Goal: Task Accomplishment & Management: Manage account settings

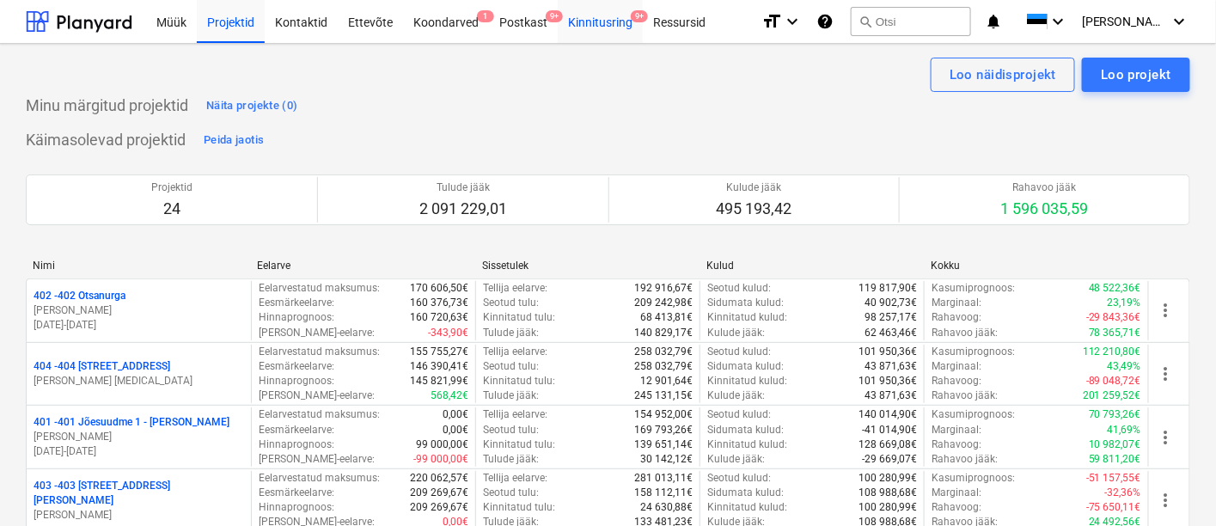
click at [597, 21] on div "Kinnitusring 9+" at bounding box center [600, 21] width 85 height 44
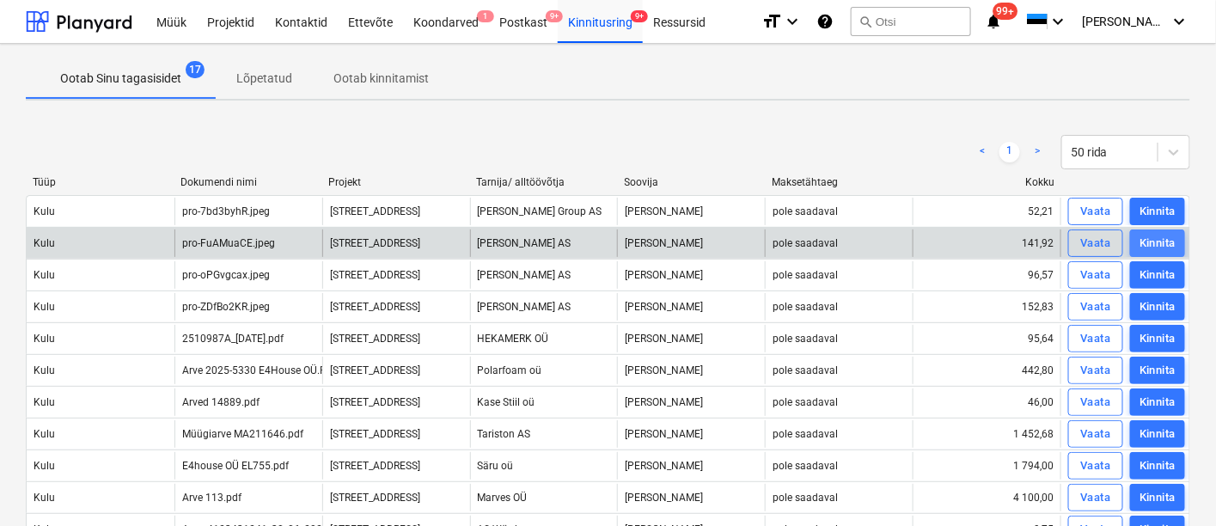
click at [1150, 234] on div "Kinnita" at bounding box center [1158, 244] width 36 height 20
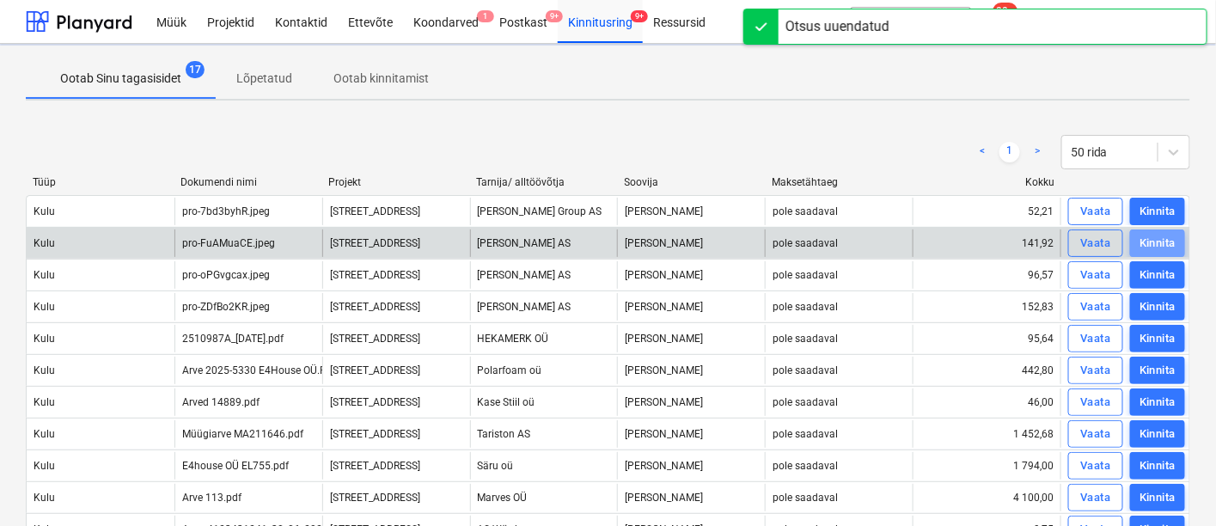
click at [1150, 234] on div "Kinnita" at bounding box center [1158, 244] width 36 height 20
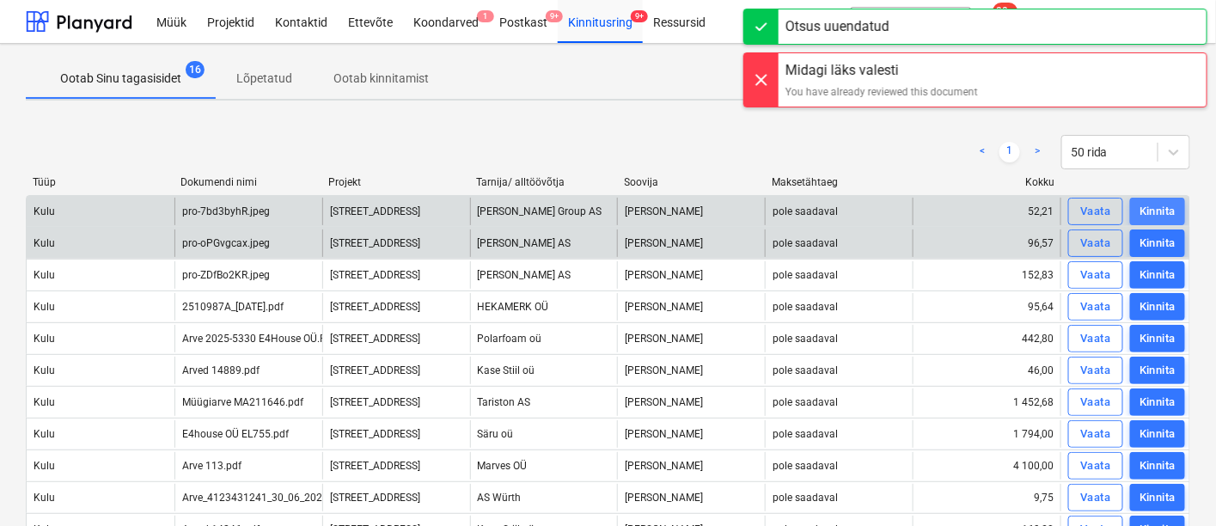
click at [1152, 212] on div "Kinnita" at bounding box center [1158, 212] width 36 height 20
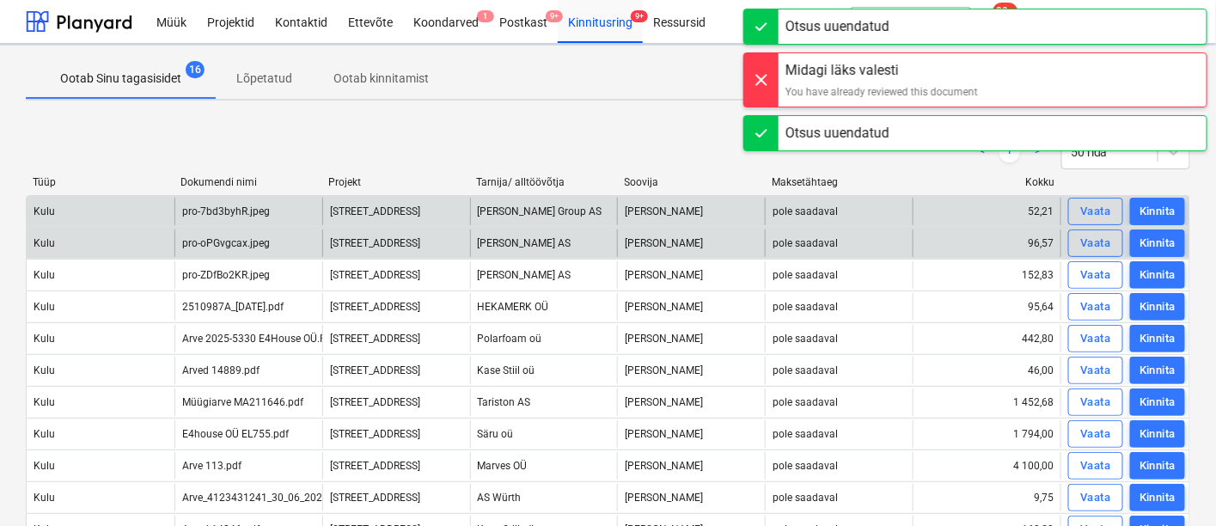
click at [1151, 271] on div "Kinnita" at bounding box center [1158, 276] width 36 height 20
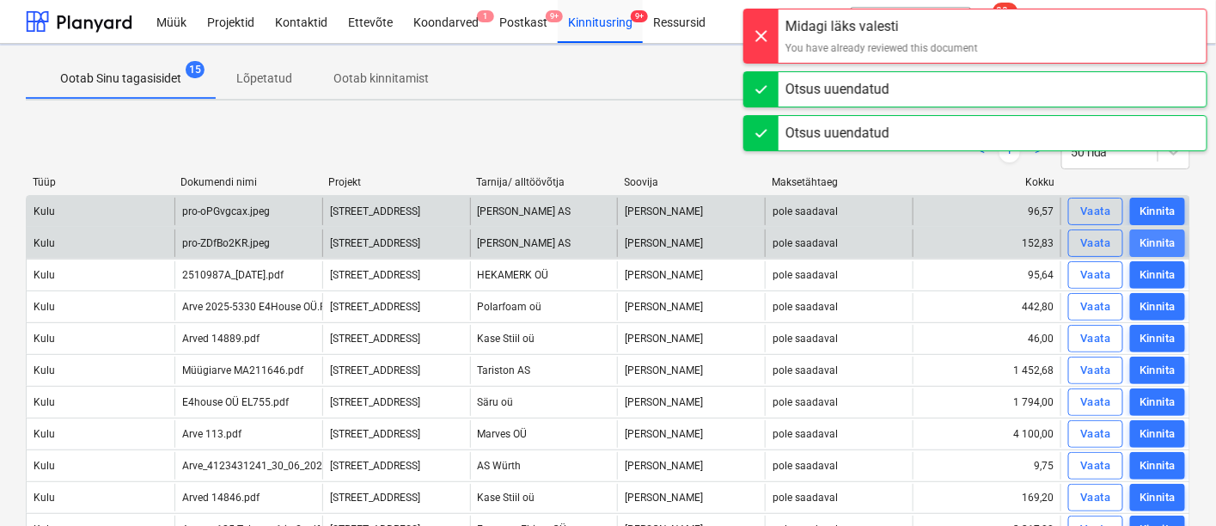
click at [1152, 239] on div "Kinnita" at bounding box center [1158, 244] width 36 height 20
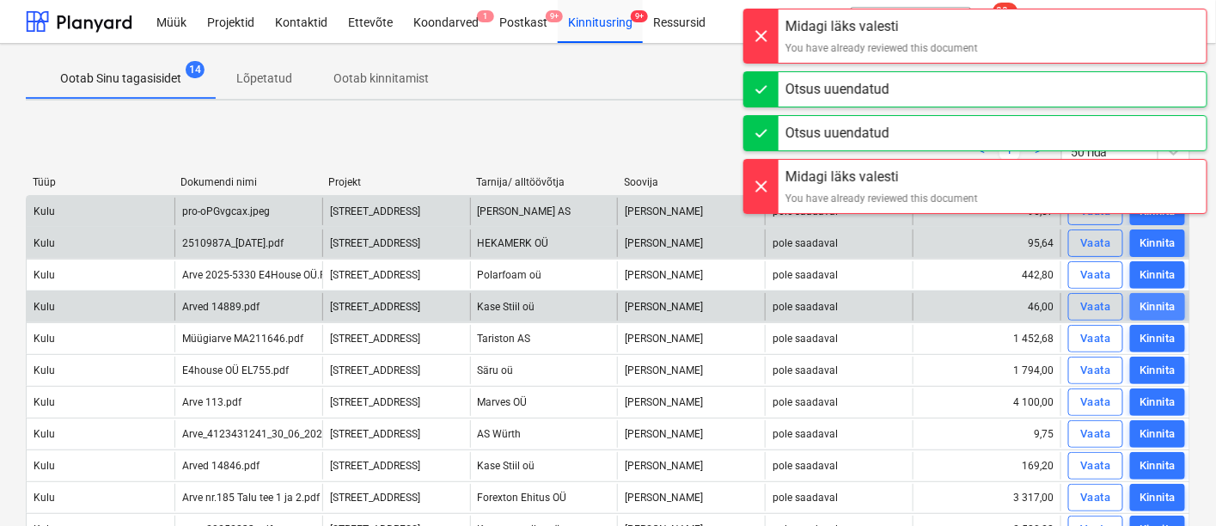
click at [1154, 309] on div "Kinnita" at bounding box center [1158, 307] width 36 height 20
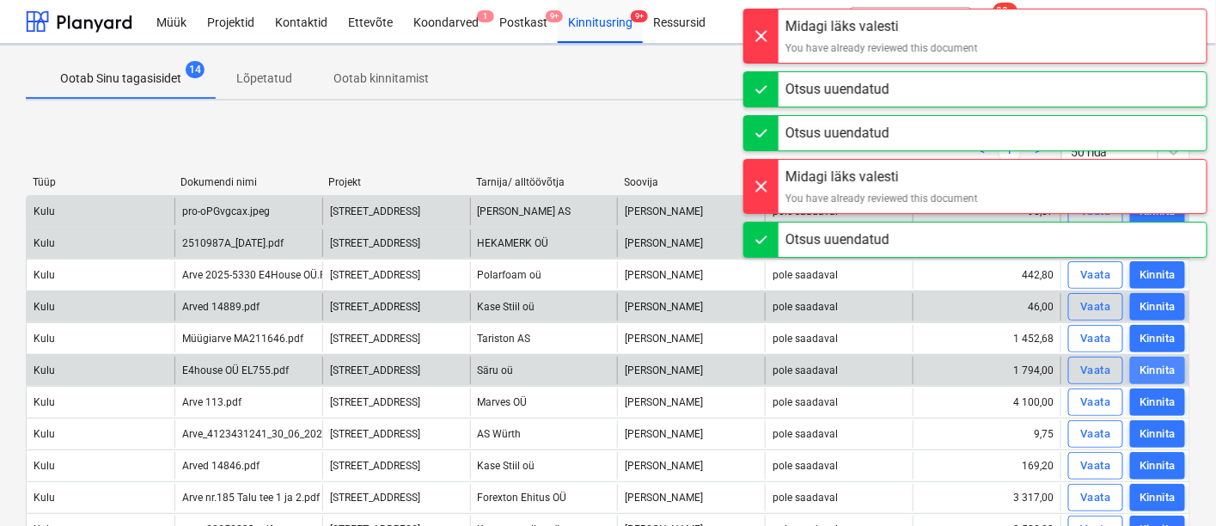
click at [1155, 362] on div "Kinnita" at bounding box center [1158, 371] width 36 height 20
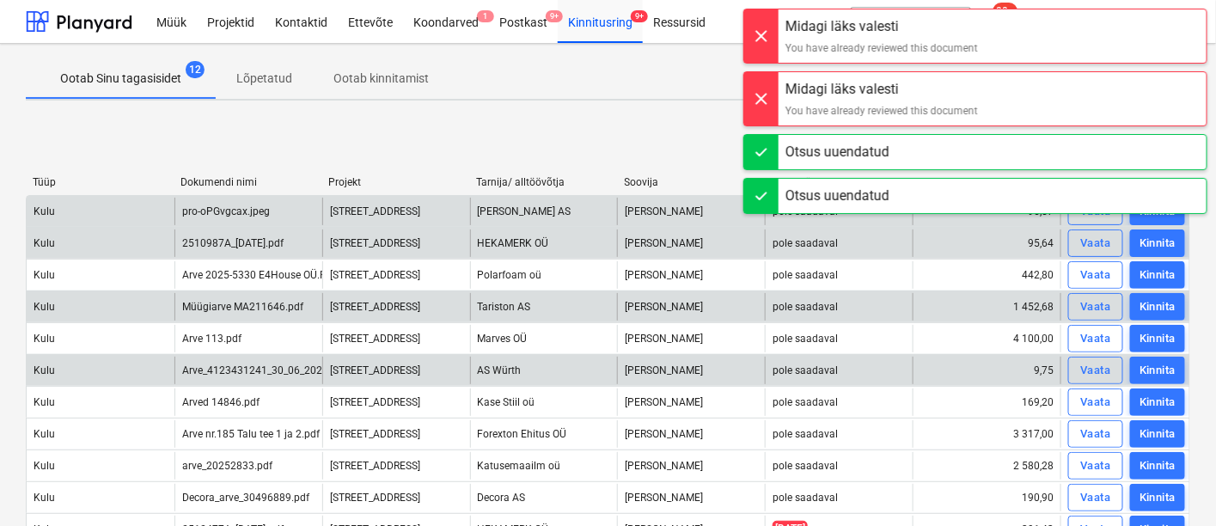
drag, startPoint x: 1154, startPoint y: 406, endPoint x: 1153, endPoint y: 427, distance: 21.5
click at [1153, 427] on div "Kinnita" at bounding box center [1158, 435] width 36 height 20
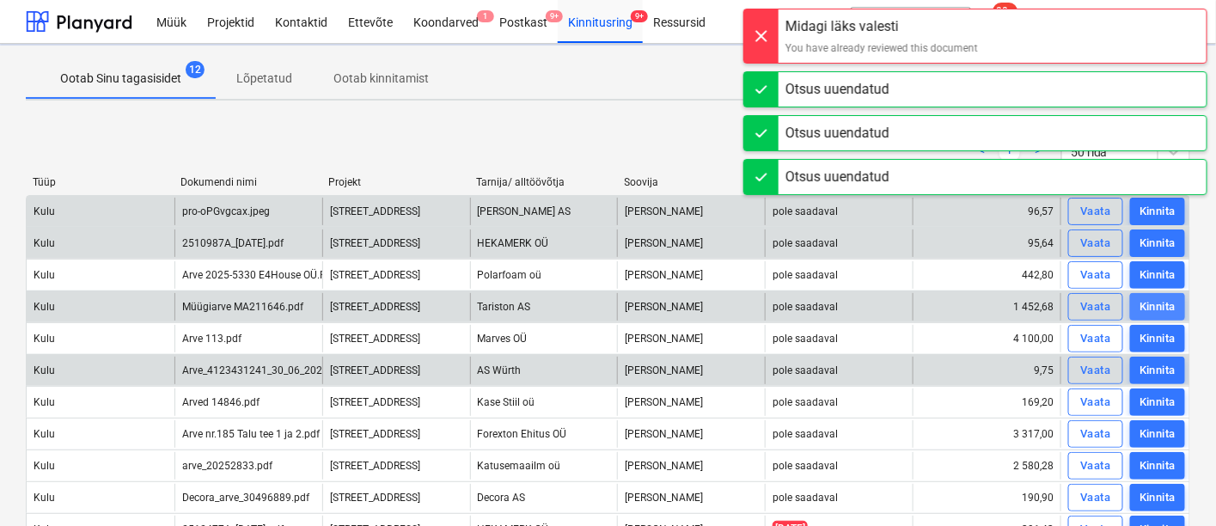
click at [1152, 304] on div "Kinnita" at bounding box center [1158, 307] width 36 height 20
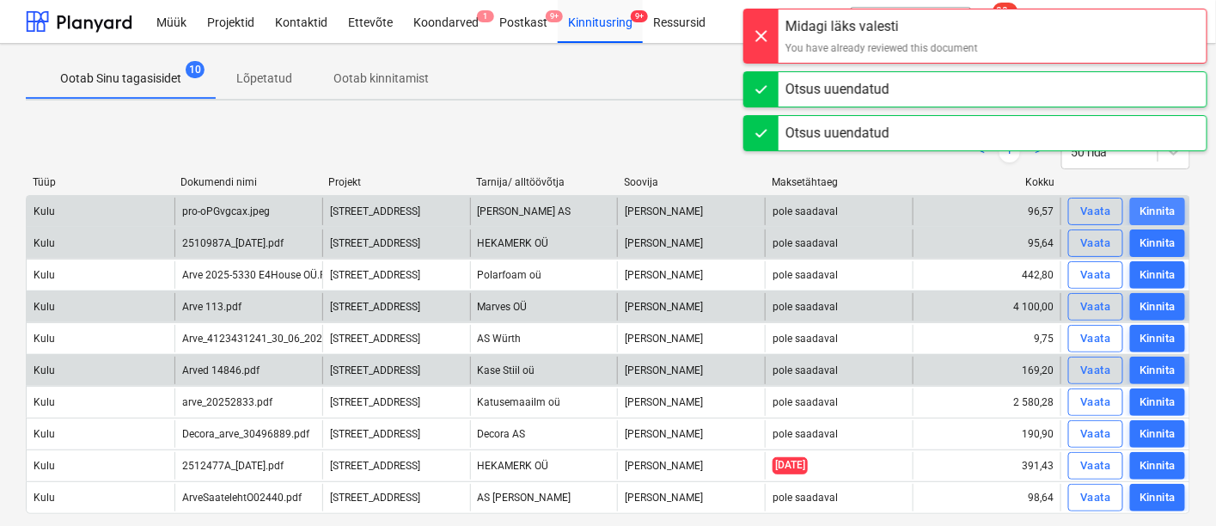
click at [1152, 217] on div "Kinnita" at bounding box center [1158, 212] width 36 height 20
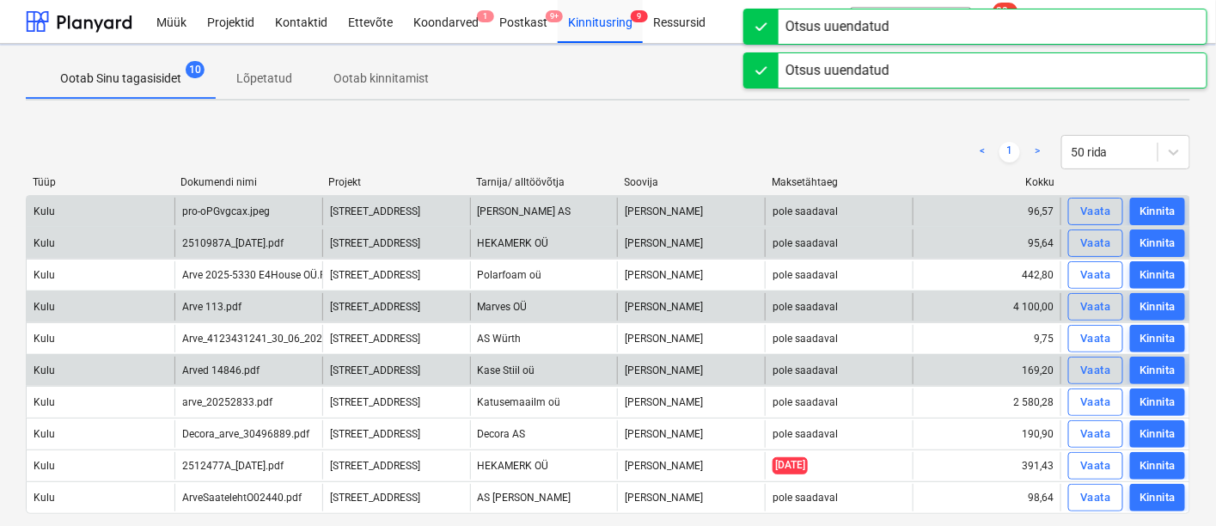
click at [1156, 361] on div "Kinnita" at bounding box center [1158, 371] width 36 height 20
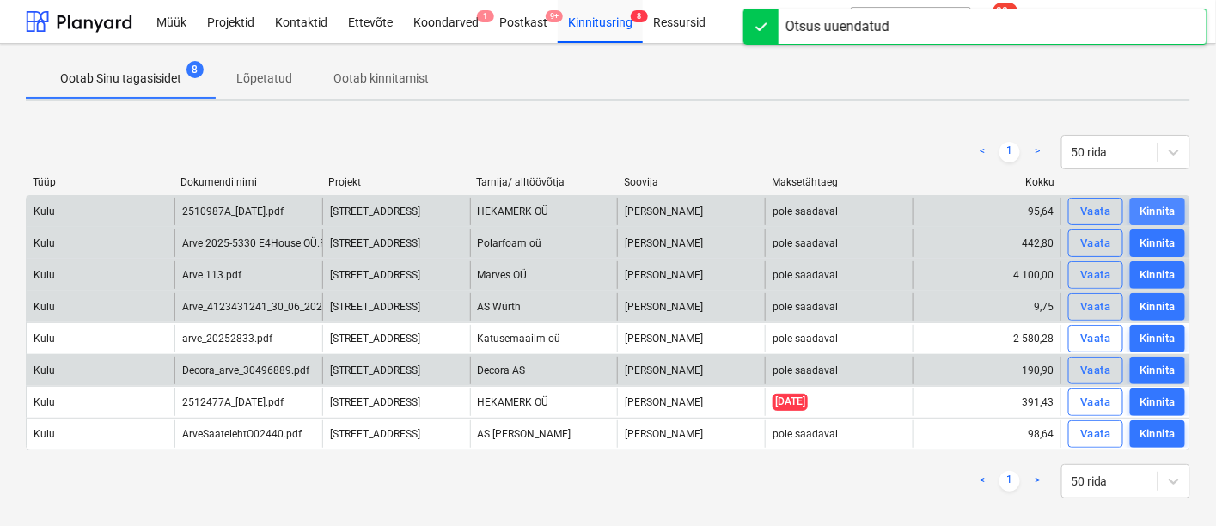
click at [1149, 210] on div "Kinnita" at bounding box center [1158, 212] width 36 height 20
click at [1149, 297] on div "Kinnita" at bounding box center [1158, 307] width 36 height 20
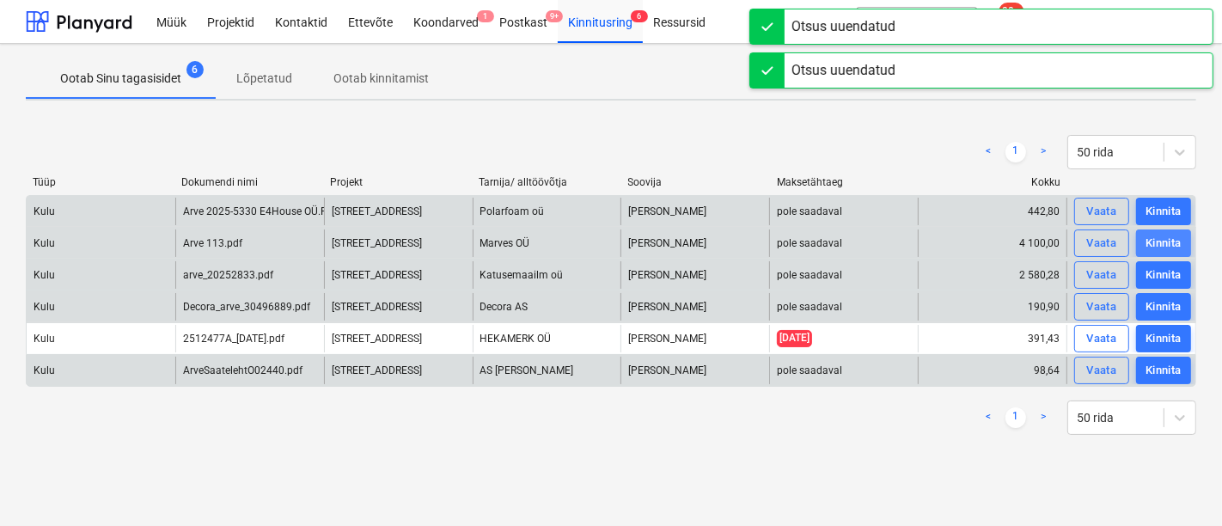
click at [1150, 238] on div "Kinnita" at bounding box center [1164, 244] width 36 height 20
click at [1157, 305] on div "Kinnita" at bounding box center [1164, 307] width 36 height 20
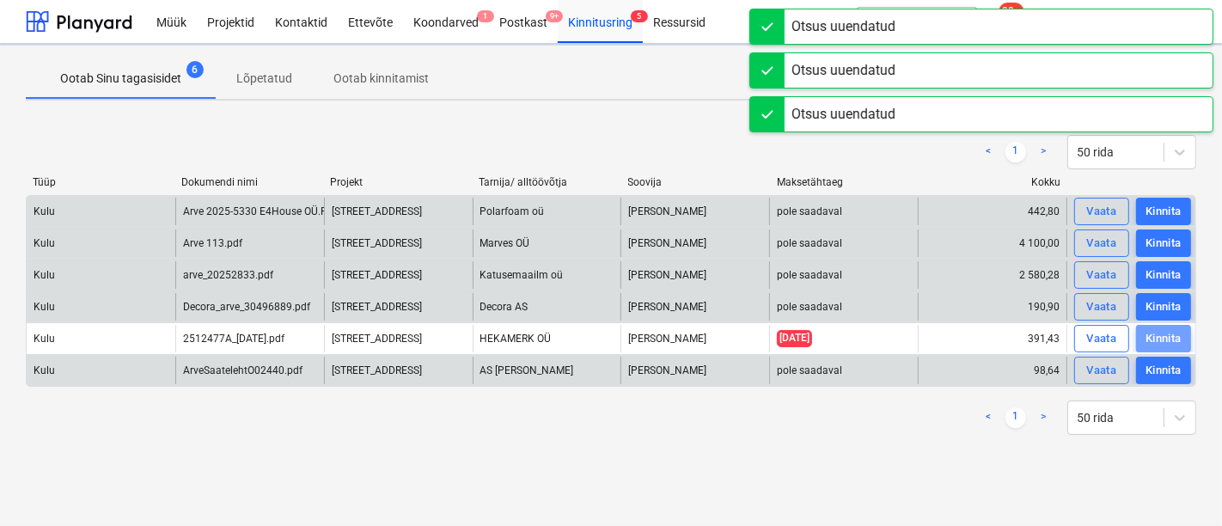
click at [1159, 335] on div "Kinnita" at bounding box center [1164, 339] width 36 height 20
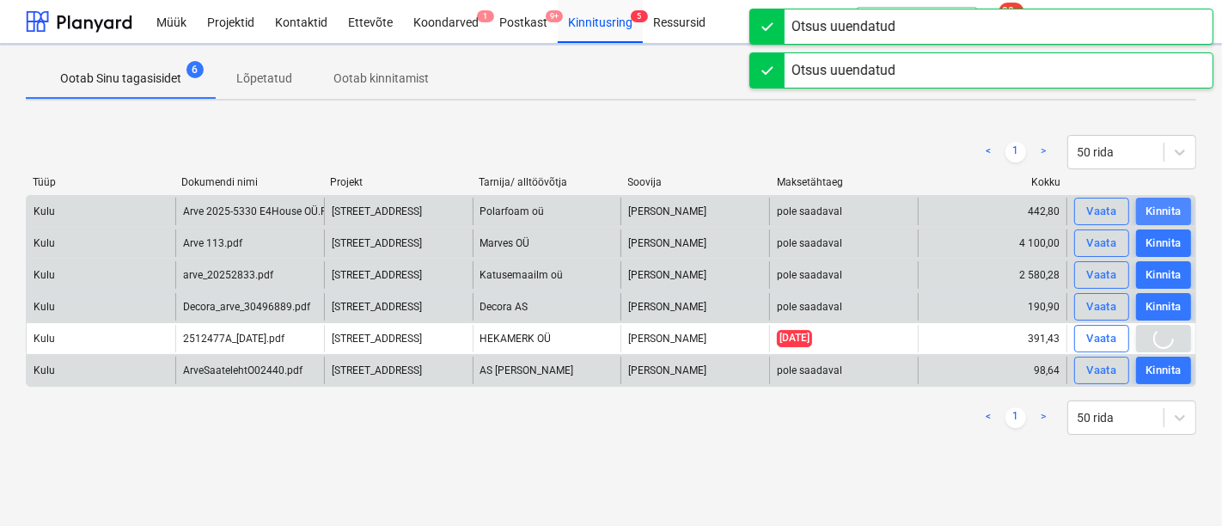
click at [1161, 204] on div "Kinnita" at bounding box center [1164, 212] width 36 height 20
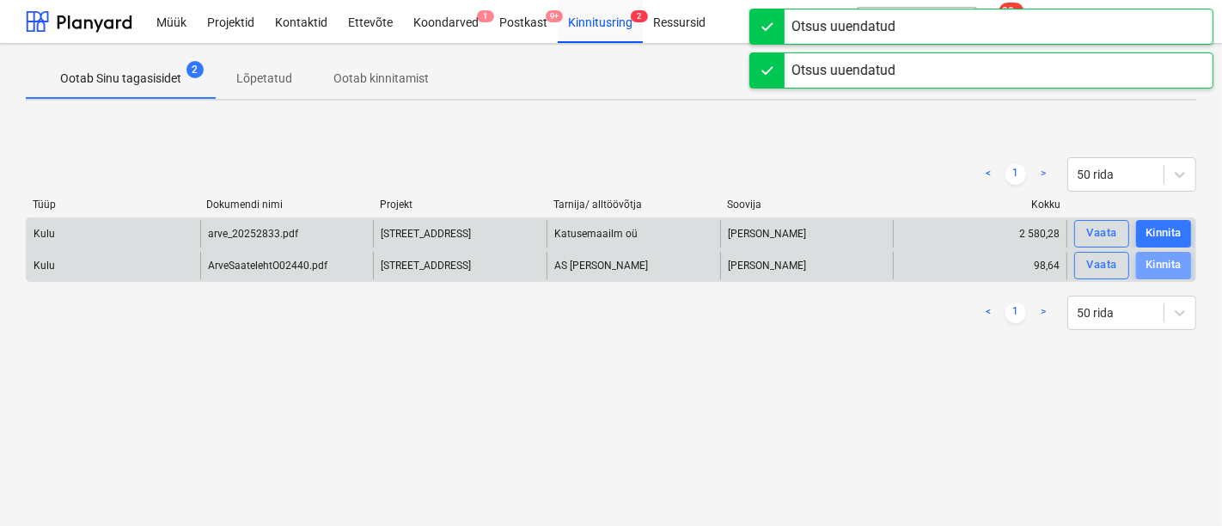
click at [1158, 270] on div "Kinnita" at bounding box center [1164, 265] width 36 height 20
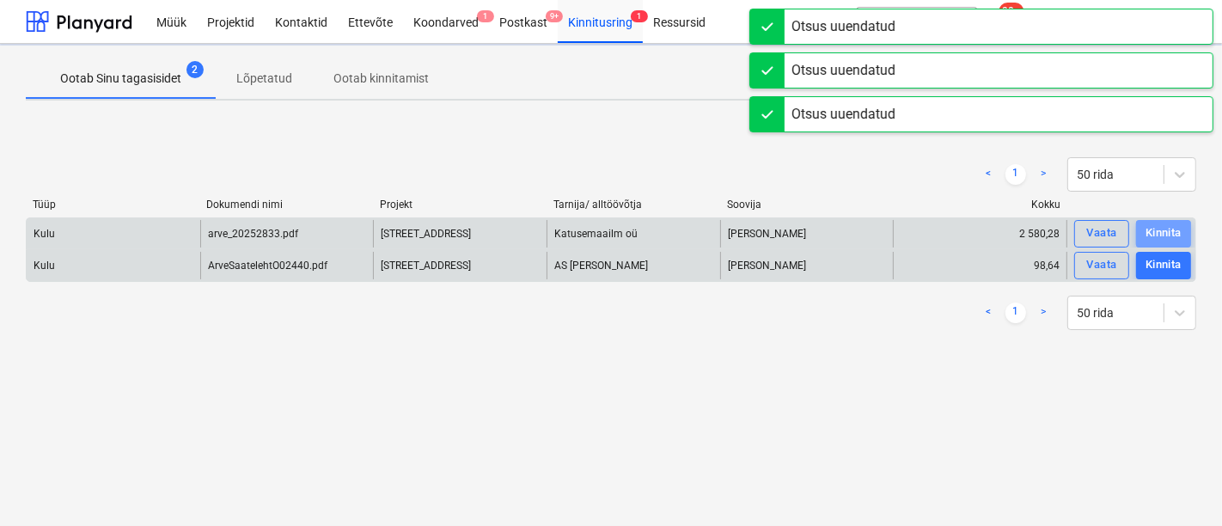
click at [1164, 223] on div "Kinnita" at bounding box center [1164, 233] width 36 height 20
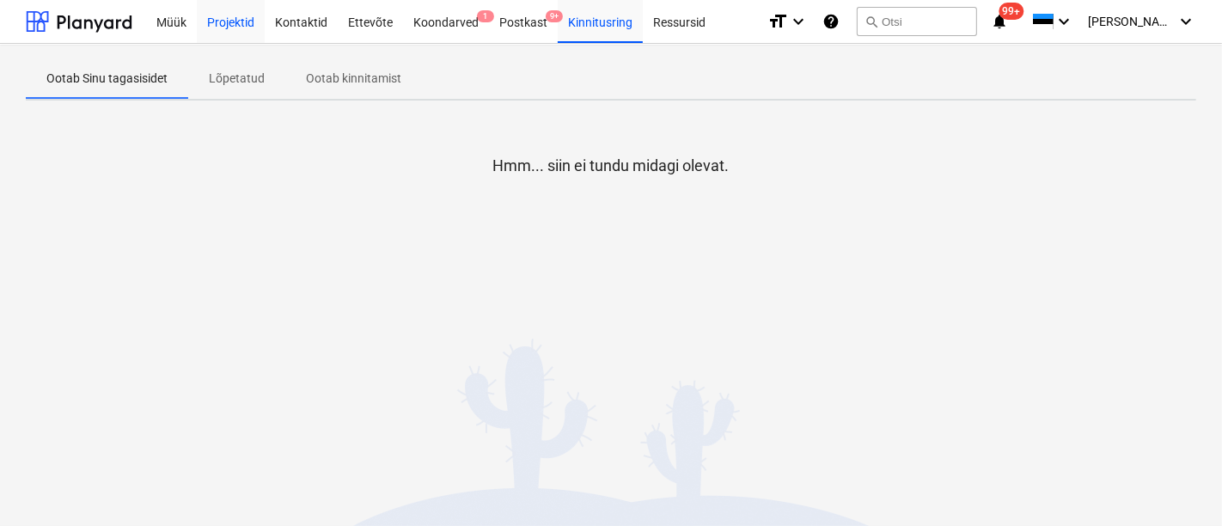
click at [235, 19] on div "Projektid" at bounding box center [231, 21] width 68 height 44
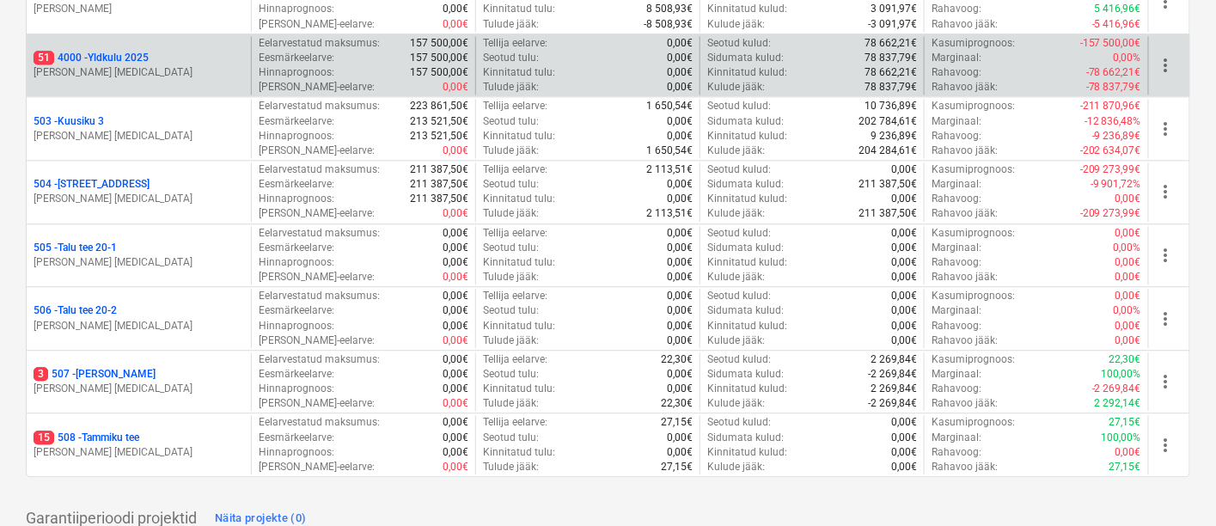
scroll to position [1323, 0]
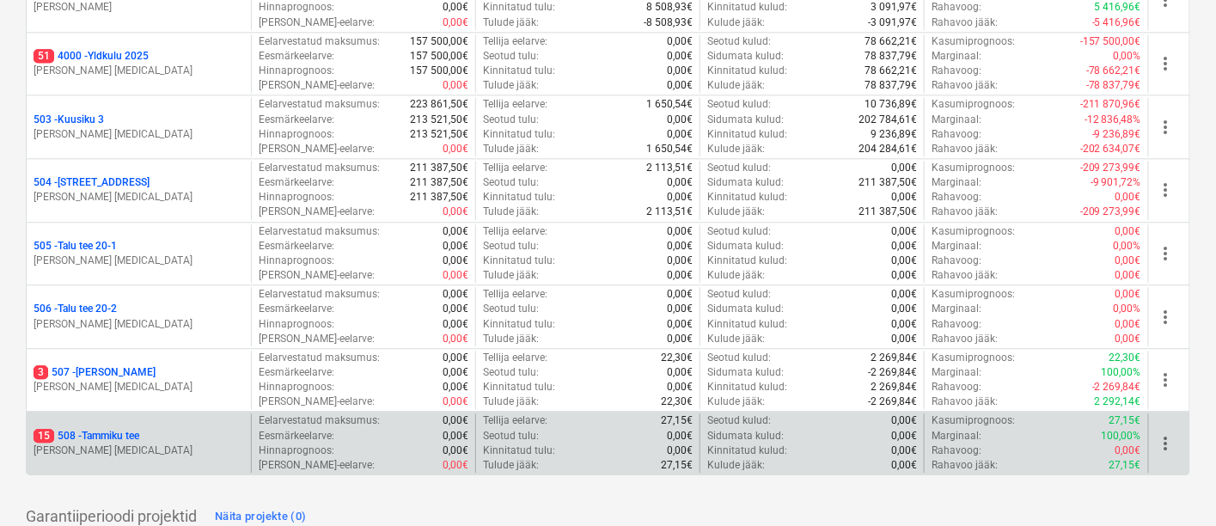
click at [119, 419] on div "15 508 - Tammiku tee J. [MEDICAL_DATA]" at bounding box center [139, 442] width 224 height 59
click at [131, 429] on p "15 508 - Tammiku tee" at bounding box center [87, 436] width 106 height 15
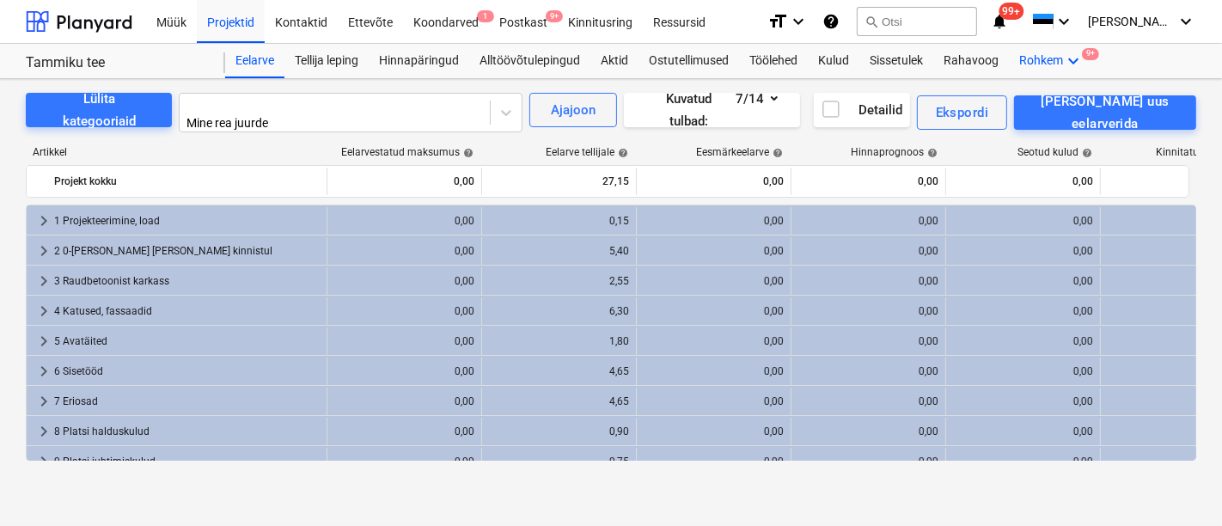
click at [1068, 56] on icon "keyboard_arrow_down" at bounding box center [1073, 61] width 21 height 21
click at [1036, 144] on div "Failid 9+" at bounding box center [1065, 151] width 58 height 15
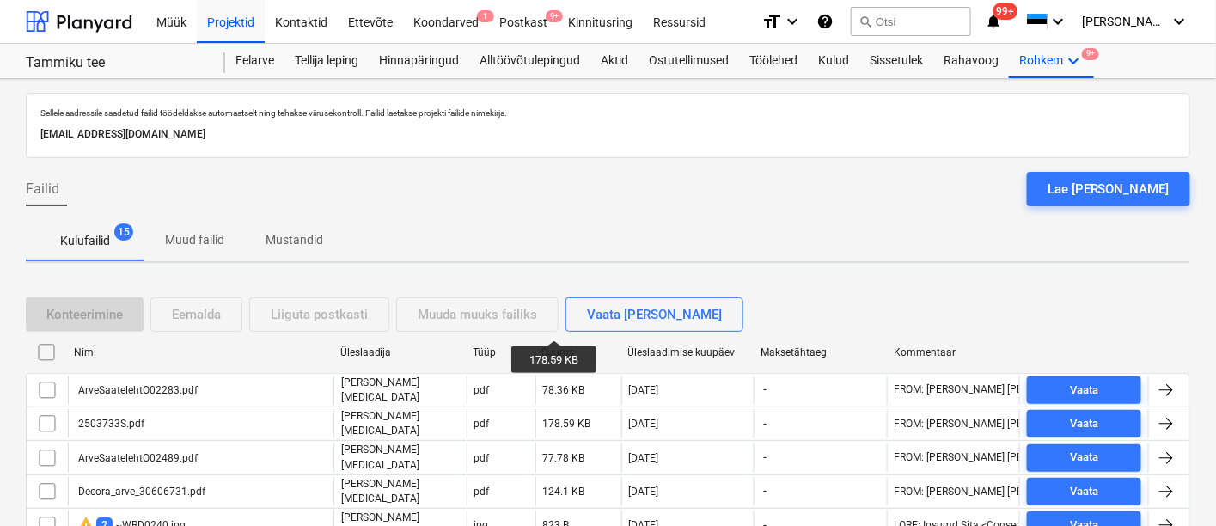
scroll to position [157, 0]
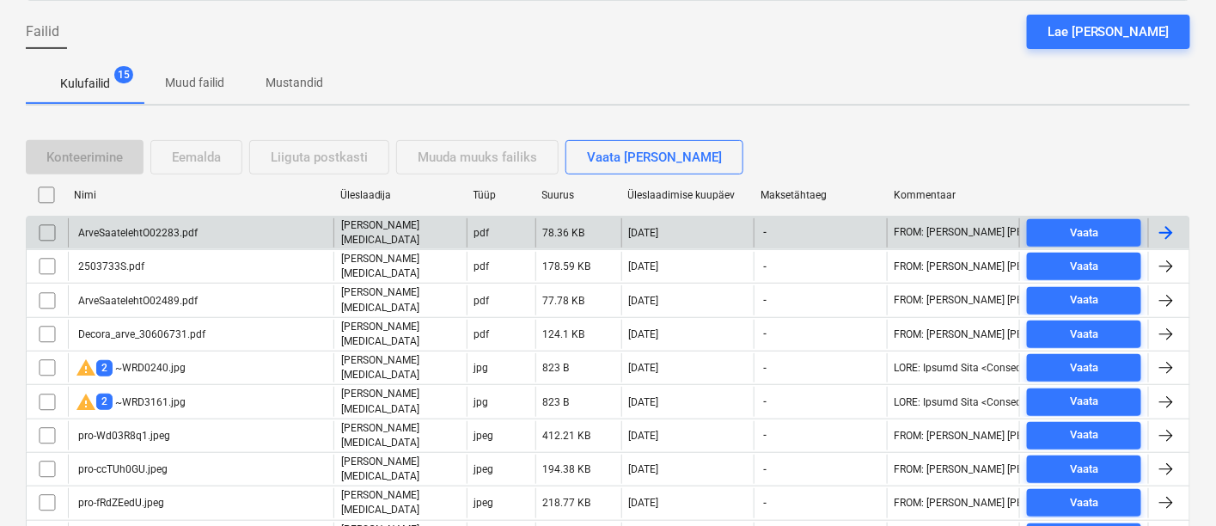
click at [136, 227] on div "ArveSaatelehtO02283.pdf" at bounding box center [137, 233] width 122 height 12
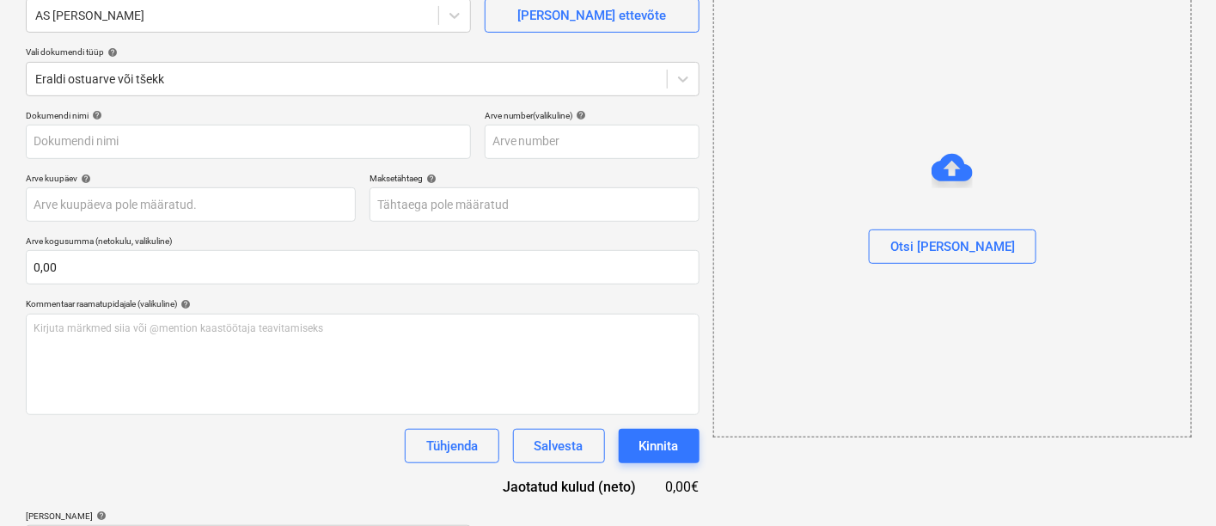
type input "ArveSaatelehtO02283.pdf"
type input "[DATE]"
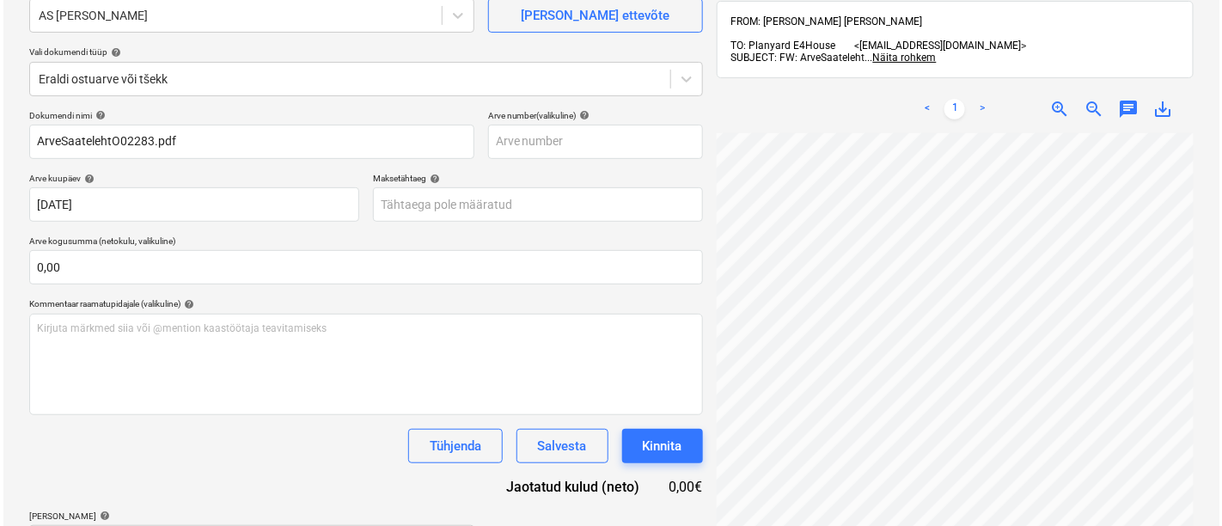
scroll to position [255, 0]
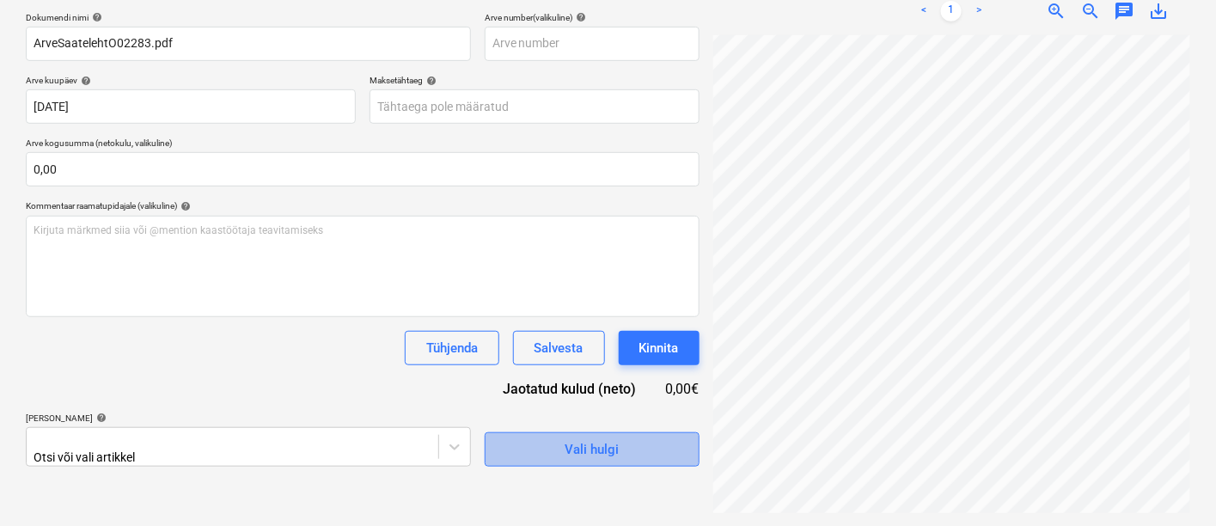
click at [515, 448] on span "Vali hulgi" at bounding box center [592, 449] width 172 height 22
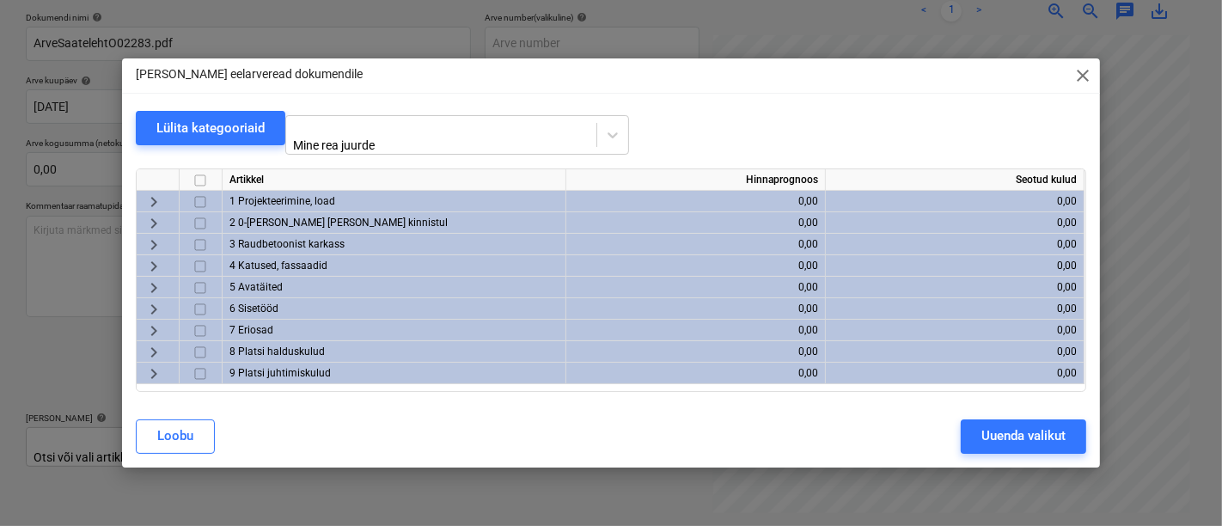
click at [154, 212] on span "keyboard_arrow_right" at bounding box center [154, 222] width 21 height 21
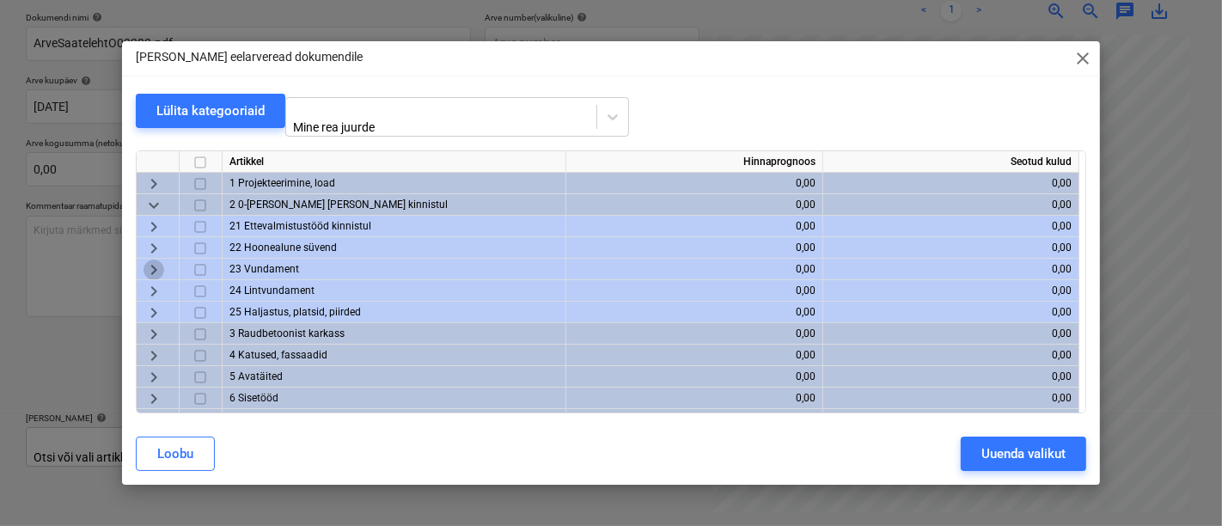
click at [149, 260] on span "keyboard_arrow_right" at bounding box center [154, 270] width 21 height 21
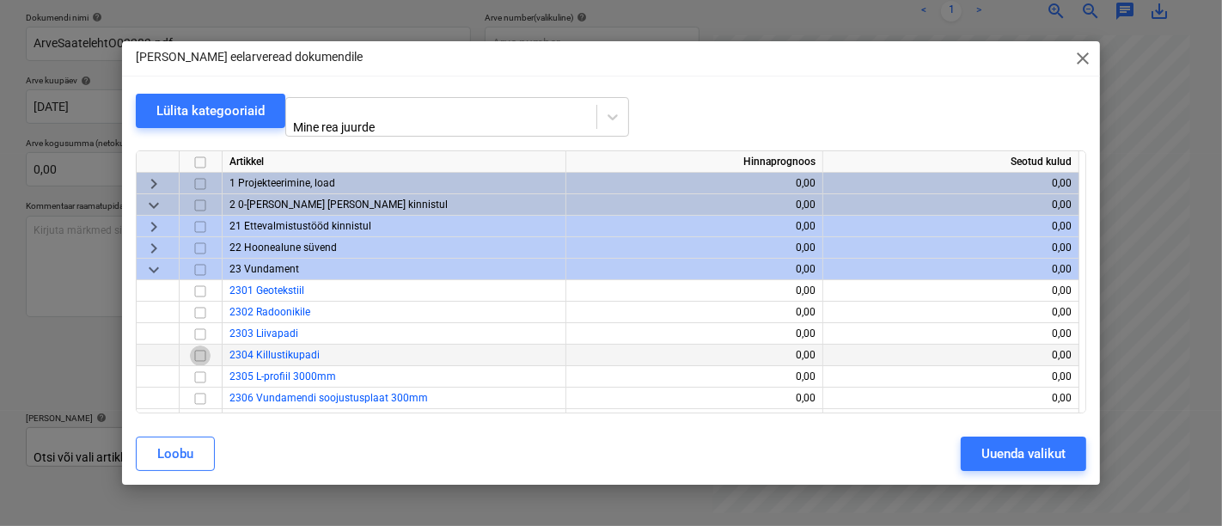
click at [199, 345] on input "checkbox" at bounding box center [200, 355] width 21 height 21
click at [993, 455] on div "Uuenda valikut" at bounding box center [1023, 454] width 84 height 22
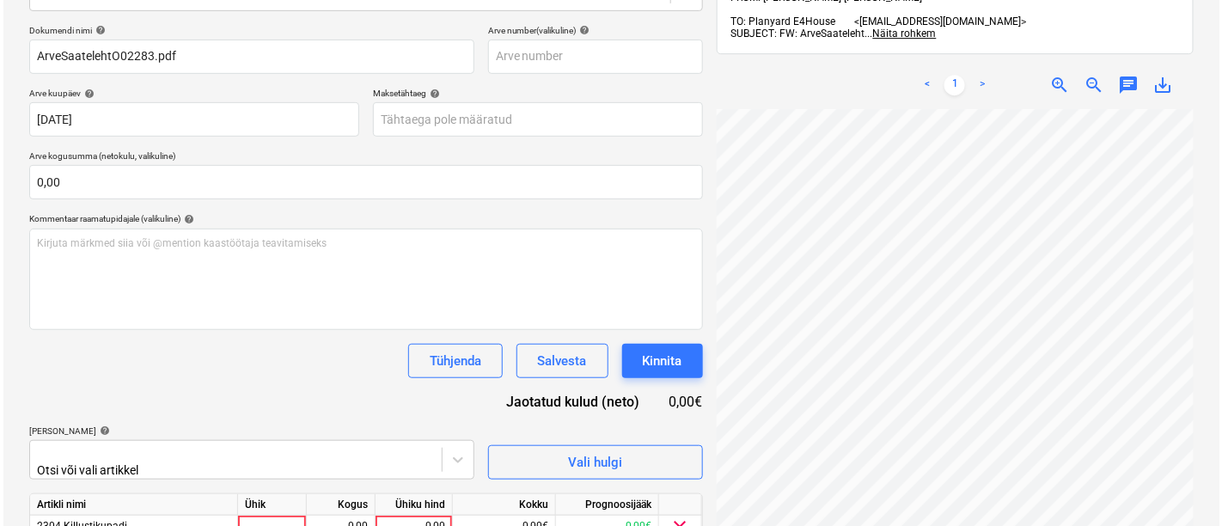
scroll to position [311, 0]
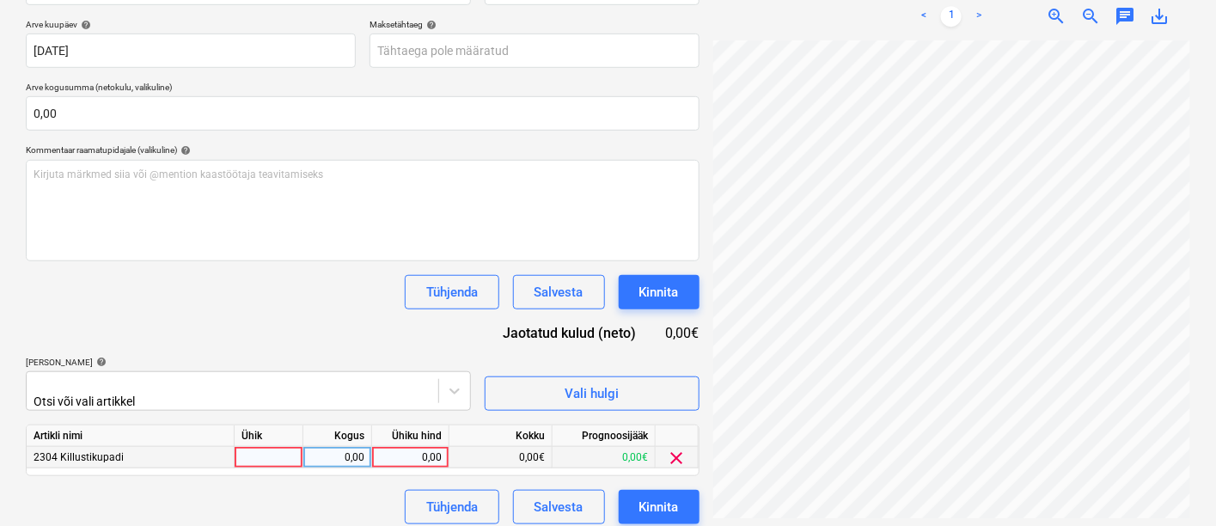
click at [264, 450] on div at bounding box center [269, 457] width 69 height 21
type input "kmpl"
type input "79,38"
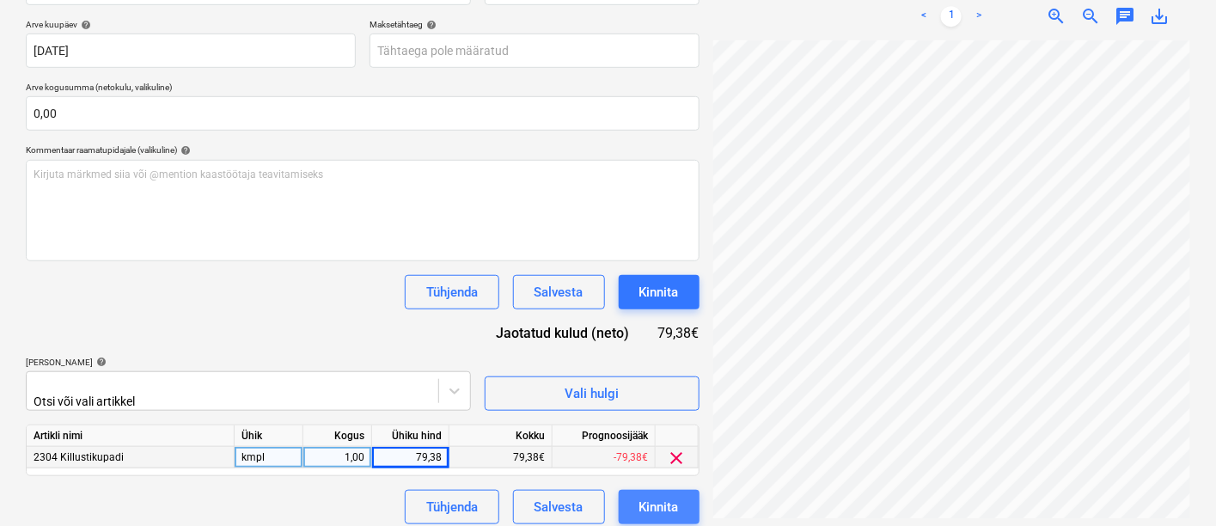
click at [680, 511] on button "Kinnita" at bounding box center [659, 507] width 81 height 34
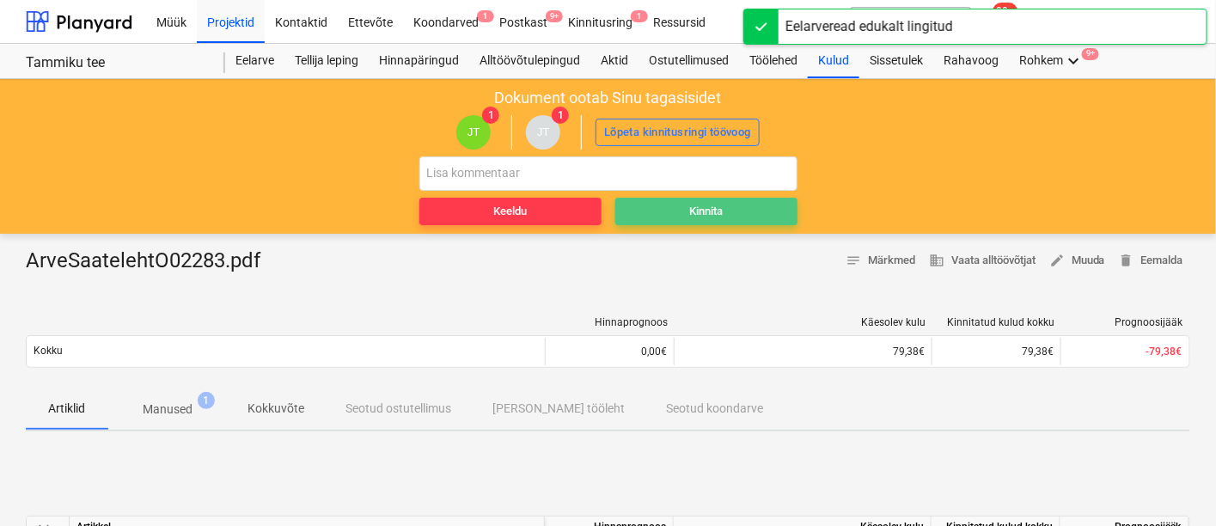
click at [685, 219] on span "Kinnita" at bounding box center [706, 212] width 168 height 20
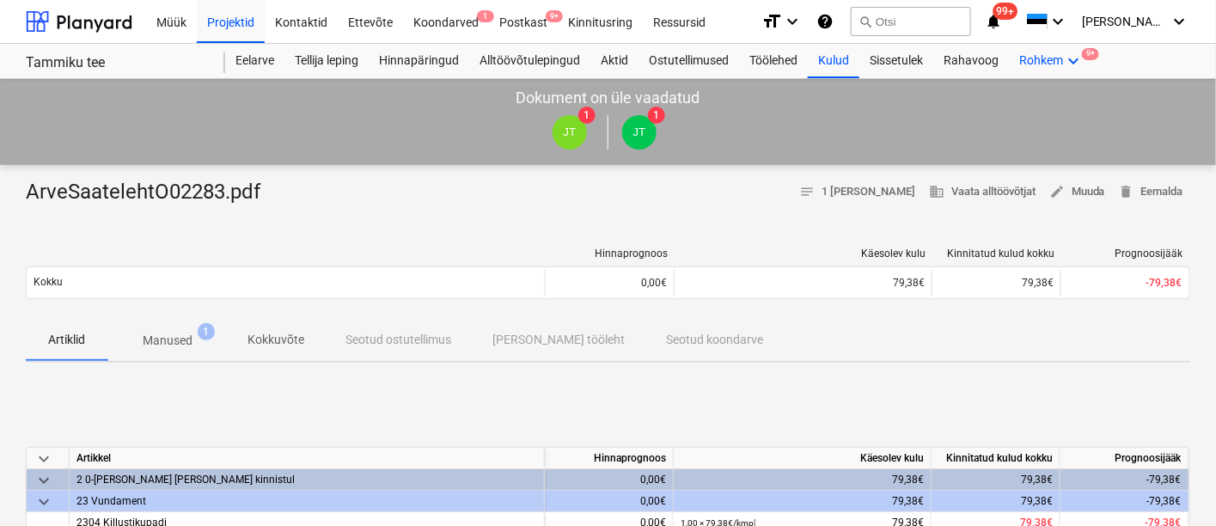
click at [1072, 60] on icon "keyboard_arrow_down" at bounding box center [1073, 61] width 21 height 21
click at [1036, 144] on div "Failid 9+" at bounding box center [1065, 151] width 58 height 15
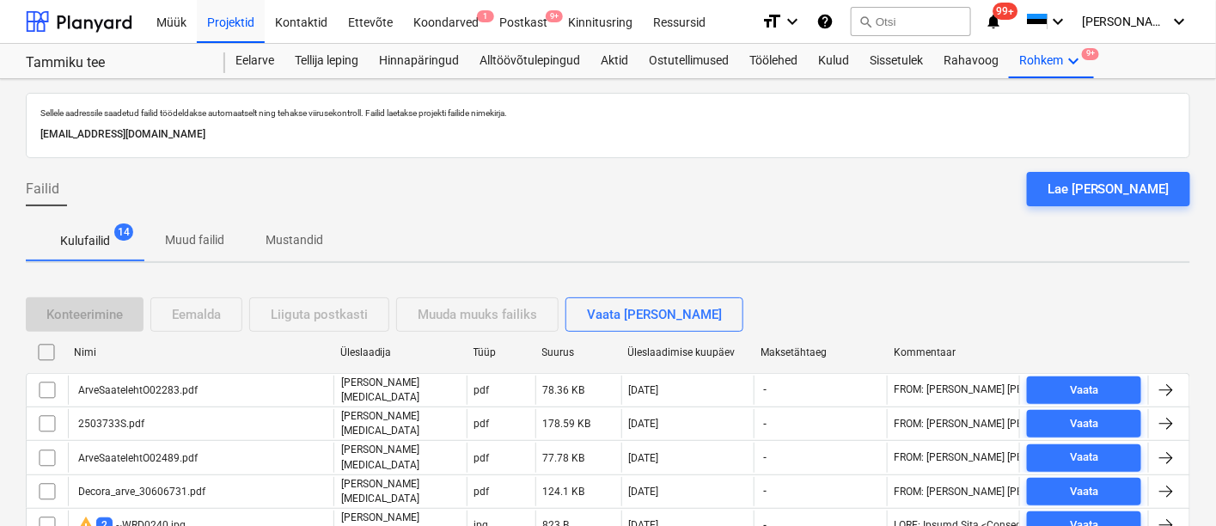
scroll to position [76, 0]
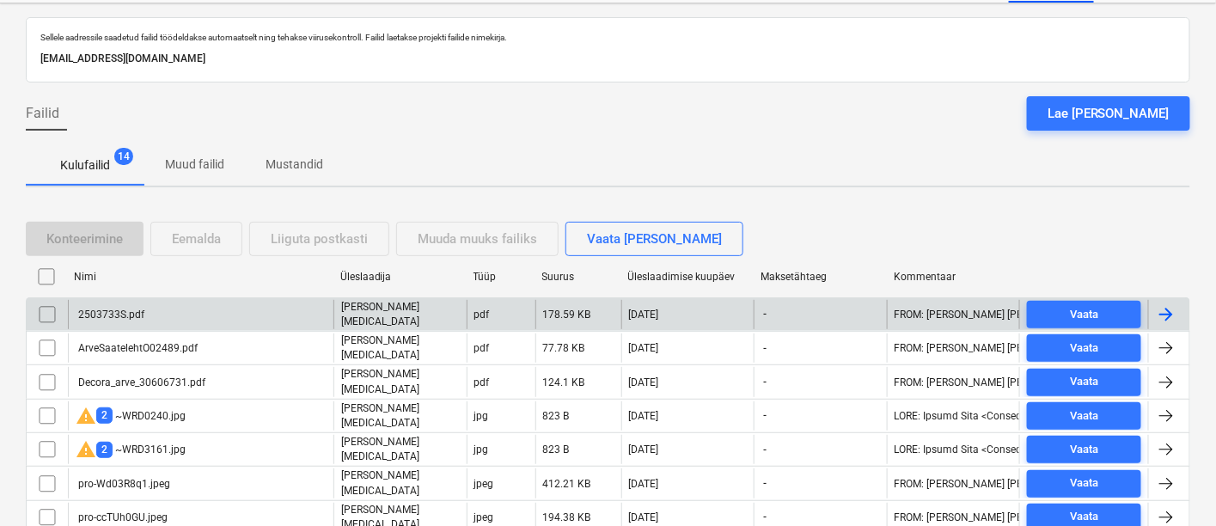
click at [200, 308] on div "2503733S.pdf" at bounding box center [201, 314] width 266 height 29
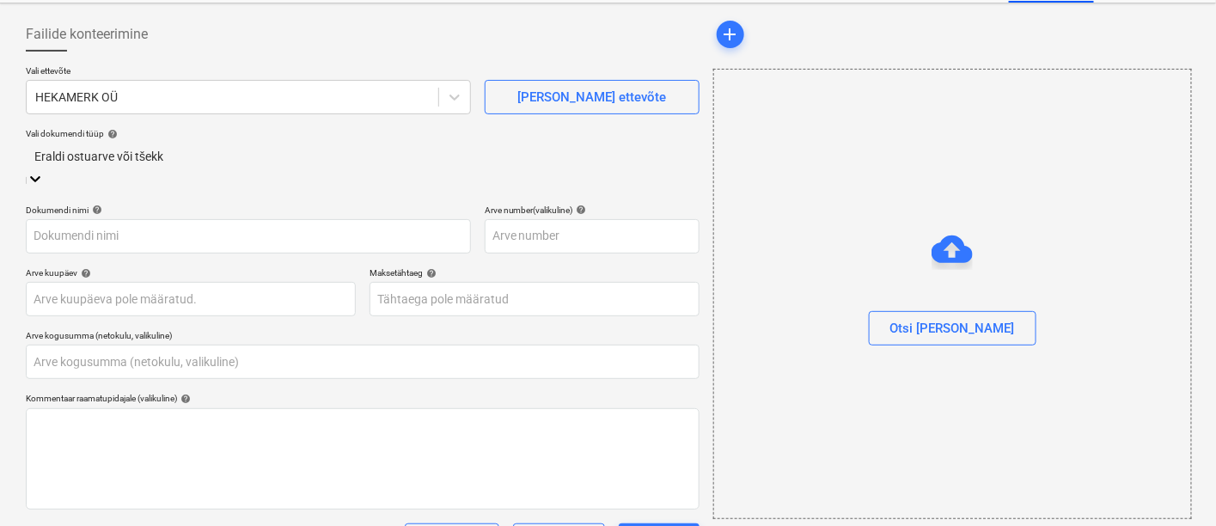
type input "0,00"
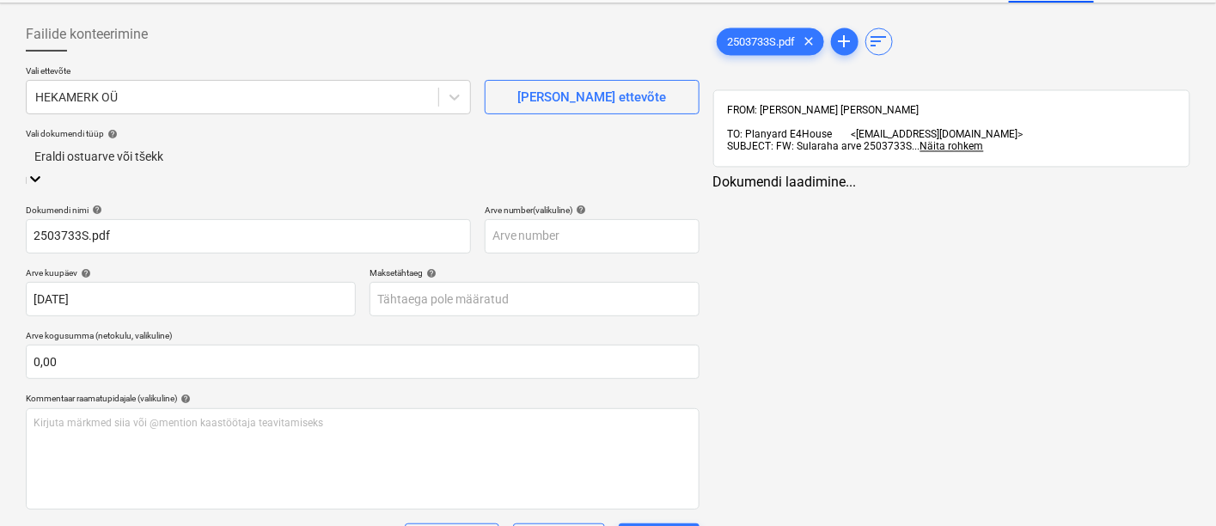
type input "2503733S.pdf"
type input "[DATE]"
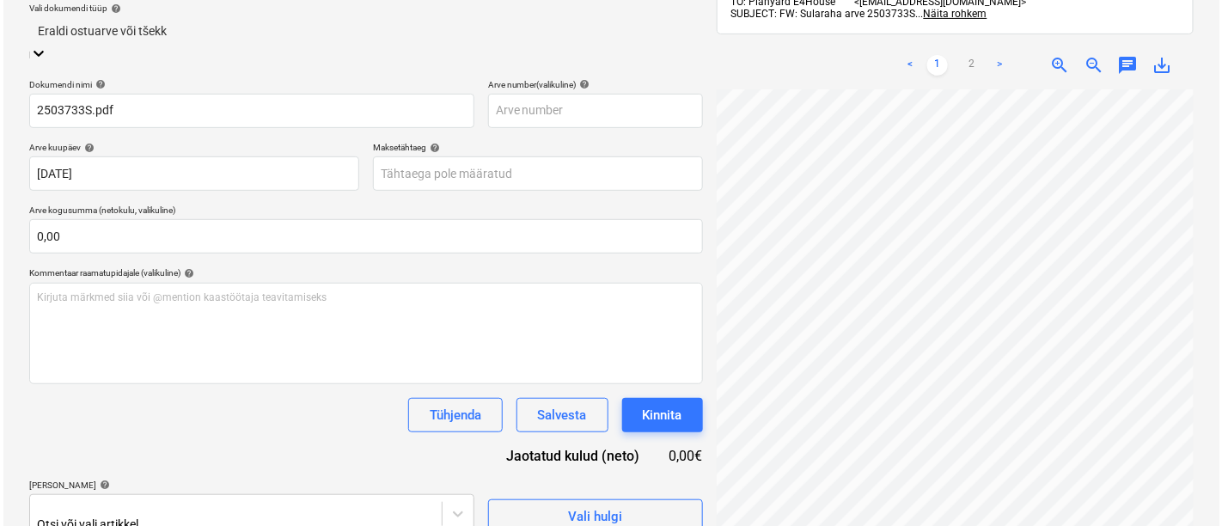
scroll to position [209, 0]
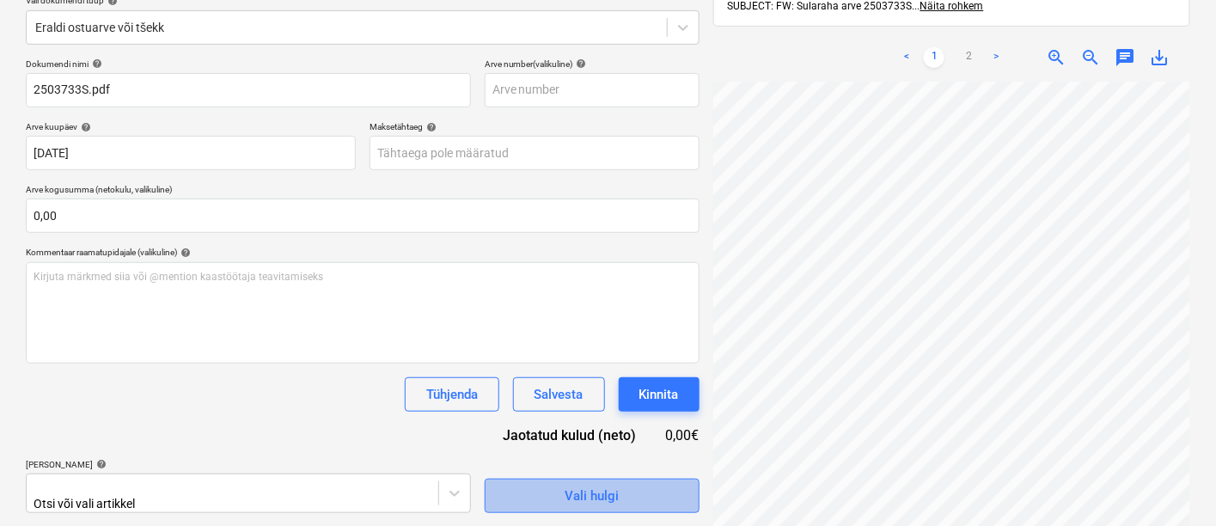
click at [565, 489] on div "Vali hulgi" at bounding box center [592, 496] width 54 height 22
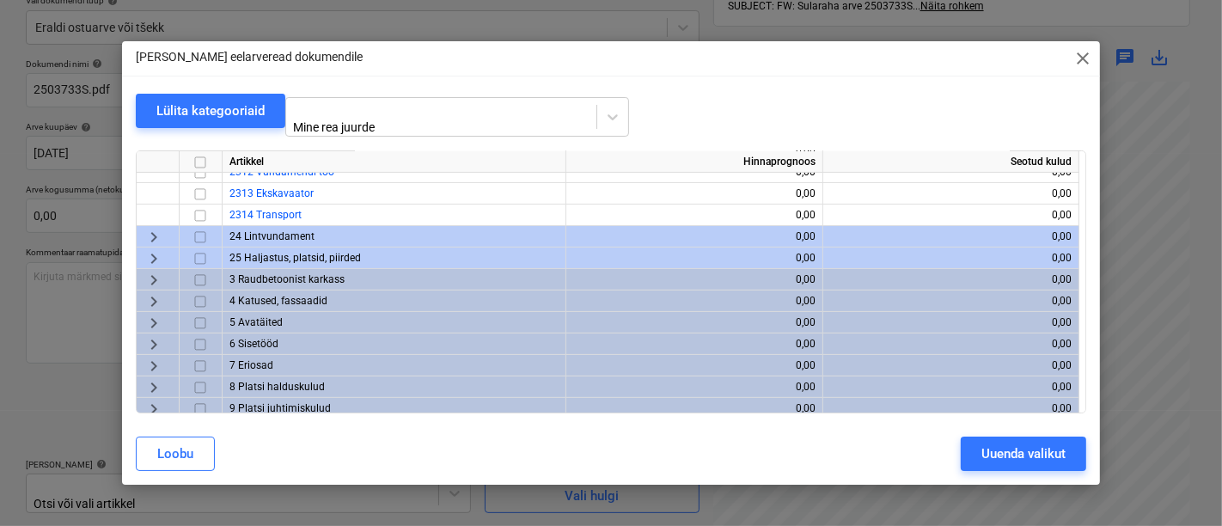
scroll to position [360, 0]
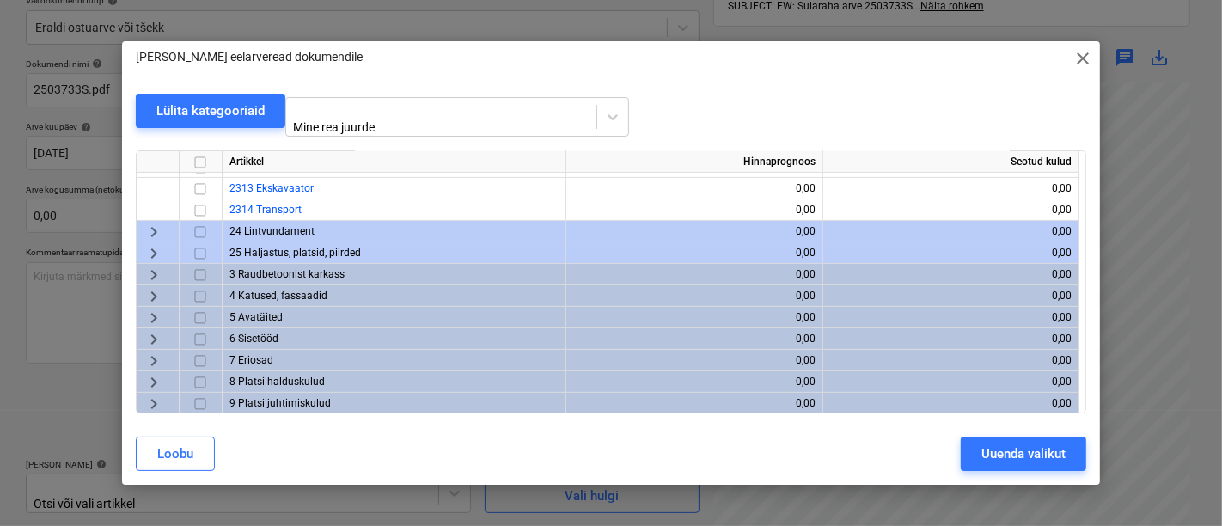
click at [164, 350] on div "keyboard_arrow_right" at bounding box center [158, 360] width 43 height 21
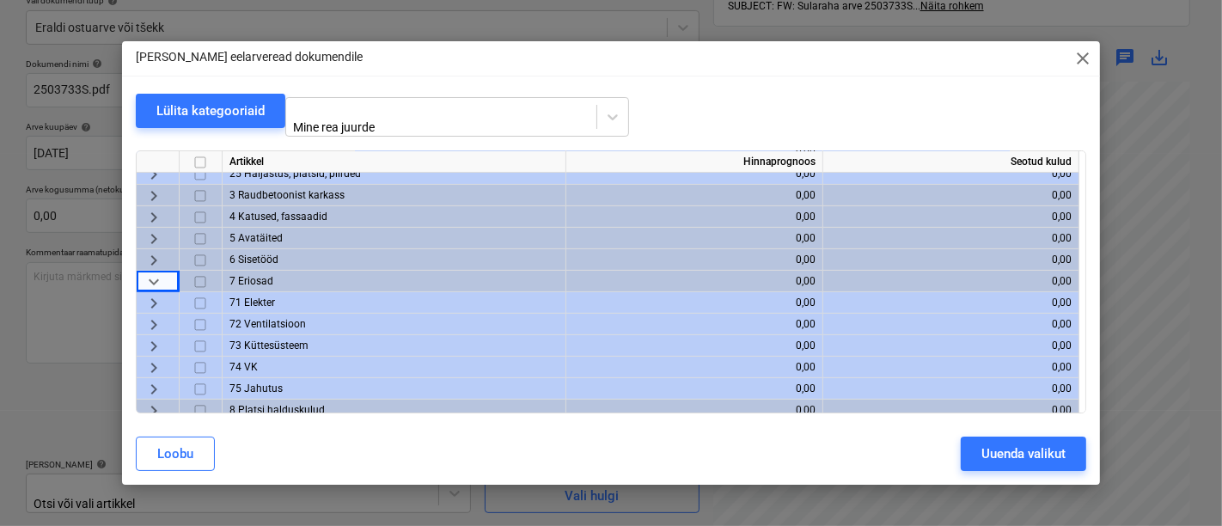
scroll to position [440, 0]
click at [152, 358] on span "keyboard_arrow_right" at bounding box center [154, 367] width 21 height 21
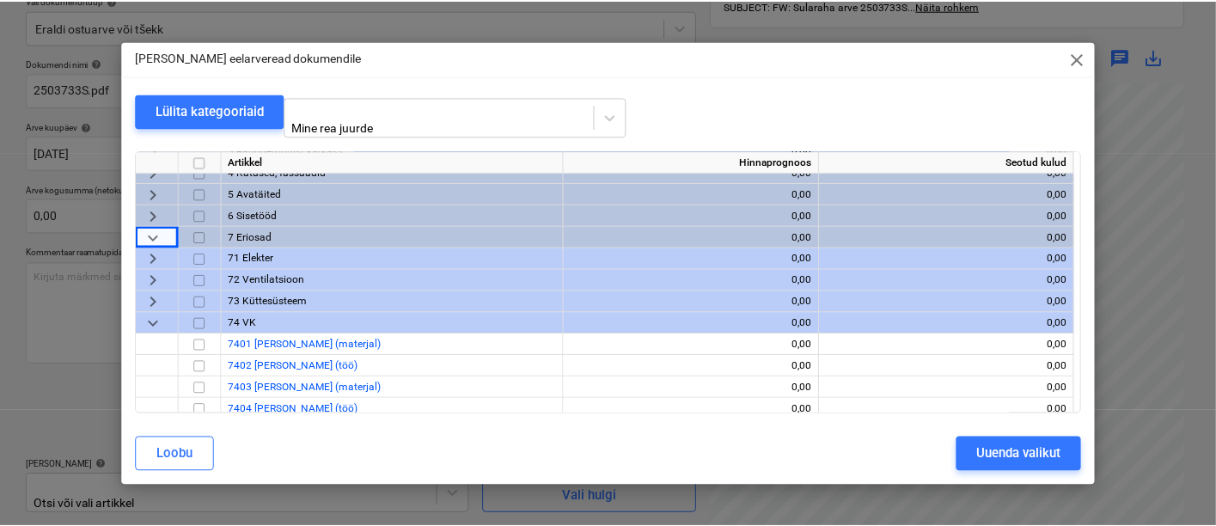
scroll to position [486, 0]
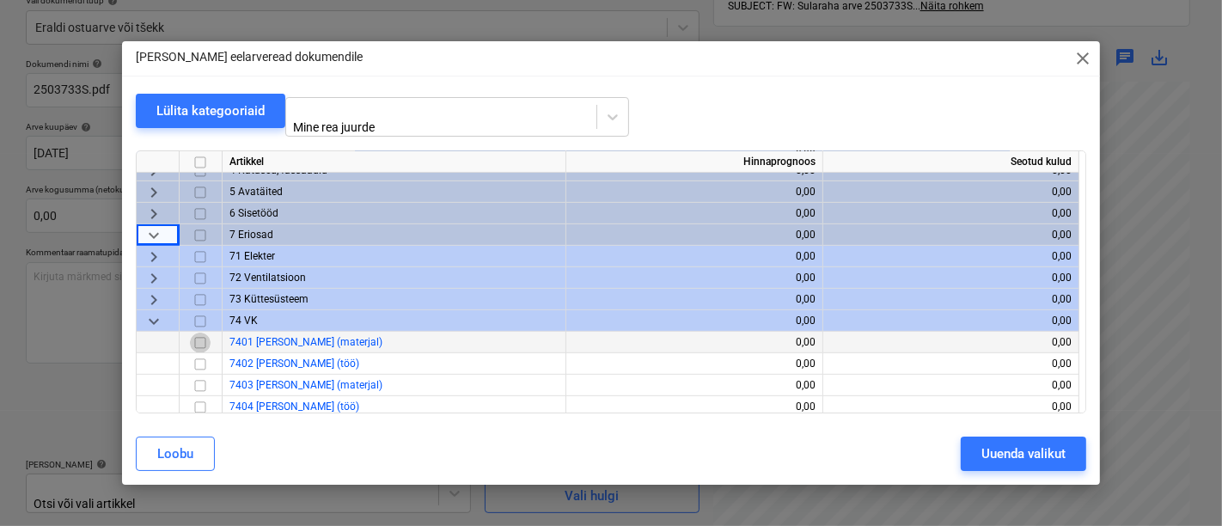
click at [197, 335] on input "checkbox" at bounding box center [200, 343] width 21 height 21
click at [999, 452] on div "Uuenda valikut" at bounding box center [1023, 454] width 84 height 22
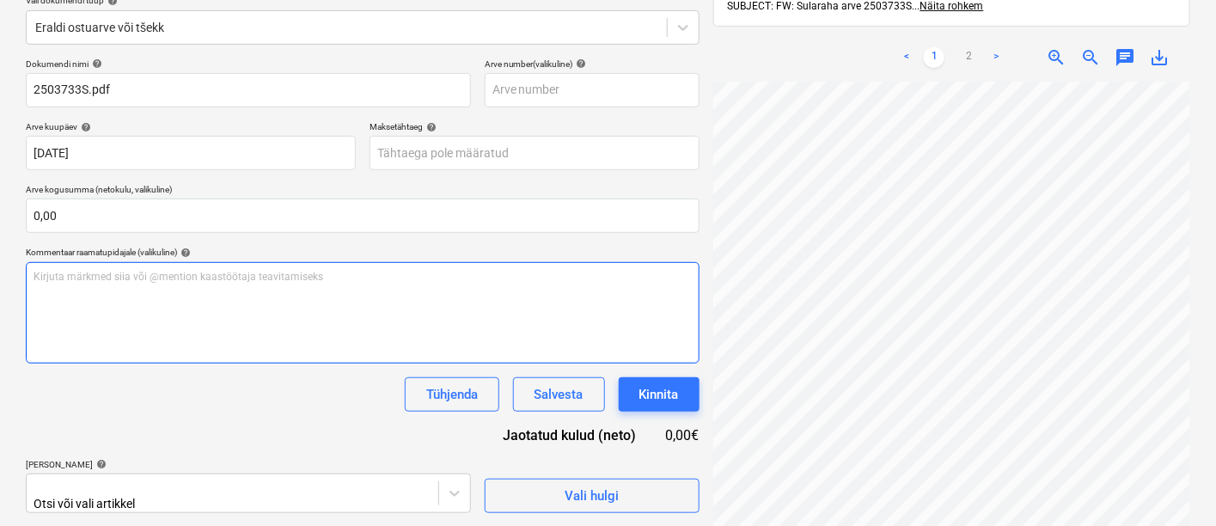
scroll to position [316, 0]
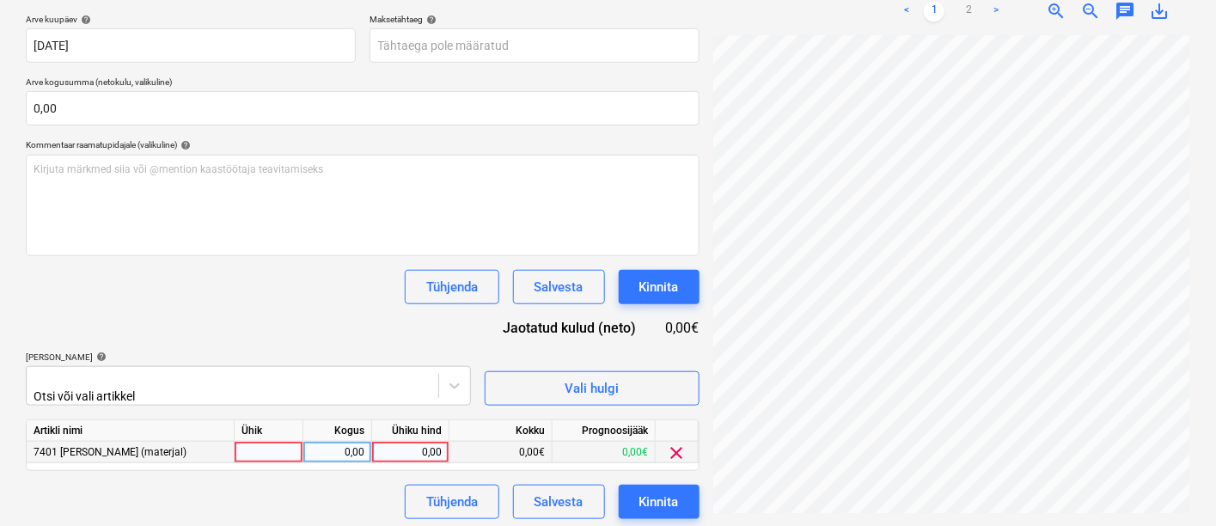
click at [271, 443] on div at bounding box center [269, 452] width 69 height 21
type input "kmpl"
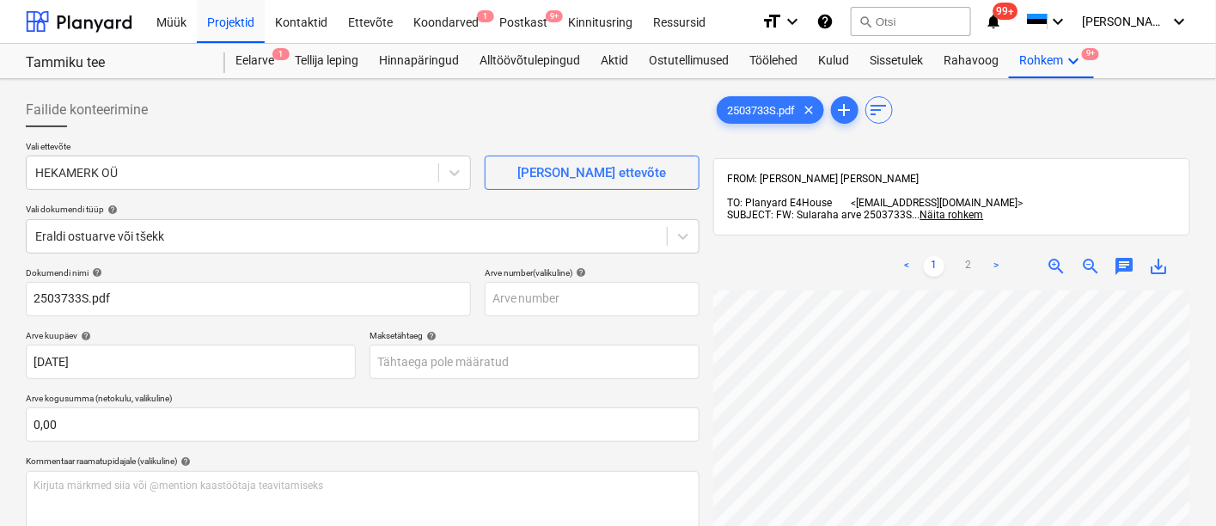
scroll to position [214, 171]
click at [969, 263] on link "2" at bounding box center [968, 266] width 21 height 21
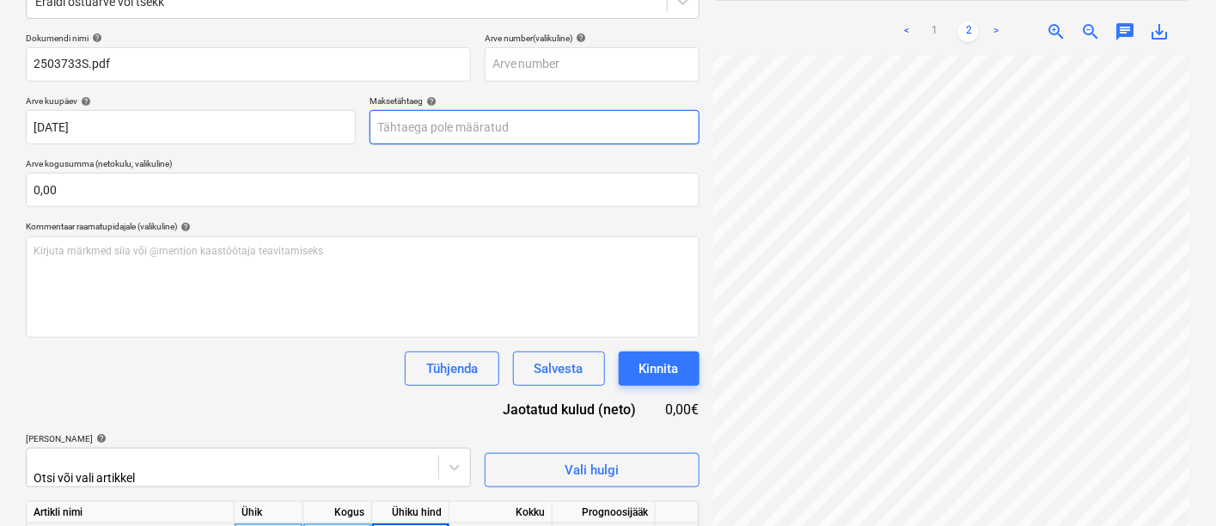
scroll to position [238, 0]
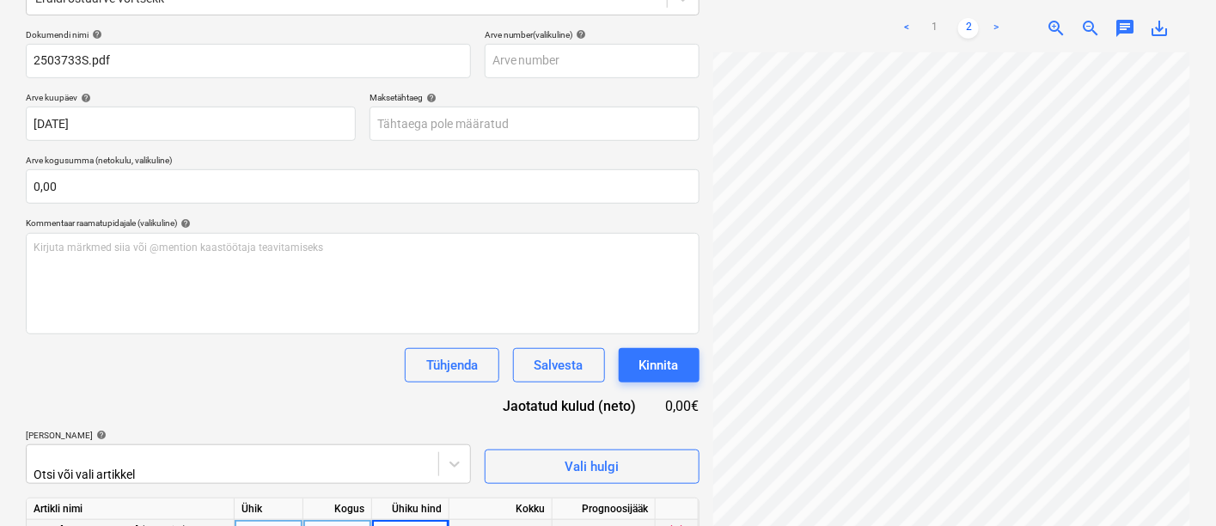
click at [430, 520] on div "0,00" at bounding box center [410, 530] width 63 height 21
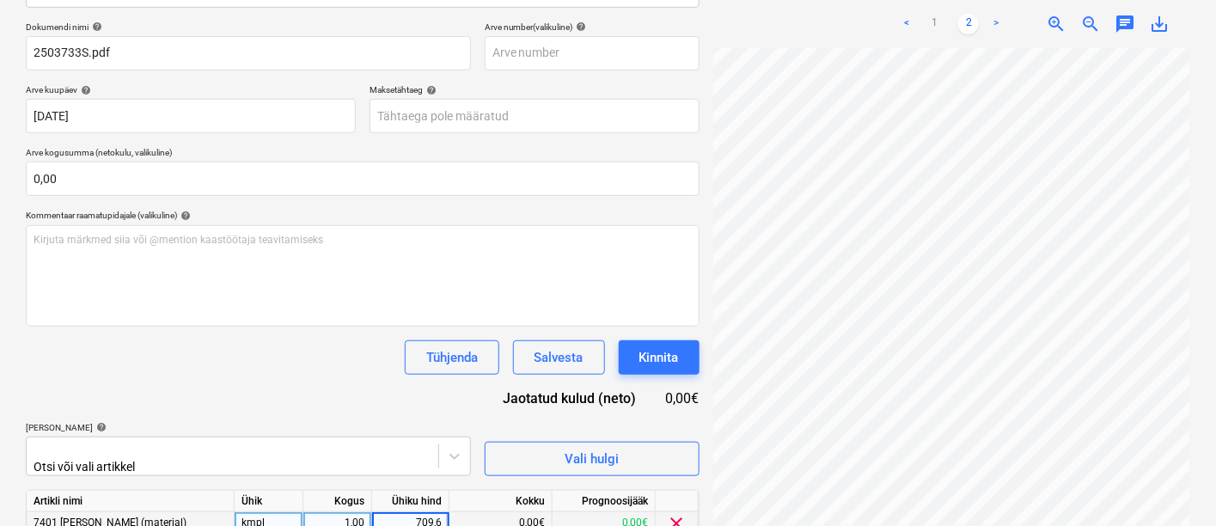
type input "709,65"
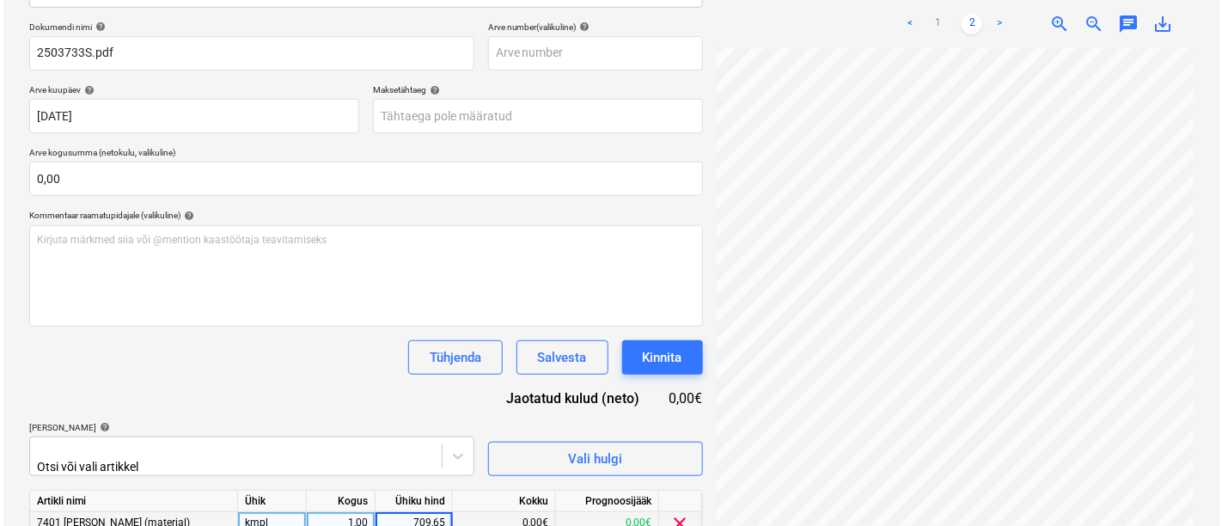
scroll to position [316, 0]
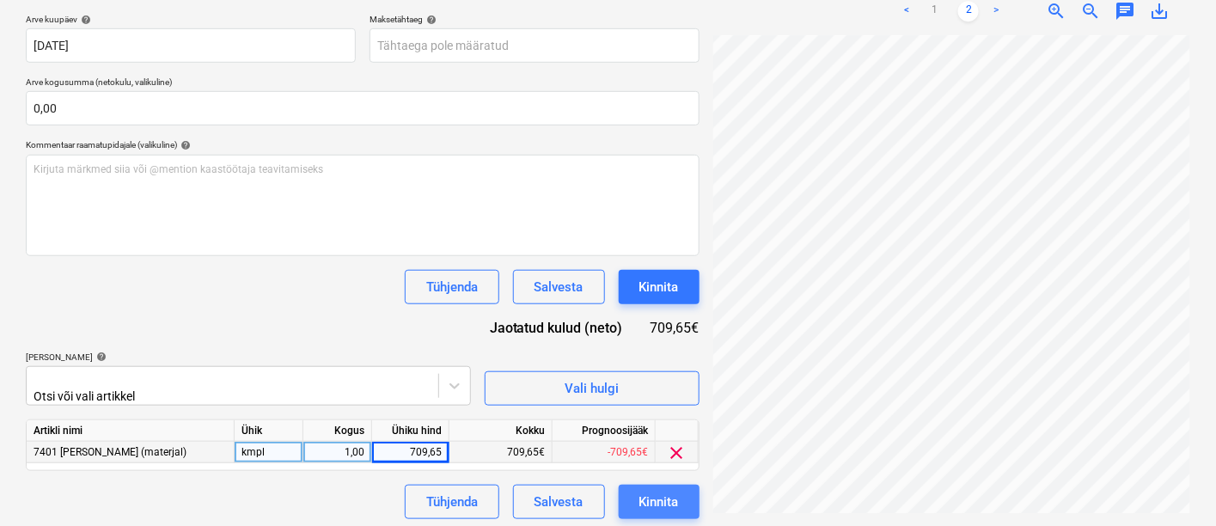
click at [670, 507] on div "Kinnita" at bounding box center [659, 502] width 40 height 22
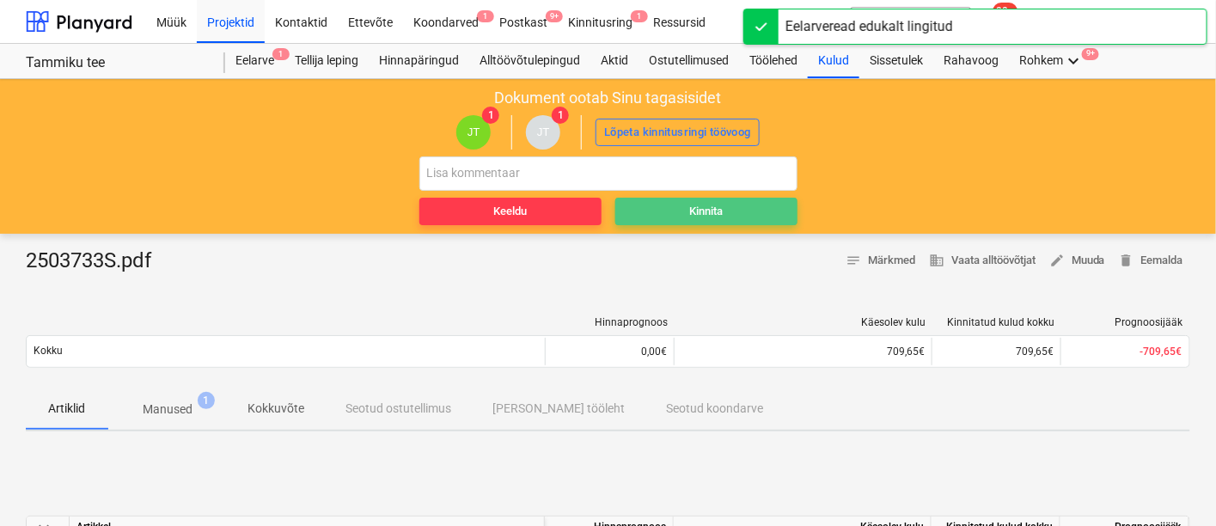
click at [673, 223] on button "Kinnita" at bounding box center [706, 212] width 182 height 28
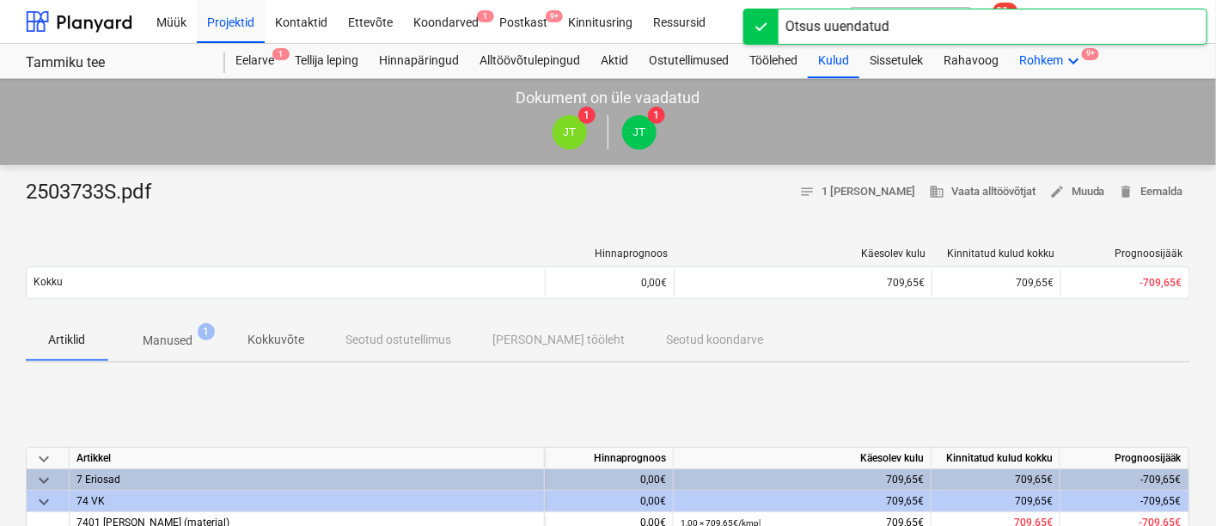
click at [1065, 60] on icon "keyboard_arrow_down" at bounding box center [1073, 61] width 21 height 21
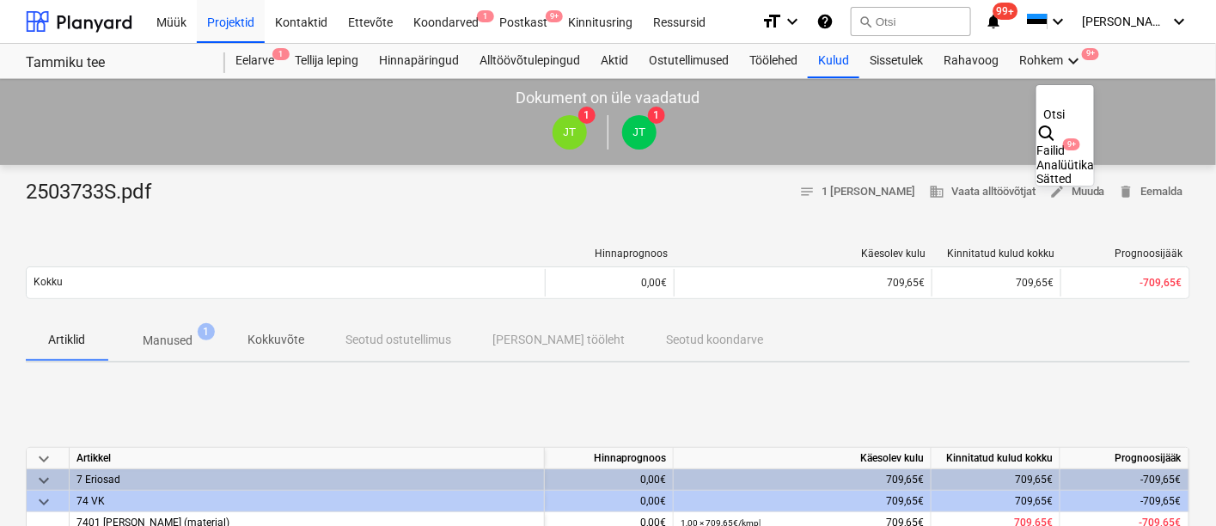
click at [1036, 144] on div "Failid 9+" at bounding box center [1065, 151] width 58 height 15
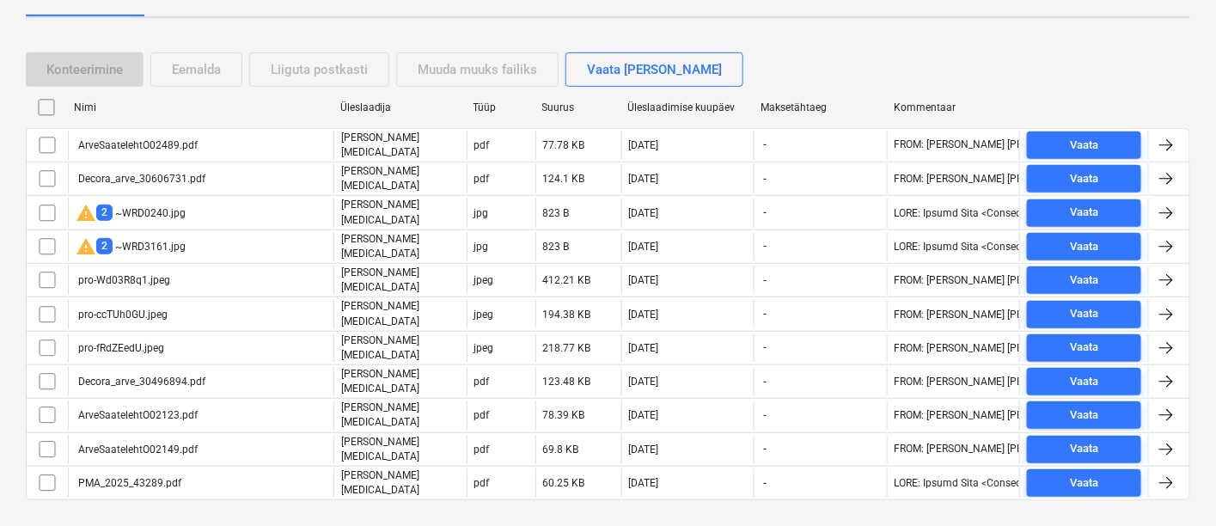
scroll to position [254, 0]
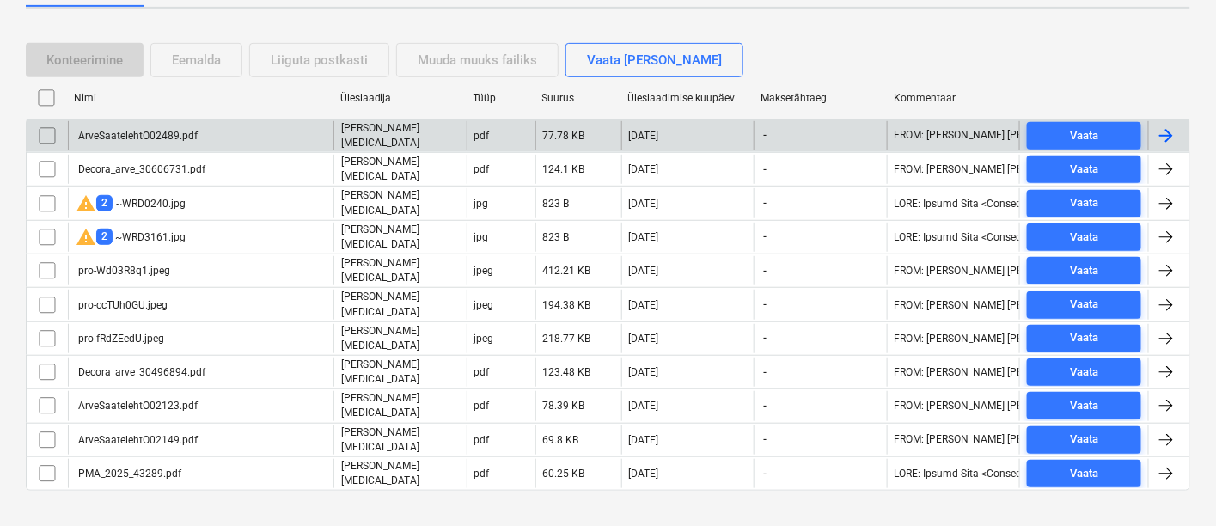
click at [166, 130] on div "ArveSaatelehtO02489.pdf" at bounding box center [137, 136] width 122 height 12
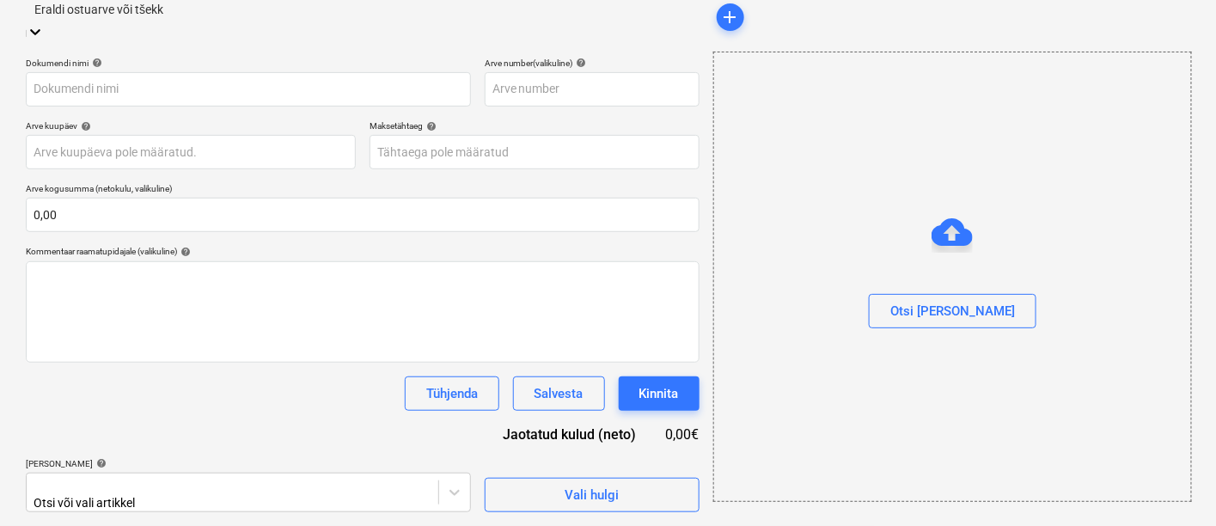
scroll to position [203, 0]
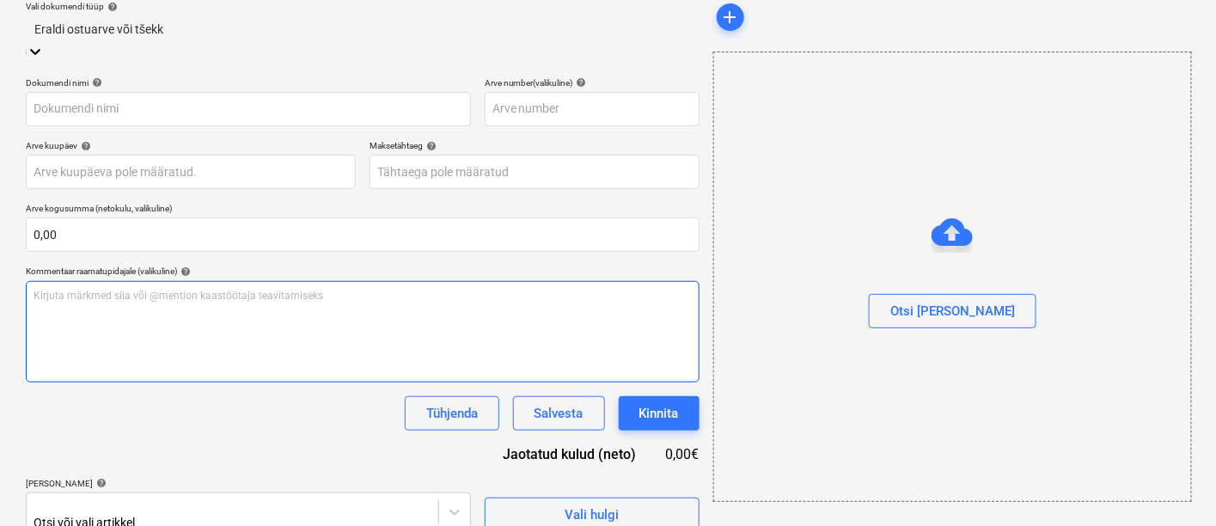
type input "ArveSaatelehtO02489.pdf"
type input "[DATE]"
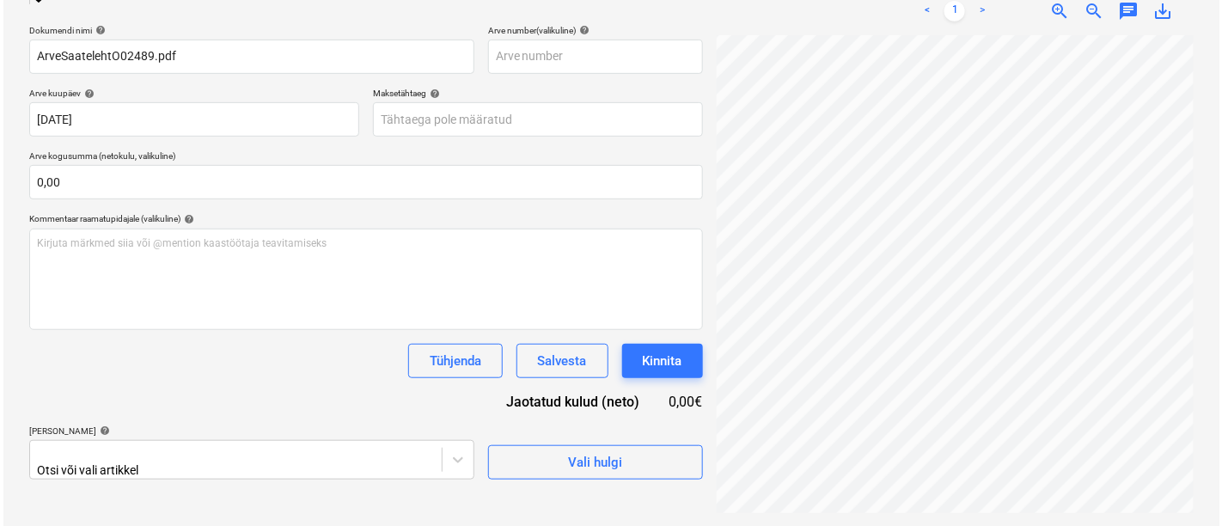
scroll to position [0, 13]
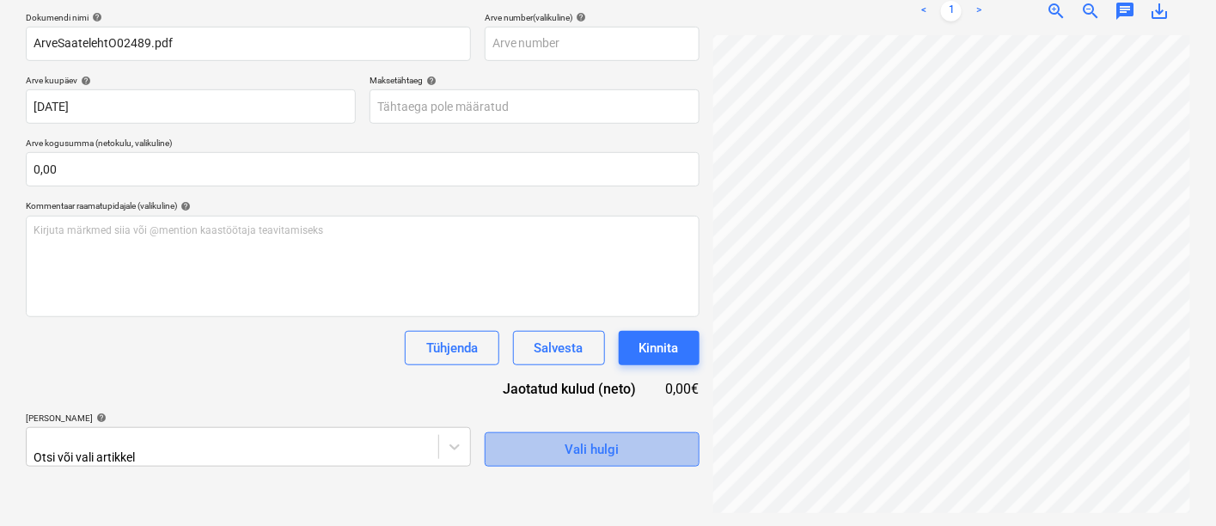
click at [567, 449] on div "Vali hulgi" at bounding box center [592, 449] width 54 height 22
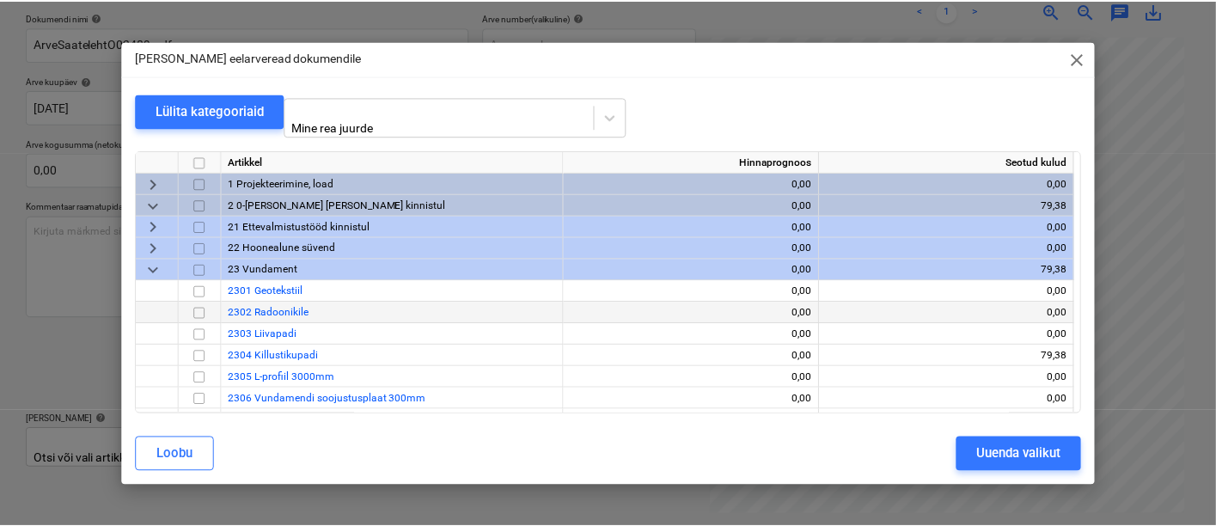
scroll to position [19, 0]
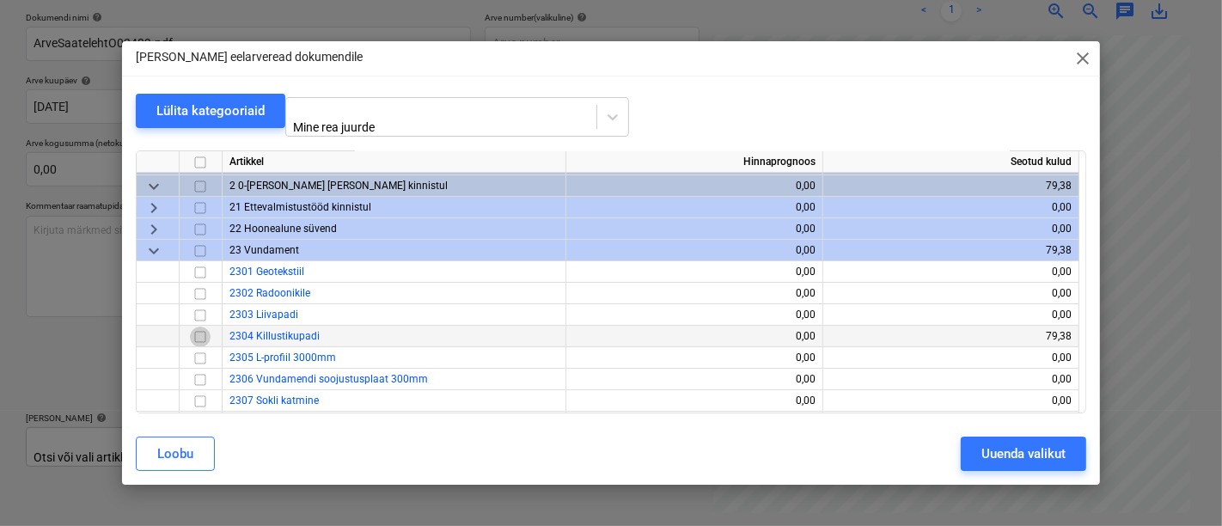
click at [198, 327] on input "checkbox" at bounding box center [200, 337] width 21 height 21
click at [1012, 450] on div "Uuenda valikut" at bounding box center [1023, 454] width 84 height 22
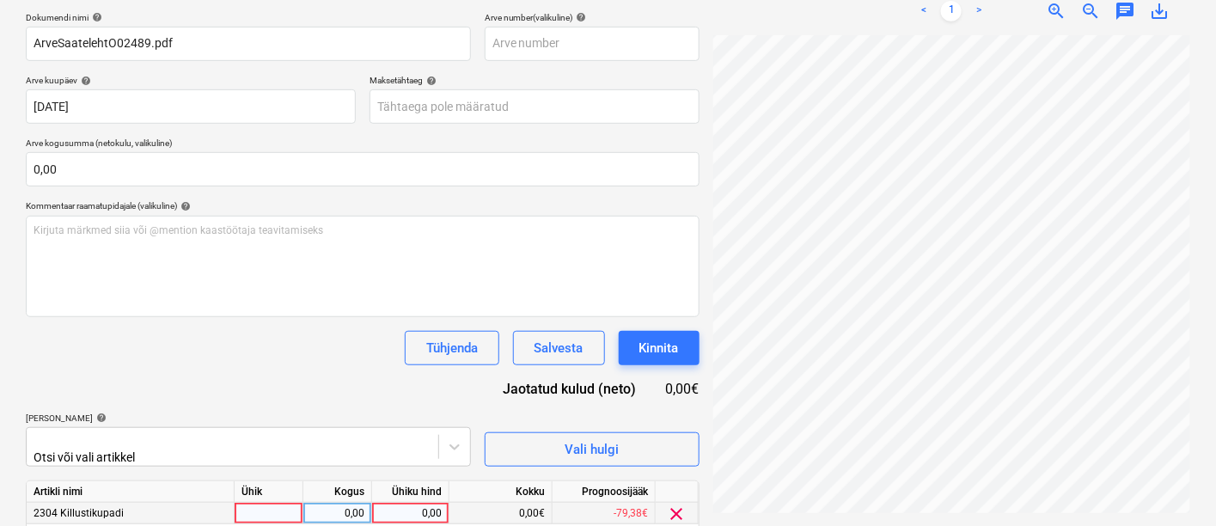
click at [274, 504] on div at bounding box center [269, 513] width 69 height 21
type input "kmpl"
type input "114,84"
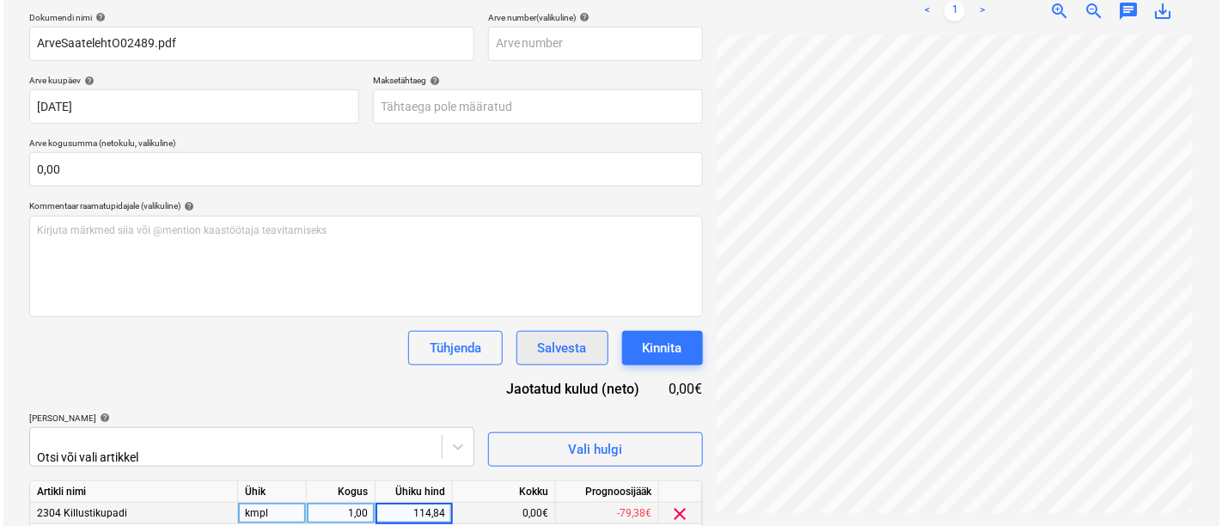
scroll to position [316, 0]
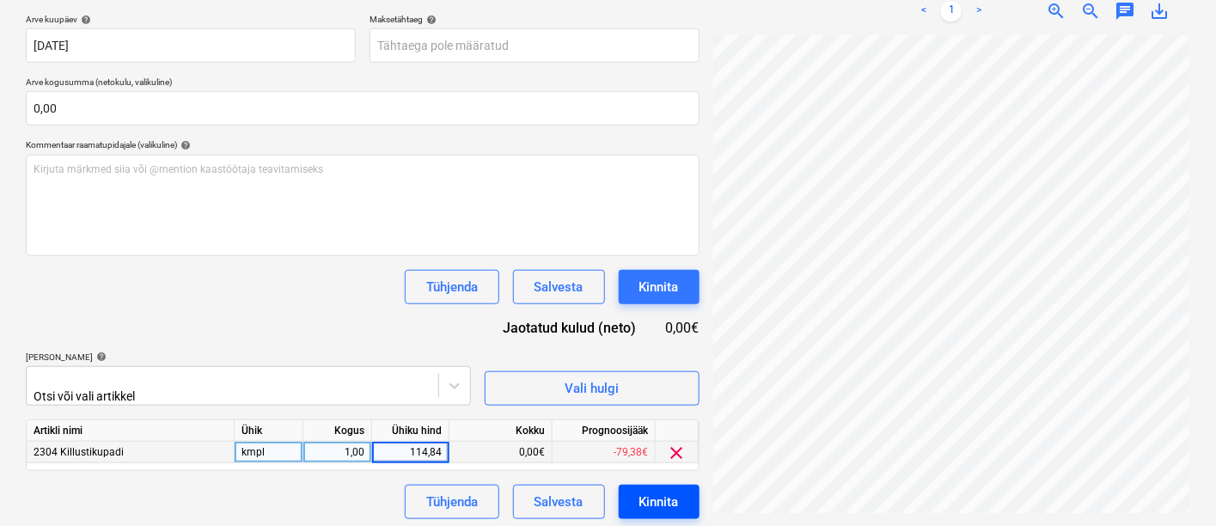
click at [651, 491] on div "Kinnita" at bounding box center [659, 502] width 40 height 22
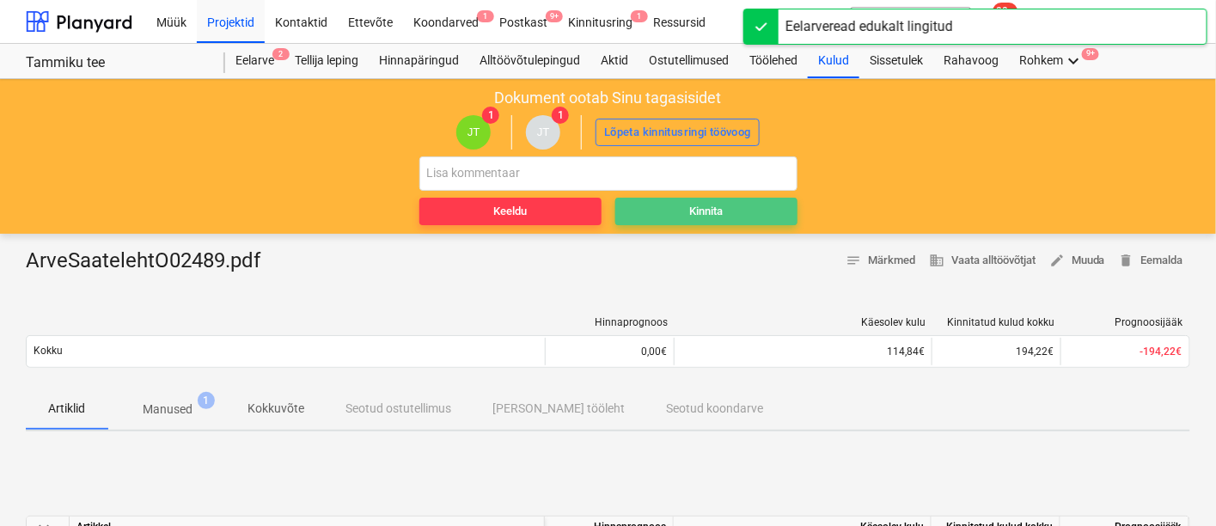
click at [683, 212] on span "Kinnita" at bounding box center [706, 212] width 168 height 20
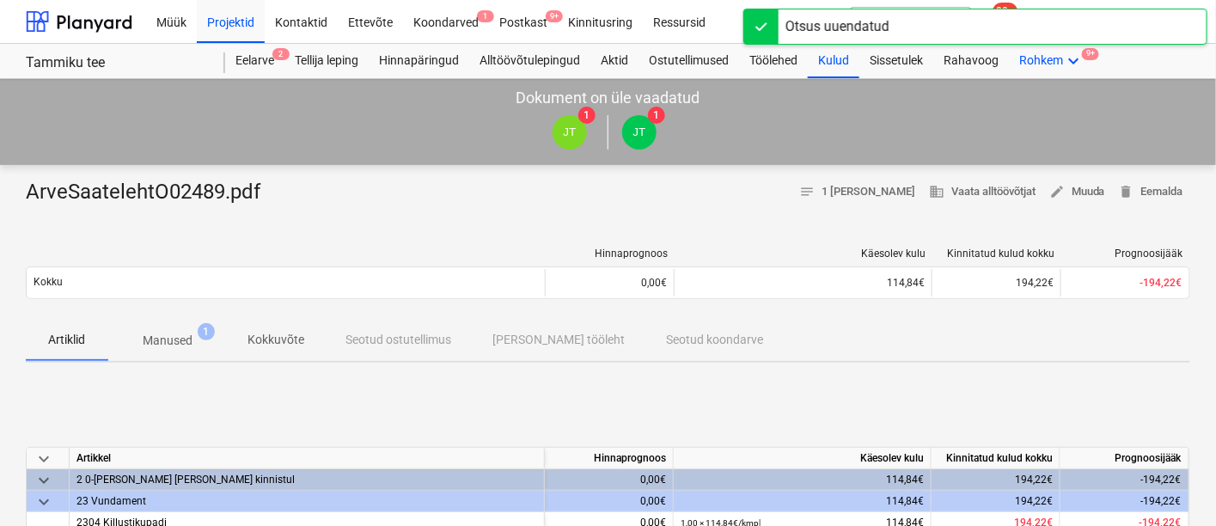
click at [1070, 58] on icon "keyboard_arrow_down" at bounding box center [1073, 61] width 21 height 21
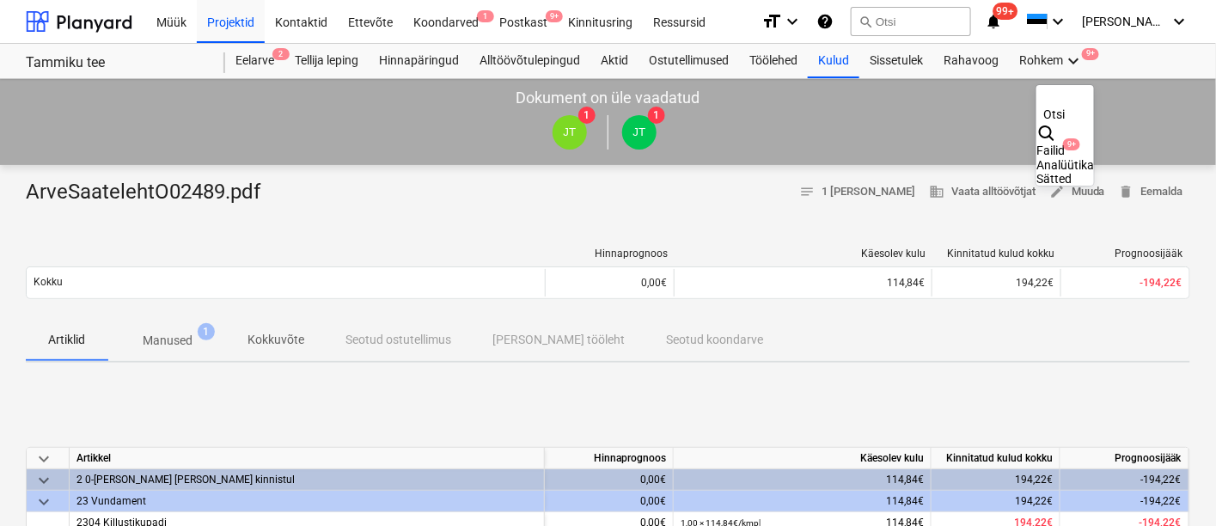
click at [1036, 144] on div "Failid 9+" at bounding box center [1065, 151] width 58 height 15
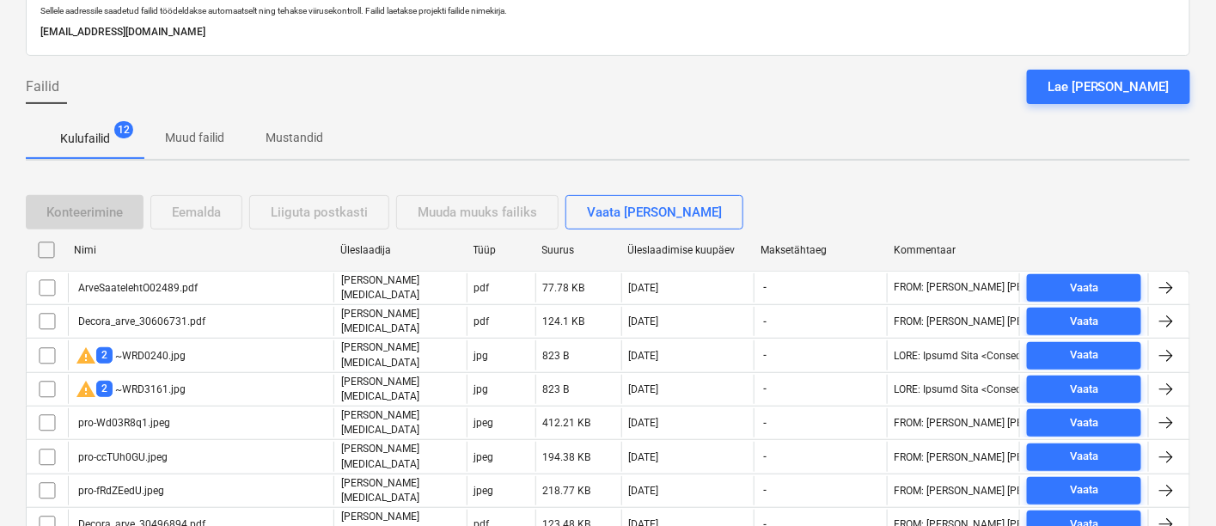
scroll to position [103, 0]
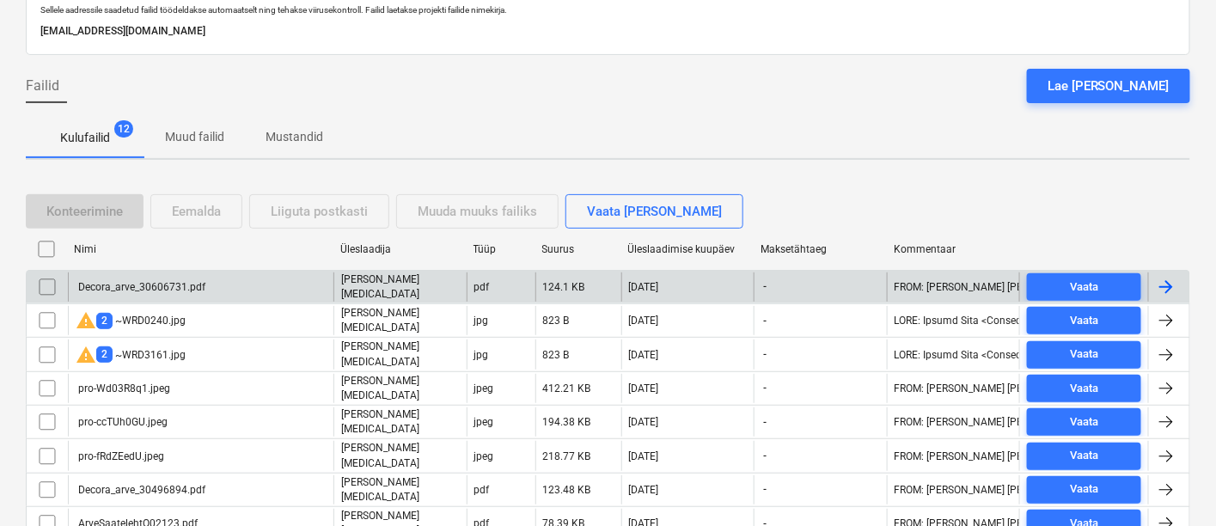
click at [140, 283] on div "Decora_arve_30606731.pdf" at bounding box center [141, 287] width 130 height 12
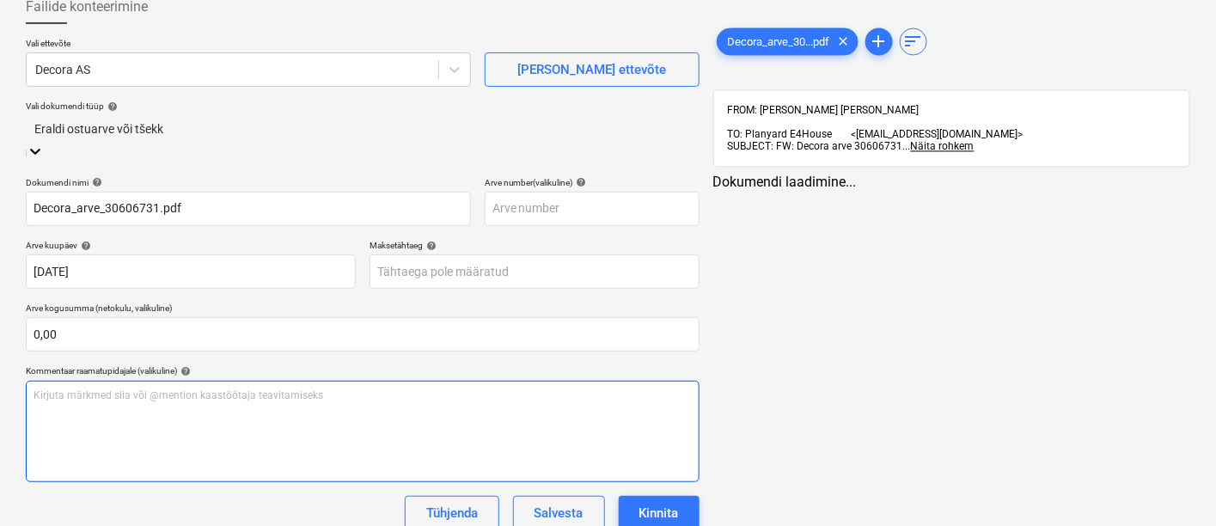
type input "Decora_arve_30606731.pdf"
type input "[DATE]"
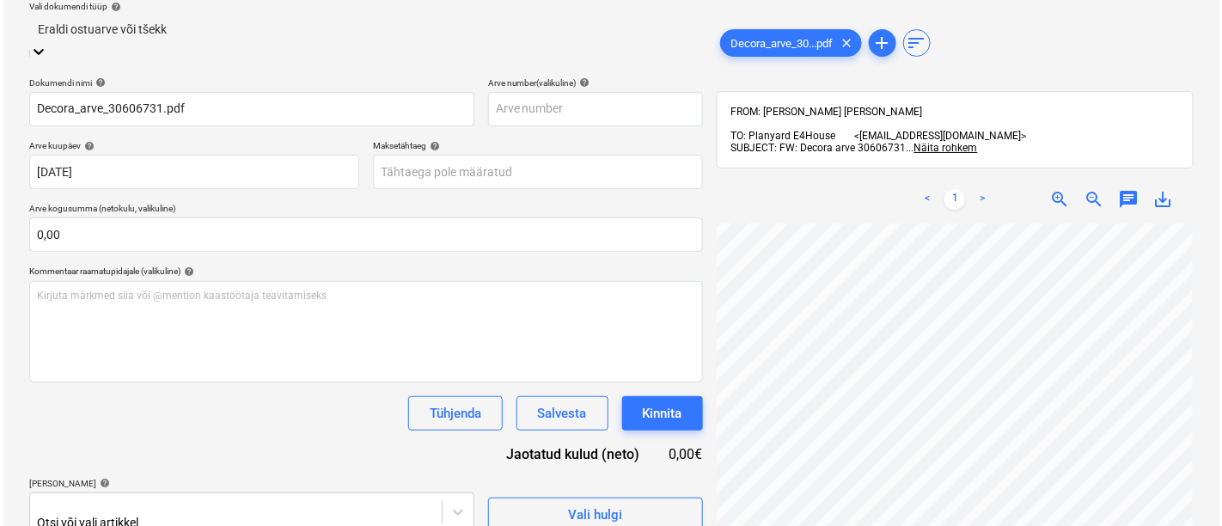
scroll to position [46, 170]
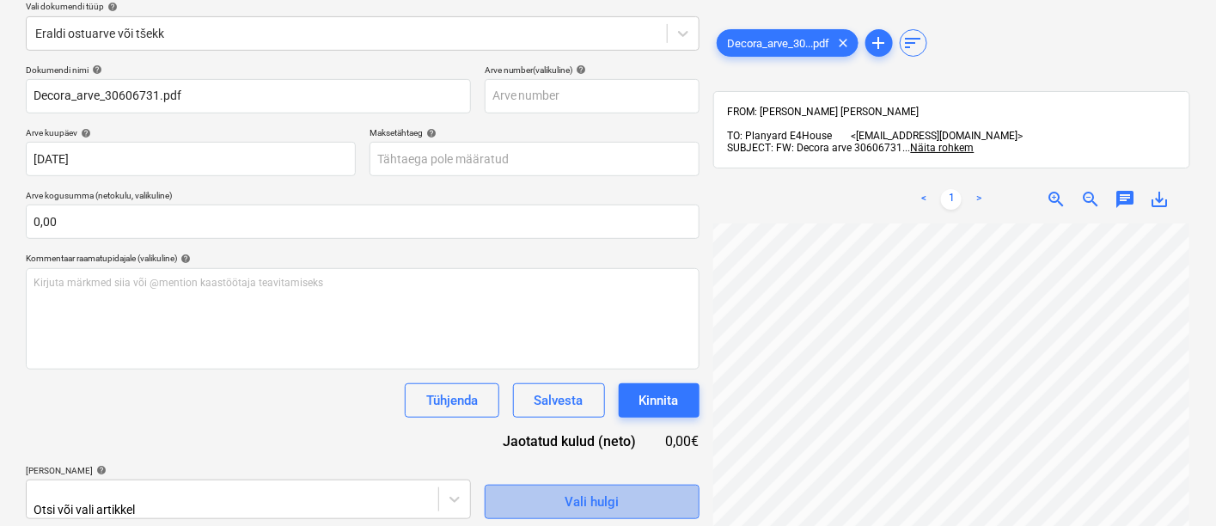
click at [596, 499] on div "Vali hulgi" at bounding box center [592, 502] width 54 height 22
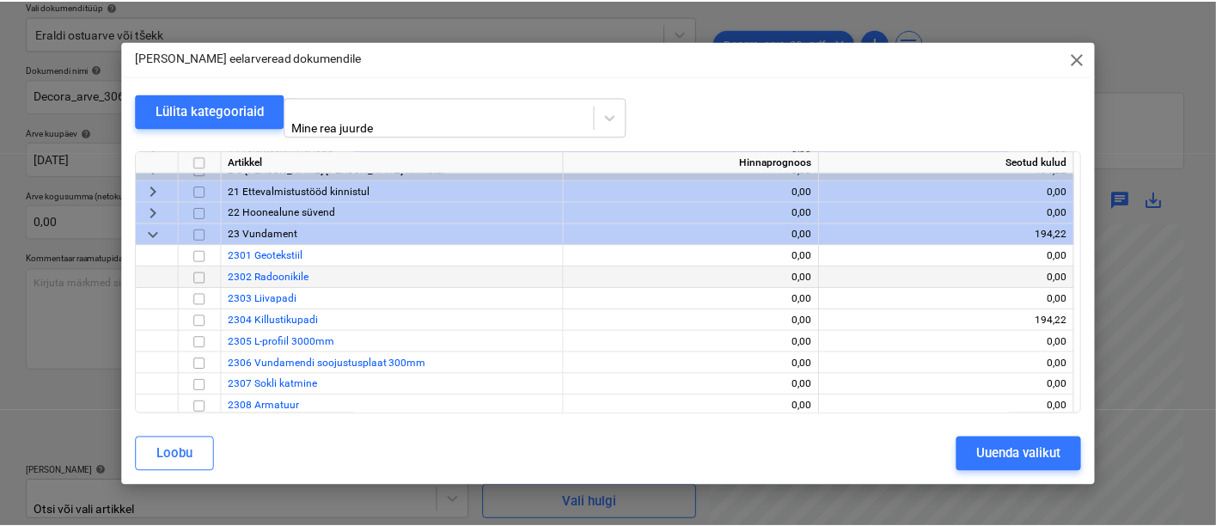
scroll to position [36, 0]
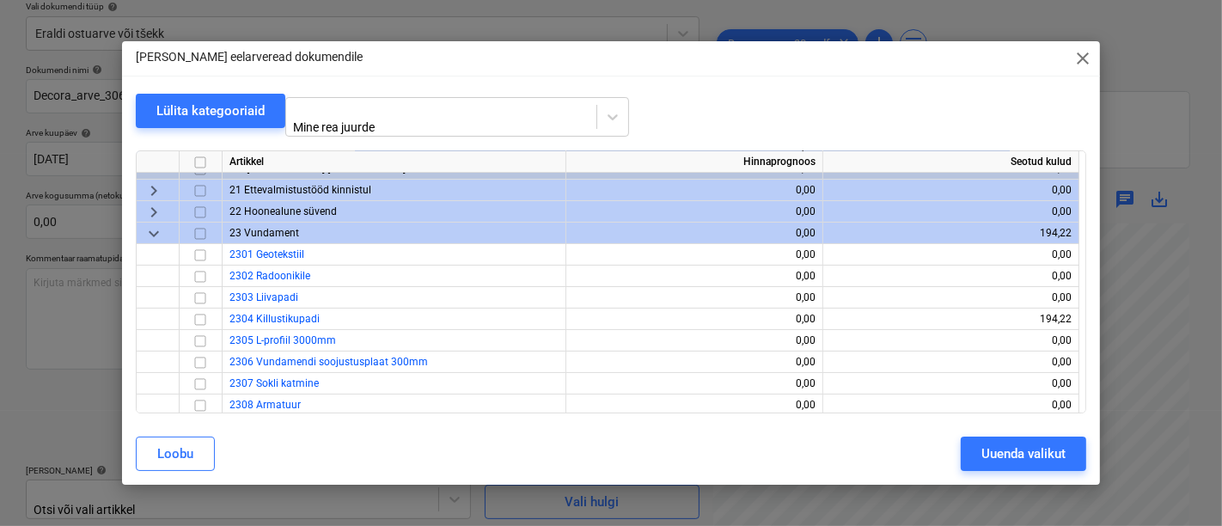
click at [1136, 64] on div "[PERSON_NAME] eelarveread dokumendile close Lülita kategooriaid Mine rea juurde…" at bounding box center [611, 263] width 1222 height 526
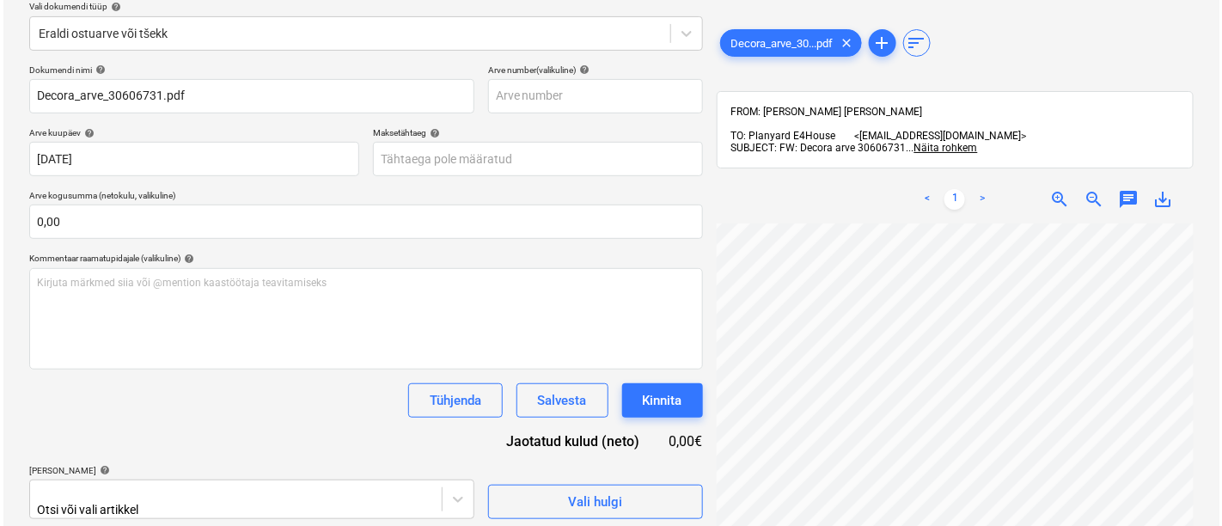
scroll to position [44, 41]
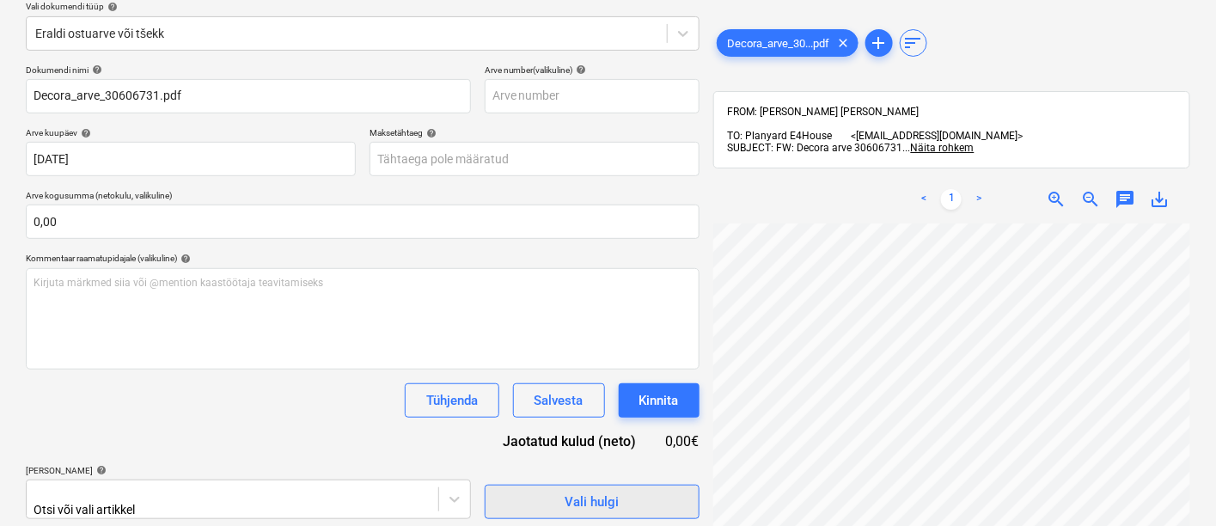
click at [615, 497] on div "Vali hulgi" at bounding box center [592, 502] width 54 height 22
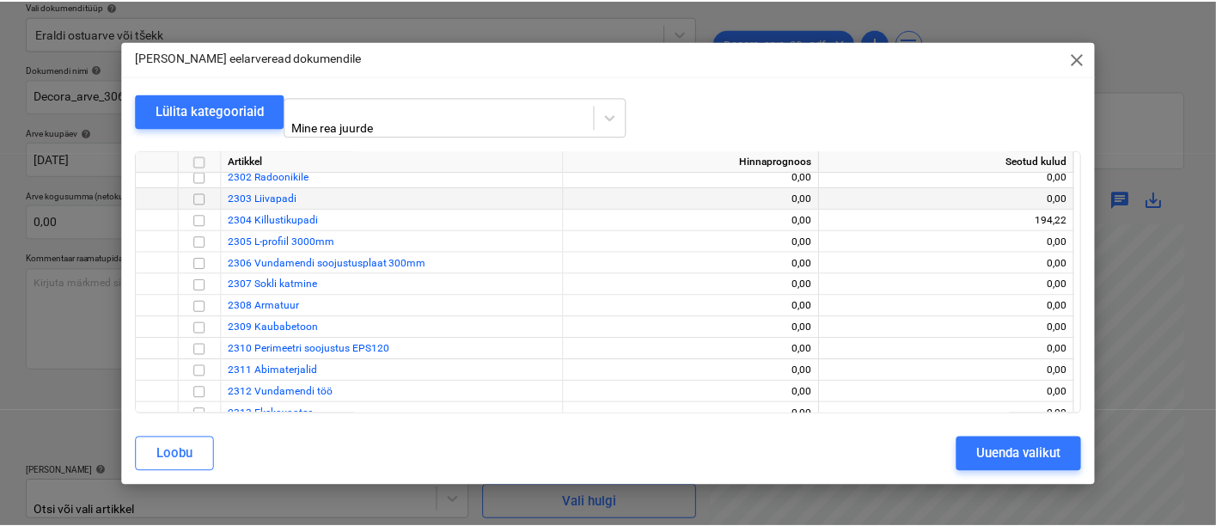
scroll to position [149, 0]
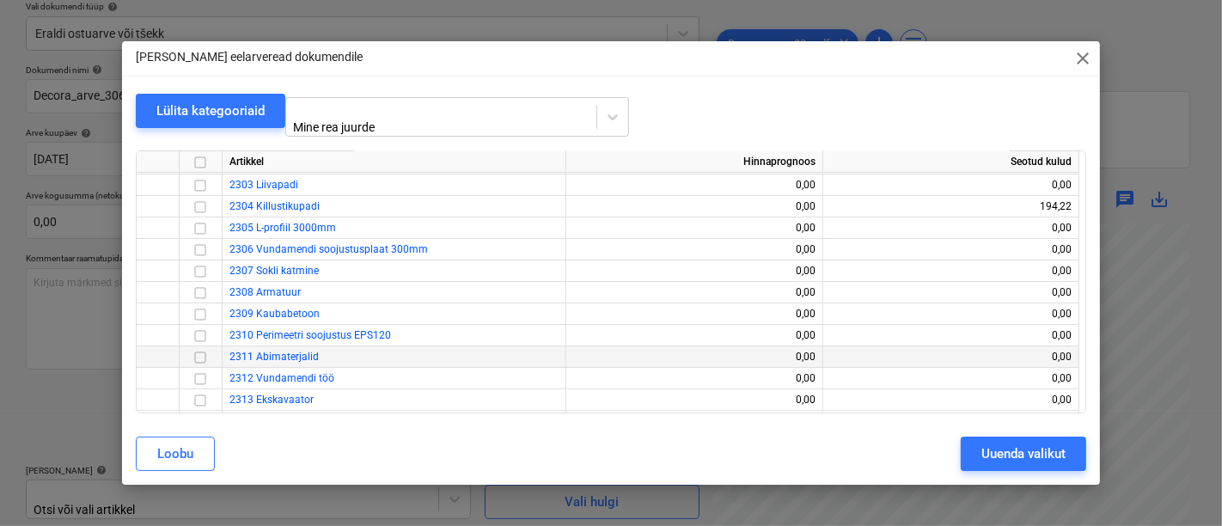
click at [202, 347] on input "checkbox" at bounding box center [200, 357] width 21 height 21
click at [1029, 450] on div "Uuenda valikut" at bounding box center [1023, 454] width 84 height 22
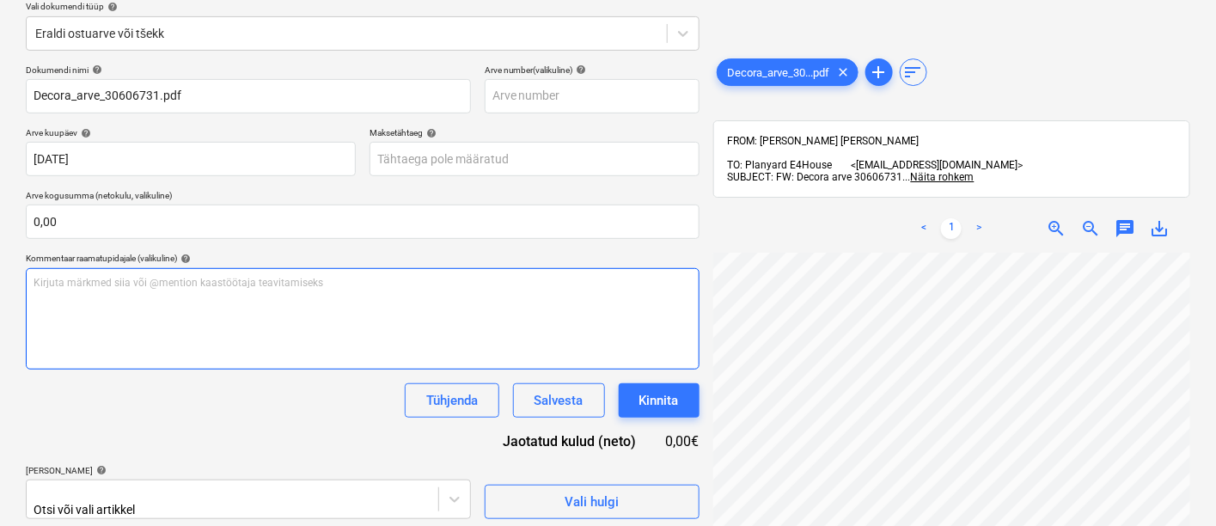
scroll to position [316, 0]
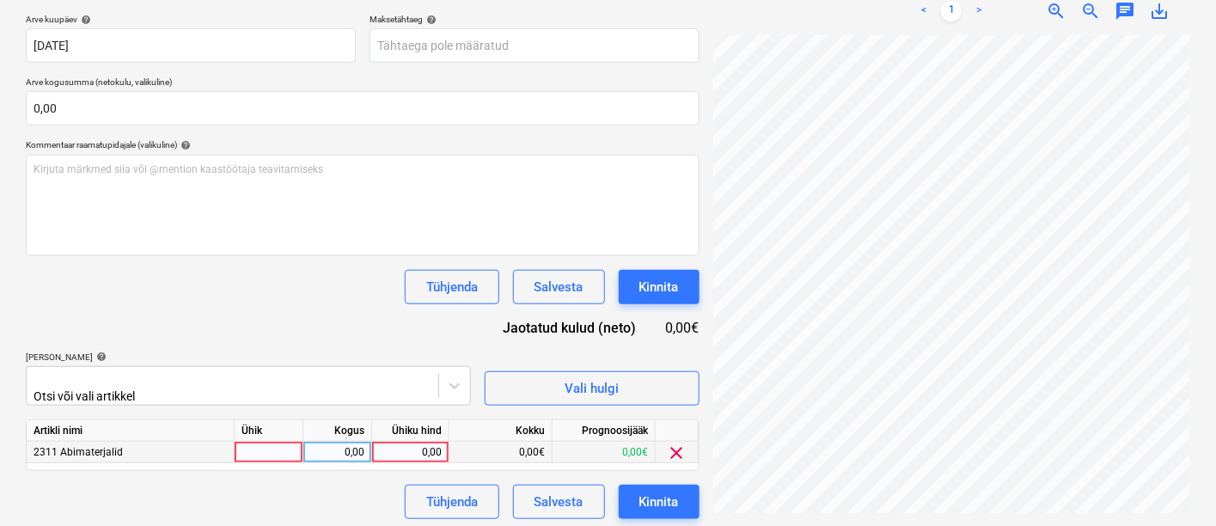
click at [257, 450] on div at bounding box center [269, 452] width 69 height 21
type input "kmpl"
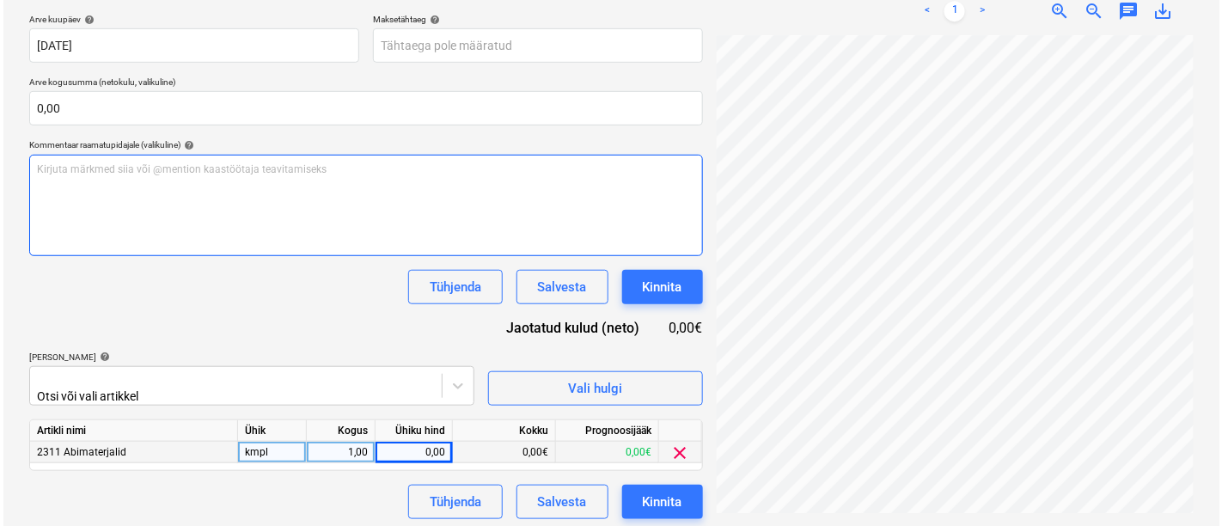
scroll to position [44, 170]
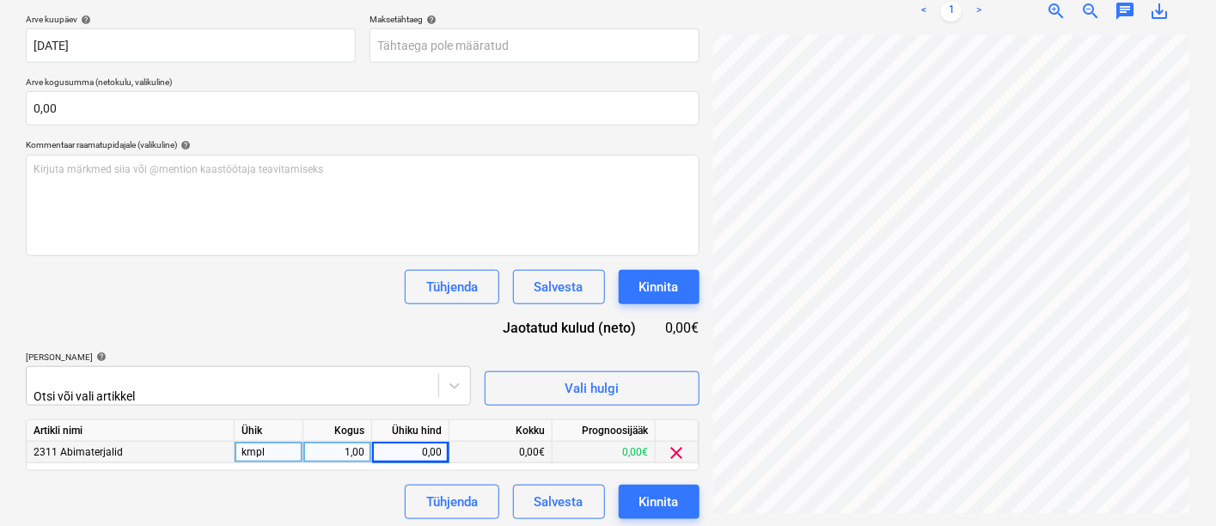
click at [417, 450] on div "0,00" at bounding box center [410, 452] width 63 height 21
type input "584,91"
click at [657, 491] on div "Kinnita" at bounding box center [659, 502] width 40 height 22
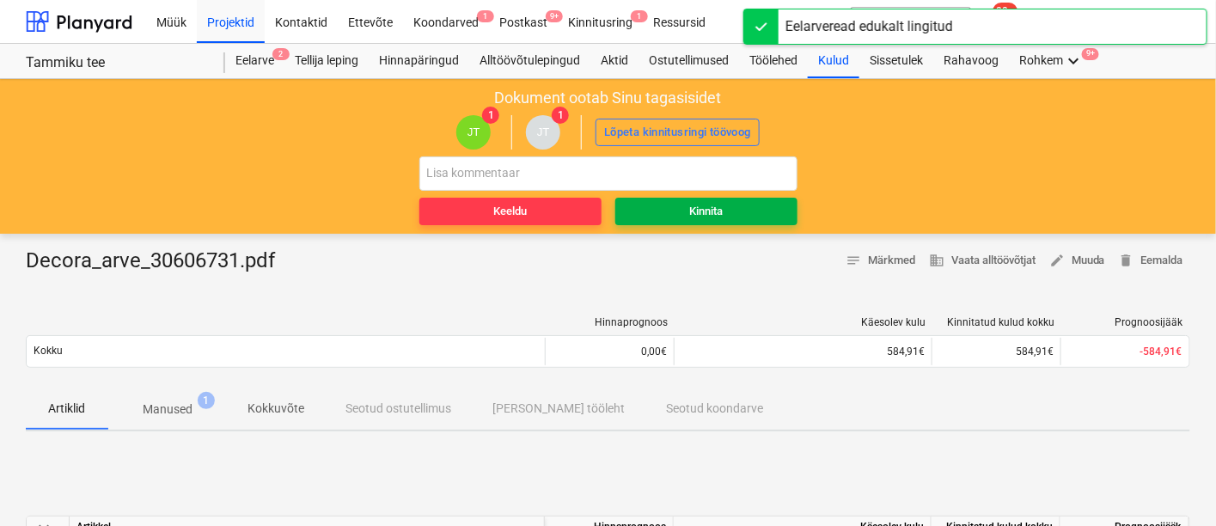
click at [703, 205] on div "Kinnita" at bounding box center [706, 212] width 34 height 20
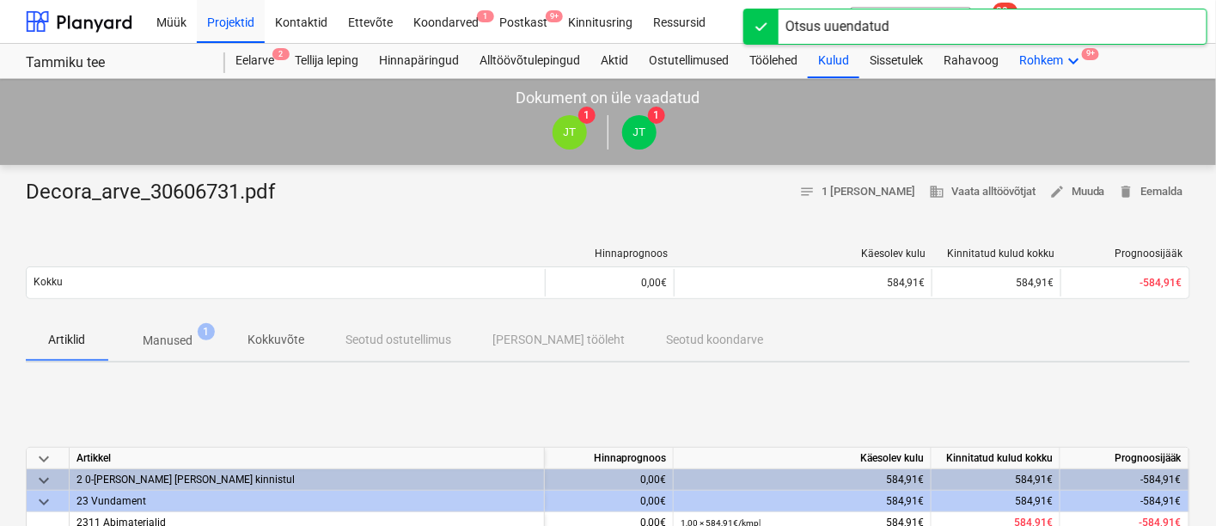
click at [1073, 58] on icon "keyboard_arrow_down" at bounding box center [1073, 61] width 21 height 21
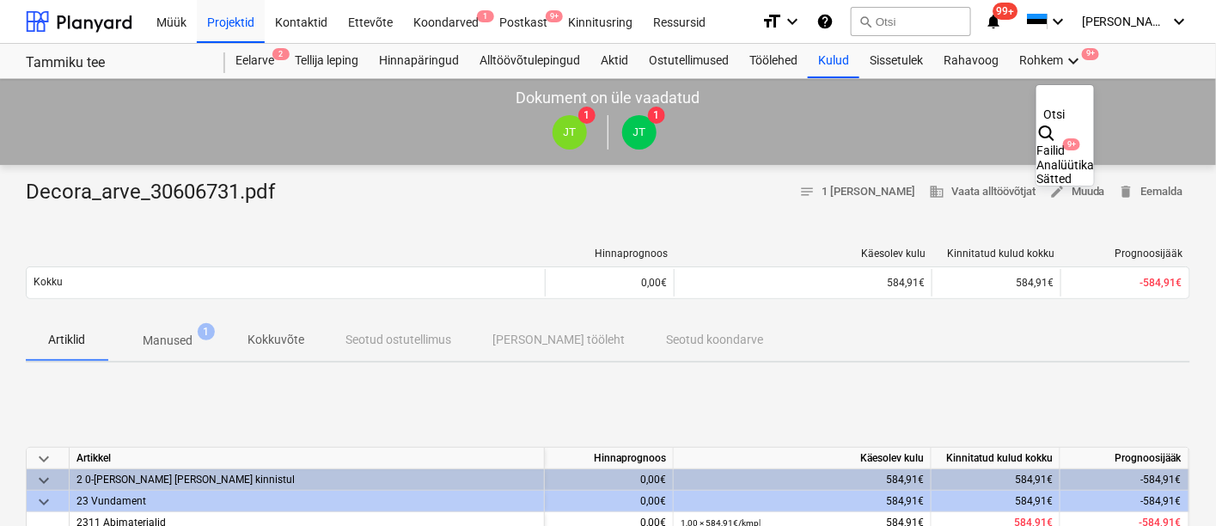
click at [1036, 144] on div "Failid 9+" at bounding box center [1065, 151] width 58 height 15
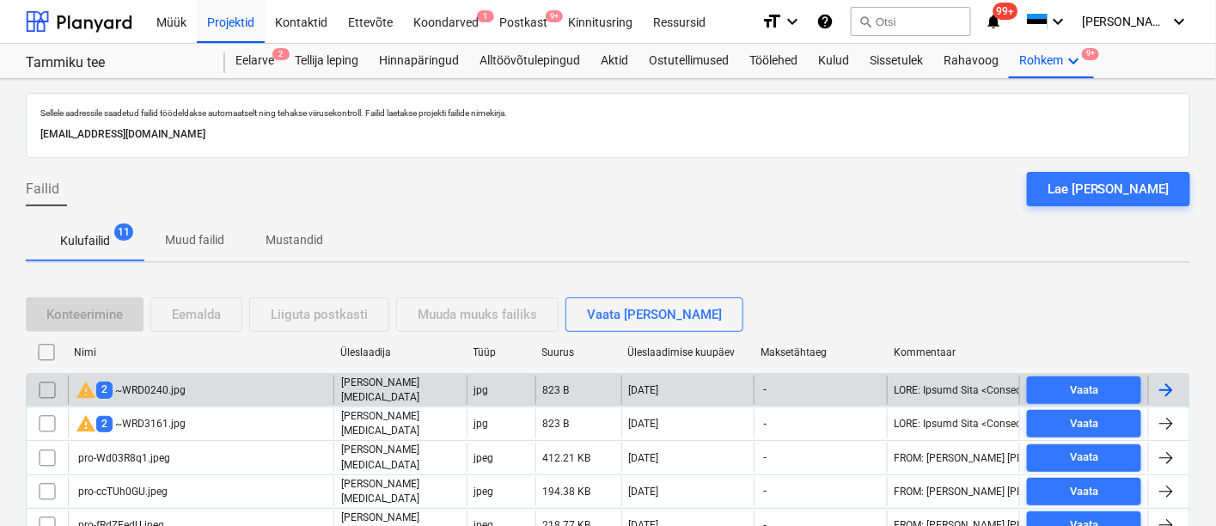
click at [230, 385] on div "warning 2 ~WRD0240.jpg" at bounding box center [201, 390] width 266 height 29
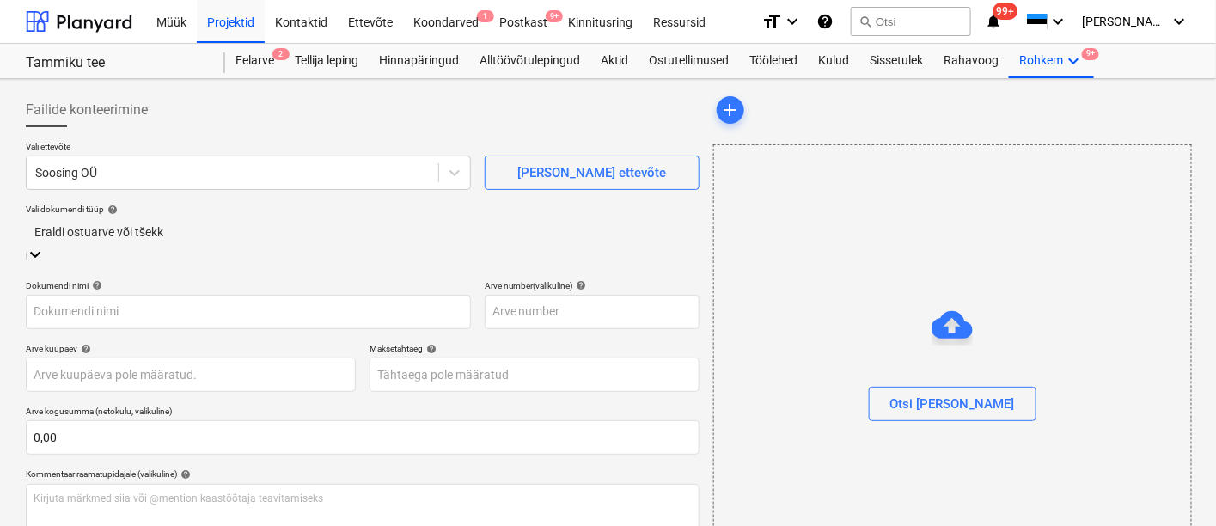
type input "~WRD0240.jpg"
type input "[DATE]"
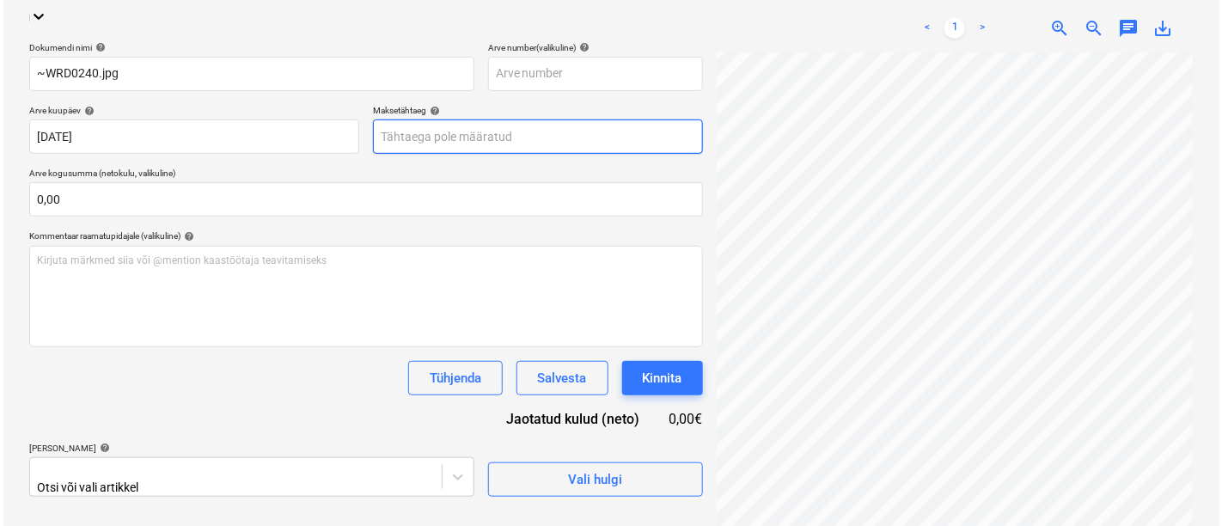
scroll to position [241, 0]
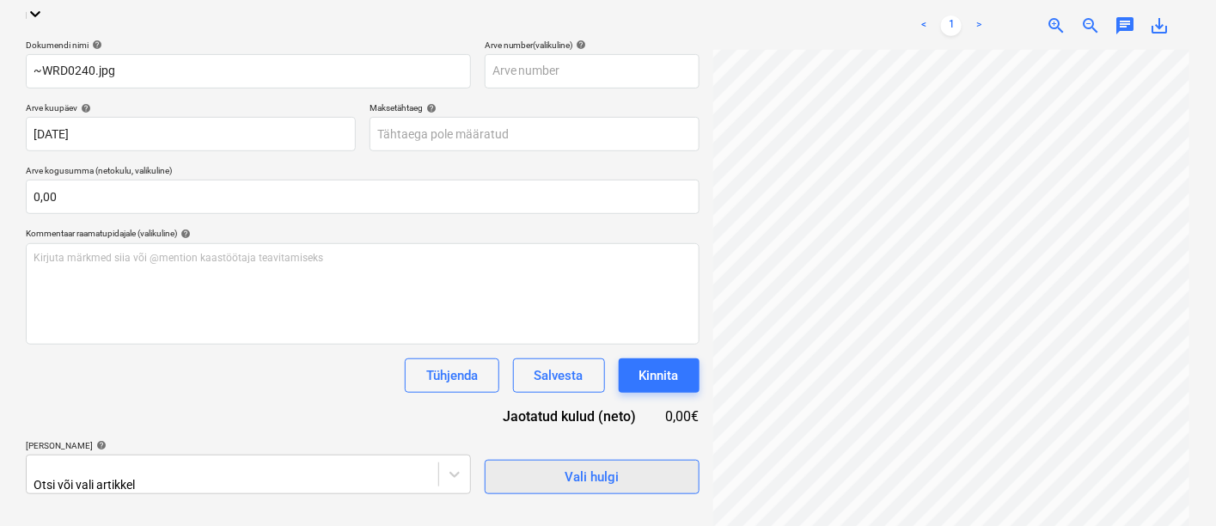
click at [510, 466] on span "Vali hulgi" at bounding box center [592, 477] width 172 height 22
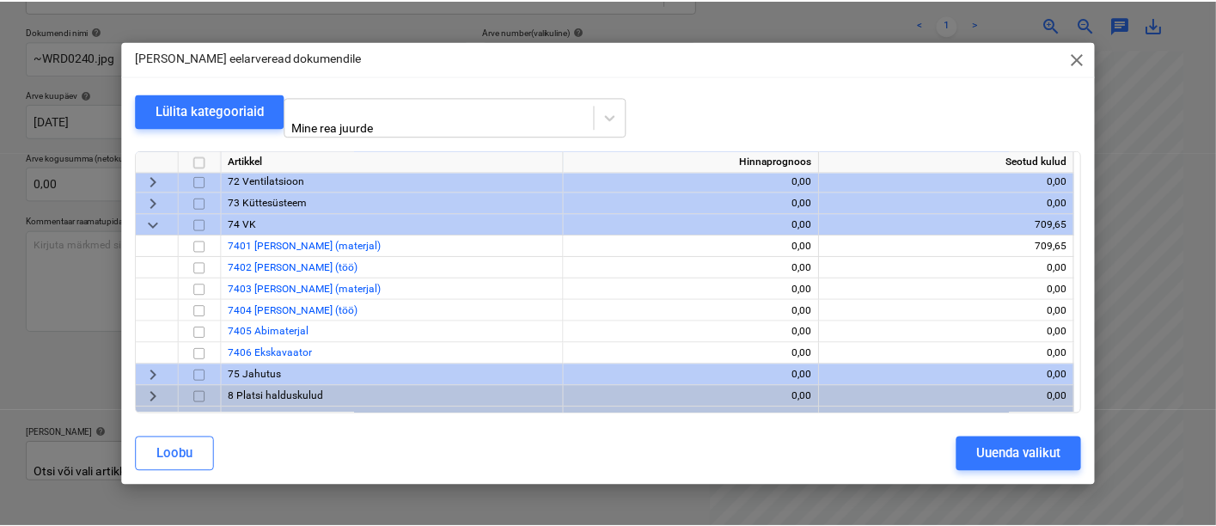
scroll to position [582, 0]
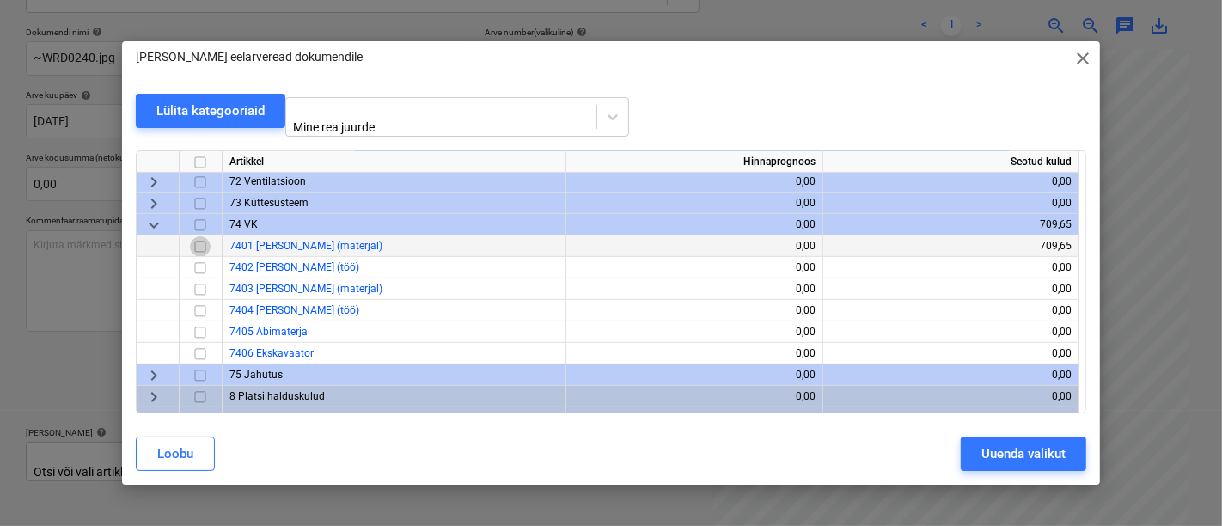
click at [199, 237] on input "checkbox" at bounding box center [200, 246] width 21 height 21
click at [1006, 448] on div "Uuenda valikut" at bounding box center [1023, 454] width 84 height 22
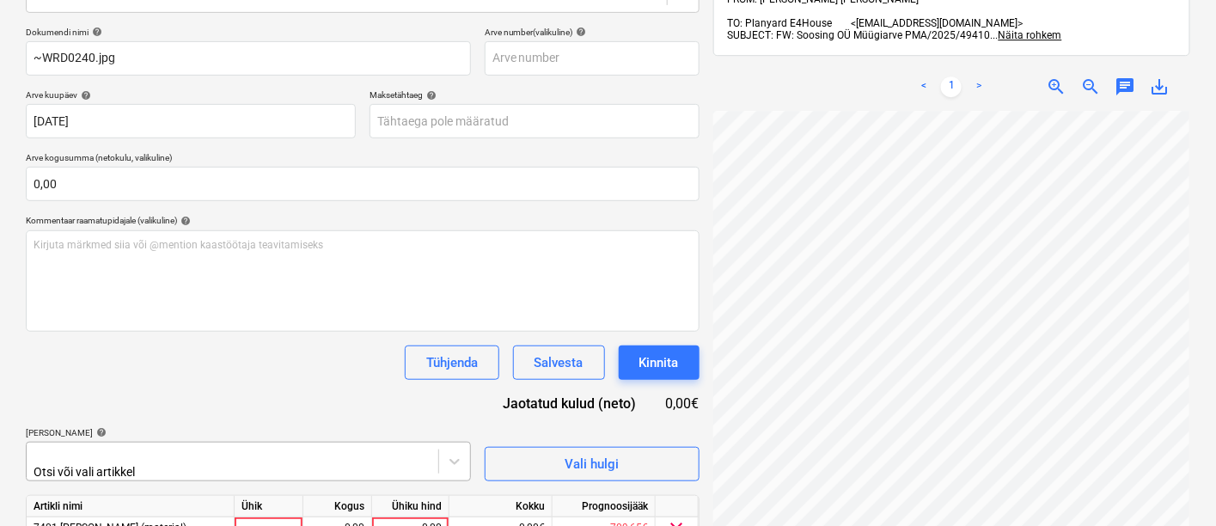
scroll to position [316, 0]
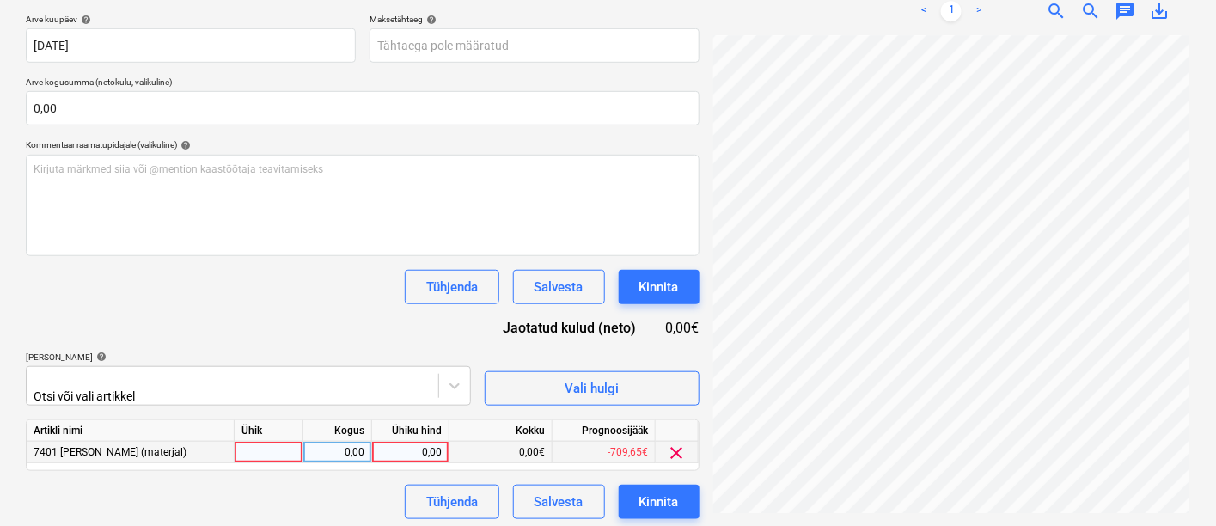
click at [255, 449] on div at bounding box center [269, 452] width 69 height 21
type input "kmpl"
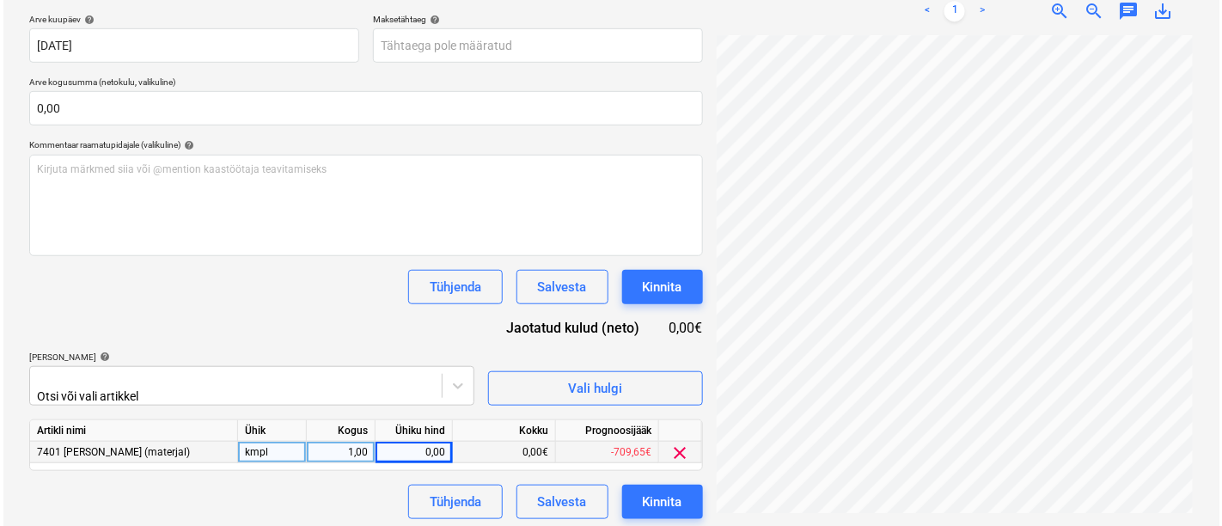
scroll to position [294, 170]
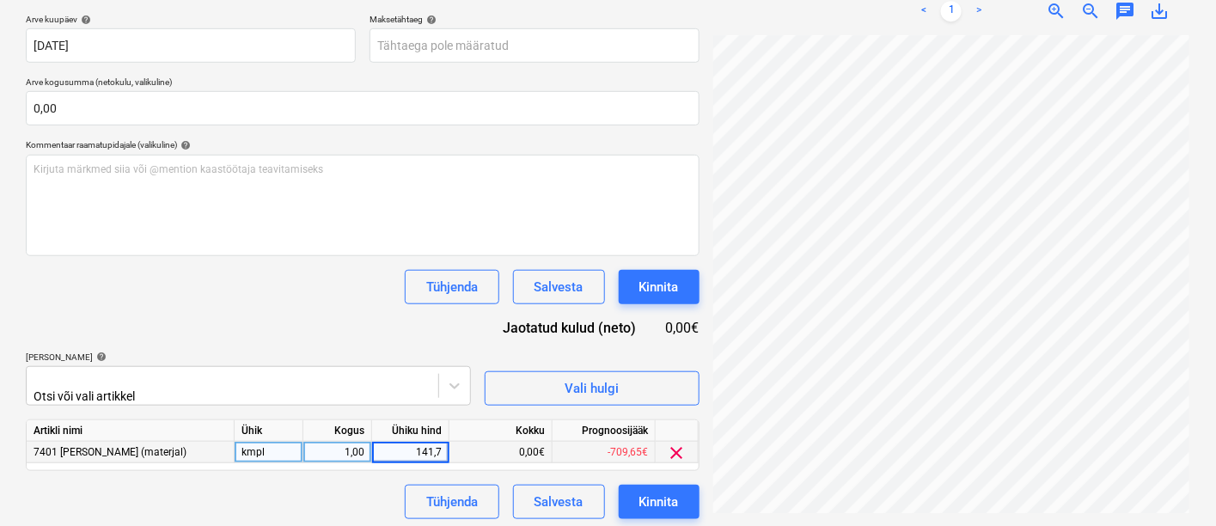
type input "141,78"
click at [650, 497] on div "Kinnita" at bounding box center [659, 502] width 40 height 22
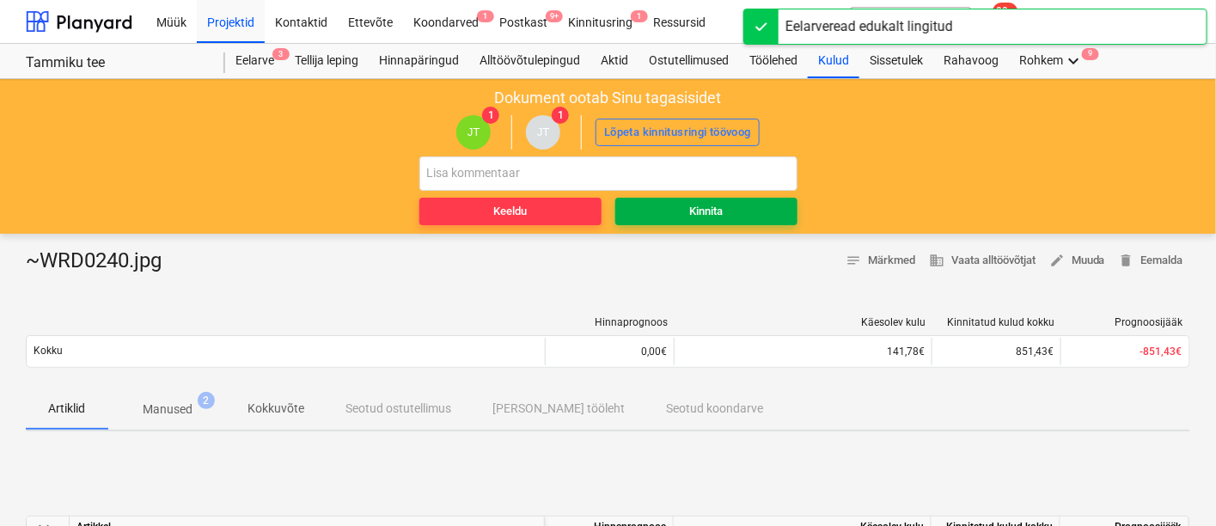
click at [729, 213] on span "Kinnita" at bounding box center [706, 212] width 168 height 20
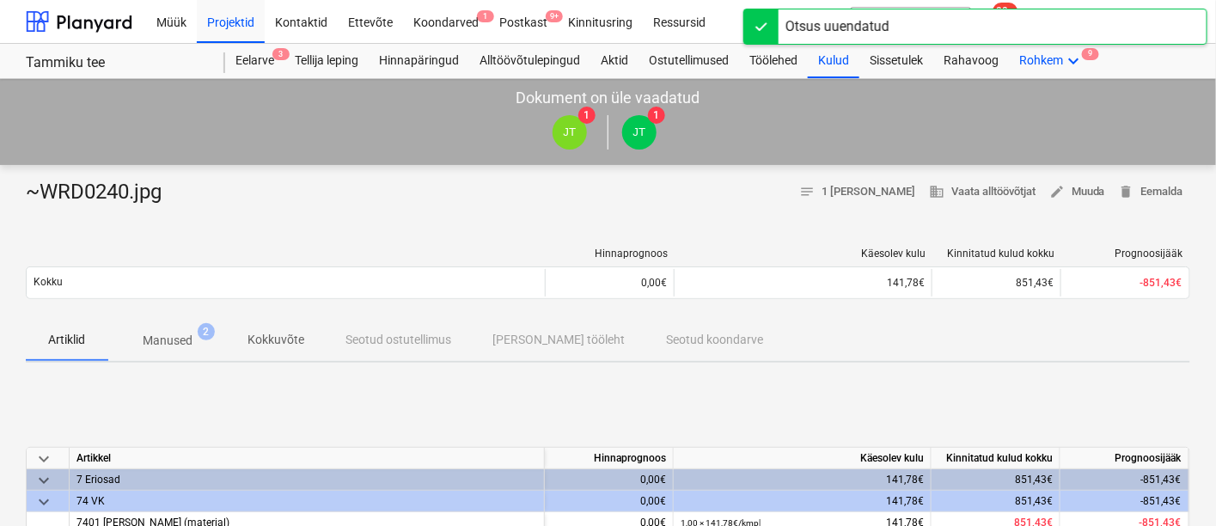
click at [1065, 58] on icon "keyboard_arrow_down" at bounding box center [1073, 61] width 21 height 21
click at [1036, 144] on div "Failid 9" at bounding box center [1065, 151] width 58 height 15
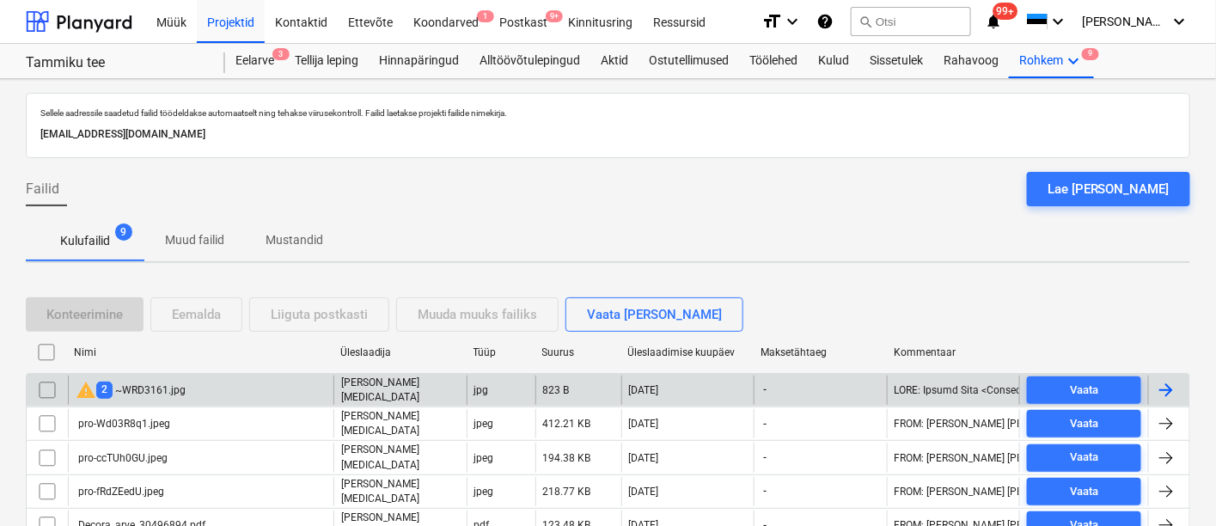
click at [177, 387] on div "warning 2 ~WRD3161.jpg" at bounding box center [131, 390] width 110 height 21
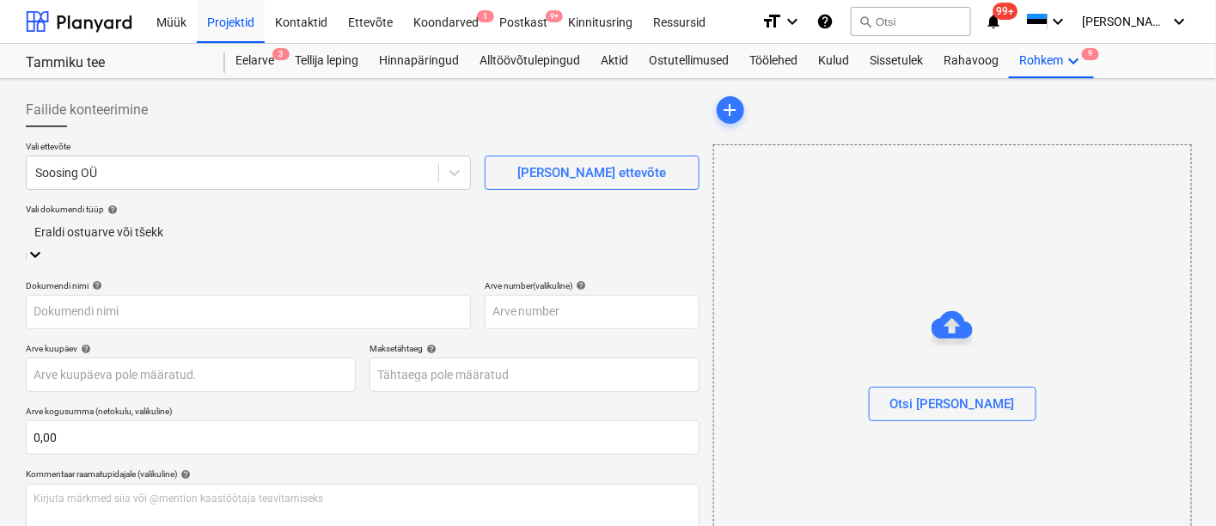
type input "~WRD3161.jpg"
type input "[DATE]"
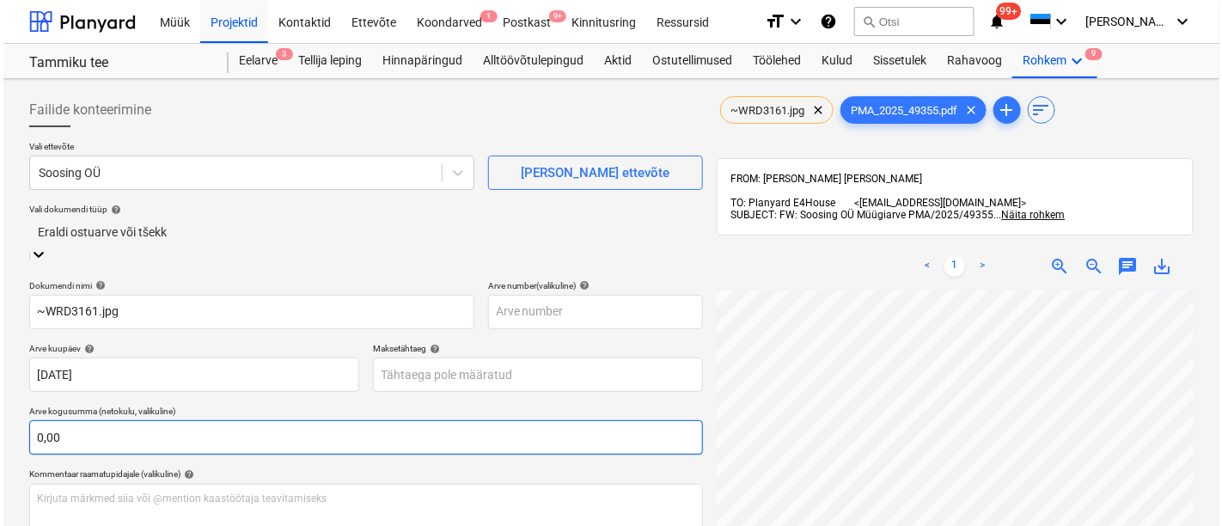
scroll to position [255, 0]
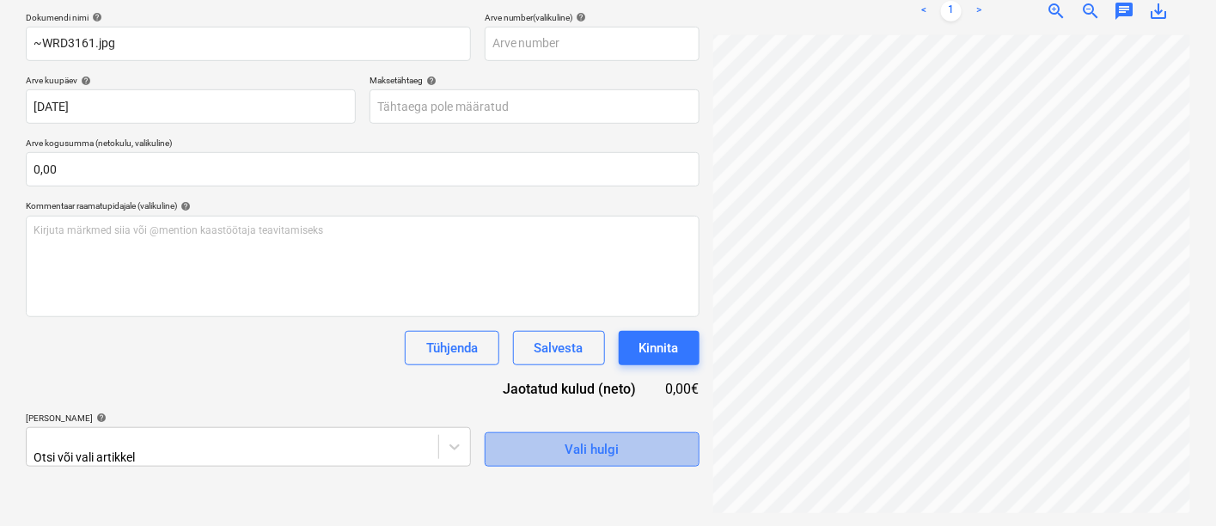
click at [561, 443] on span "Vali hulgi" at bounding box center [592, 449] width 172 height 22
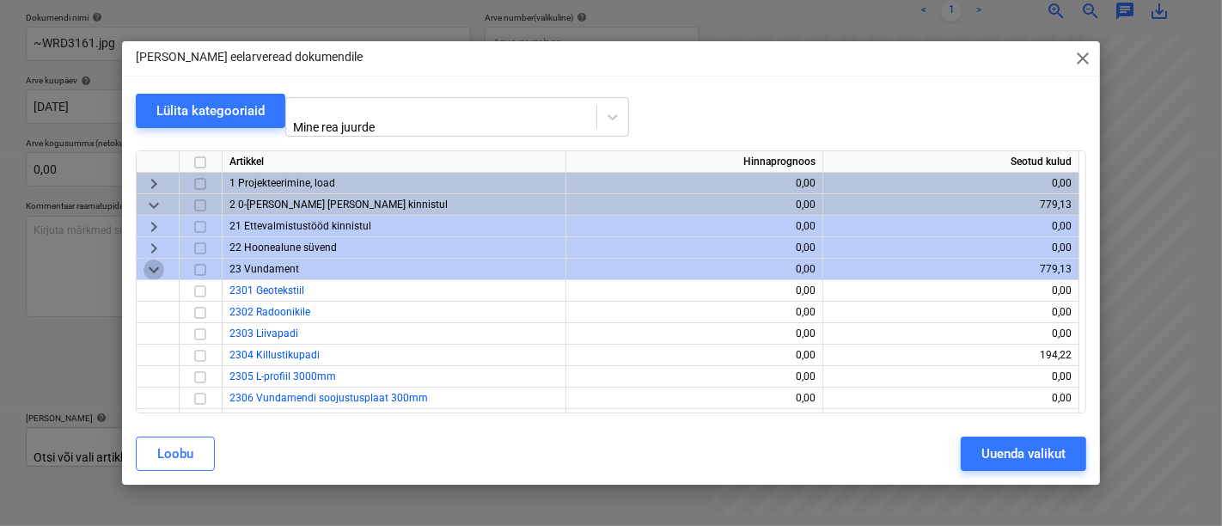
click at [150, 265] on span "keyboard_arrow_down" at bounding box center [154, 270] width 21 height 21
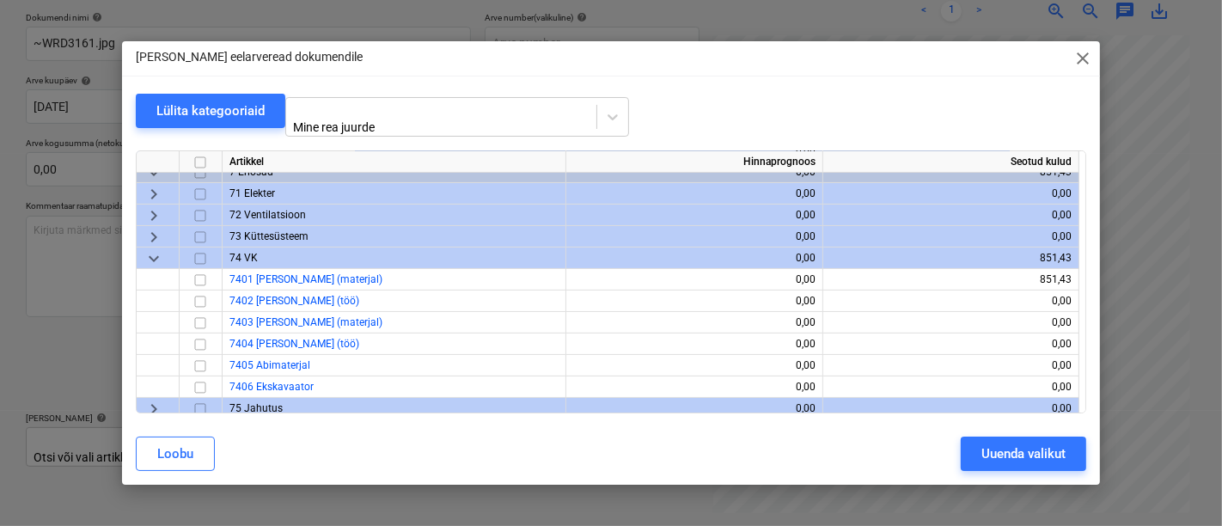
scroll to position [248, 0]
click at [201, 272] on input "checkbox" at bounding box center [200, 280] width 21 height 21
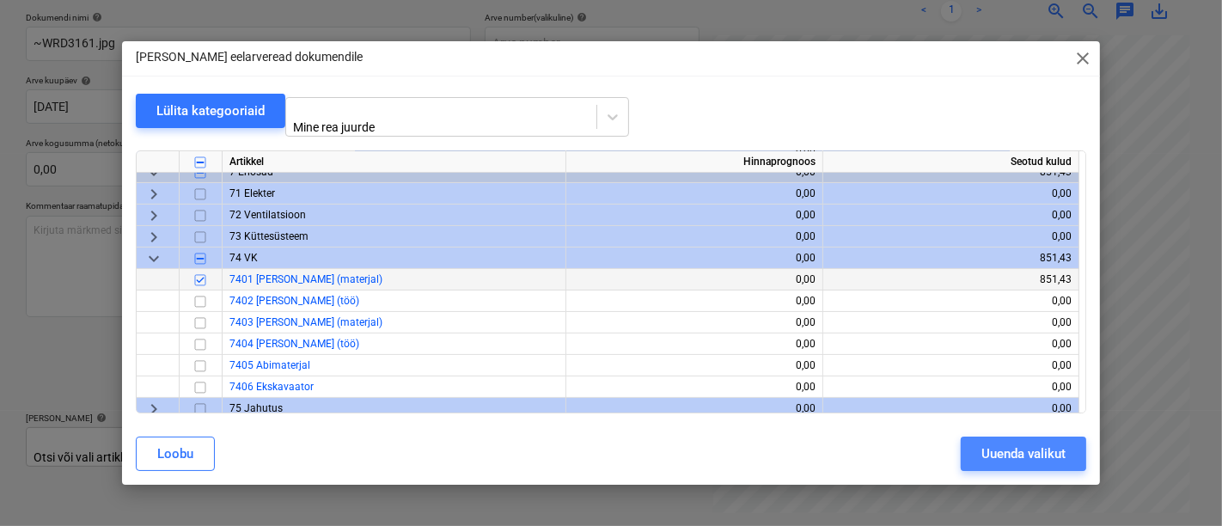
click at [998, 450] on div "Uuenda valikut" at bounding box center [1023, 454] width 84 height 22
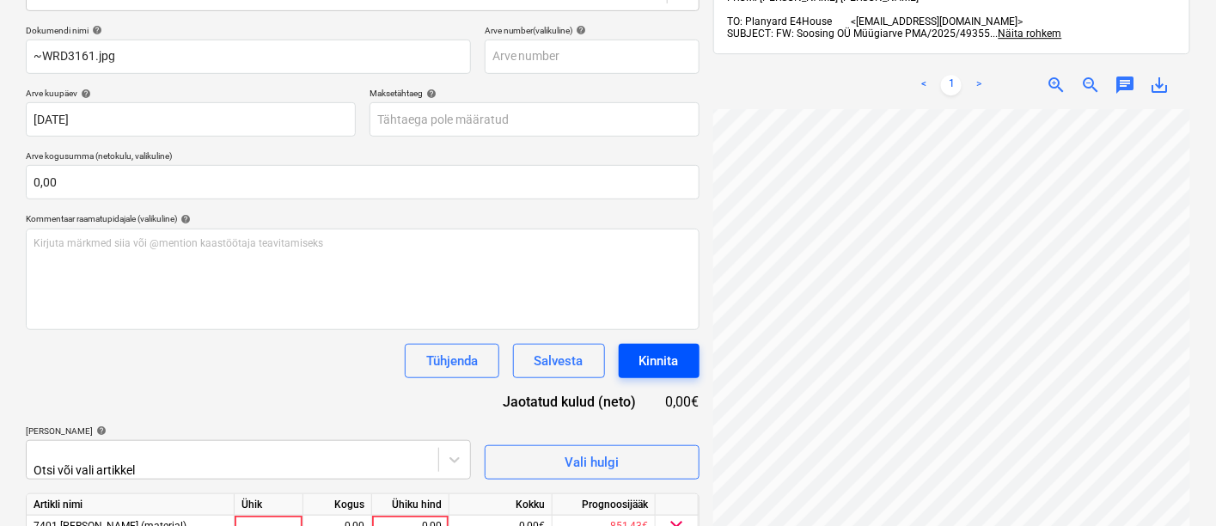
scroll to position [316, 0]
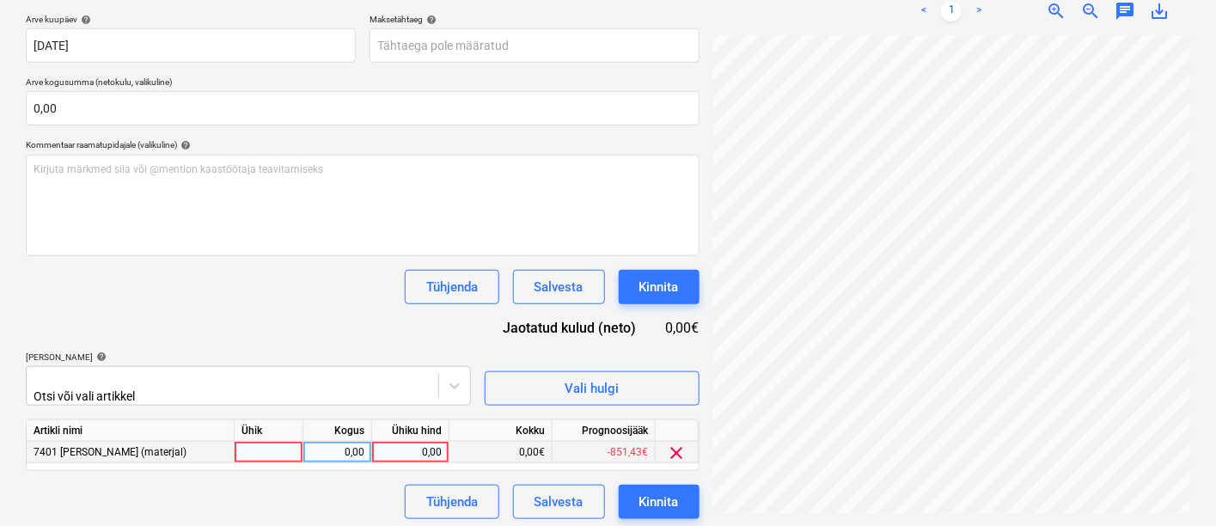
click at [265, 450] on div at bounding box center [269, 452] width 69 height 21
type input "kmpl"
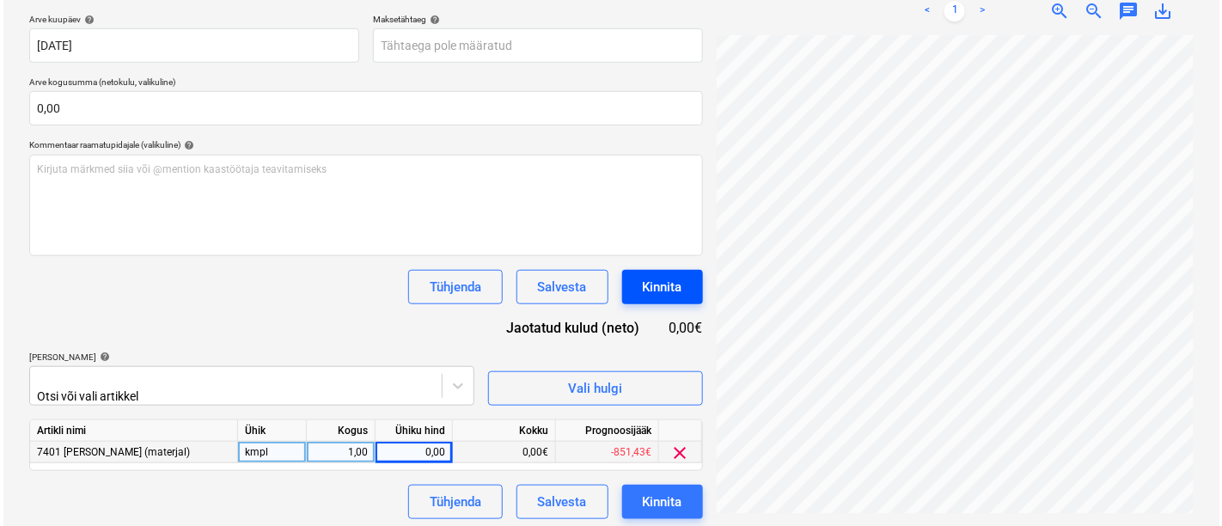
scroll to position [156, 170]
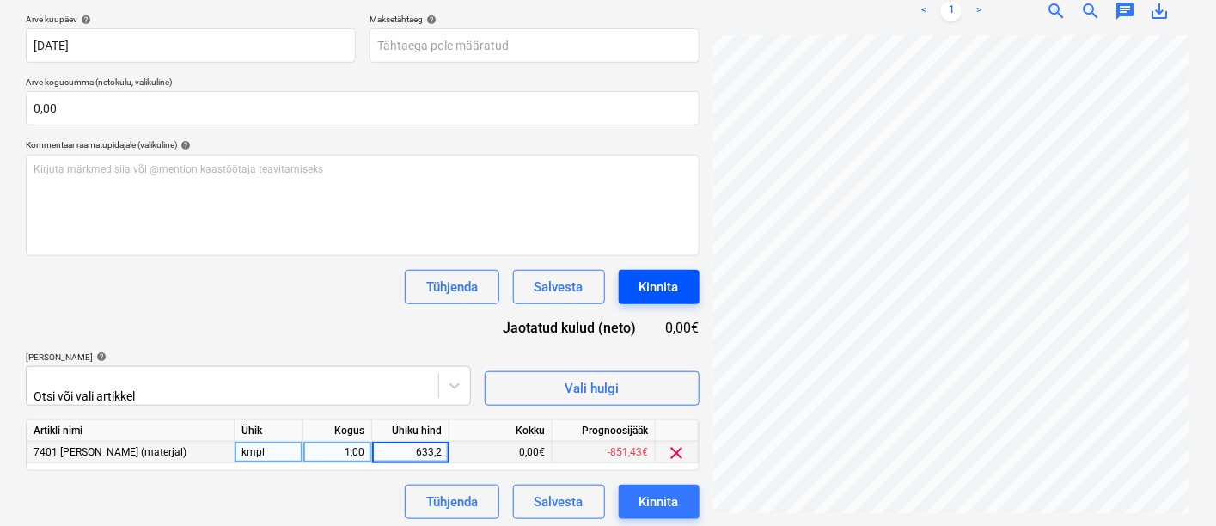
type input "633,20"
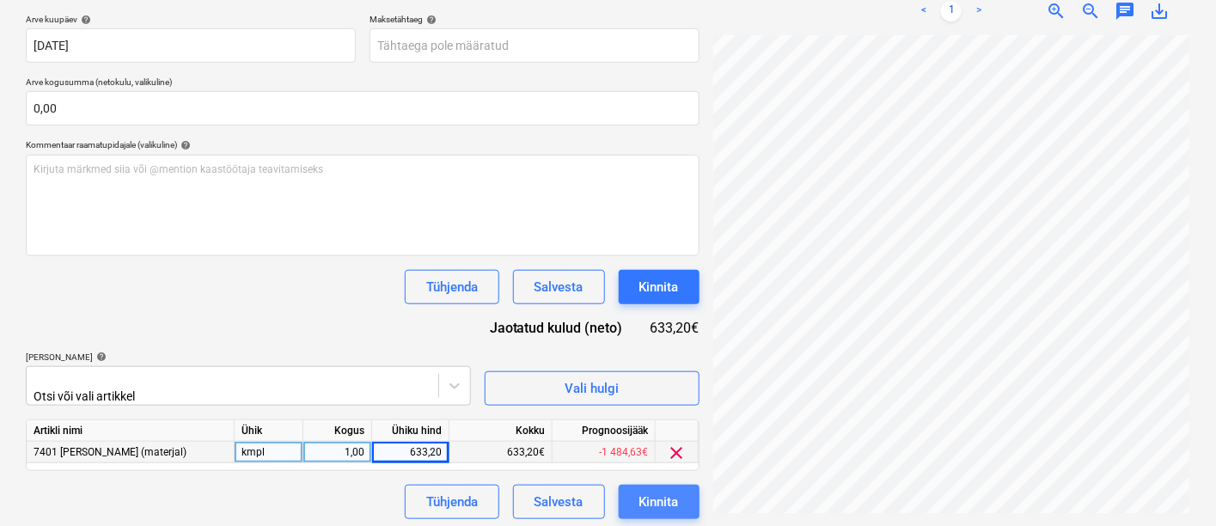
click at [656, 494] on div "Kinnita" at bounding box center [659, 502] width 40 height 22
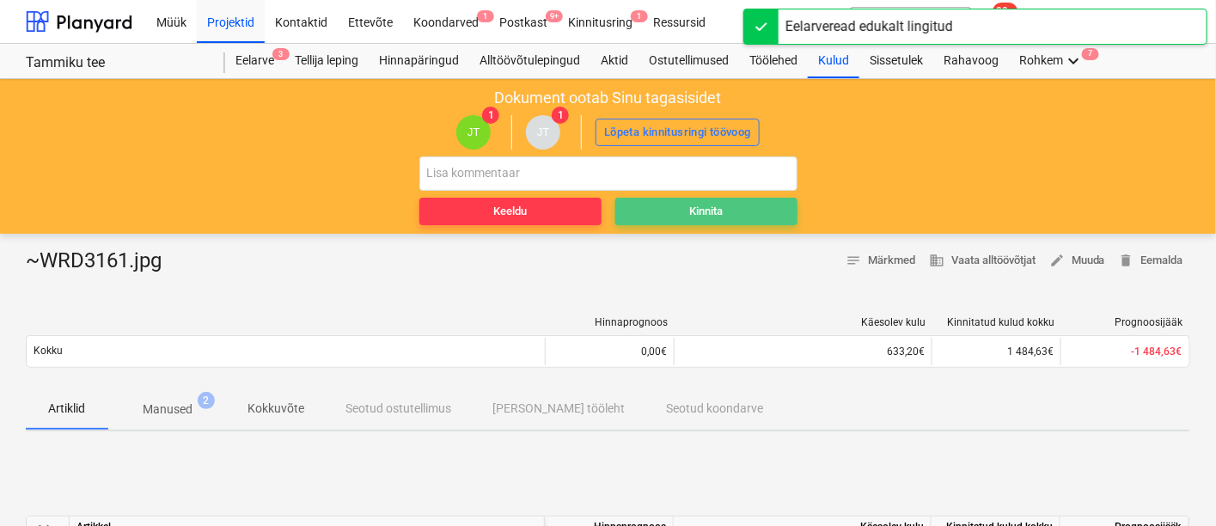
click at [700, 210] on div "Kinnita" at bounding box center [706, 212] width 34 height 20
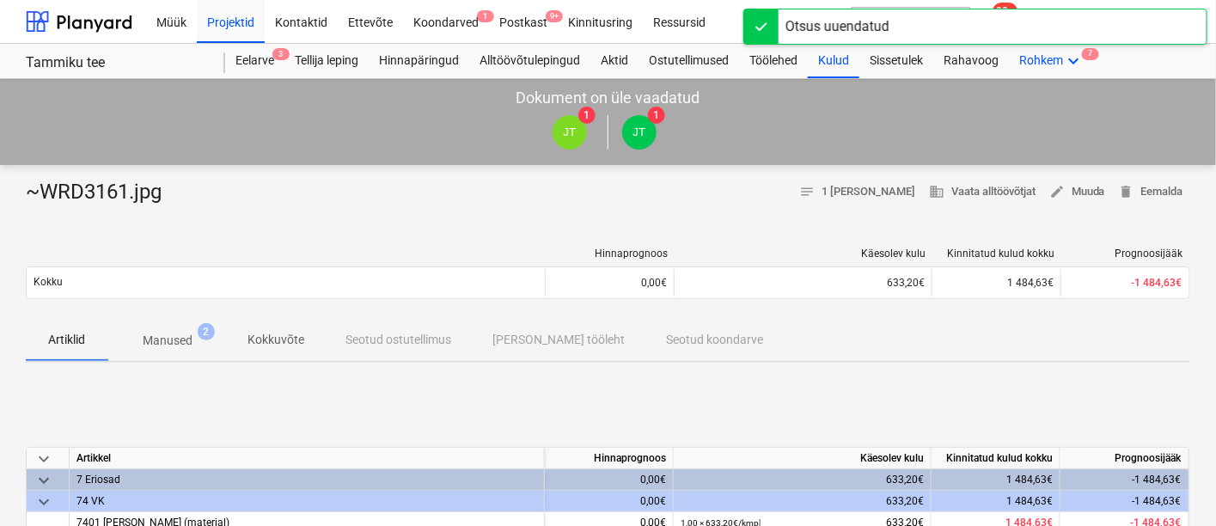
click at [1061, 60] on div "Rohkem keyboard_arrow_down 7" at bounding box center [1051, 61] width 85 height 34
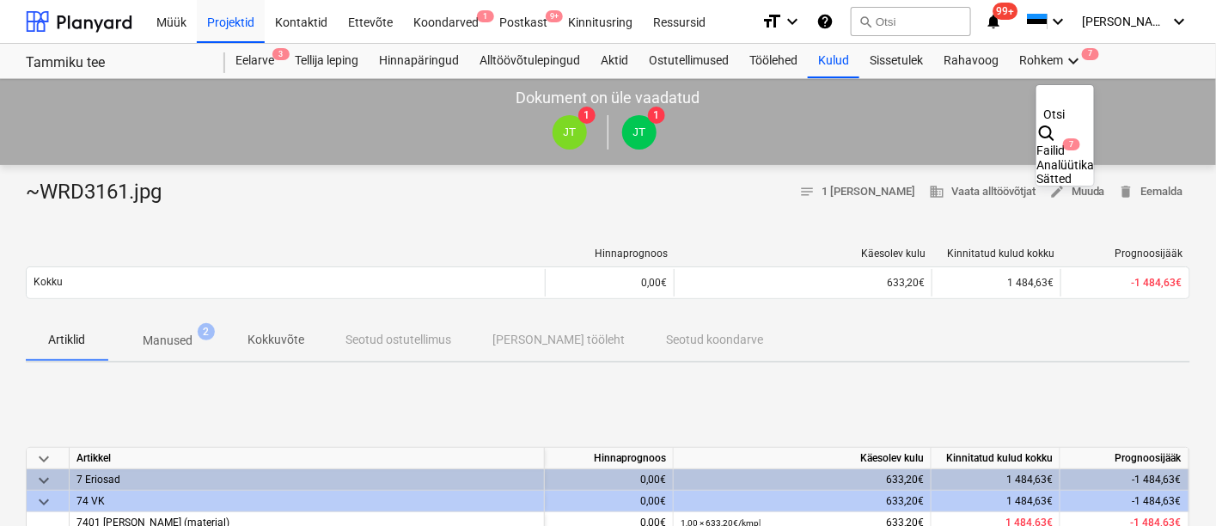
click at [1036, 144] on div "Failid 7" at bounding box center [1065, 151] width 58 height 15
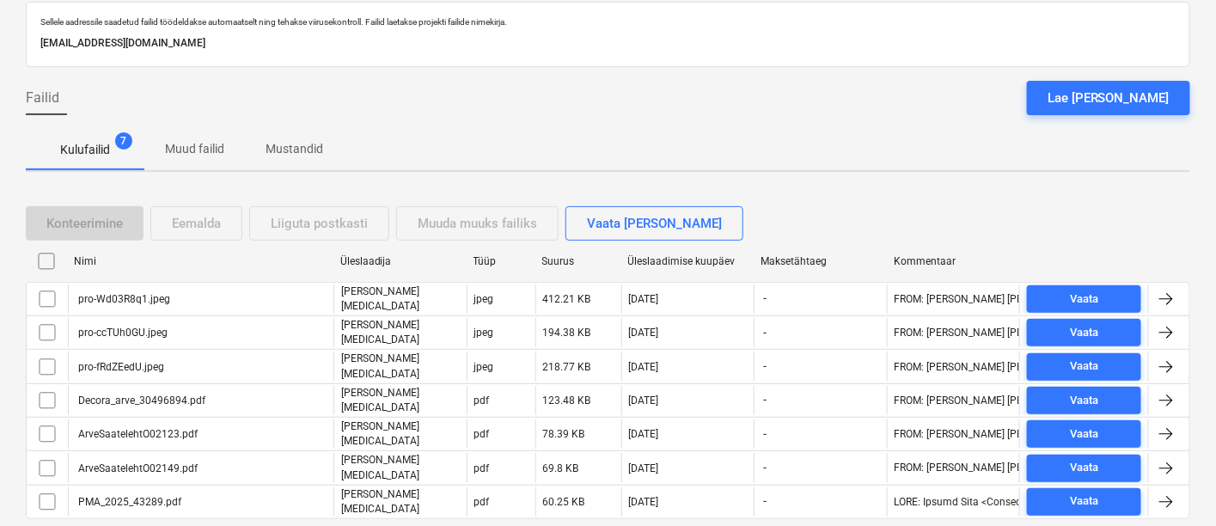
scroll to position [128, 0]
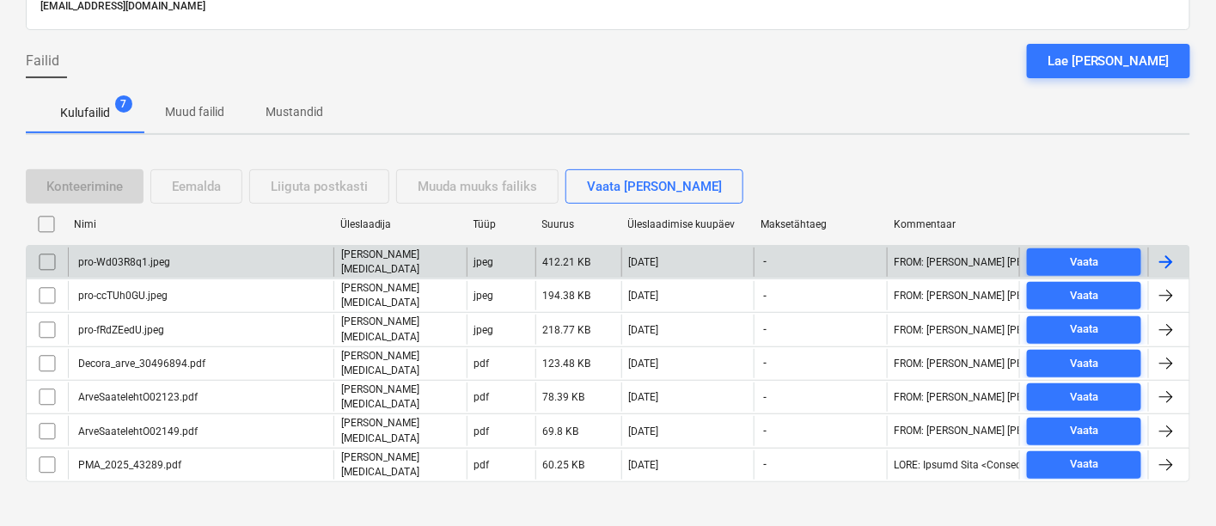
click at [150, 263] on div "pro-Wd03R8q1.jpeg" at bounding box center [123, 262] width 95 height 12
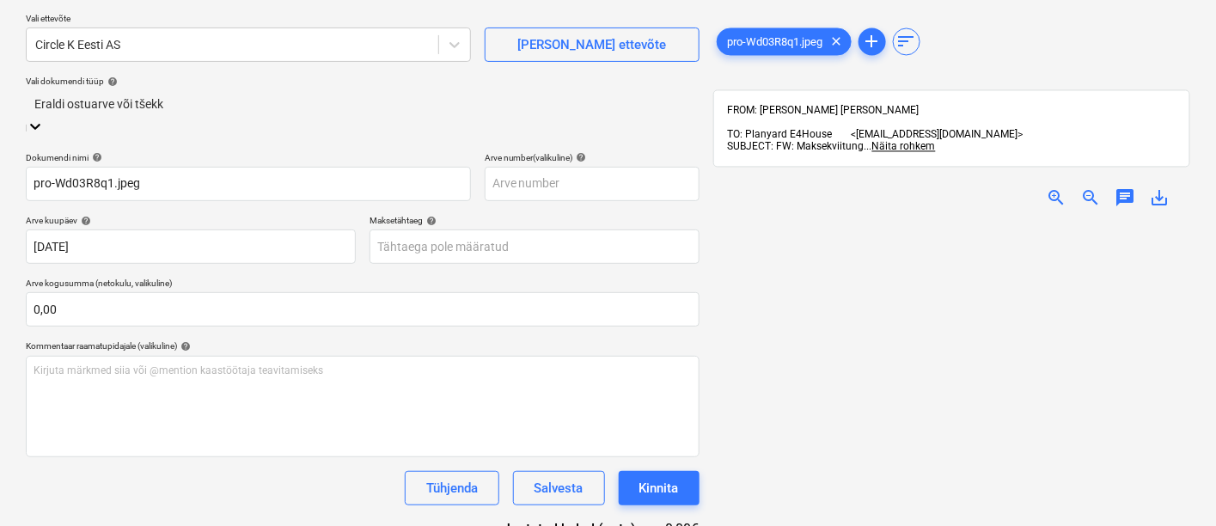
type input "pro-Wd03R8q1.jpeg"
type input "[DATE]"
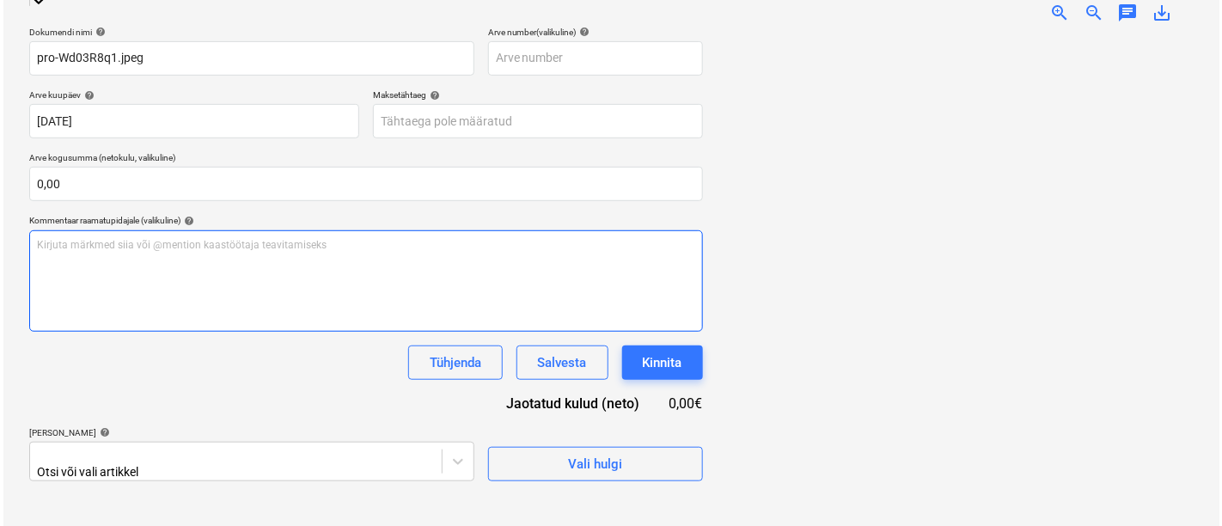
scroll to position [255, 0]
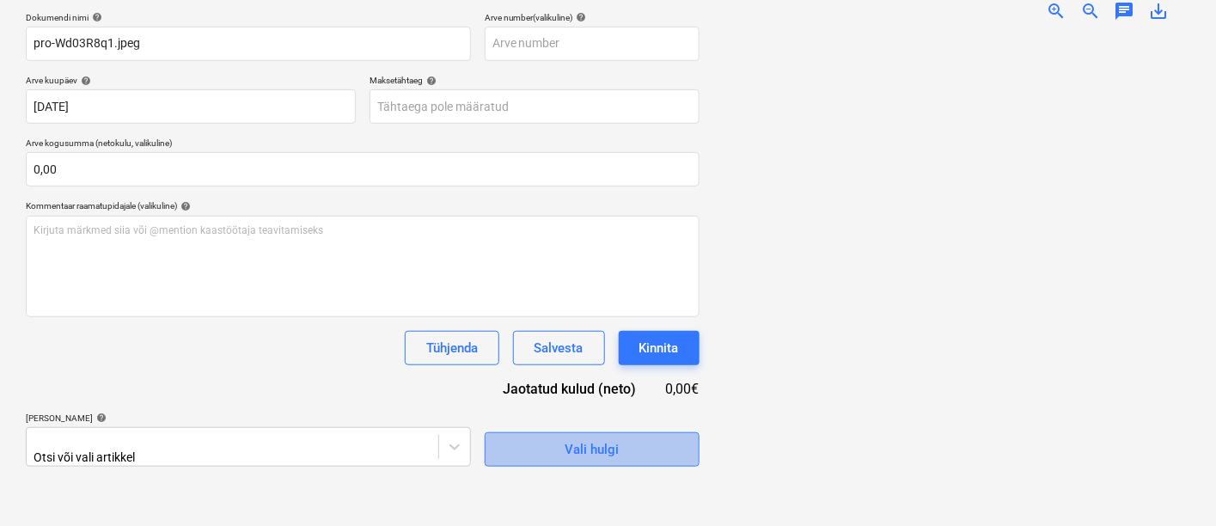
click at [602, 443] on div "Vali hulgi" at bounding box center [592, 449] width 54 height 22
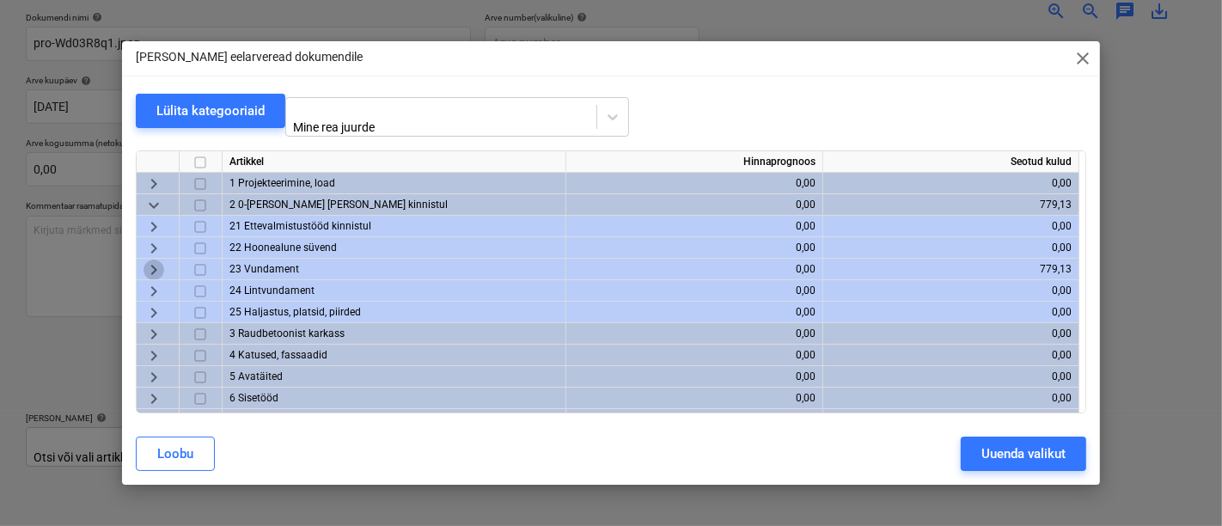
click at [150, 260] on span "keyboard_arrow_right" at bounding box center [154, 270] width 21 height 21
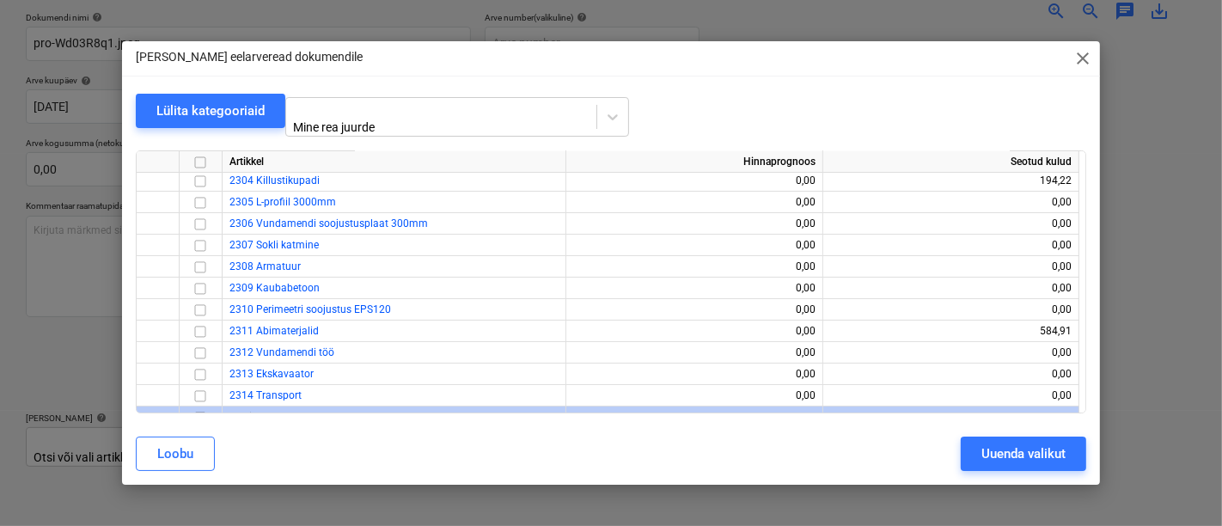
scroll to position [179, 0]
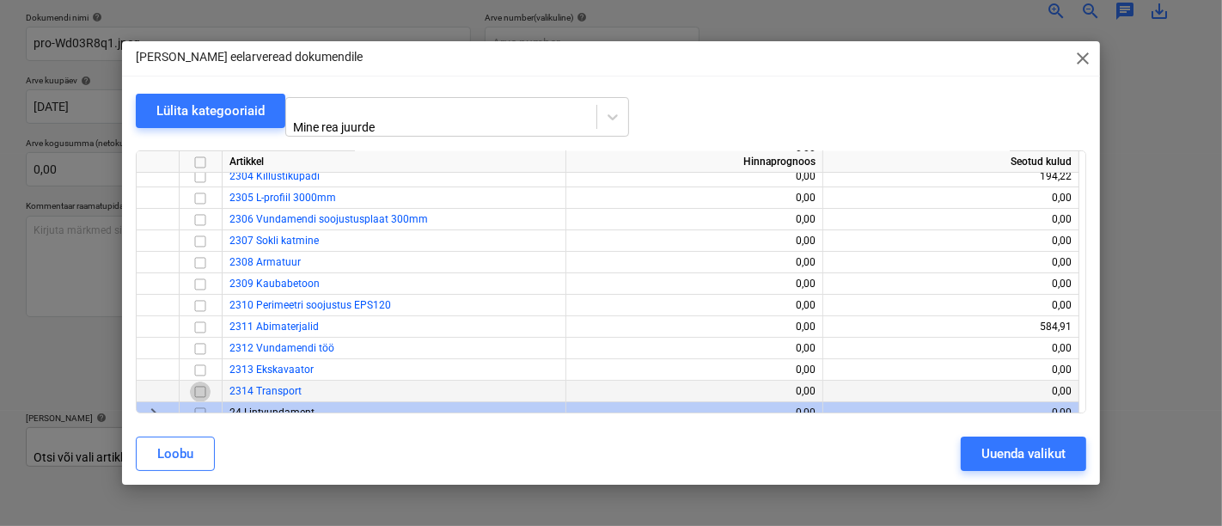
click at [203, 384] on input "checkbox" at bounding box center [200, 392] width 21 height 21
click at [995, 446] on div "Uuenda valikut" at bounding box center [1023, 454] width 84 height 22
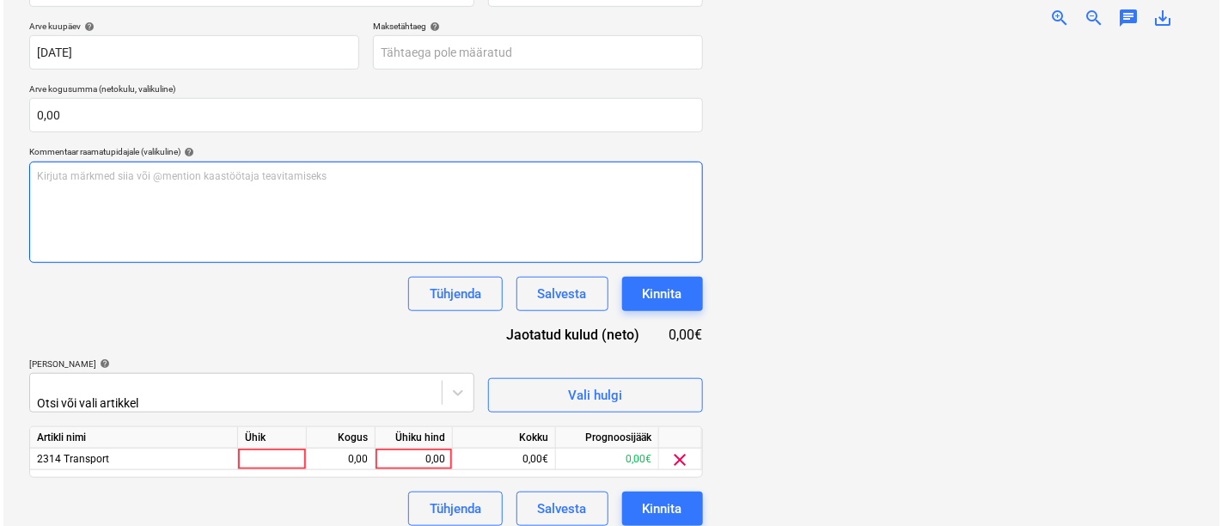
scroll to position [309, 0]
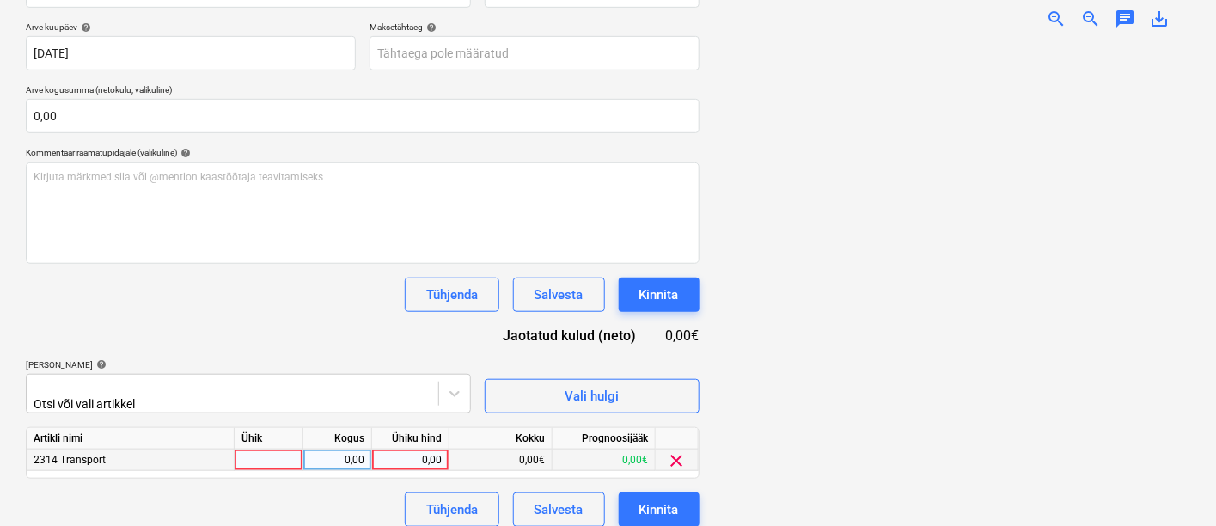
click at [272, 460] on div at bounding box center [269, 459] width 69 height 21
type input "kmpl"
type input "53,98"
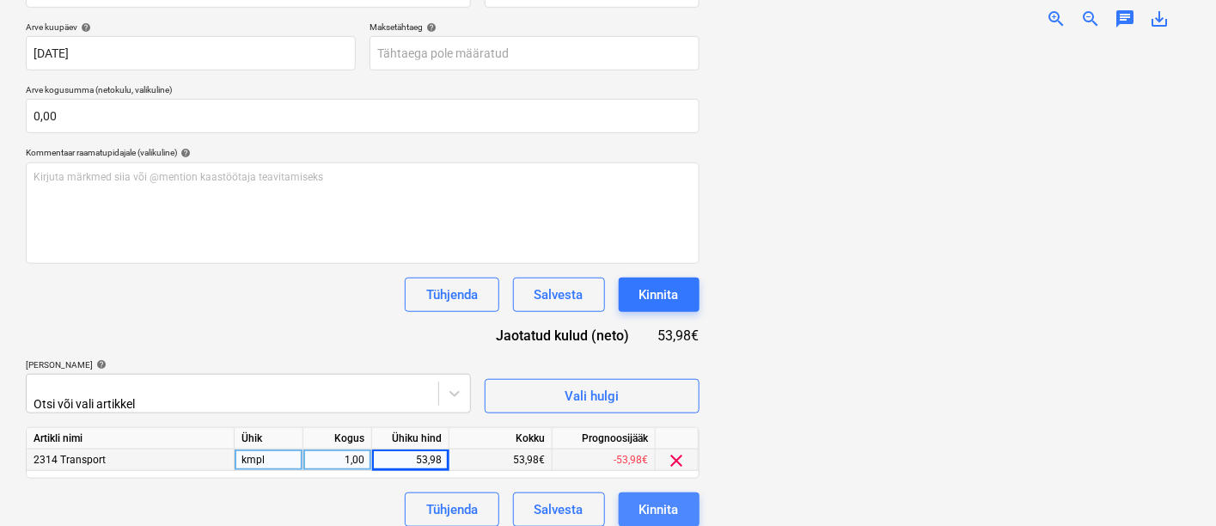
click at [660, 504] on div "Kinnita" at bounding box center [659, 509] width 40 height 22
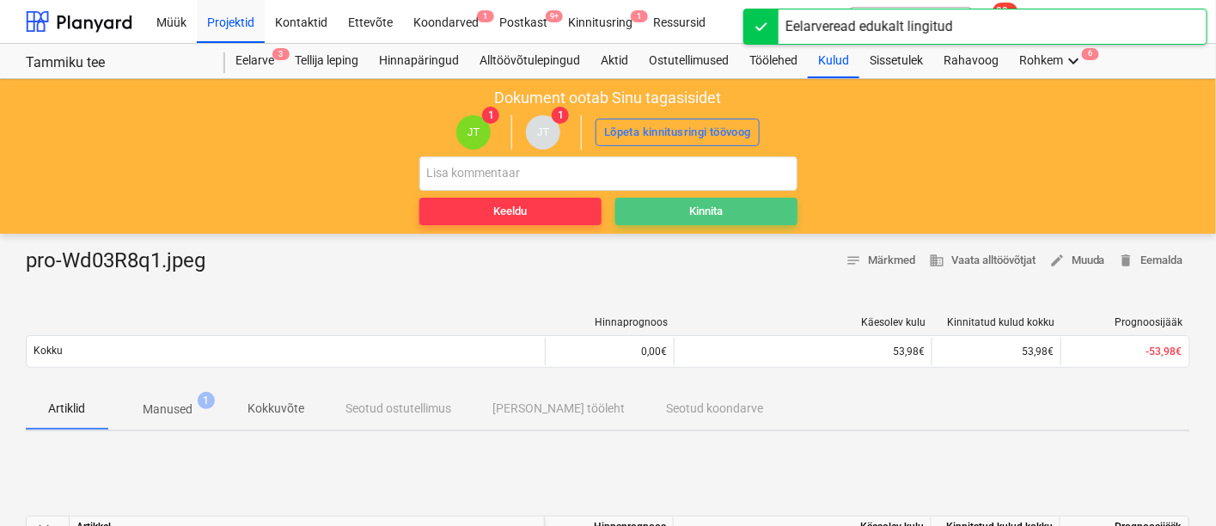
click at [717, 207] on div "Kinnita" at bounding box center [706, 212] width 34 height 20
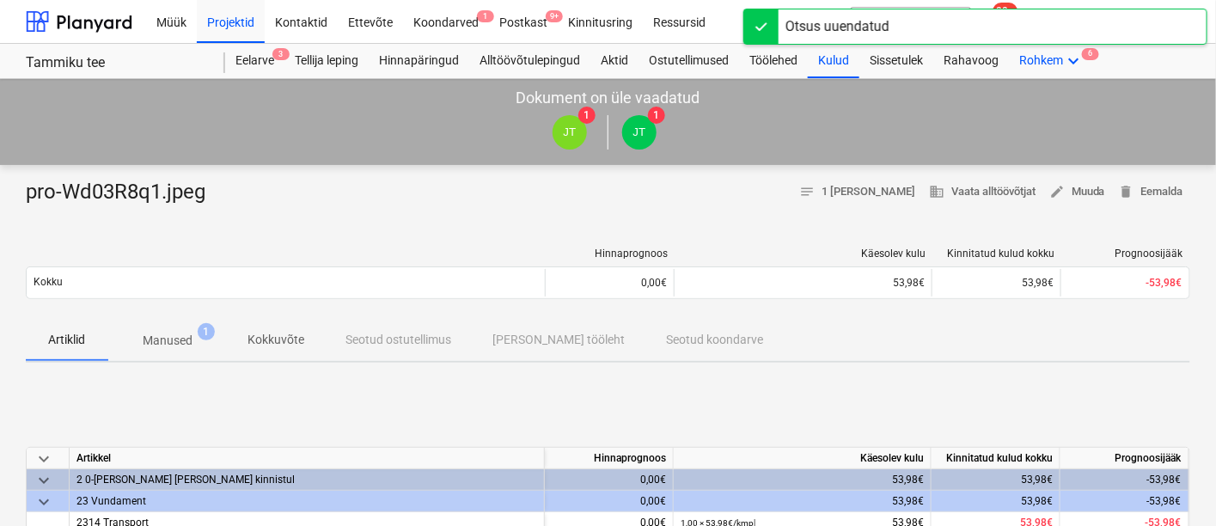
click at [1073, 58] on icon "keyboard_arrow_down" at bounding box center [1073, 61] width 21 height 21
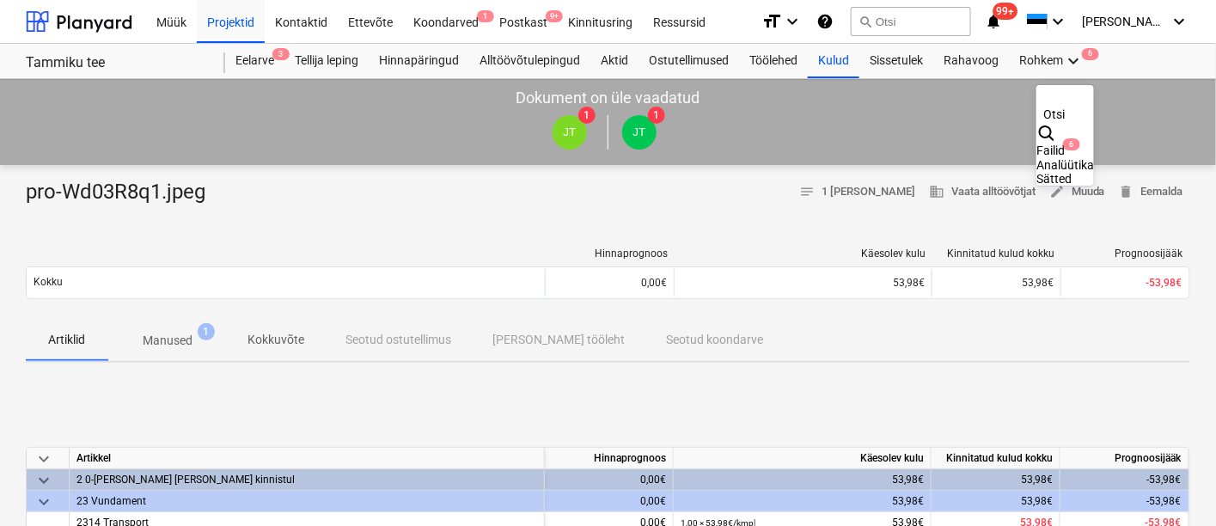
click at [1036, 144] on div "Failid 6" at bounding box center [1065, 151] width 58 height 15
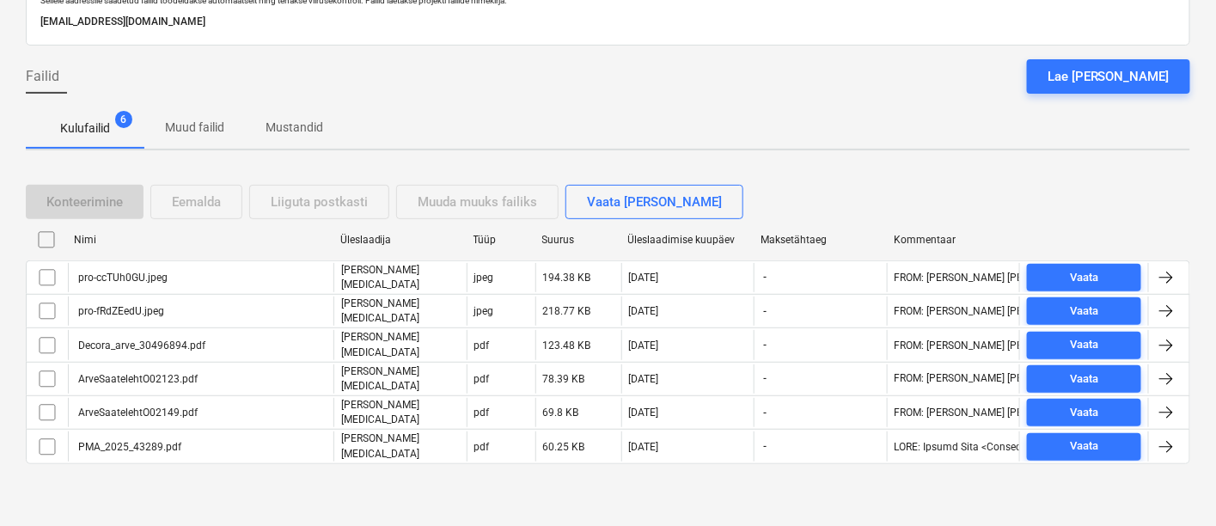
scroll to position [96, 0]
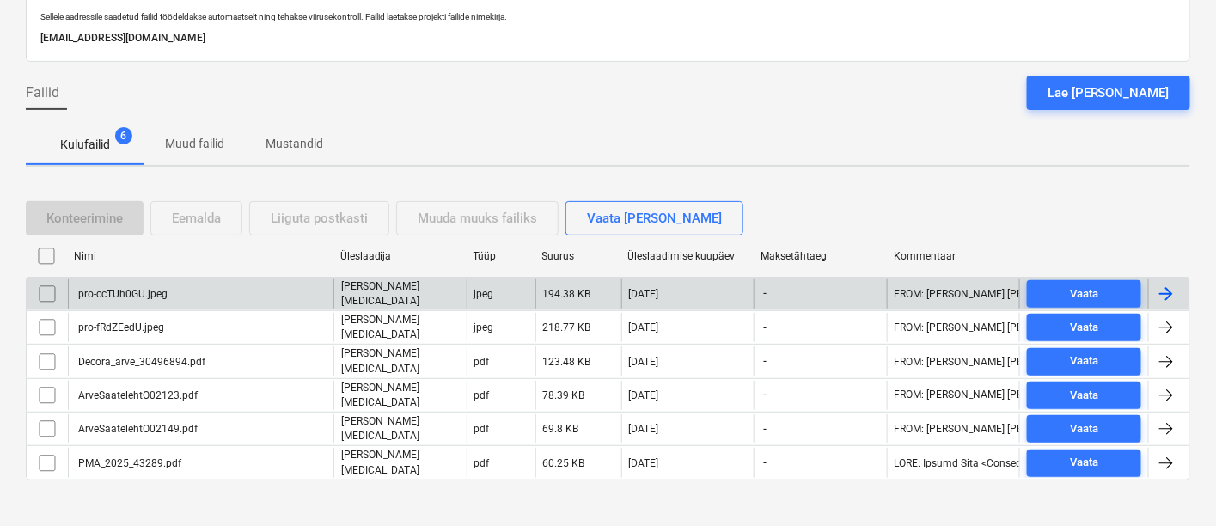
click at [178, 296] on div "pro-ccTUh0GU.jpeg" at bounding box center [201, 293] width 266 height 29
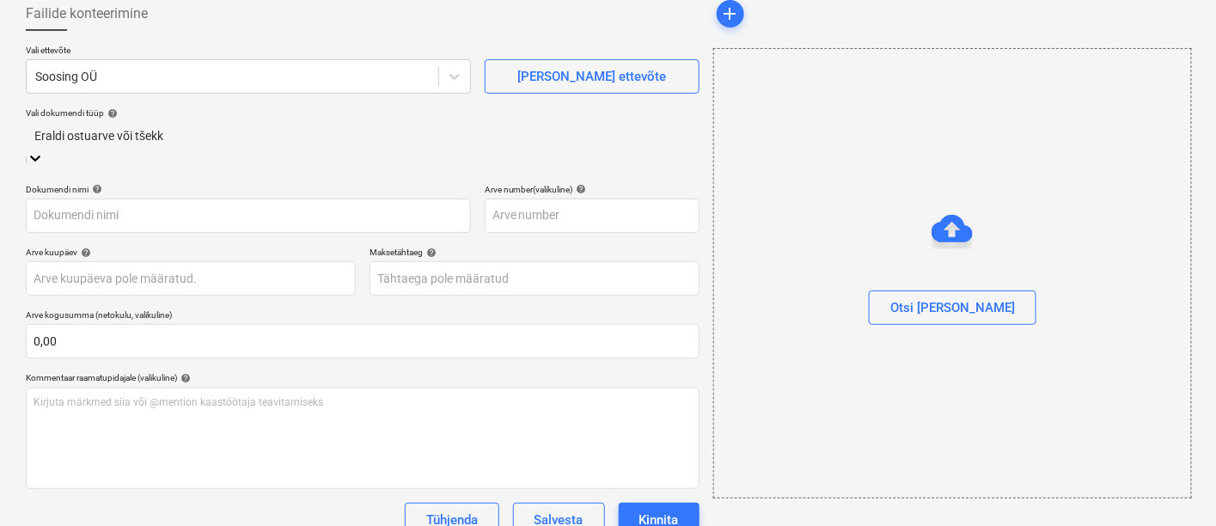
type input "pro-ccTUh0GU.jpeg"
type input "[DATE]"
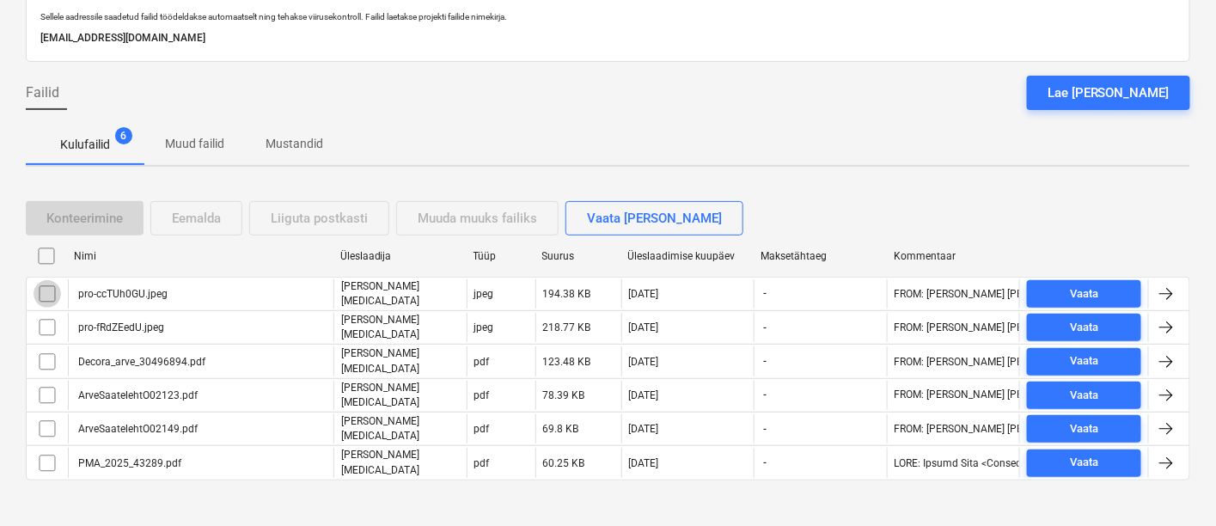
click at [50, 289] on input "checkbox" at bounding box center [48, 294] width 28 height 28
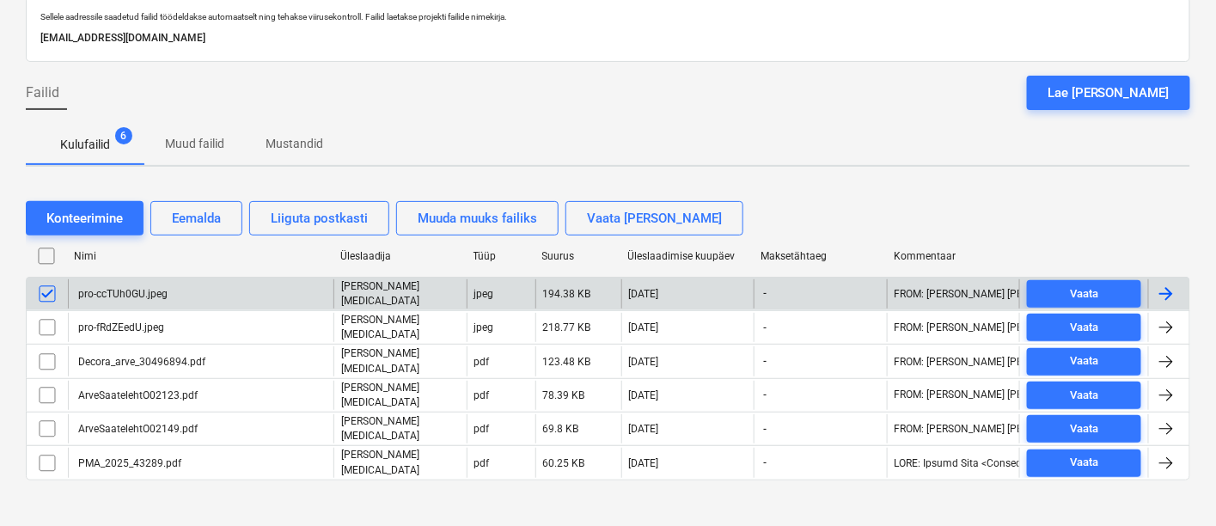
click at [174, 298] on div "pro-ccTUh0GU.jpeg" at bounding box center [201, 293] width 266 height 29
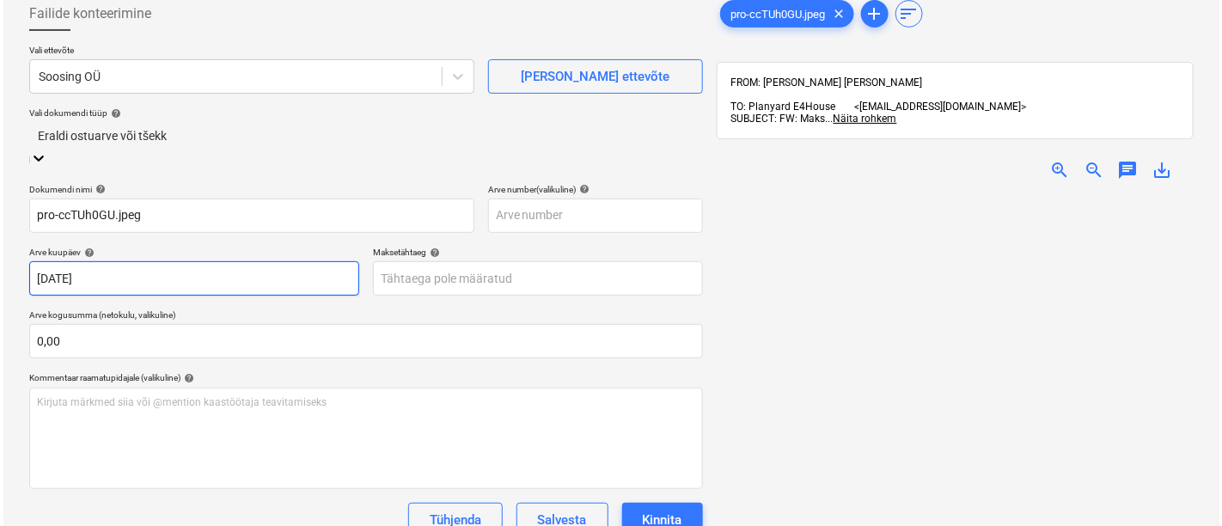
scroll to position [255, 0]
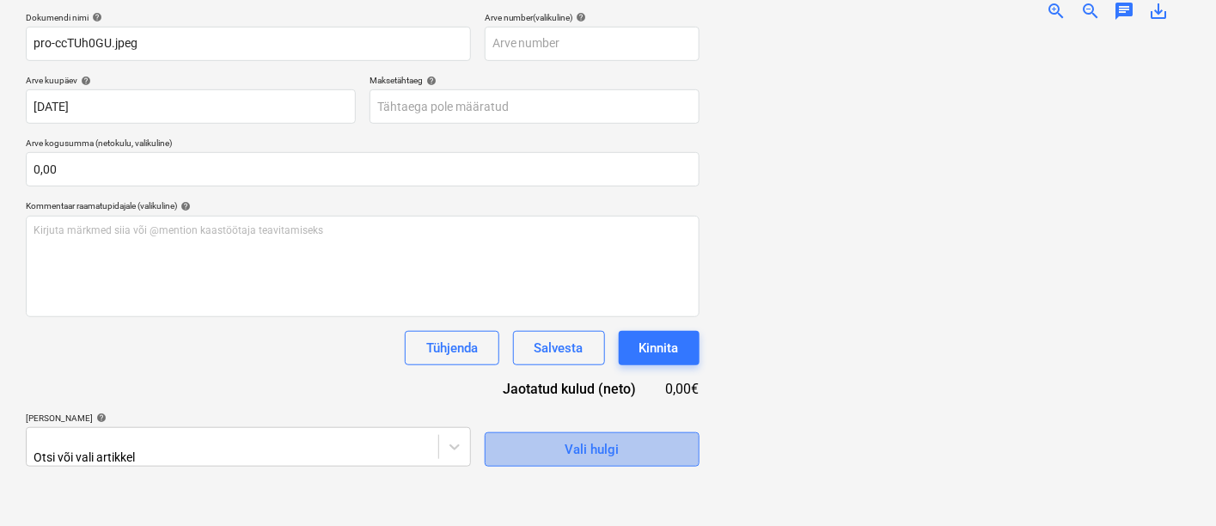
click at [559, 438] on span "Vali hulgi" at bounding box center [592, 449] width 172 height 22
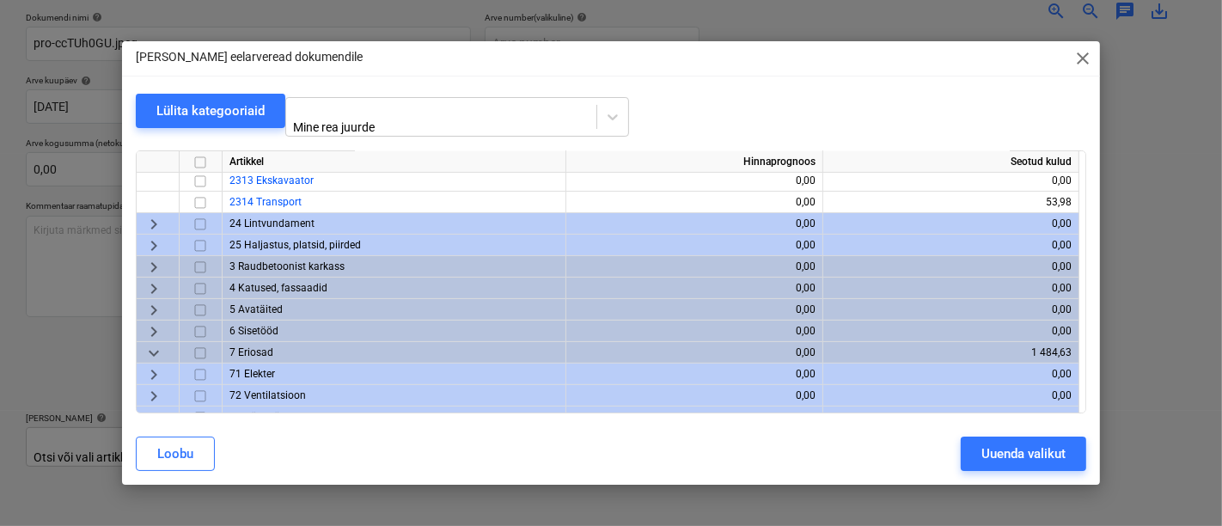
scroll to position [596, 0]
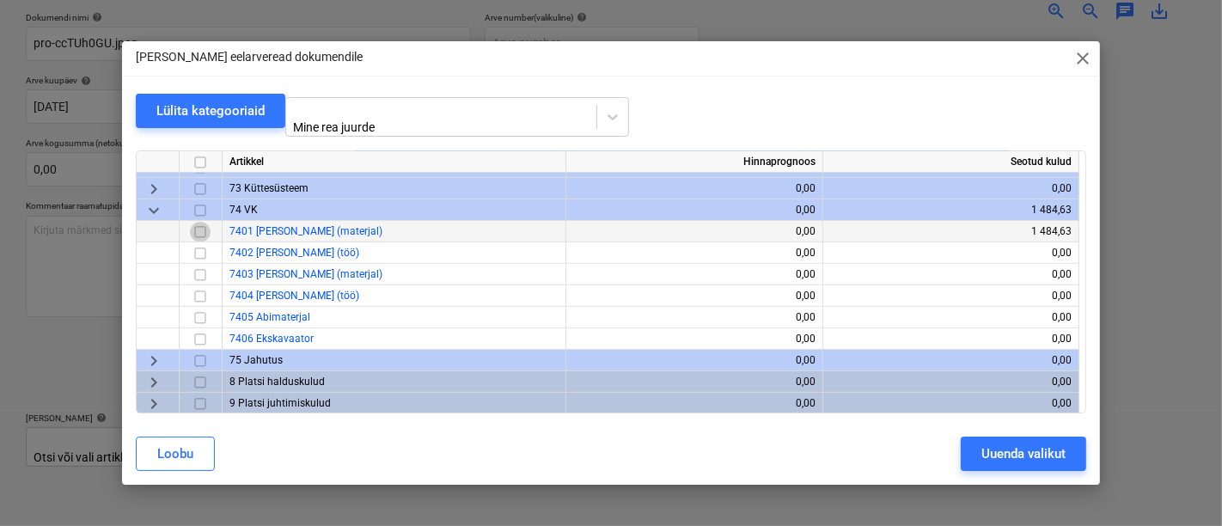
click at [199, 222] on input "checkbox" at bounding box center [200, 232] width 21 height 21
click at [1037, 455] on div "Uuenda valikut" at bounding box center [1023, 454] width 84 height 22
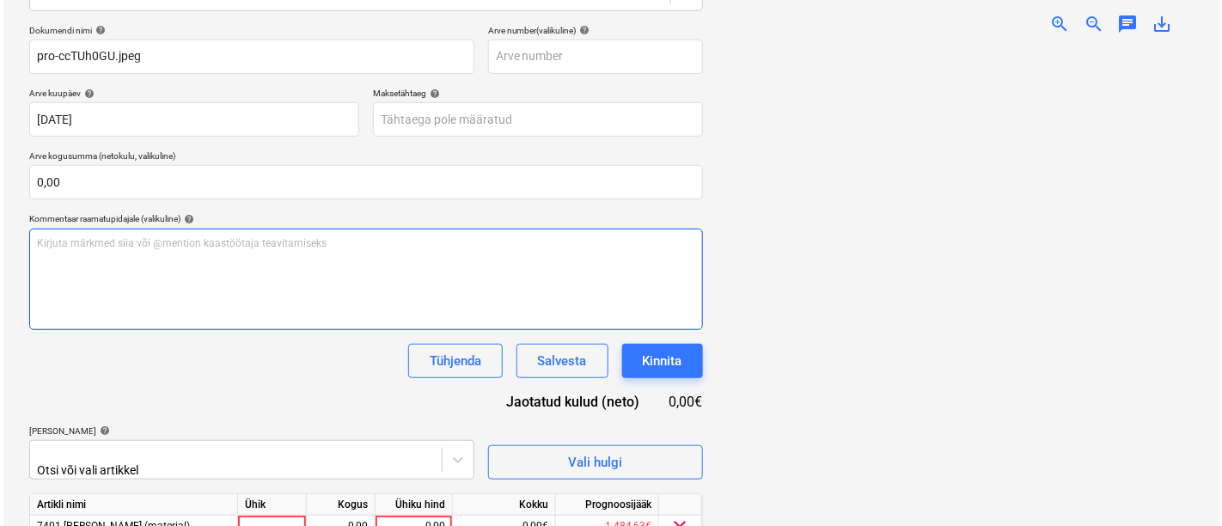
scroll to position [316, 0]
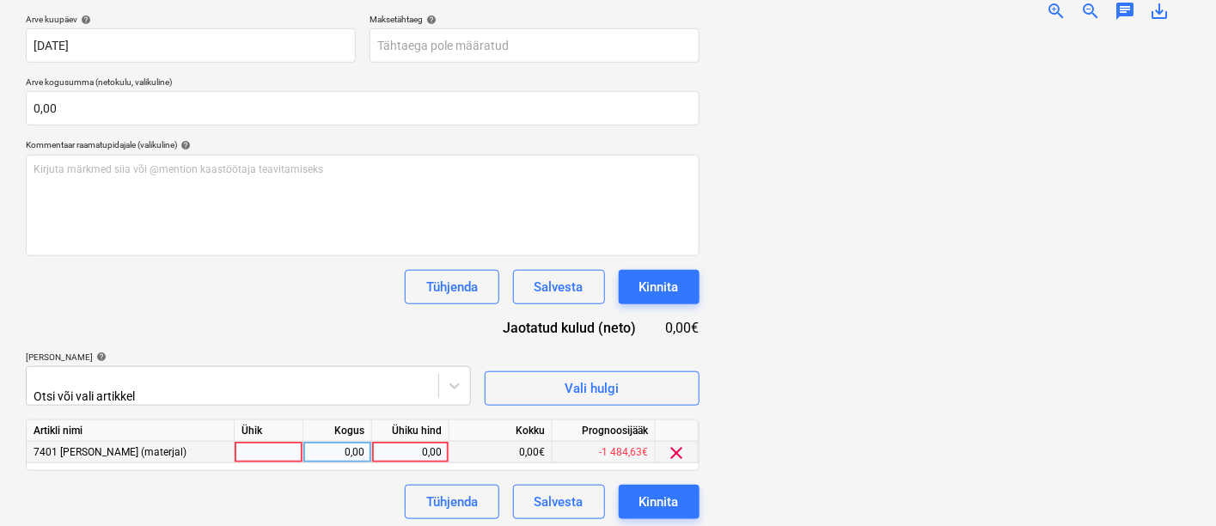
click at [278, 443] on div at bounding box center [269, 452] width 69 height 21
type input "kmpl"
type input "633,20"
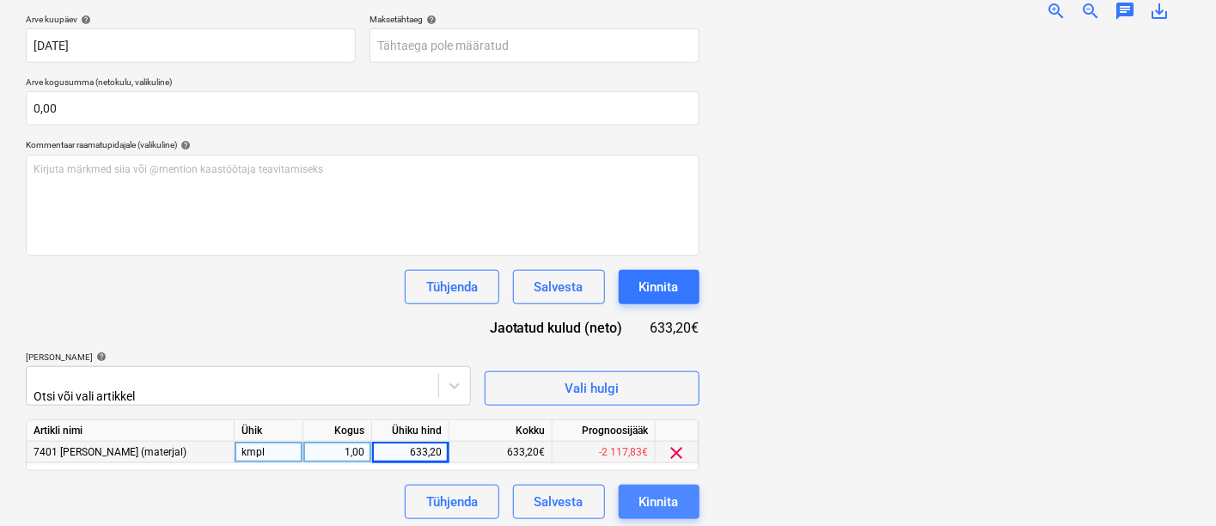
click at [675, 502] on div "Kinnita" at bounding box center [659, 502] width 40 height 22
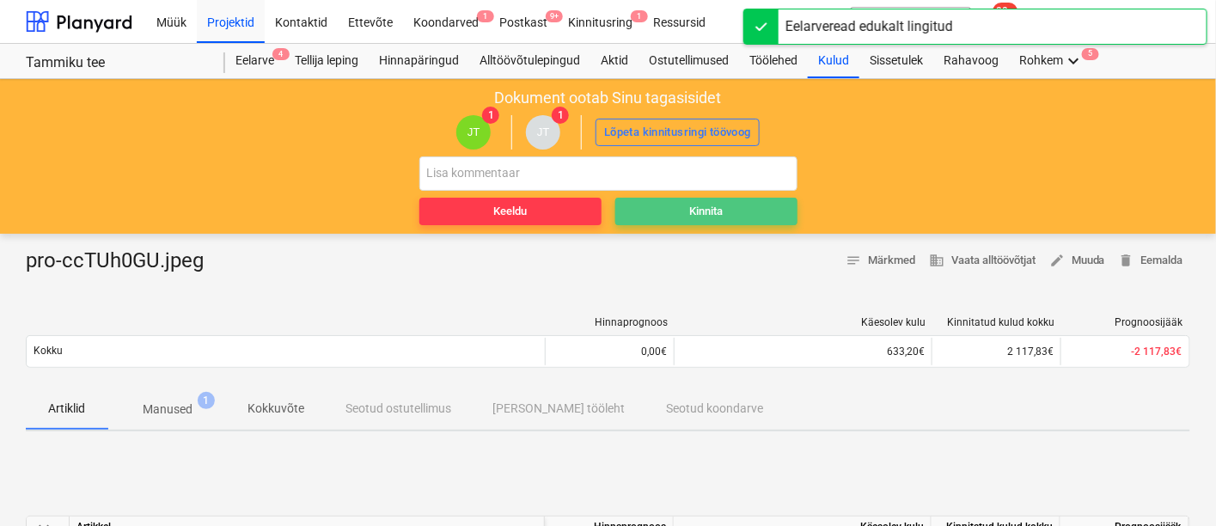
click at [724, 205] on span "Kinnita" at bounding box center [706, 212] width 168 height 20
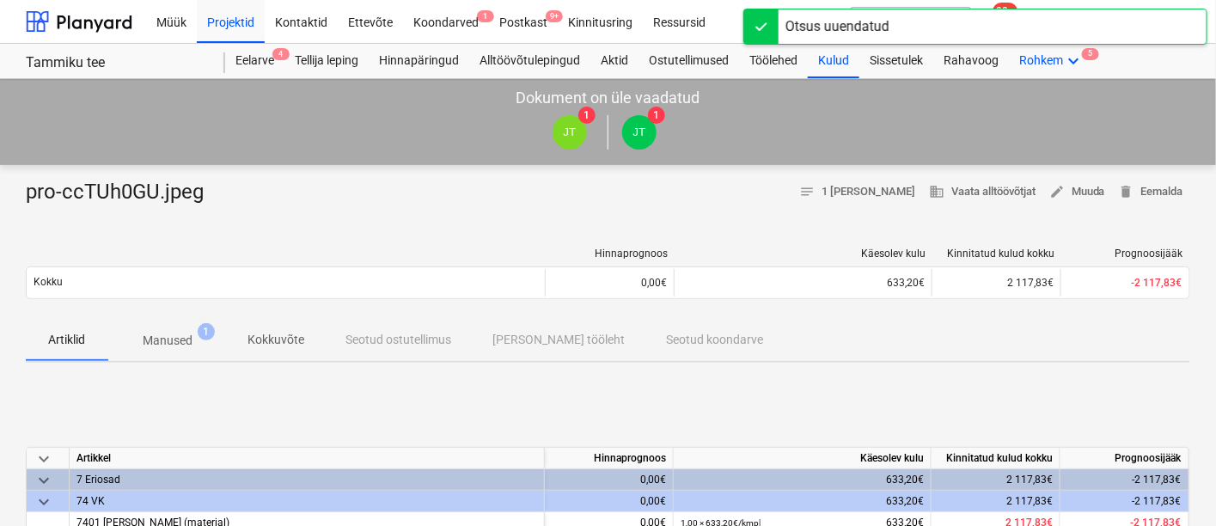
click at [1067, 55] on icon "keyboard_arrow_down" at bounding box center [1073, 61] width 21 height 21
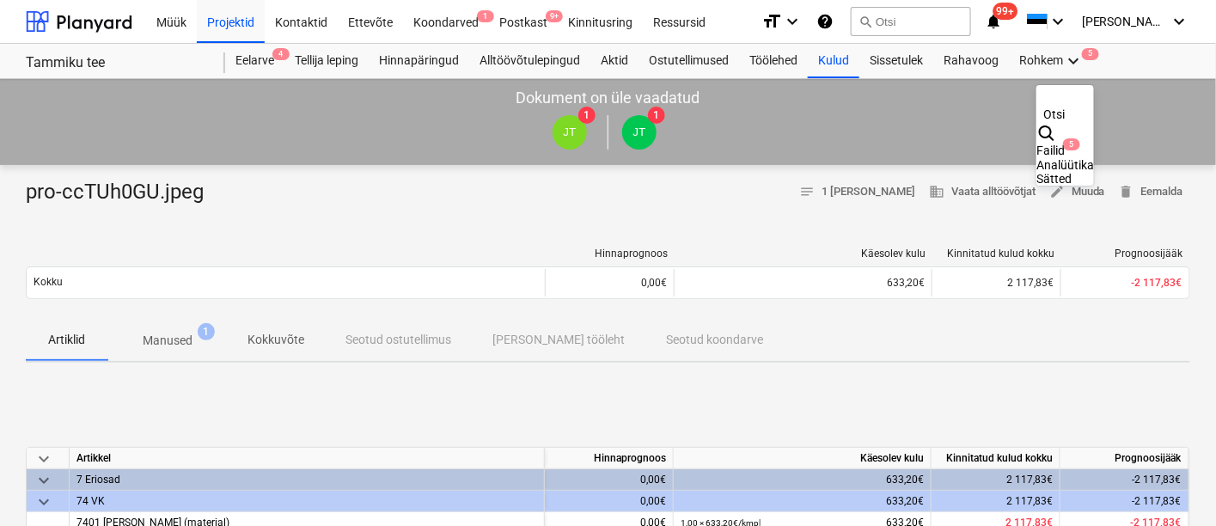
click at [1036, 144] on div "Failid 5" at bounding box center [1065, 151] width 58 height 15
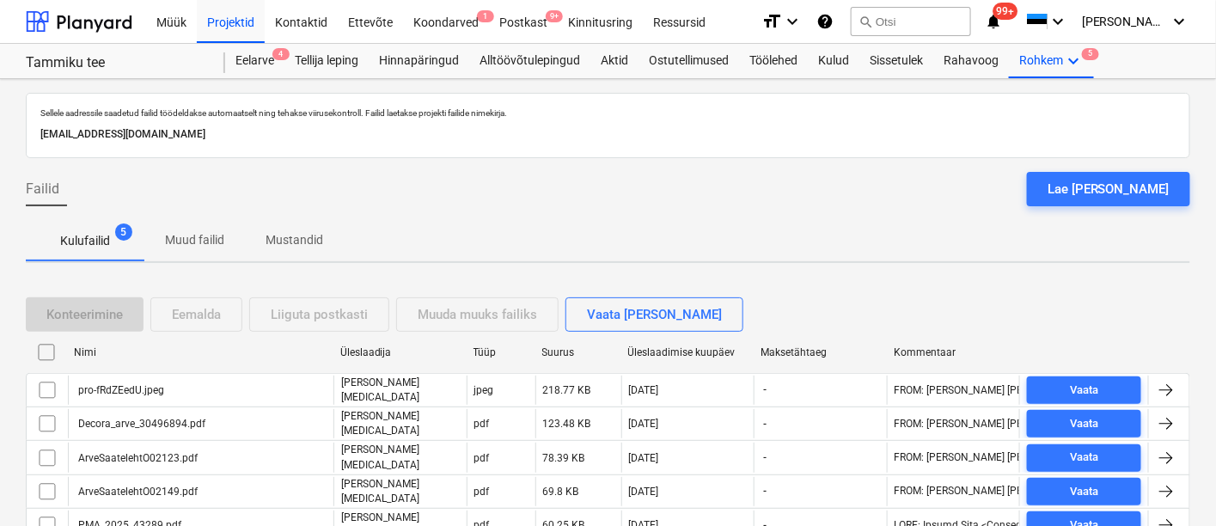
scroll to position [64, 0]
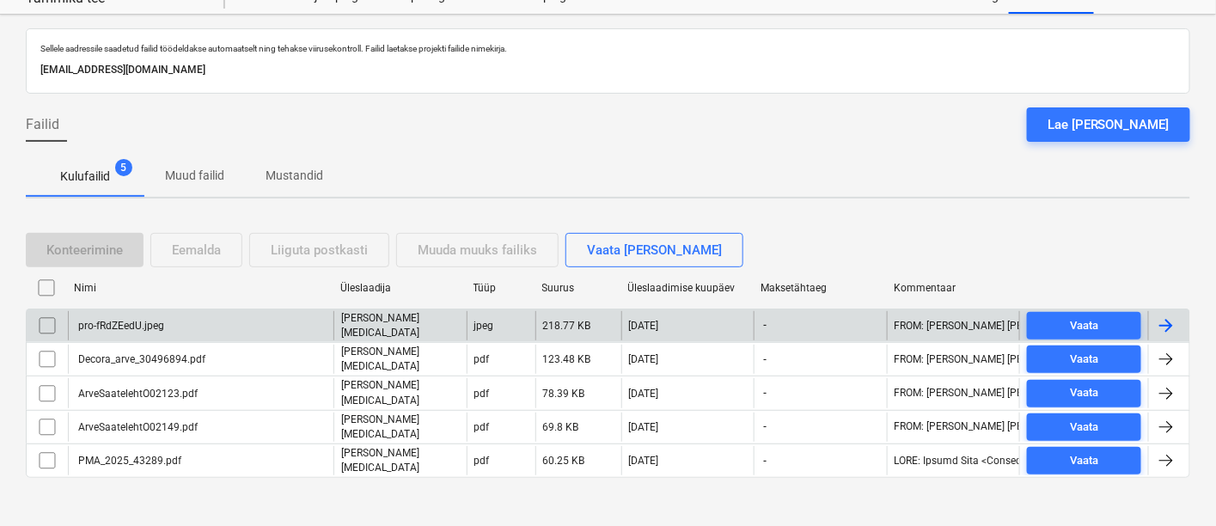
click at [150, 321] on div "pro-fRdZEedU.jpeg" at bounding box center [120, 326] width 89 height 12
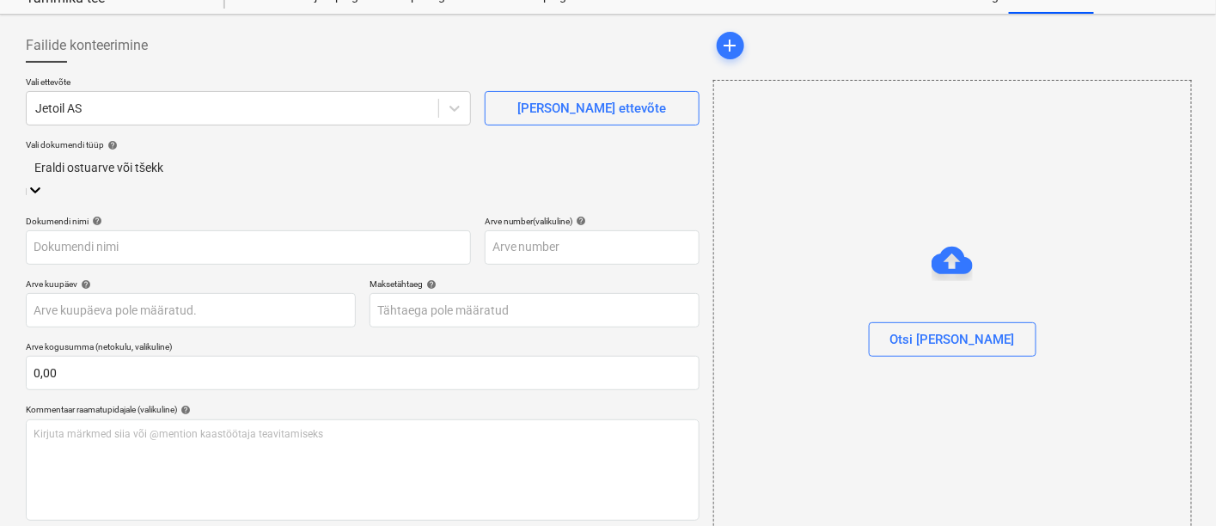
type input "pro-fRdZEedU.jpeg"
type input "[DATE]"
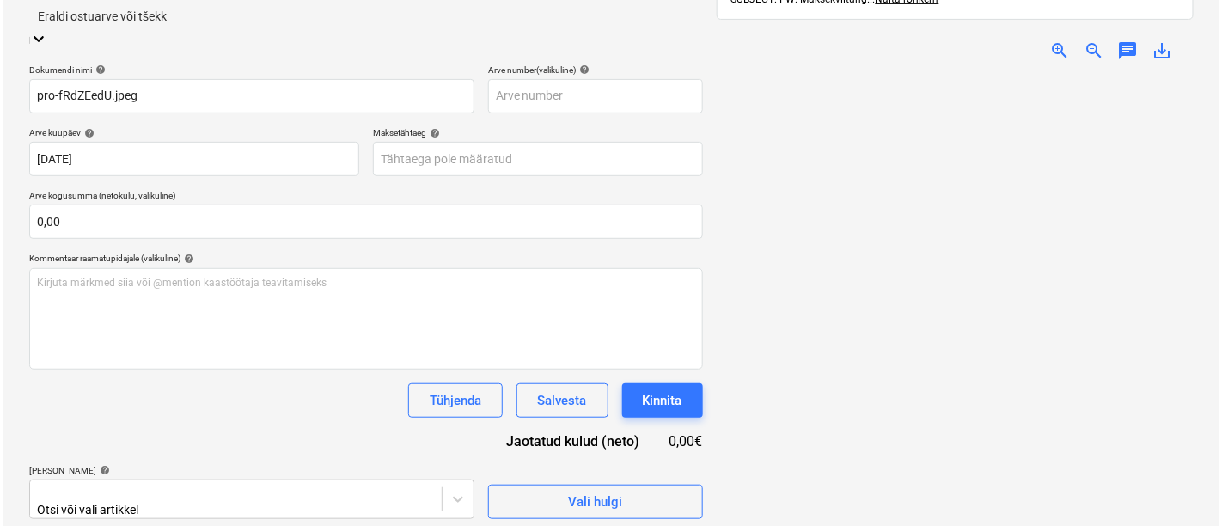
scroll to position [255, 0]
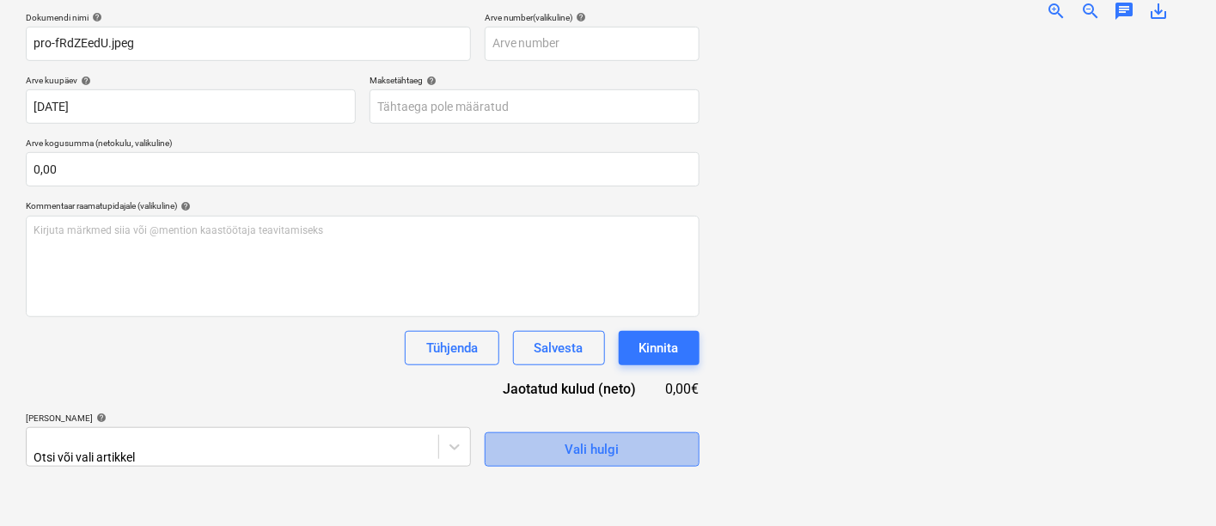
click at [504, 445] on button "Vali hulgi" at bounding box center [592, 449] width 215 height 34
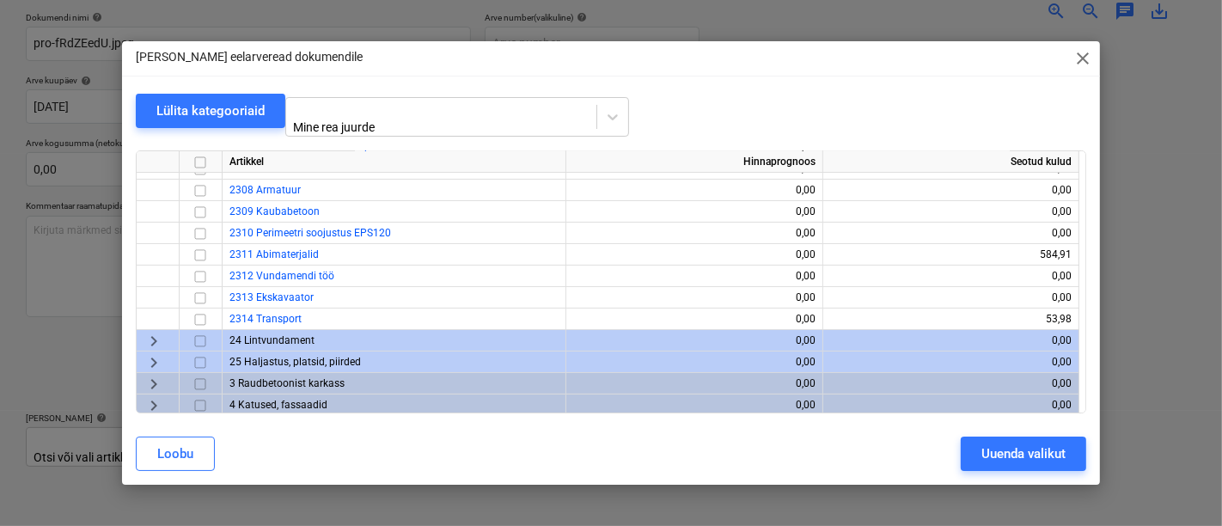
scroll to position [254, 0]
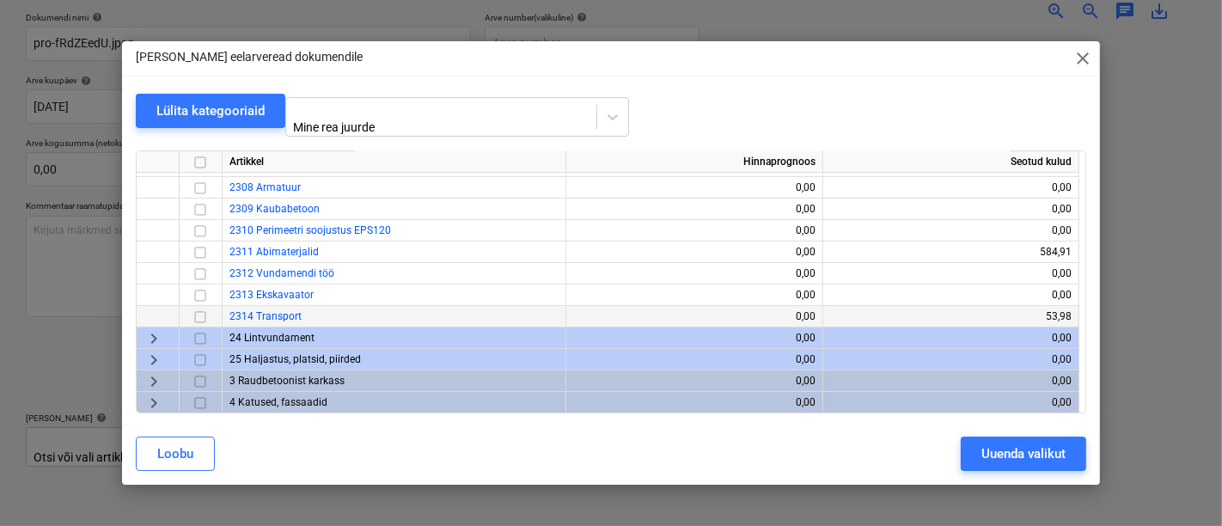
click at [200, 309] on input "checkbox" at bounding box center [200, 317] width 21 height 21
click at [994, 443] on div "Uuenda valikut" at bounding box center [1023, 454] width 84 height 22
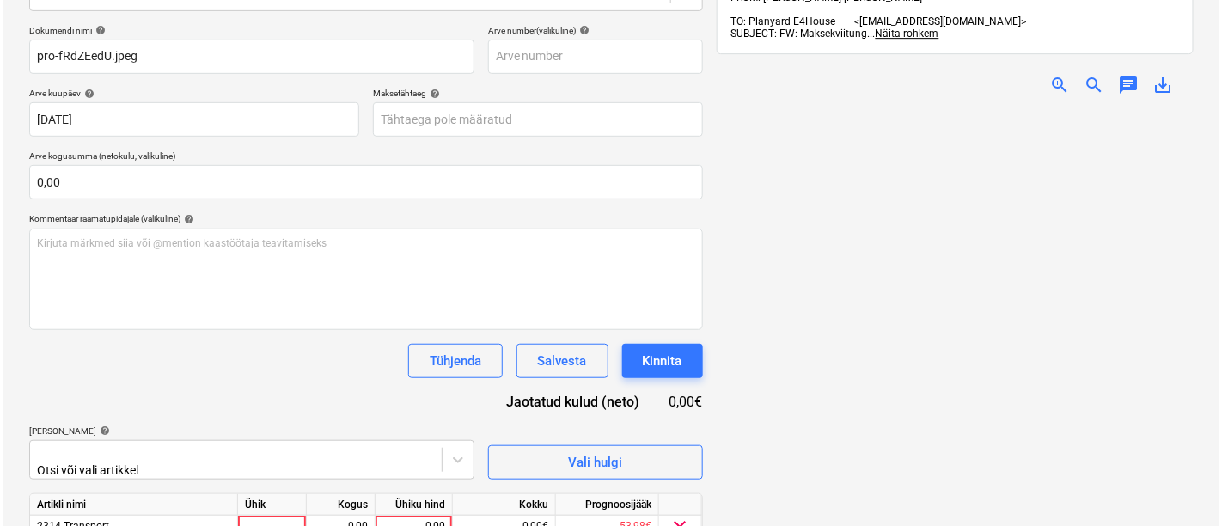
scroll to position [316, 0]
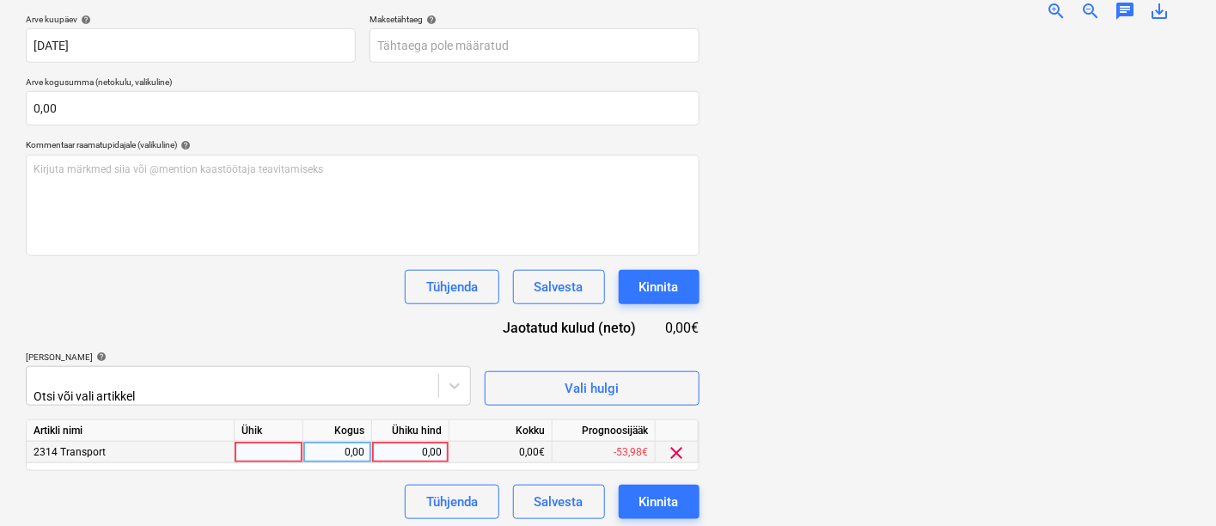
click at [273, 451] on div at bounding box center [269, 452] width 69 height 21
type input "kmpl"
type input "40,32"
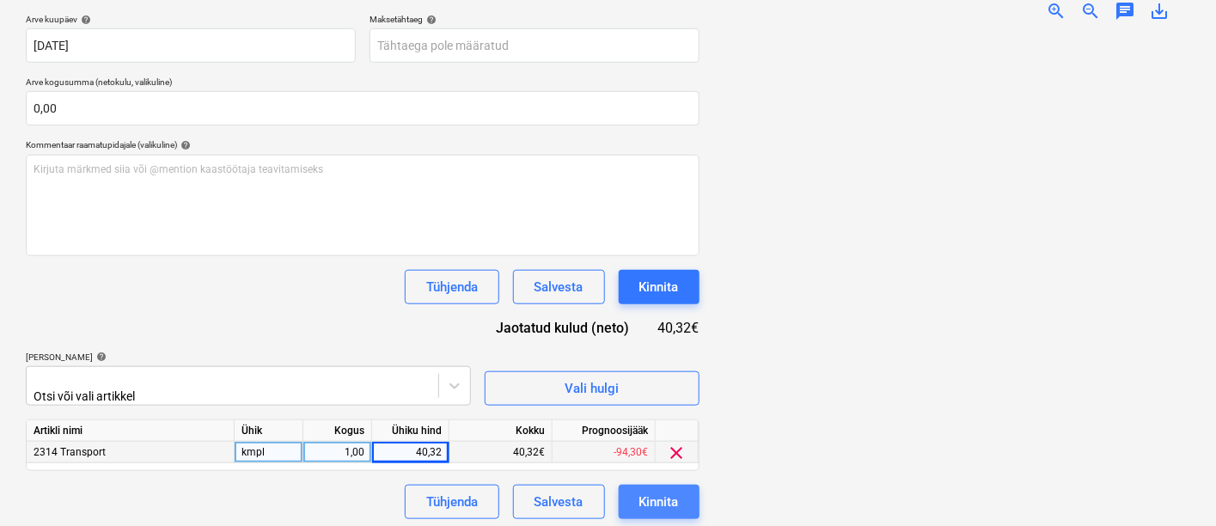
click at [670, 492] on div "Kinnita" at bounding box center [659, 502] width 40 height 22
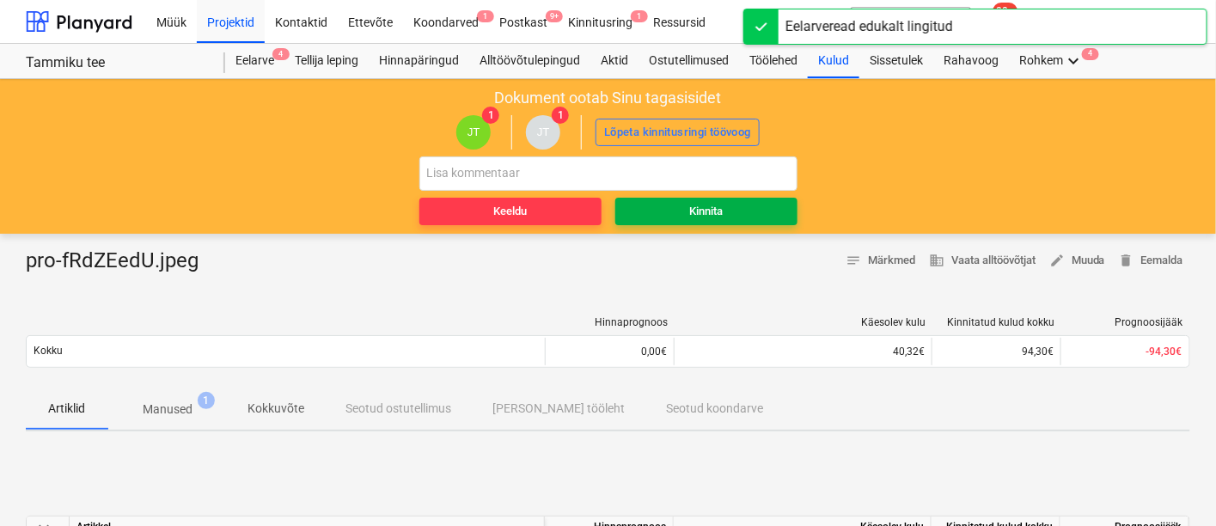
click at [719, 211] on div "Kinnita" at bounding box center [706, 212] width 34 height 20
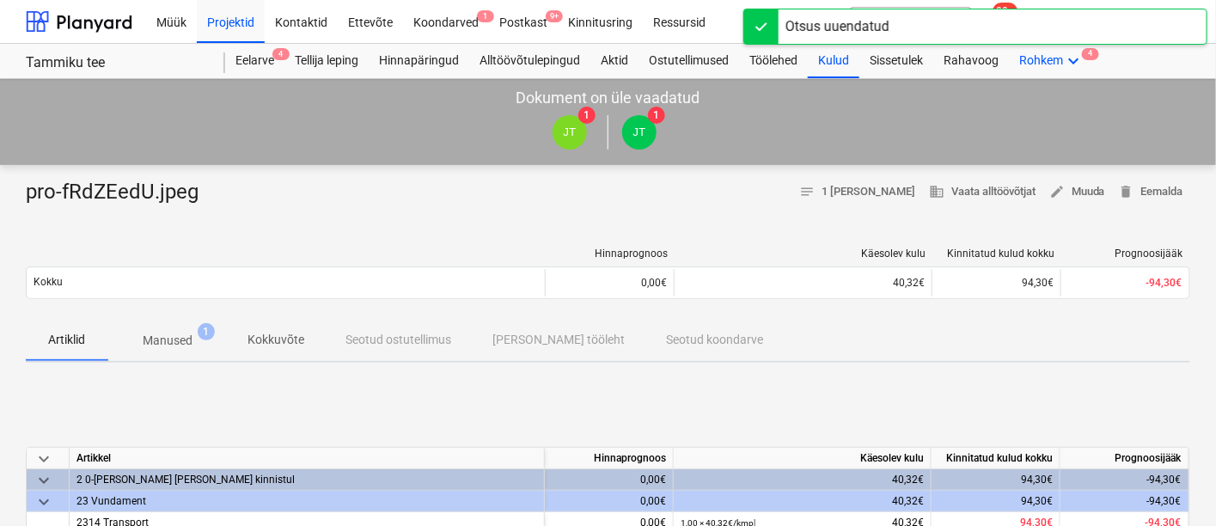
click at [1073, 55] on icon "keyboard_arrow_down" at bounding box center [1073, 61] width 21 height 21
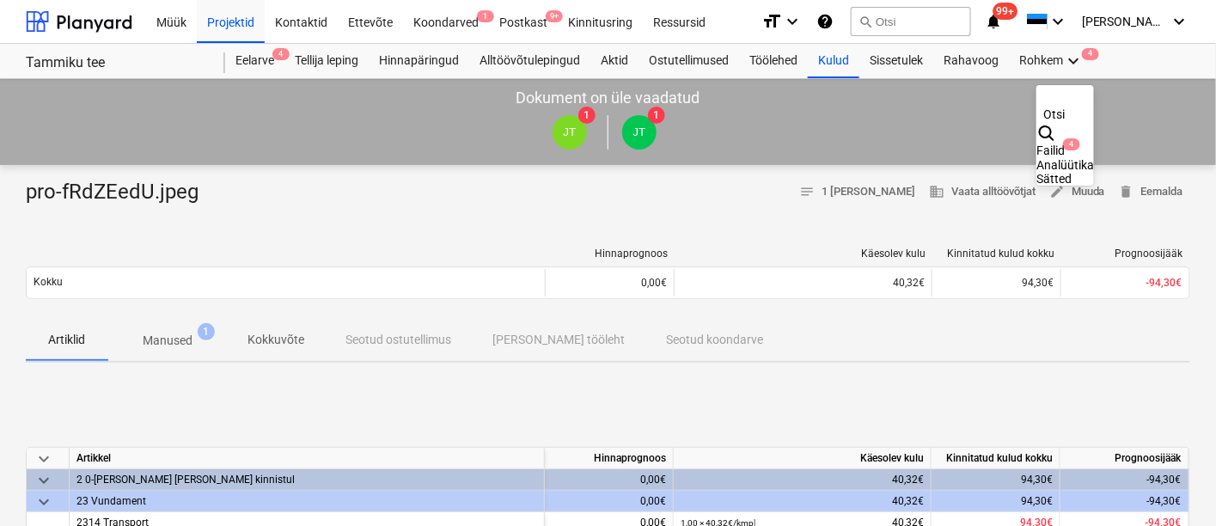
click at [1036, 144] on div "Failid 4" at bounding box center [1065, 151] width 58 height 15
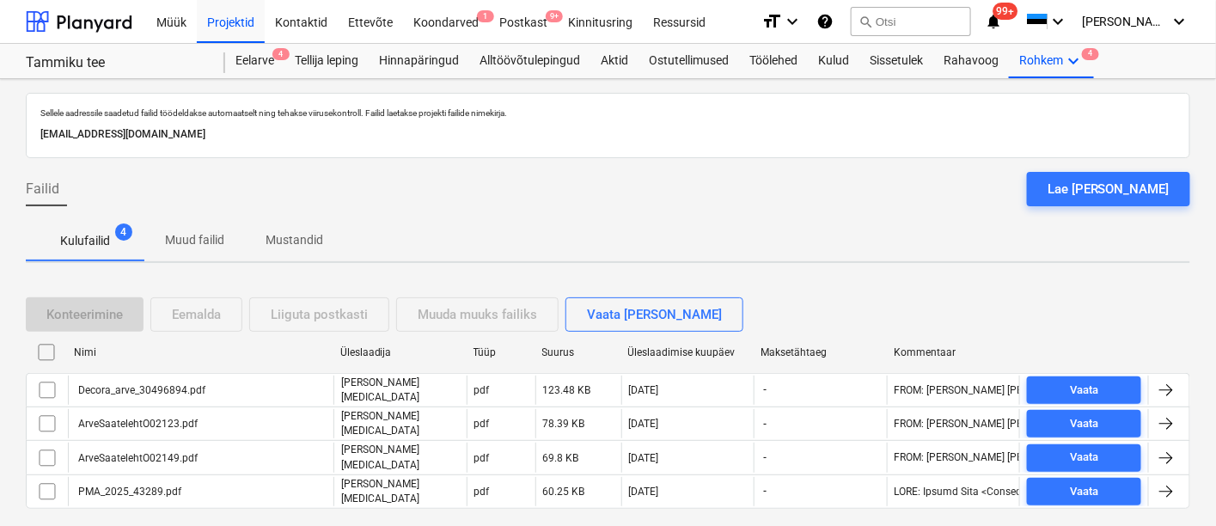
scroll to position [34, 0]
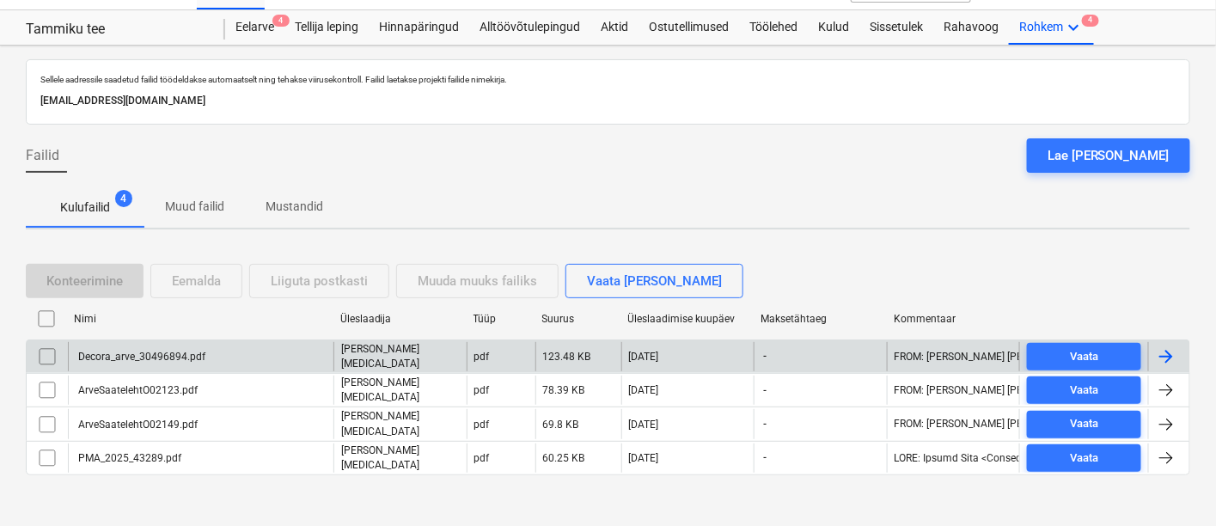
click at [188, 354] on div "Decora_arve_30496894.pdf" at bounding box center [141, 357] width 130 height 12
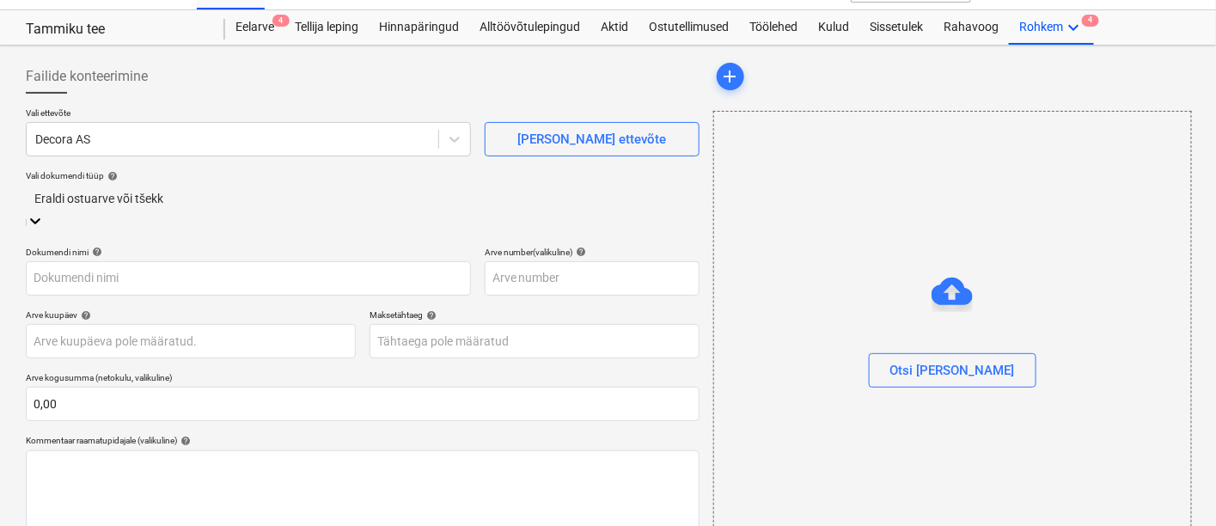
scroll to position [40, 0]
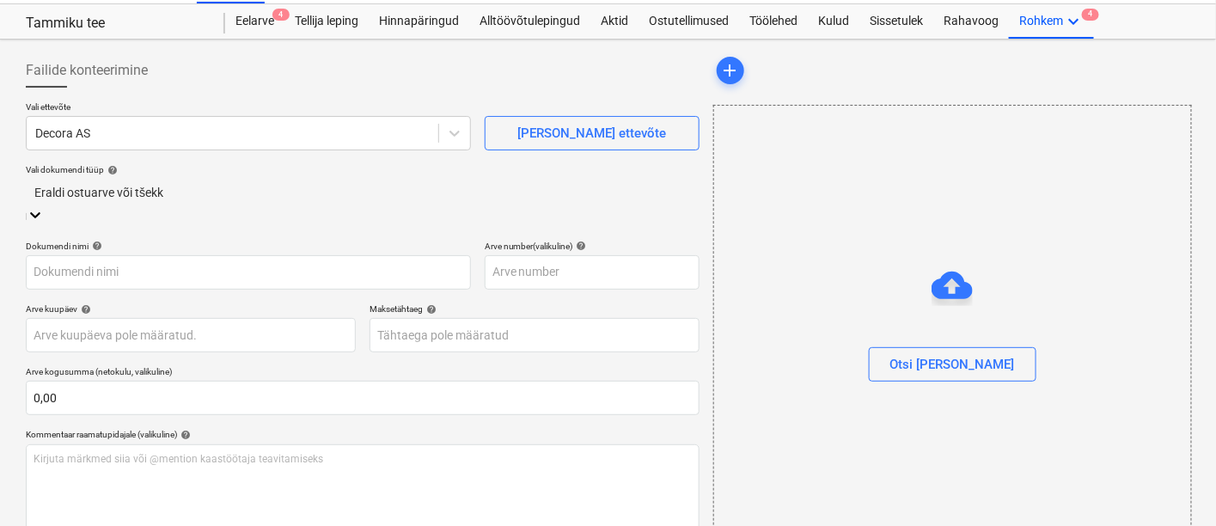
type input "Decora_arve_30496894.pdf"
type input "[DATE]"
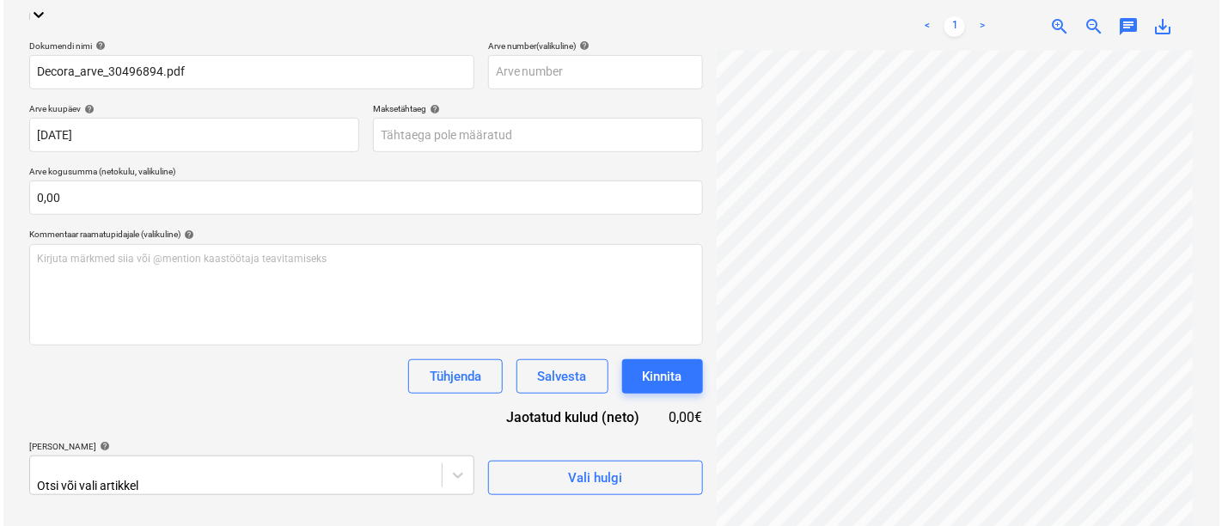
scroll to position [242, 0]
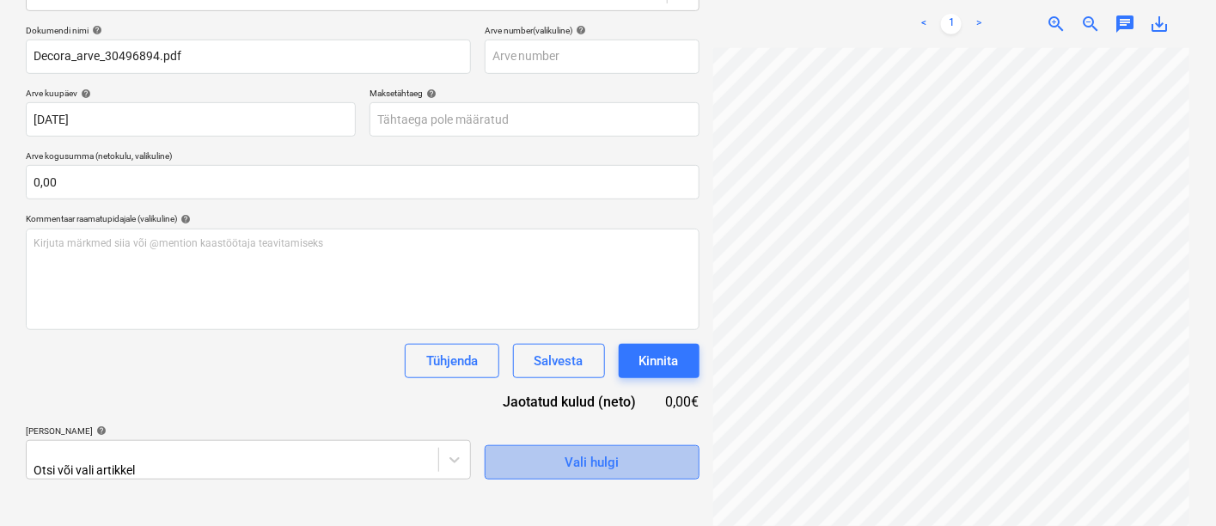
click at [559, 468] on button "Vali hulgi" at bounding box center [592, 462] width 215 height 34
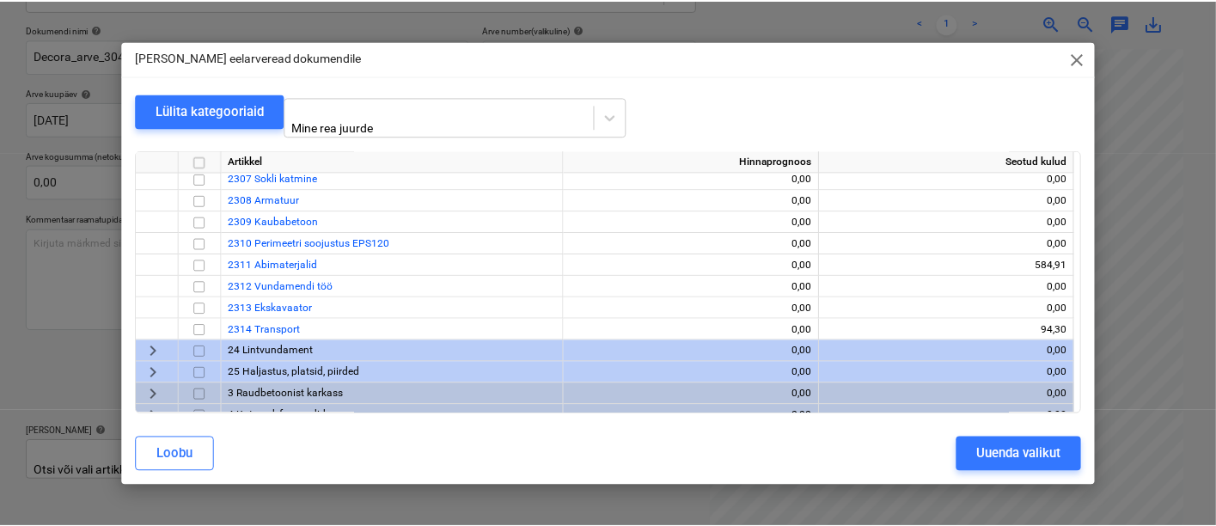
scroll to position [240, 0]
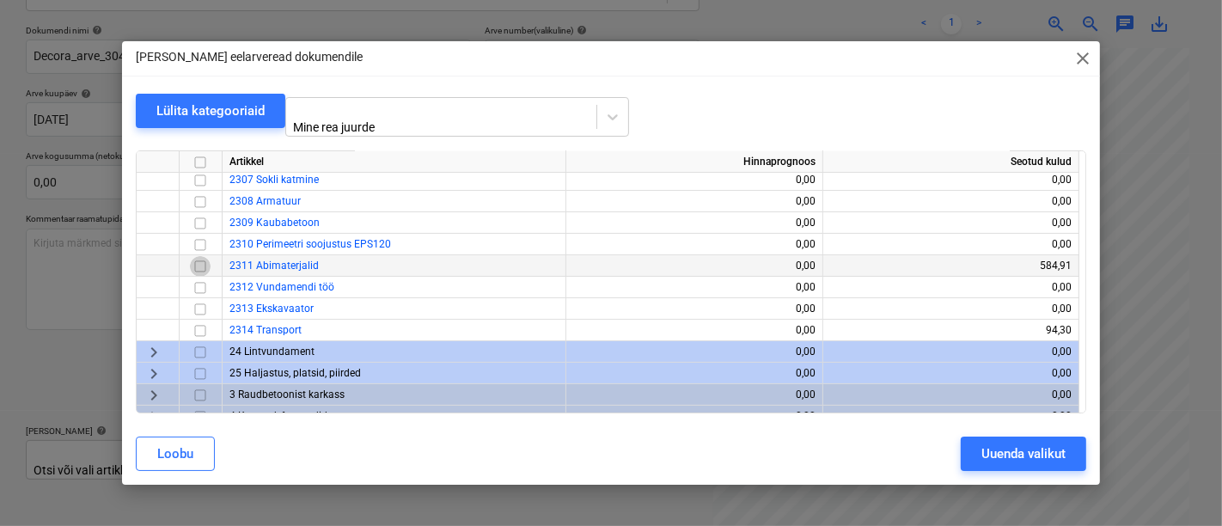
click at [196, 256] on input "checkbox" at bounding box center [200, 266] width 21 height 21
click at [992, 447] on div "Uuenda valikut" at bounding box center [1023, 454] width 84 height 22
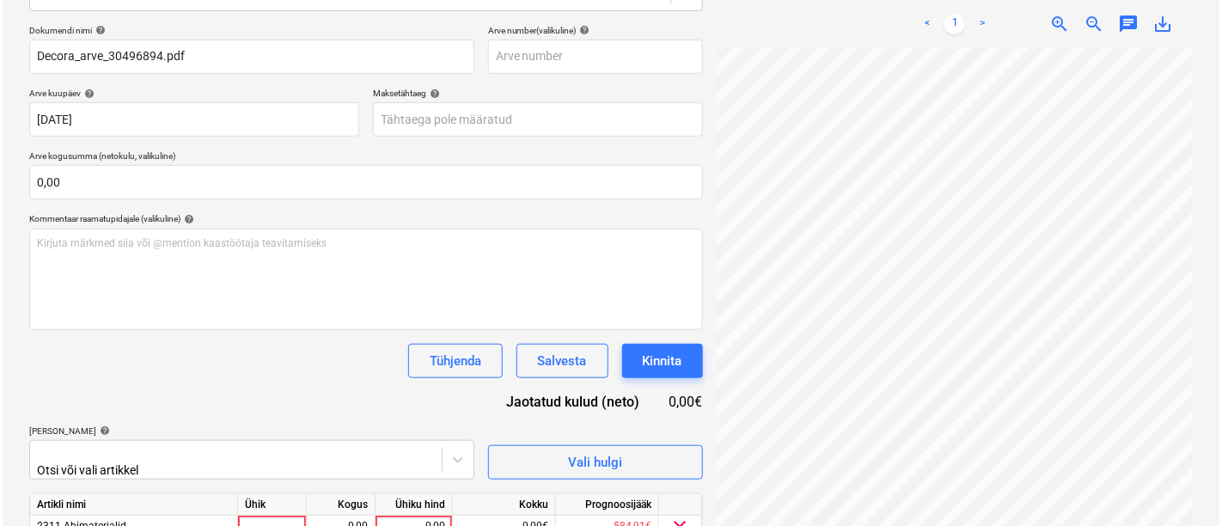
scroll to position [316, 0]
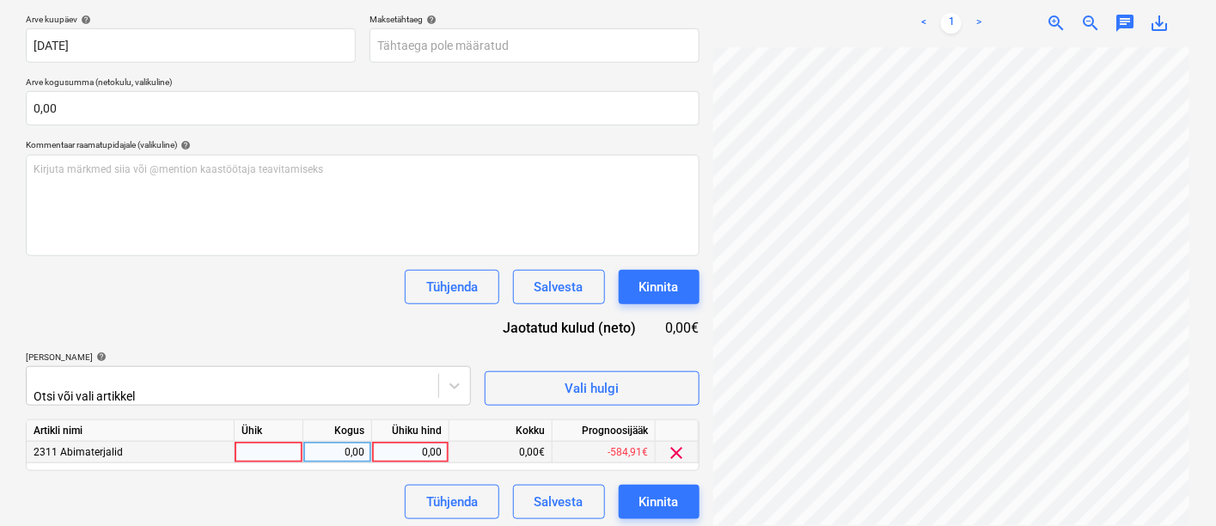
click at [245, 447] on div at bounding box center [269, 452] width 69 height 21
type input "kmpl"
type input "339,52"
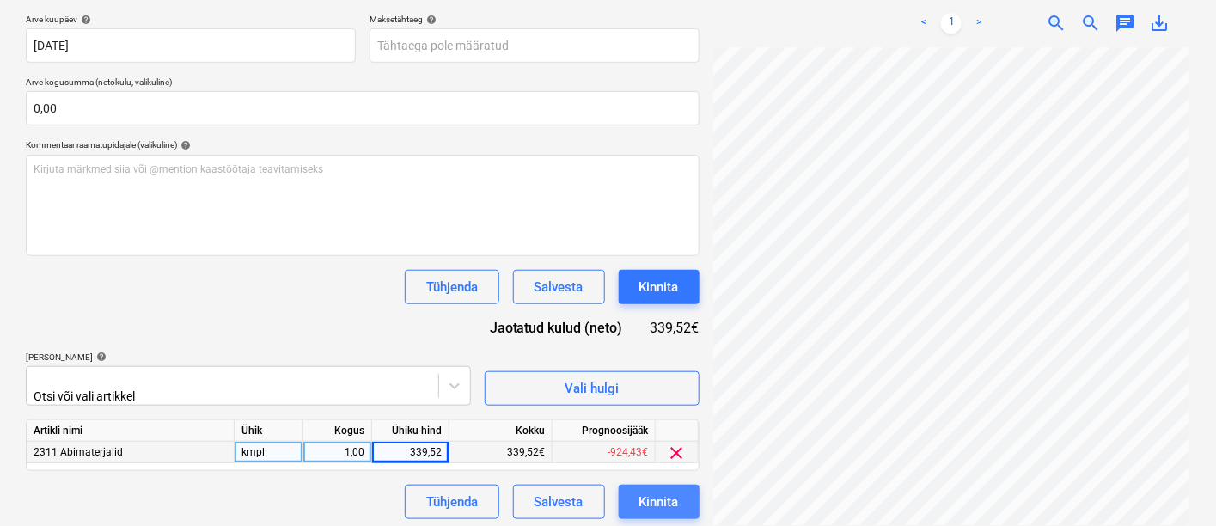
click at [649, 494] on div "Kinnita" at bounding box center [659, 502] width 40 height 22
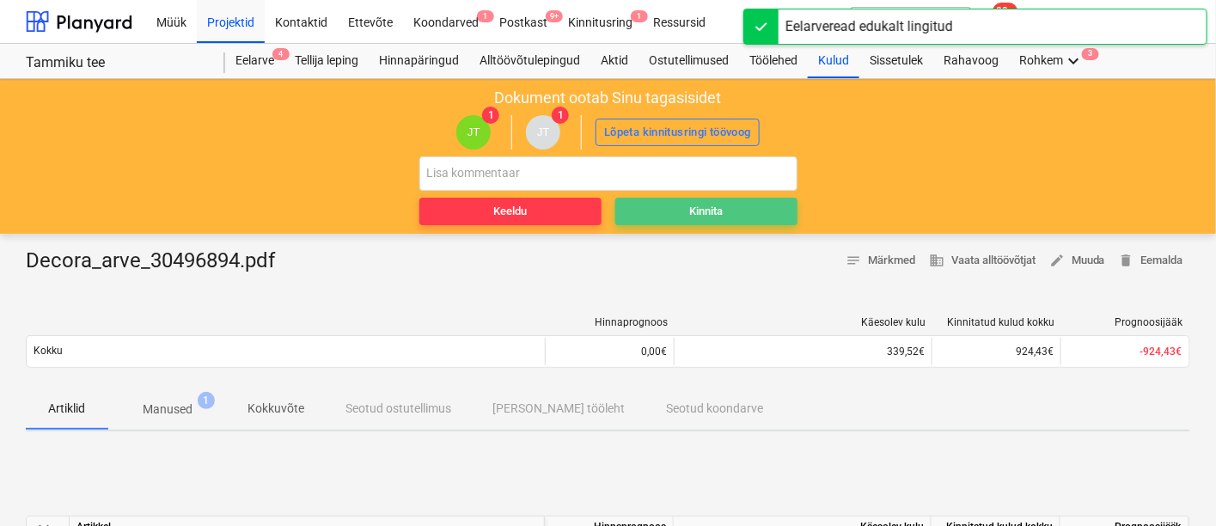
click at [719, 216] on div "Kinnita" at bounding box center [706, 212] width 34 height 20
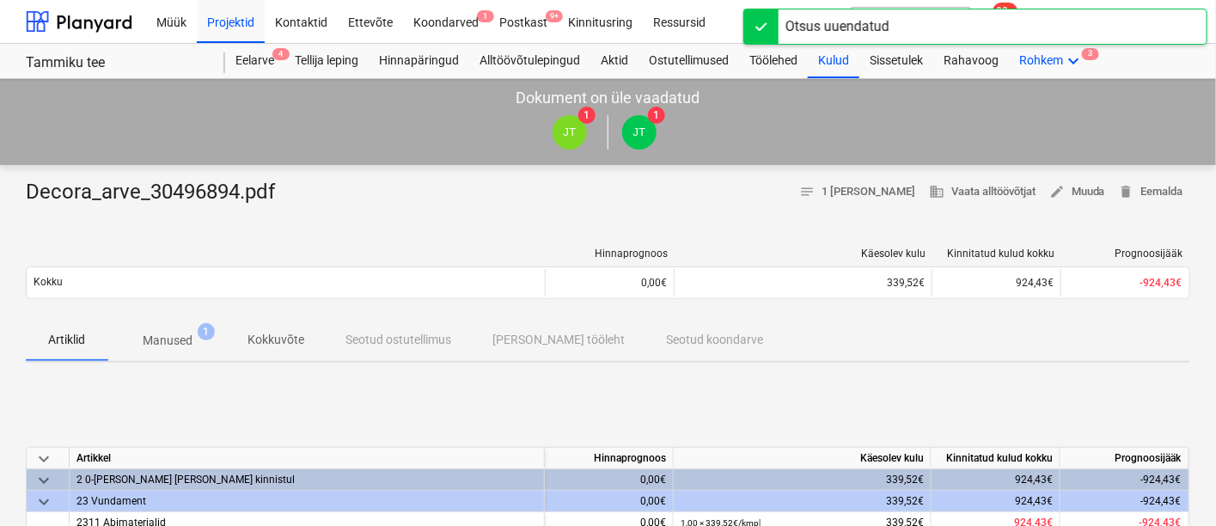
click at [1058, 59] on div "Rohkem keyboard_arrow_down 3" at bounding box center [1051, 61] width 85 height 34
click at [1036, 144] on div "Failid 3" at bounding box center [1065, 151] width 58 height 15
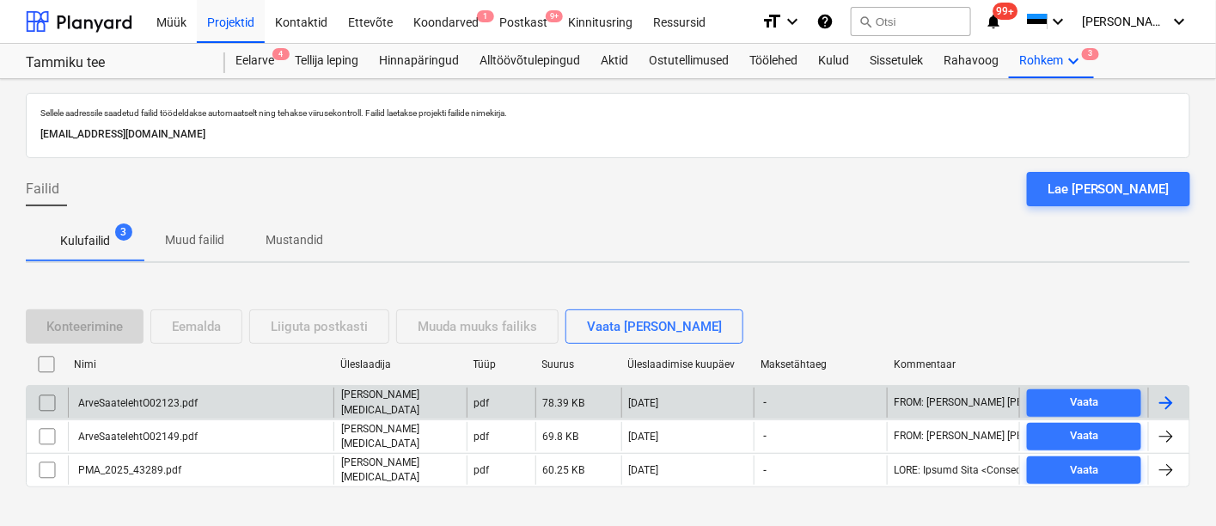
click at [143, 400] on div "ArveSaatelehtO02123.pdf" at bounding box center [137, 403] width 122 height 12
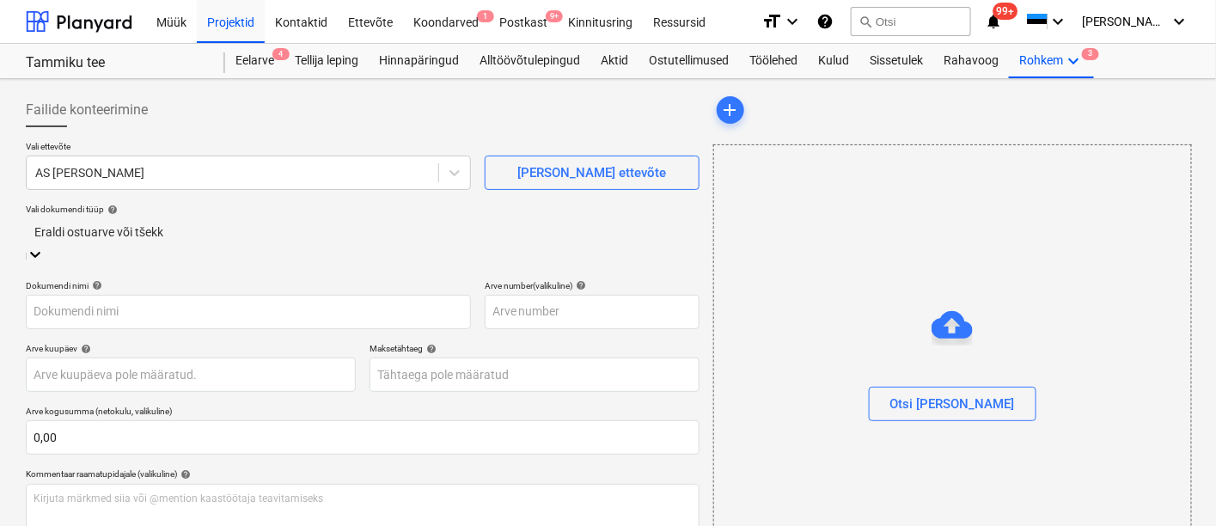
type input "ArveSaatelehtO02123.pdf"
type input "[DATE]"
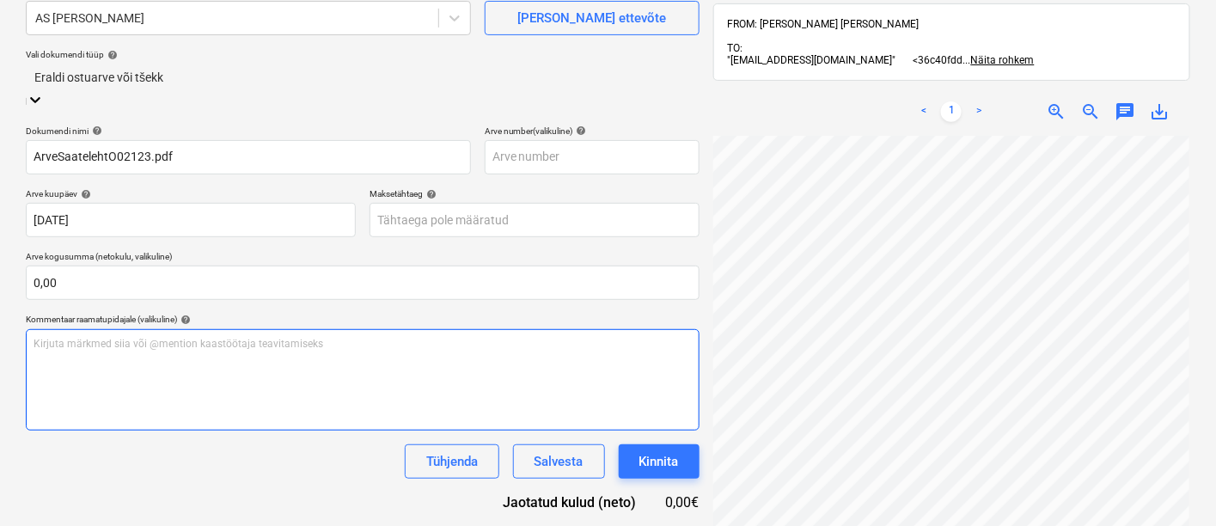
scroll to position [242, 0]
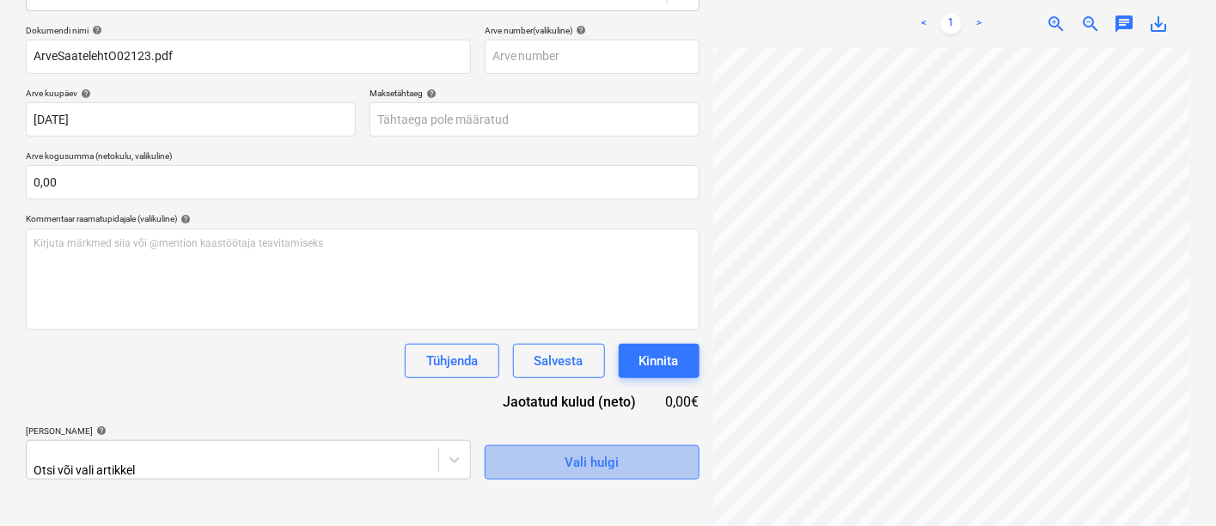
click at [542, 452] on span "Vali hulgi" at bounding box center [592, 462] width 172 height 22
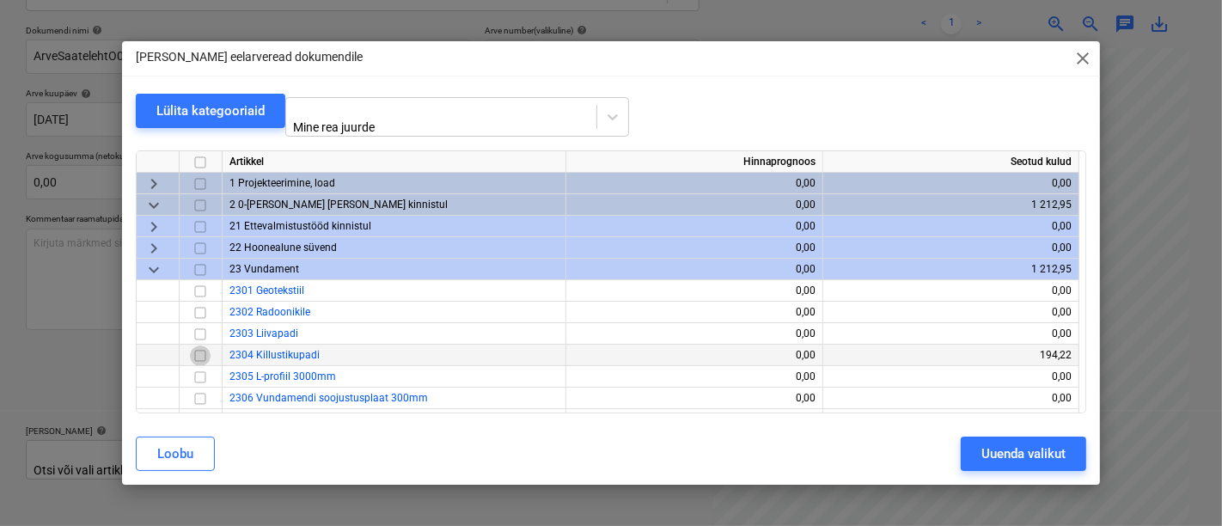
click at [199, 349] on input "checkbox" at bounding box center [200, 355] width 21 height 21
click at [1030, 450] on div "Uuenda valikut" at bounding box center [1023, 454] width 84 height 22
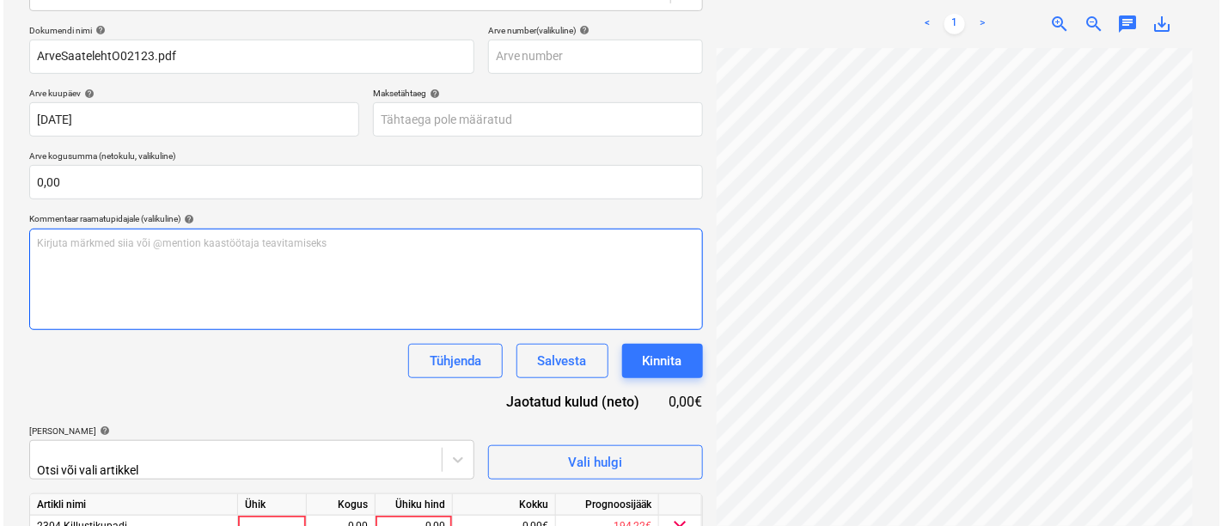
scroll to position [316, 0]
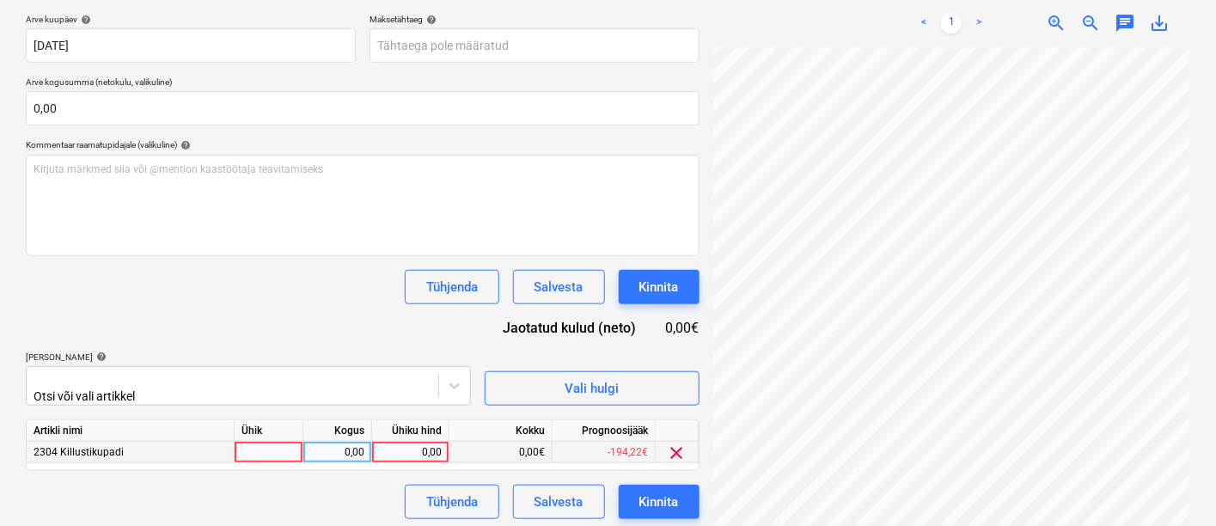
click at [271, 443] on div at bounding box center [269, 452] width 69 height 21
type input "kmpl"
type input "158,79"
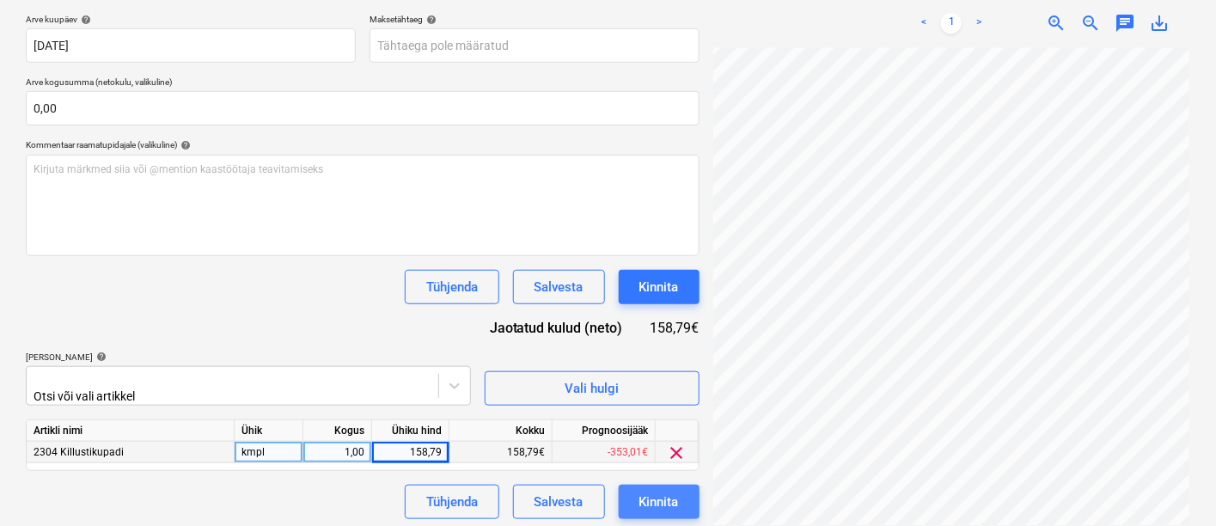
click at [656, 502] on div "Kinnita" at bounding box center [659, 502] width 40 height 22
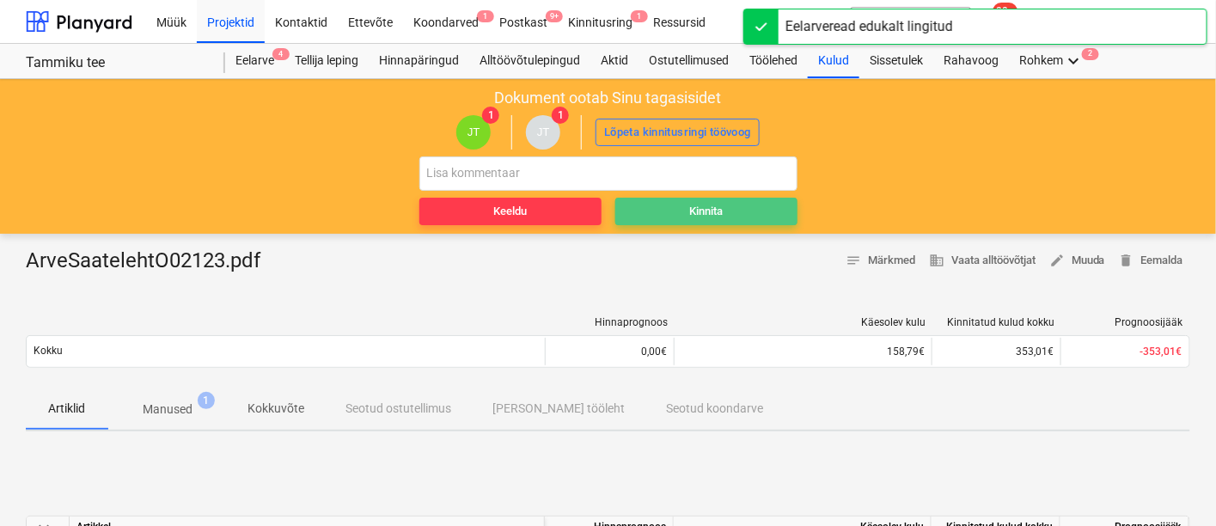
click at [721, 210] on div "Kinnita" at bounding box center [706, 212] width 34 height 20
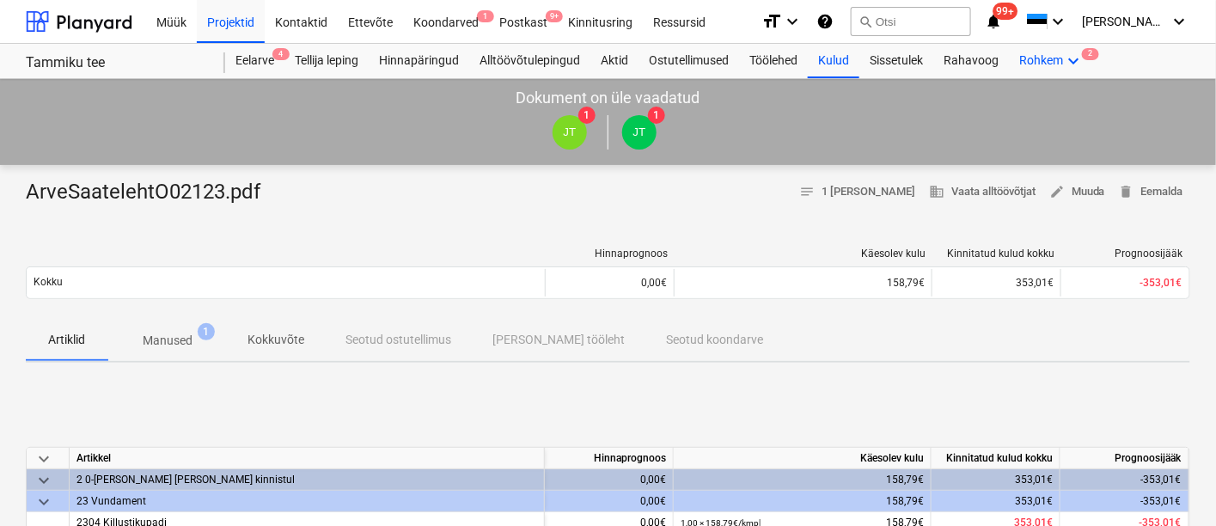
click at [1061, 61] on div "Rohkem keyboard_arrow_down 2" at bounding box center [1051, 61] width 85 height 34
click at [1036, 144] on div "Failid 2" at bounding box center [1065, 151] width 58 height 15
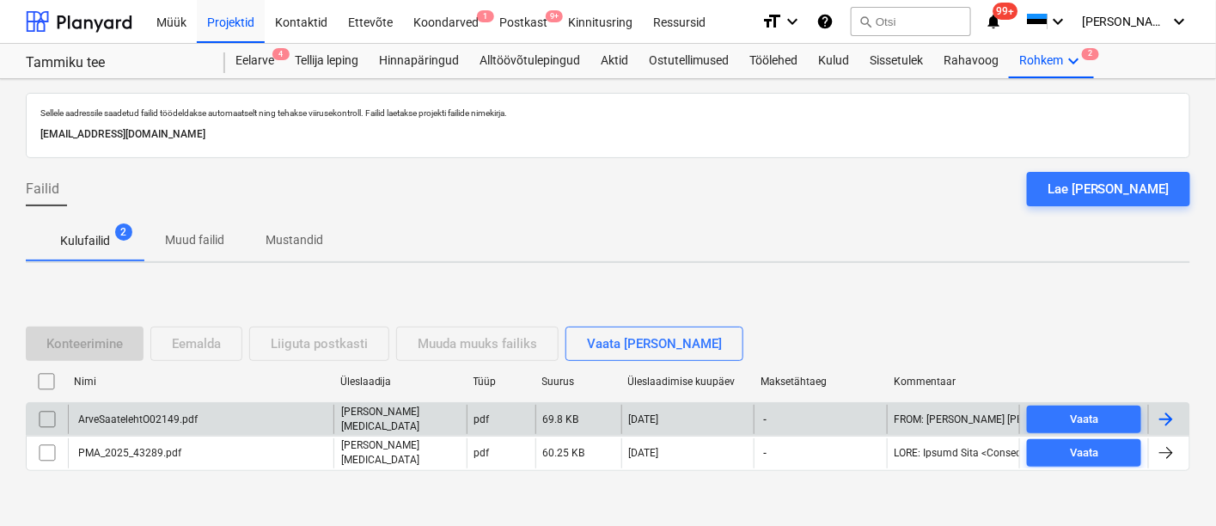
click at [168, 413] on div "ArveSaatelehtO02149.pdf" at bounding box center [137, 419] width 122 height 12
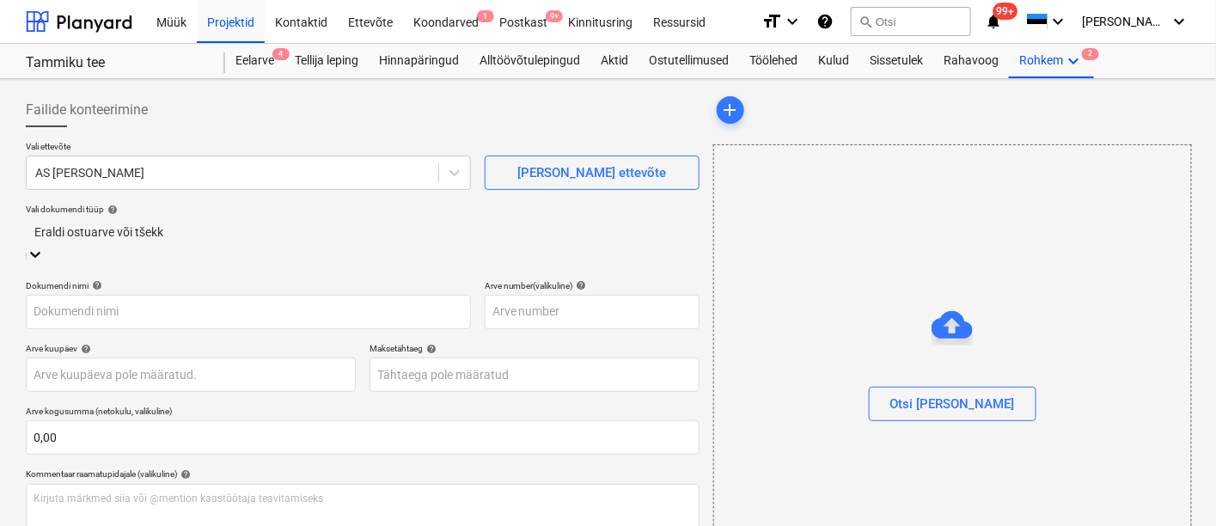
type input "ArveSaatelehtO02149.pdf"
type input "[DATE]"
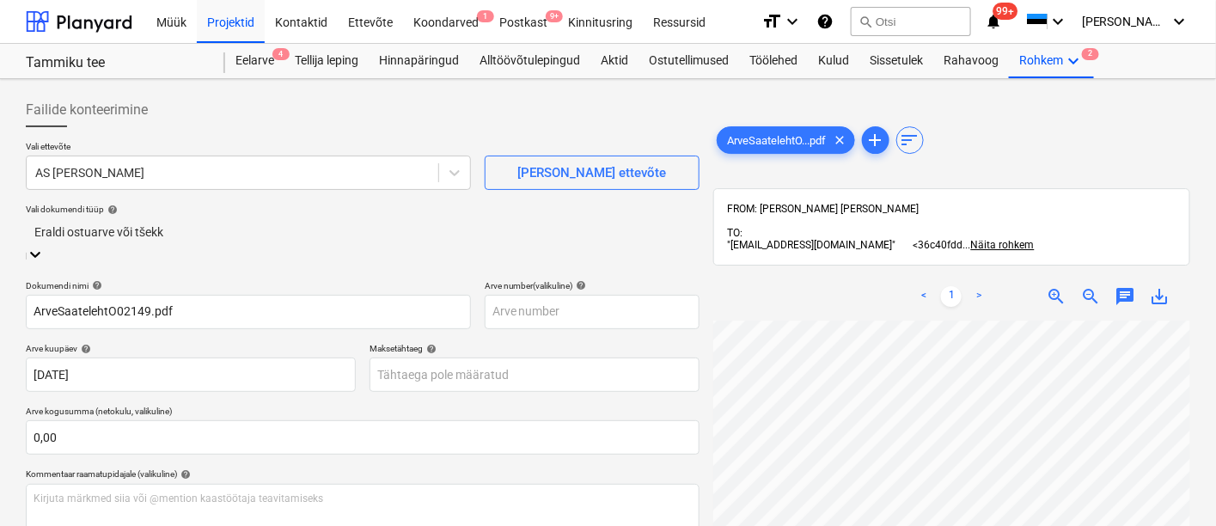
scroll to position [242, 0]
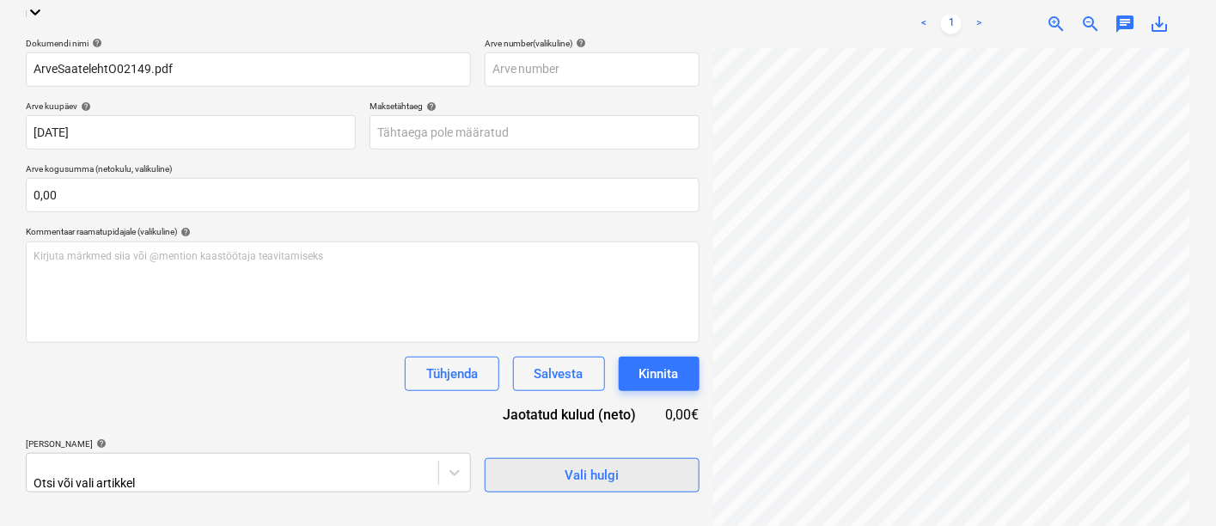
click at [545, 464] on span "Vali hulgi" at bounding box center [592, 475] width 172 height 22
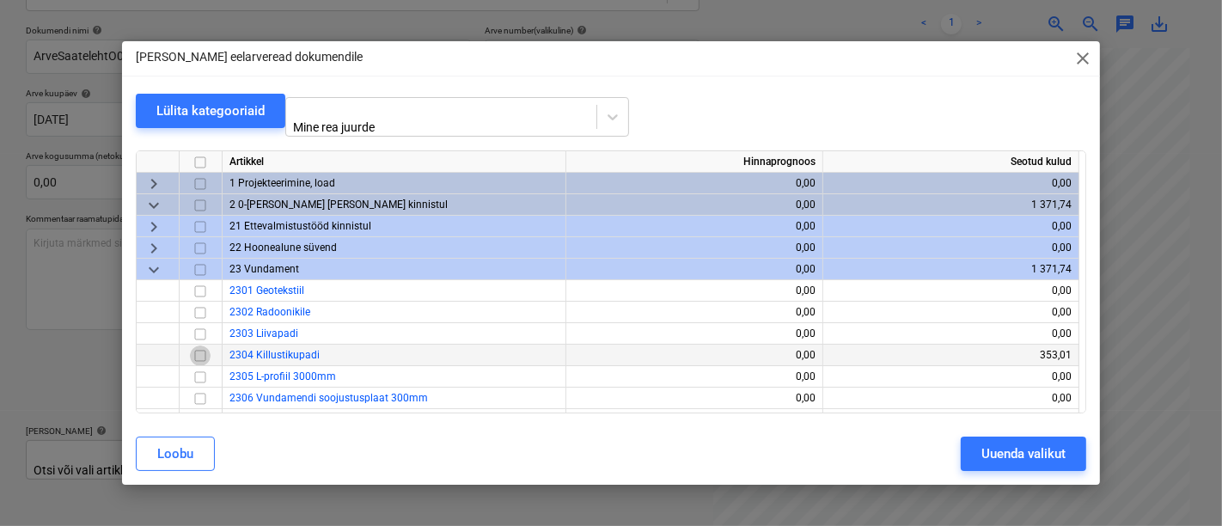
click at [197, 348] on input "checkbox" at bounding box center [200, 355] width 21 height 21
click at [1021, 457] on div "Uuenda valikut" at bounding box center [1023, 454] width 84 height 22
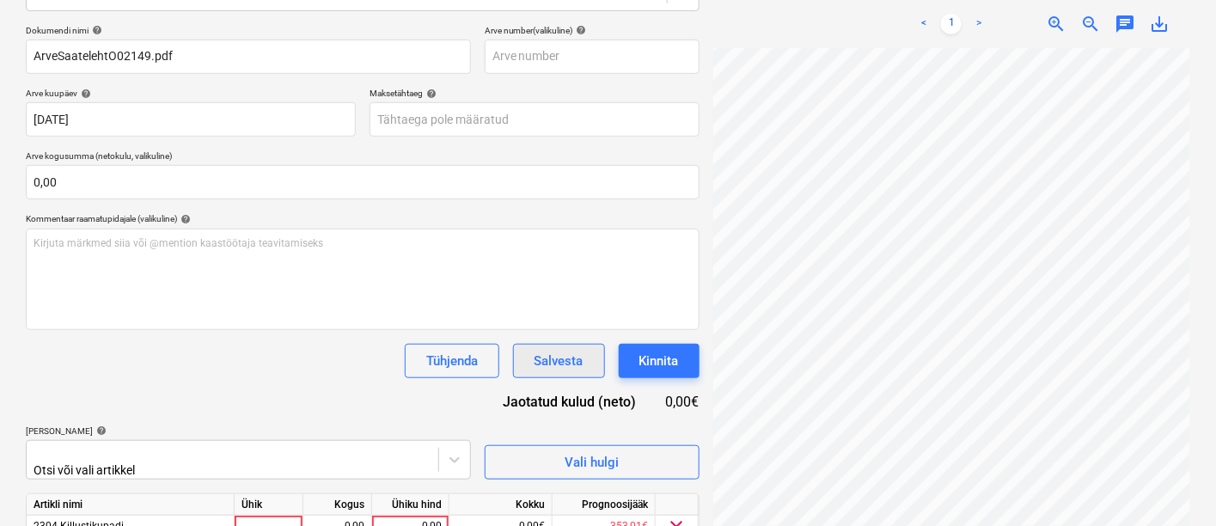
scroll to position [316, 0]
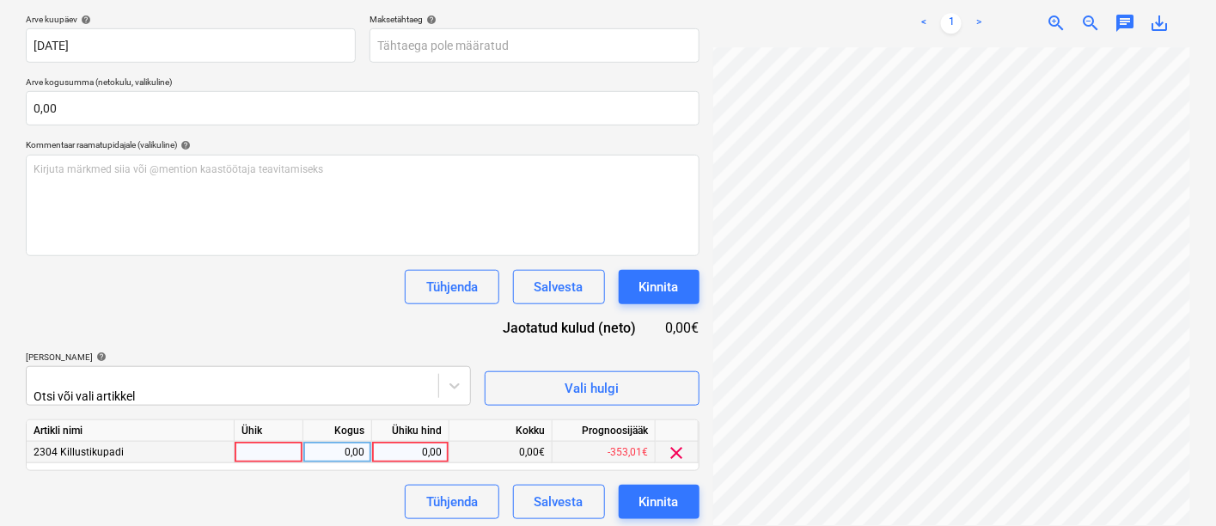
click at [254, 443] on div at bounding box center [269, 452] width 69 height 21
type input "kmpl"
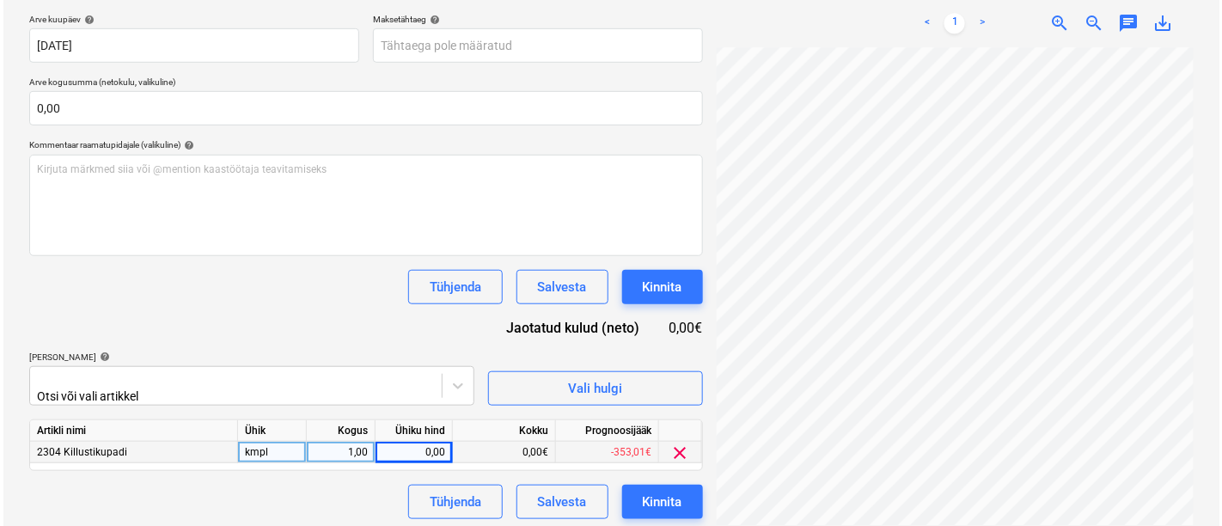
scroll to position [167, 170]
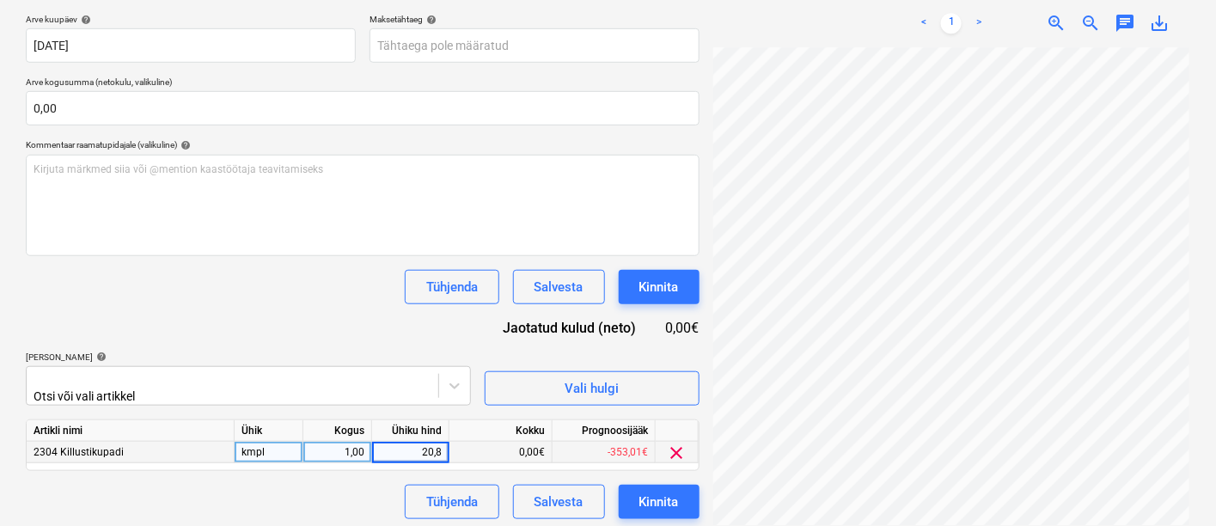
type input "20,80"
click at [657, 498] on div "Kinnita" at bounding box center [659, 502] width 40 height 22
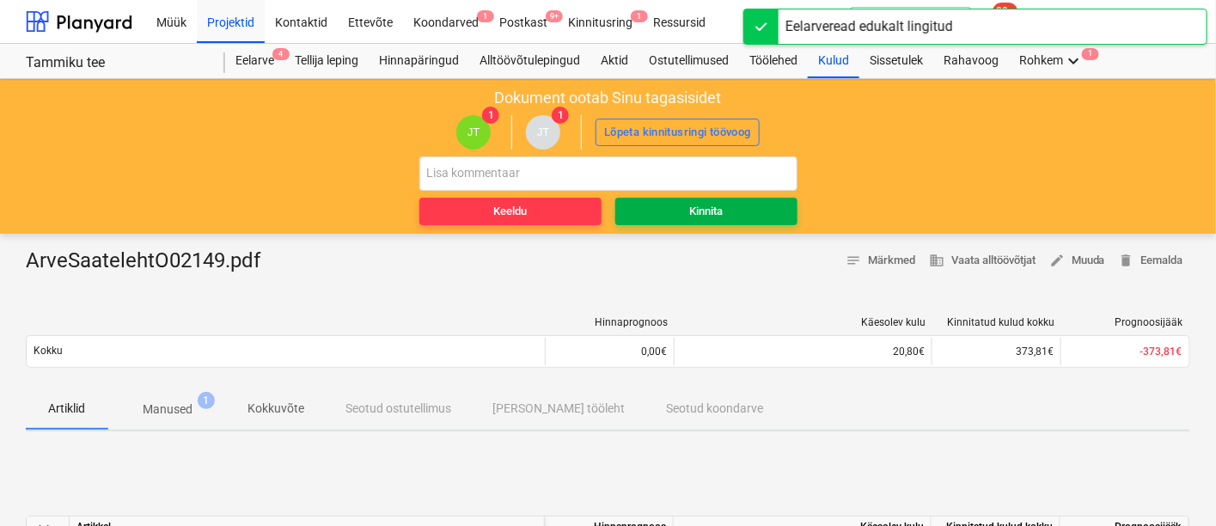
click at [718, 209] on div "Kinnita" at bounding box center [706, 212] width 34 height 20
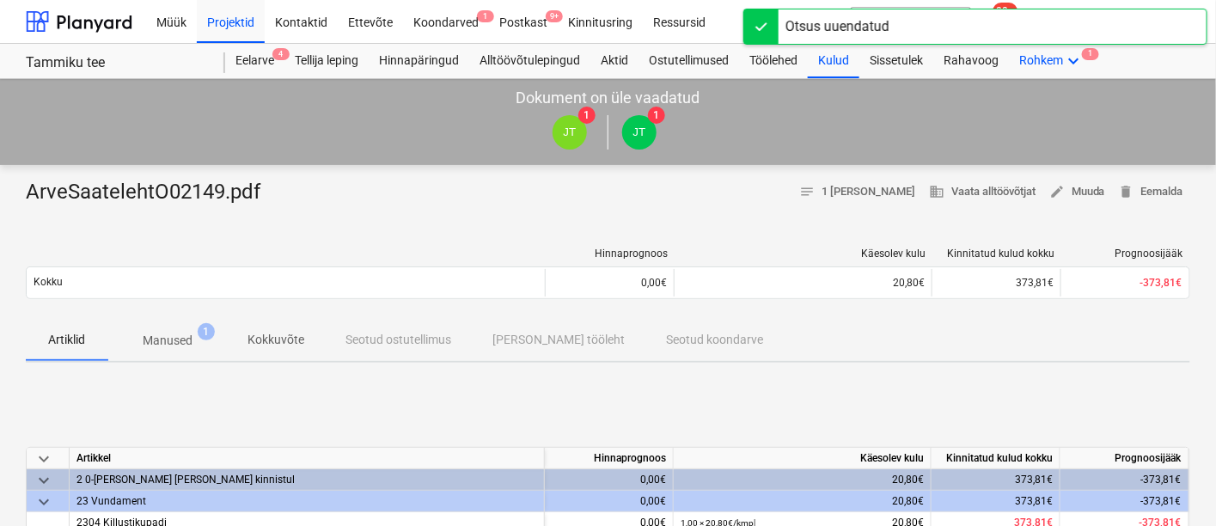
click at [1060, 61] on div "Rohkem keyboard_arrow_down 1" at bounding box center [1051, 61] width 85 height 34
click at [1036, 144] on div "Failid 1" at bounding box center [1065, 151] width 58 height 15
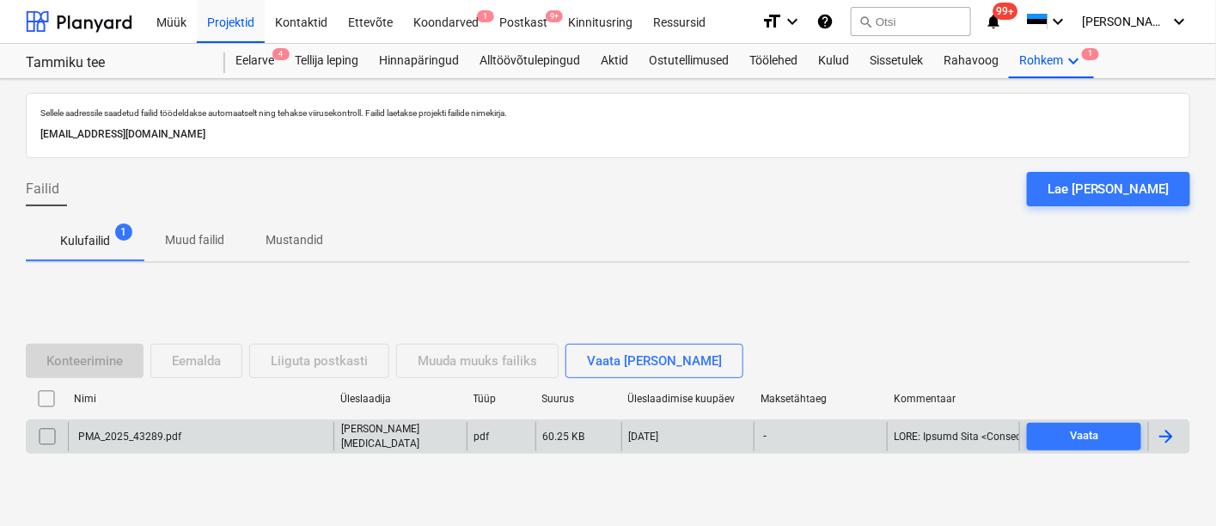
click at [136, 433] on div "PMA_2025_43289.pdf" at bounding box center [129, 437] width 106 height 12
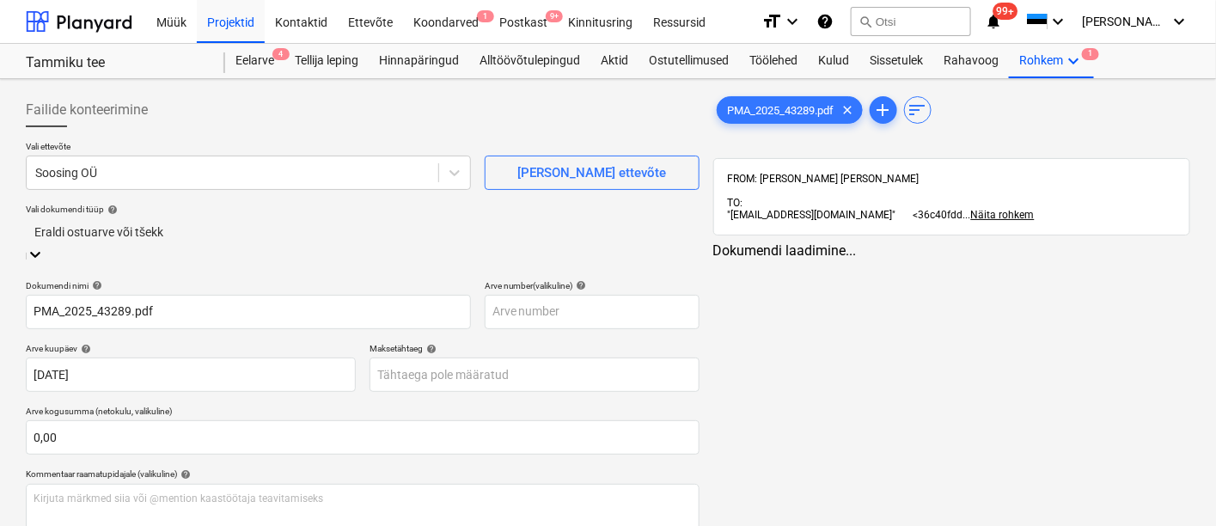
type input "PMA_2025_43289.pdf"
type input "[DATE]"
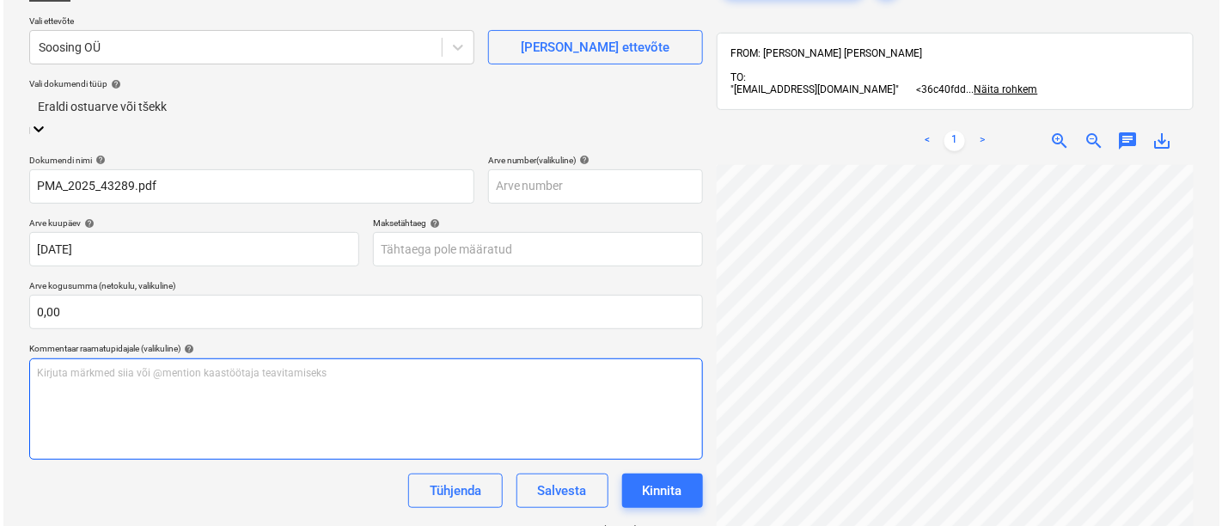
scroll to position [242, 0]
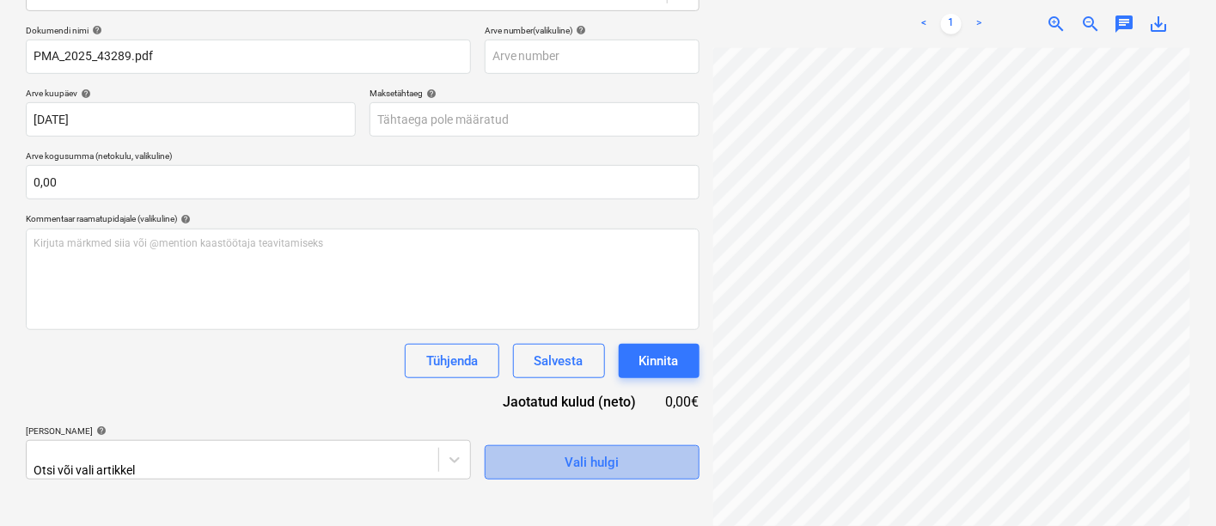
click at [558, 461] on span "Vali hulgi" at bounding box center [592, 462] width 172 height 22
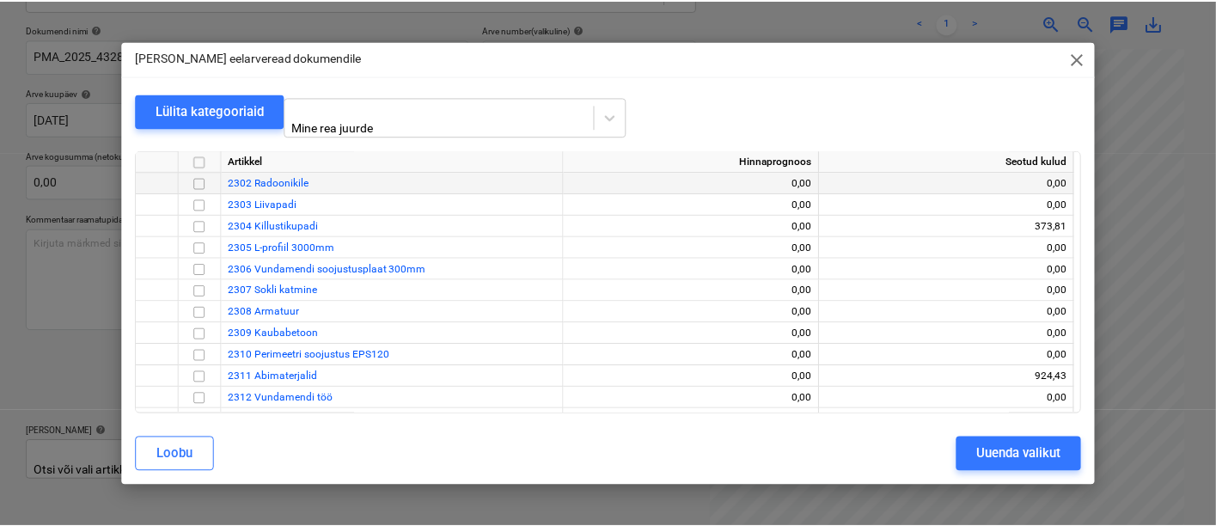
scroll to position [157, 0]
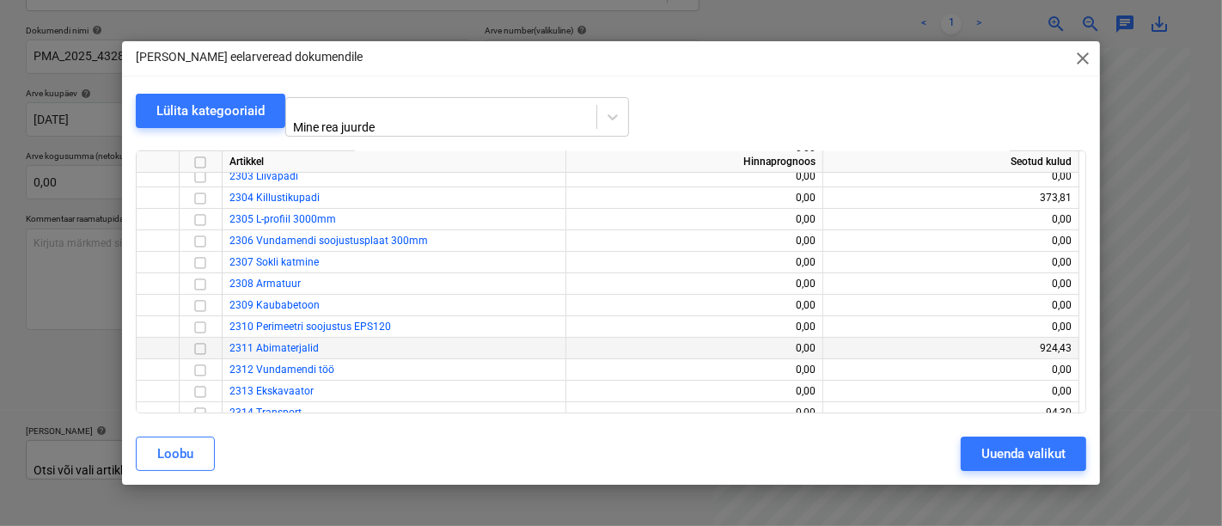
click at [199, 339] on input "checkbox" at bounding box center [200, 349] width 21 height 21
click at [1016, 449] on div "Uuenda valikut" at bounding box center [1023, 454] width 84 height 22
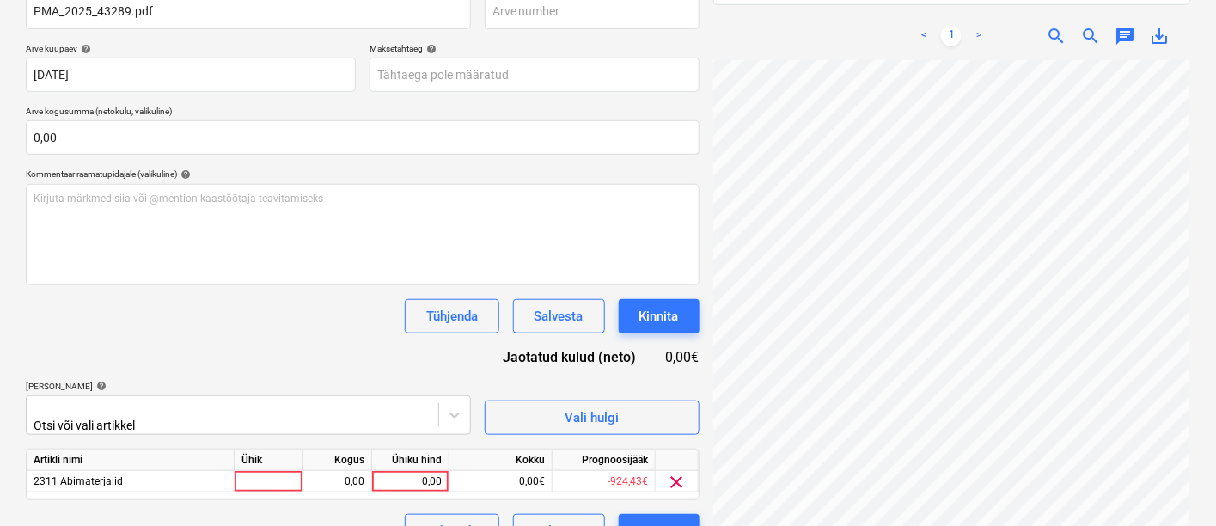
scroll to position [288, 0]
click at [272, 477] on div at bounding box center [269, 480] width 69 height 21
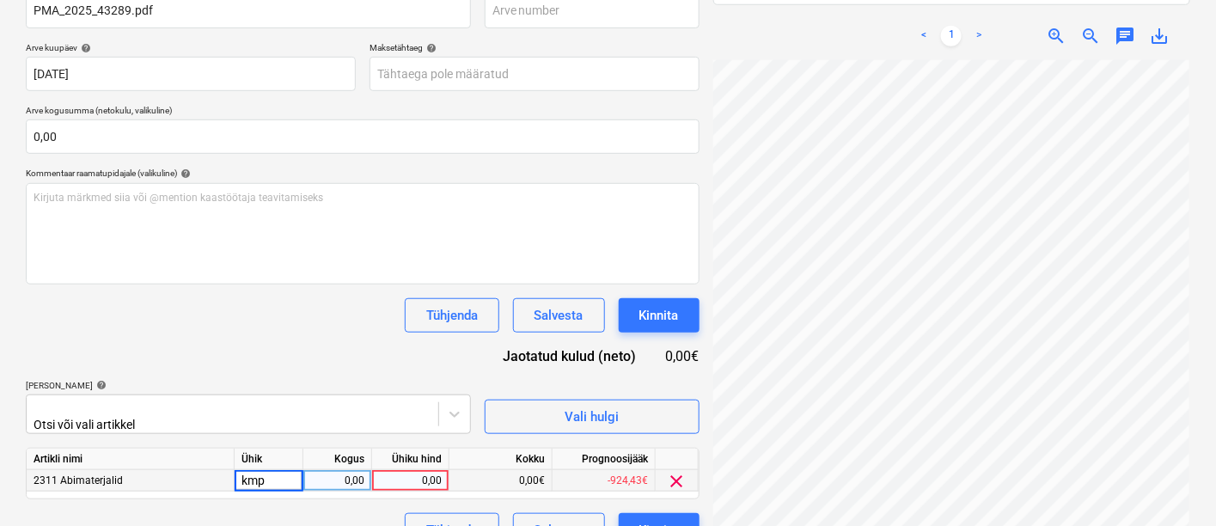
type input "kmpl"
type input "29,39"
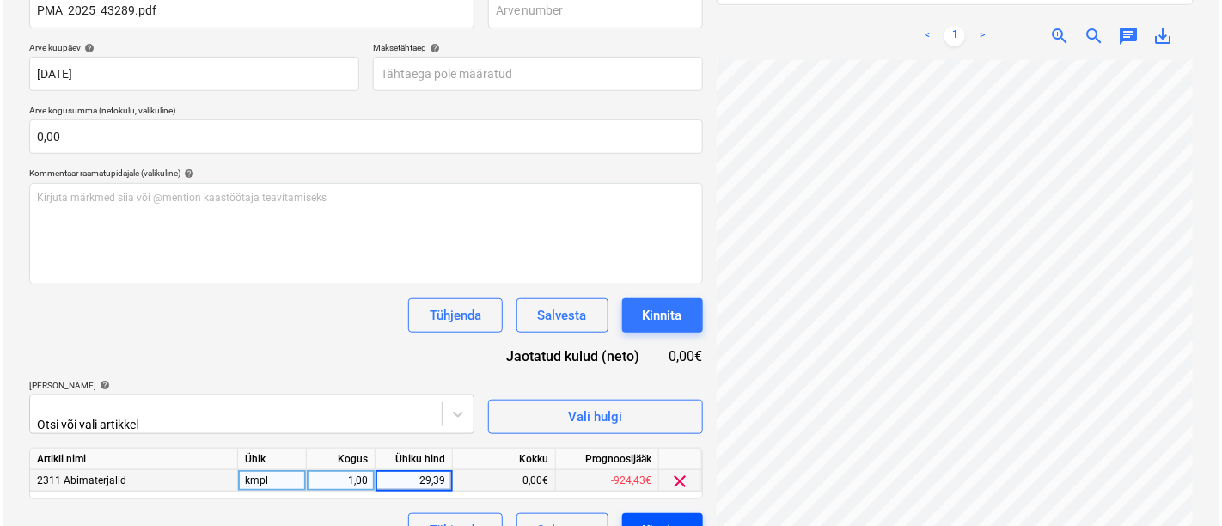
scroll to position [316, 0]
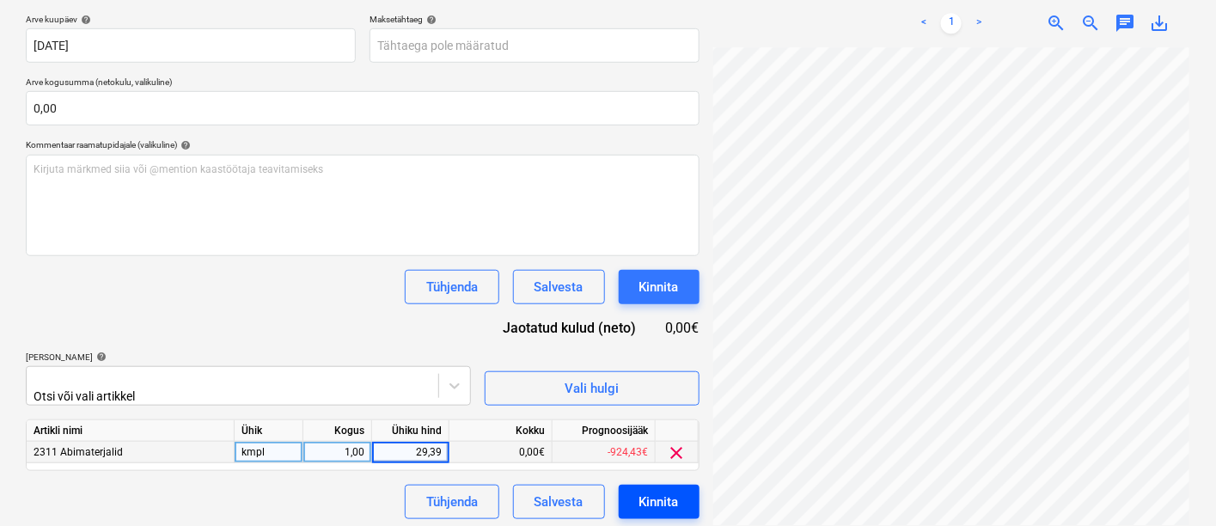
click at [645, 497] on div "Kinnita" at bounding box center [659, 502] width 40 height 22
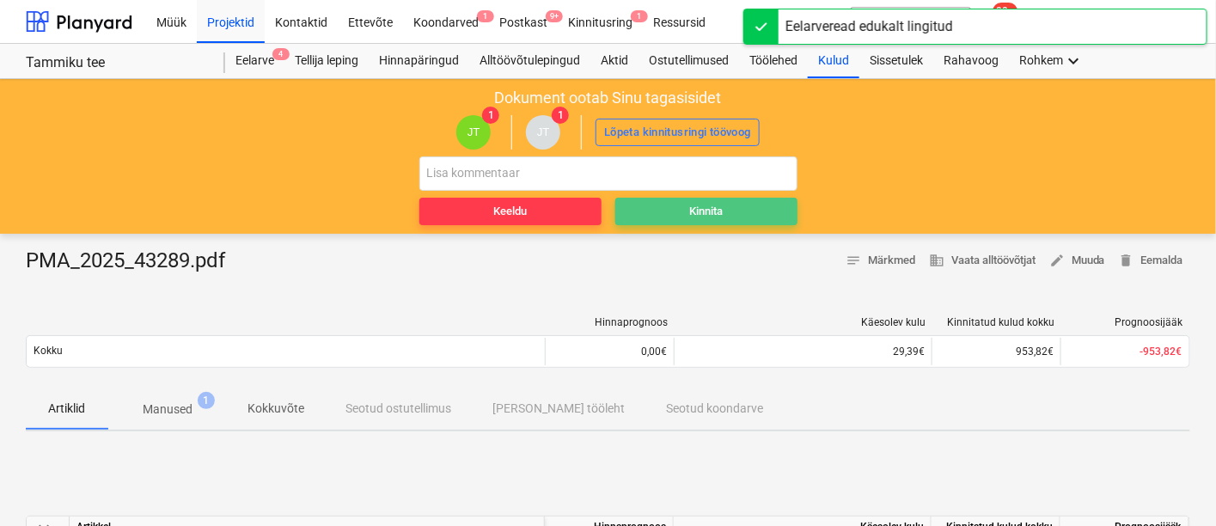
click at [734, 208] on span "Kinnita" at bounding box center [706, 212] width 168 height 20
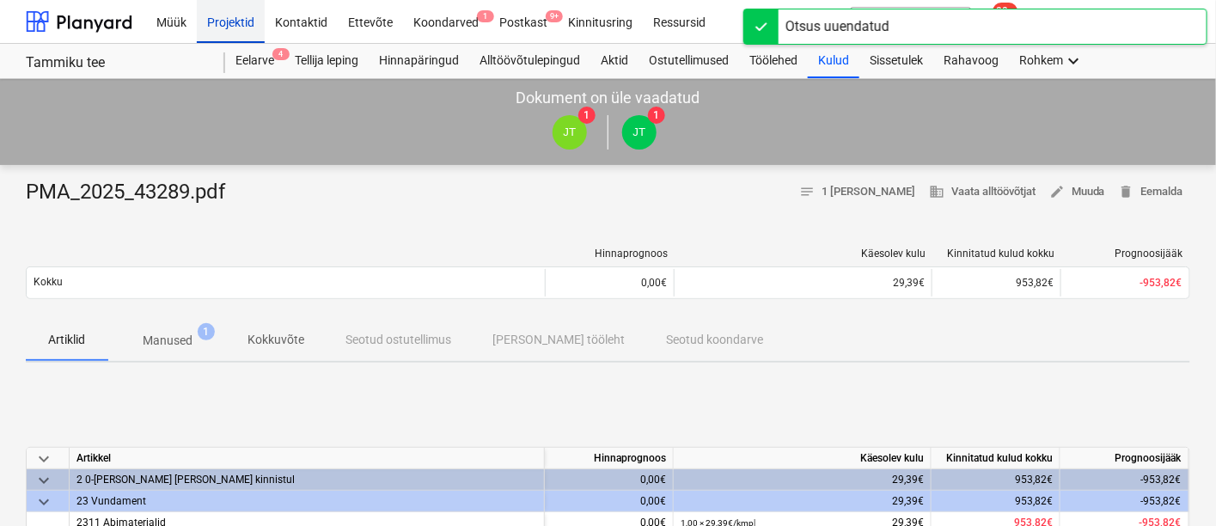
click at [227, 23] on div "Projektid" at bounding box center [231, 21] width 68 height 44
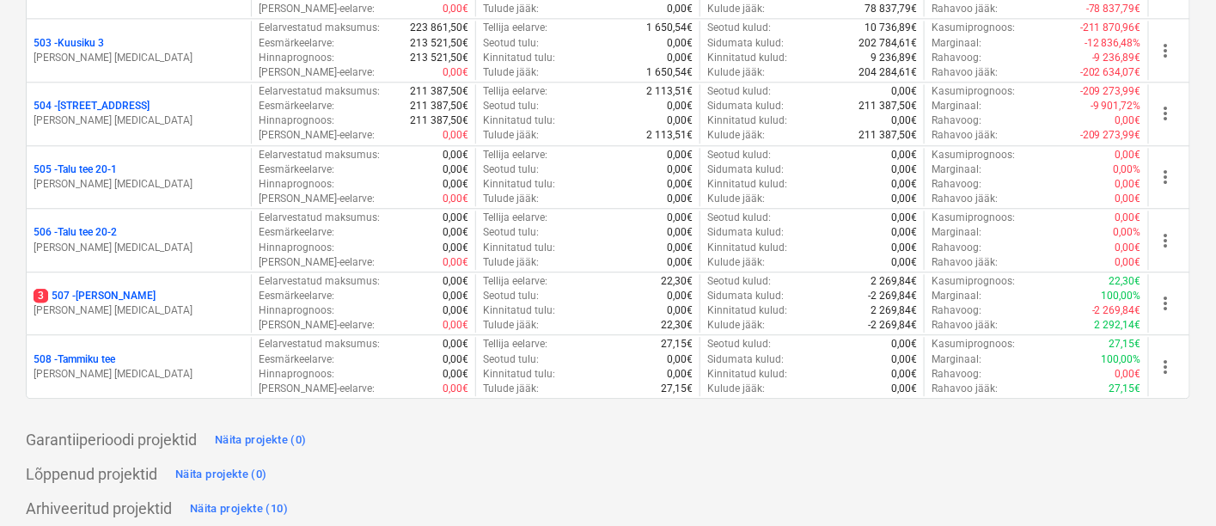
scroll to position [1402, 0]
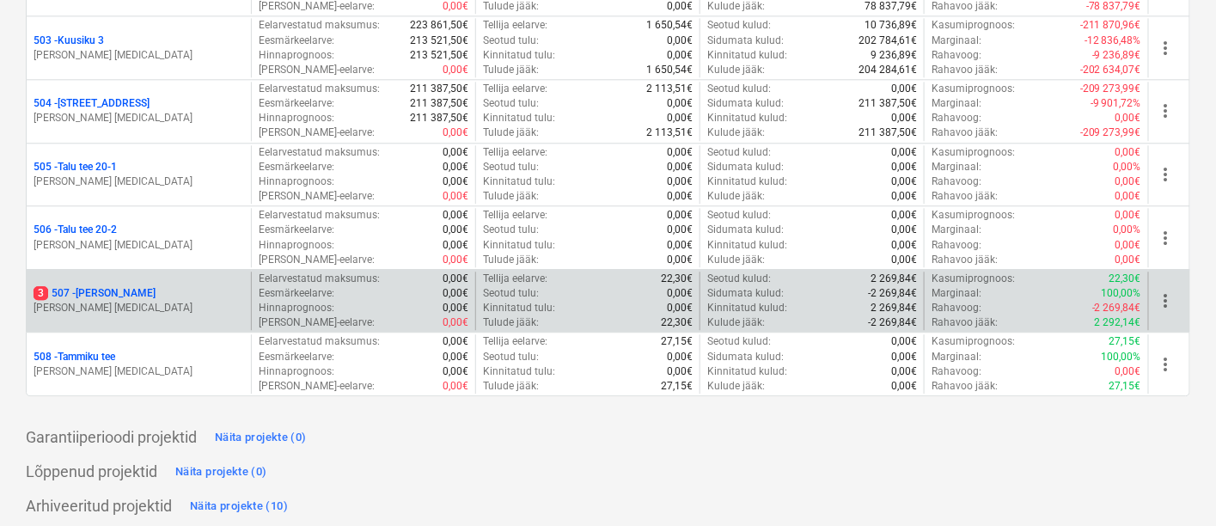
click at [122, 286] on p "3 507 - [PERSON_NAME]" at bounding box center [95, 293] width 122 height 15
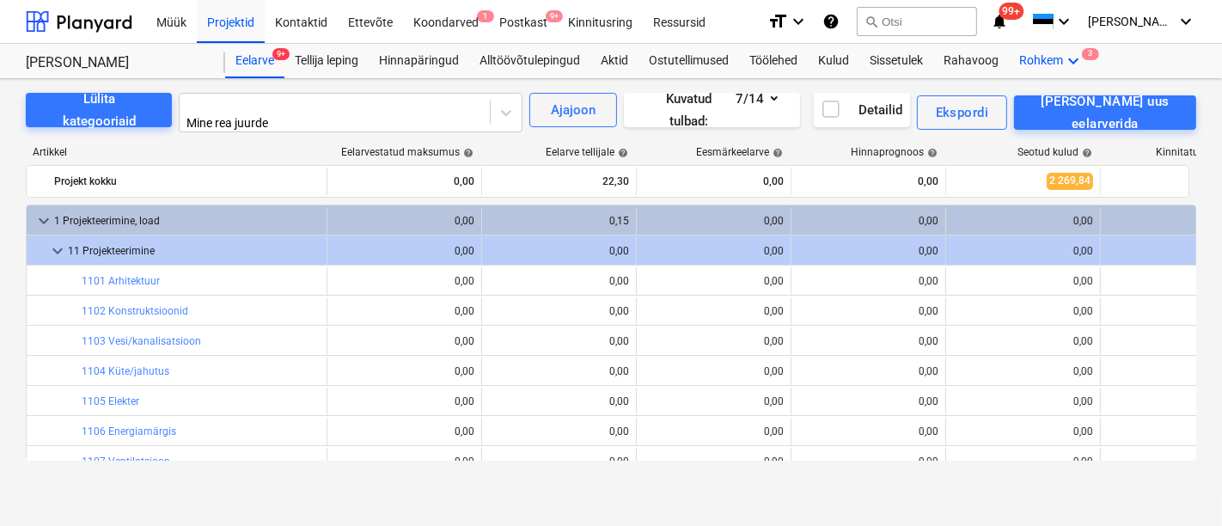
click at [1066, 64] on icon "keyboard_arrow_down" at bounding box center [1073, 61] width 21 height 21
click at [1036, 144] on div "Failid 3" at bounding box center [1065, 151] width 58 height 15
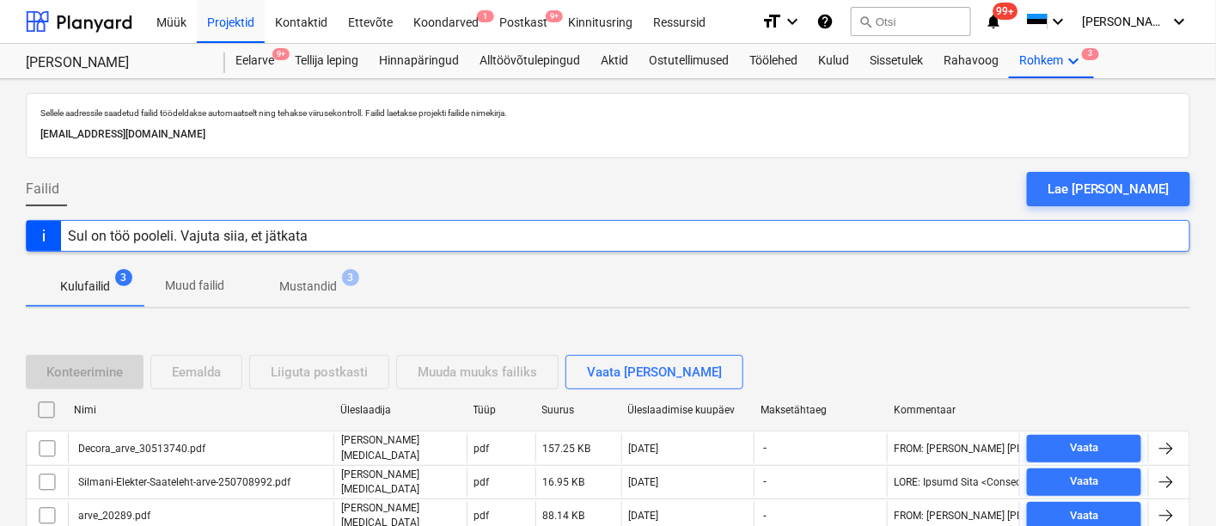
scroll to position [79, 0]
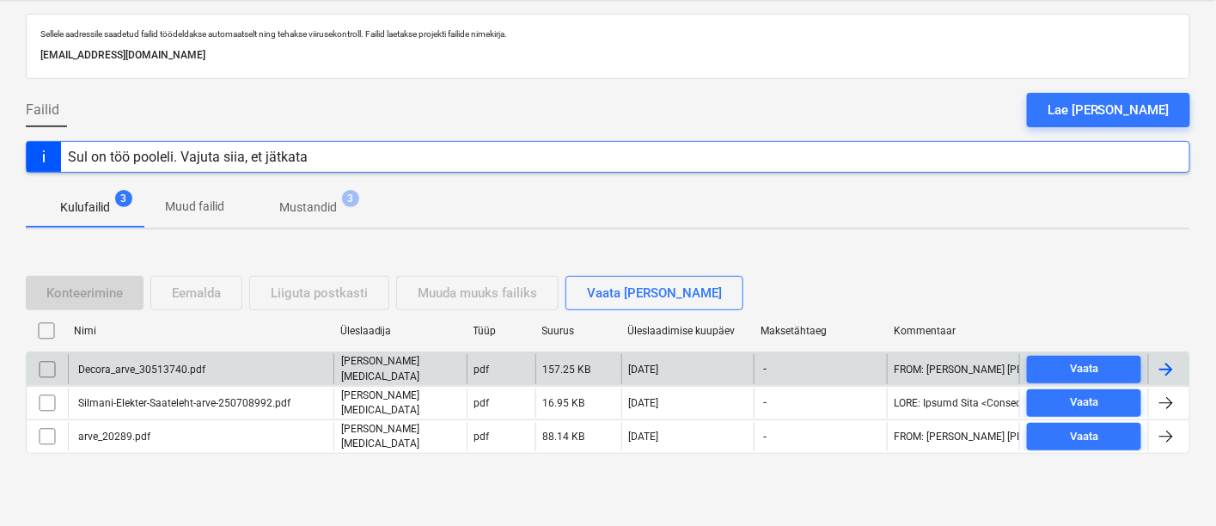
click at [102, 376] on div "Decora_arve_30513740.pdf" at bounding box center [201, 368] width 266 height 29
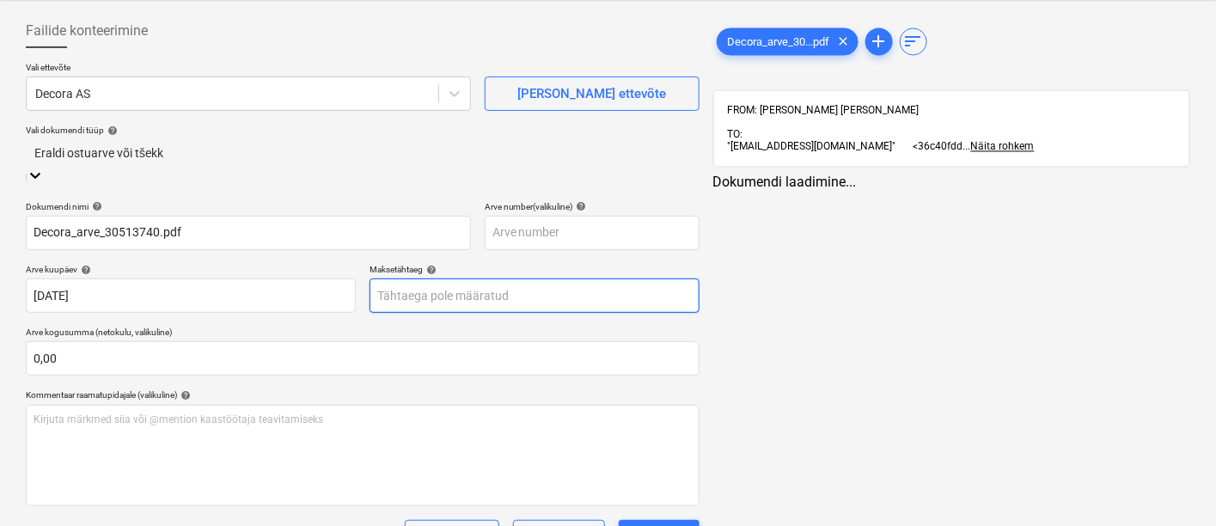
type input "Decora_arve_30513740.pdf"
type input "[DATE]"
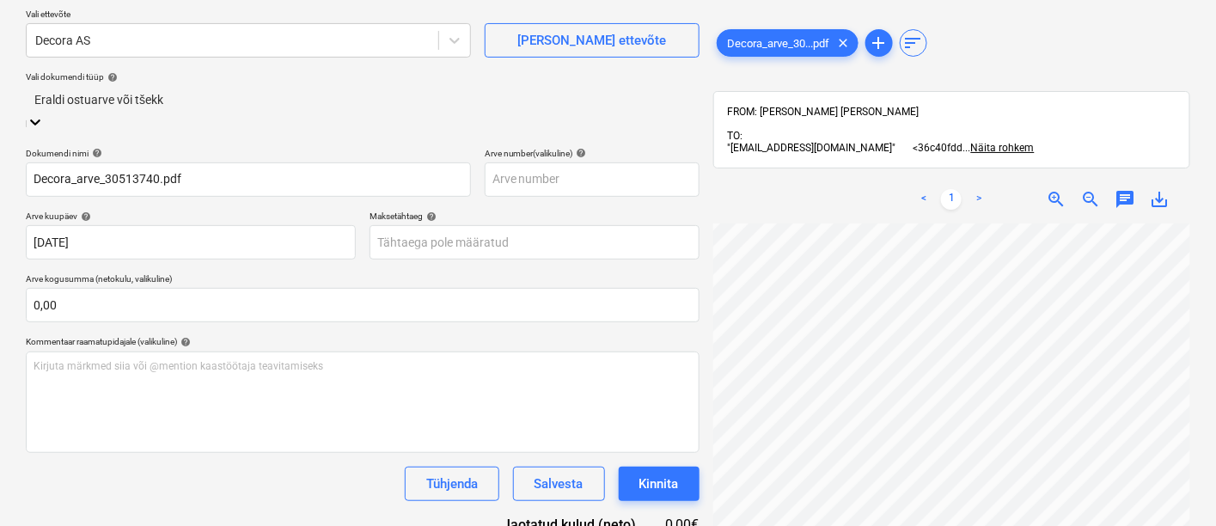
scroll to position [0, 21]
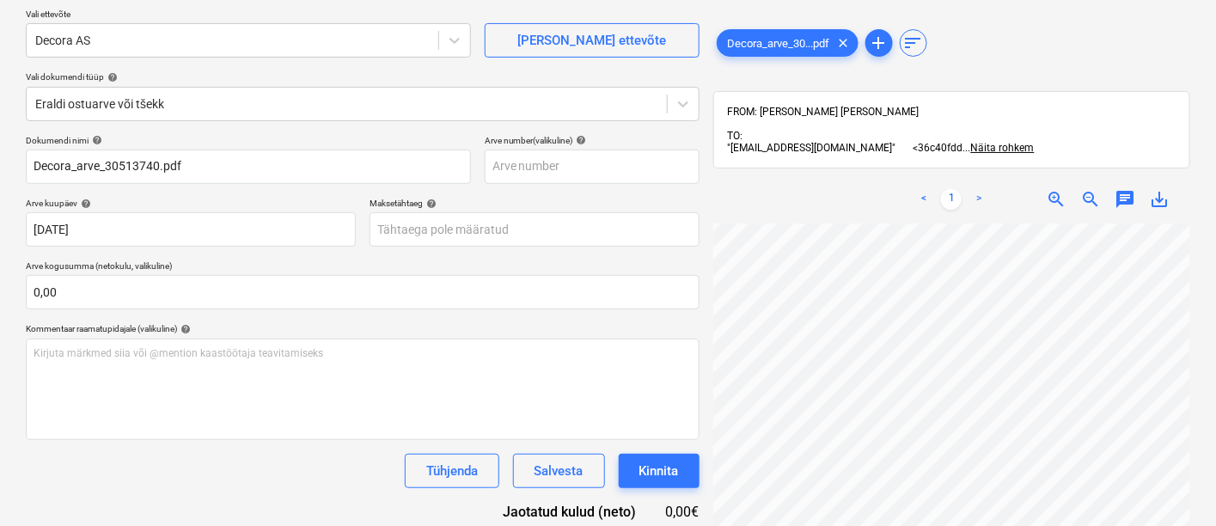
click at [484, 318] on div "Dokumendi nimi help Decora_arve_30513740.pdf Arve number (valikuline) help [PER…" at bounding box center [363, 362] width 674 height 455
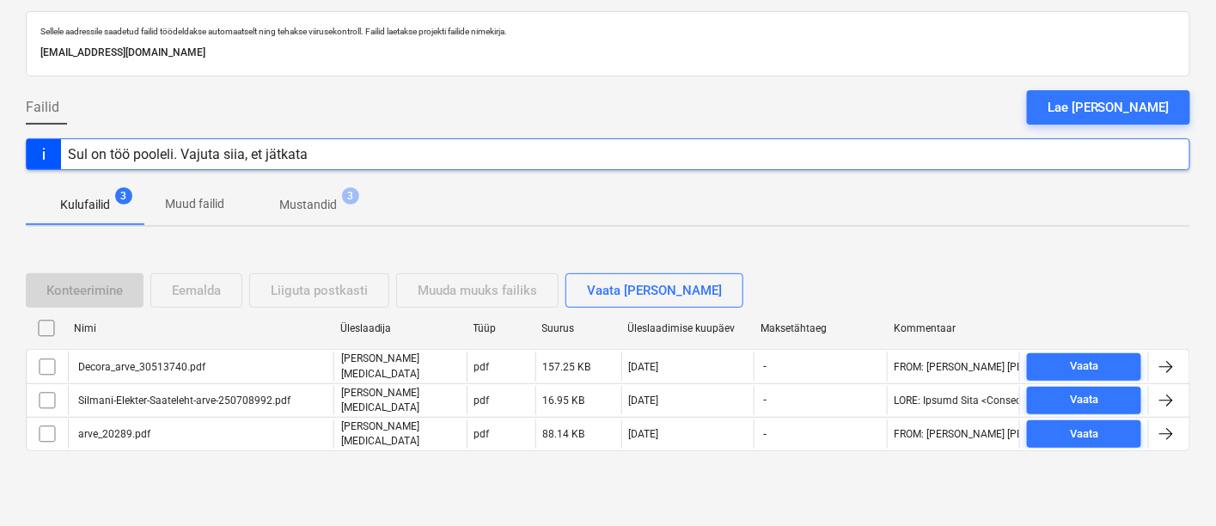
scroll to position [79, 0]
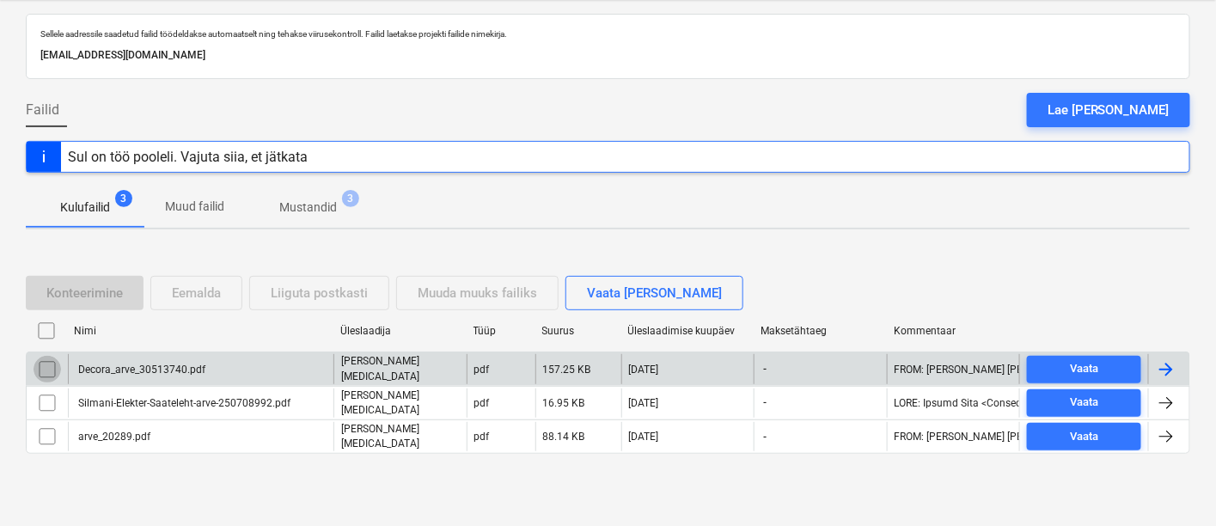
click at [44, 367] on input "checkbox" at bounding box center [48, 370] width 28 height 28
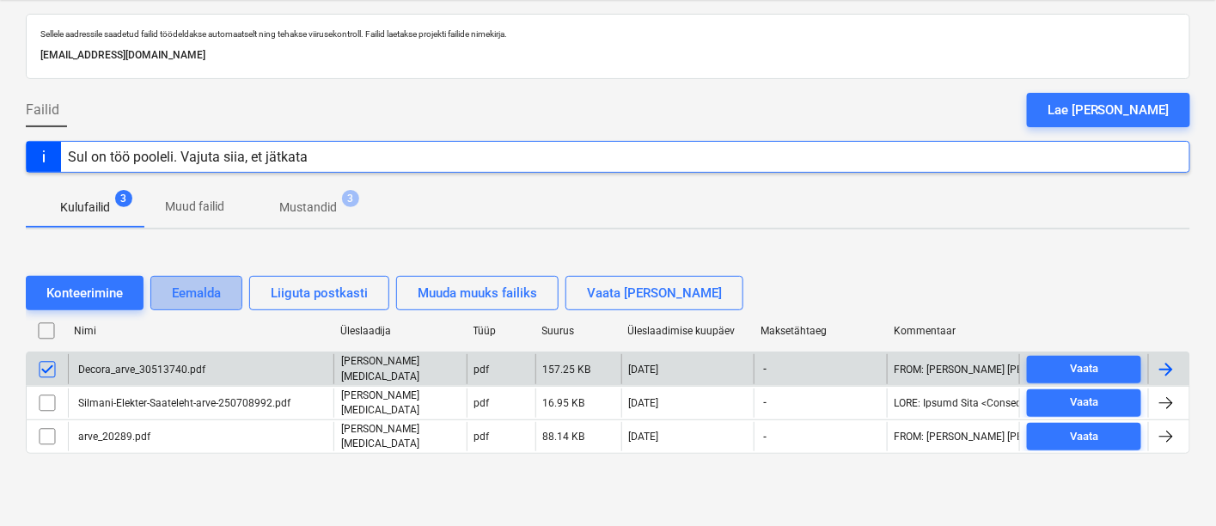
click at [209, 300] on div "Eemalda" at bounding box center [196, 293] width 49 height 22
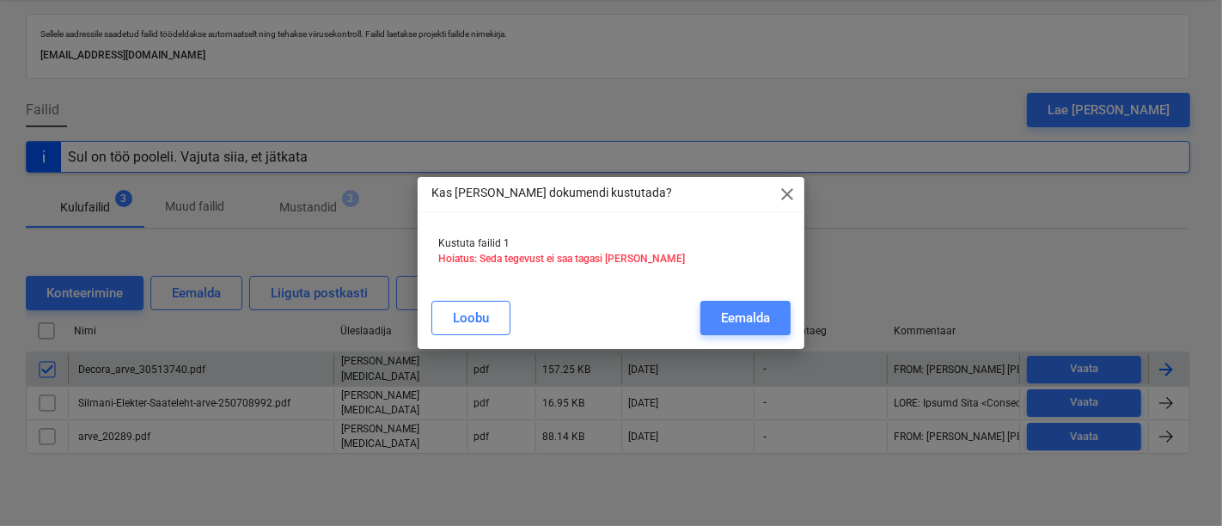
click at [751, 312] on div "Eemalda" at bounding box center [745, 318] width 49 height 22
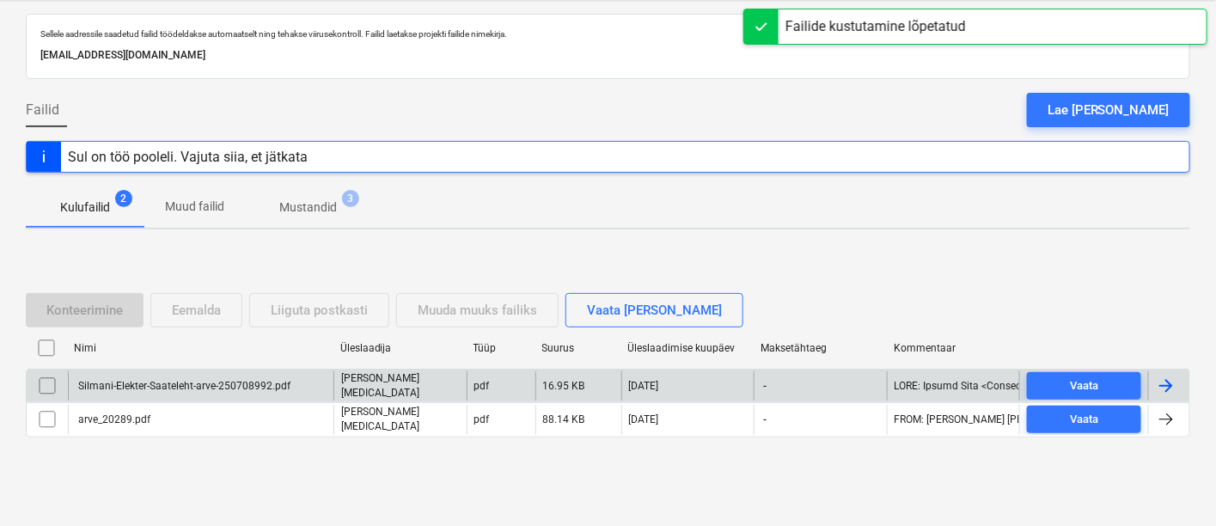
click at [159, 380] on div "Silmani-Elekter-Saateleht-arve-250708992.pdf" at bounding box center [183, 386] width 215 height 12
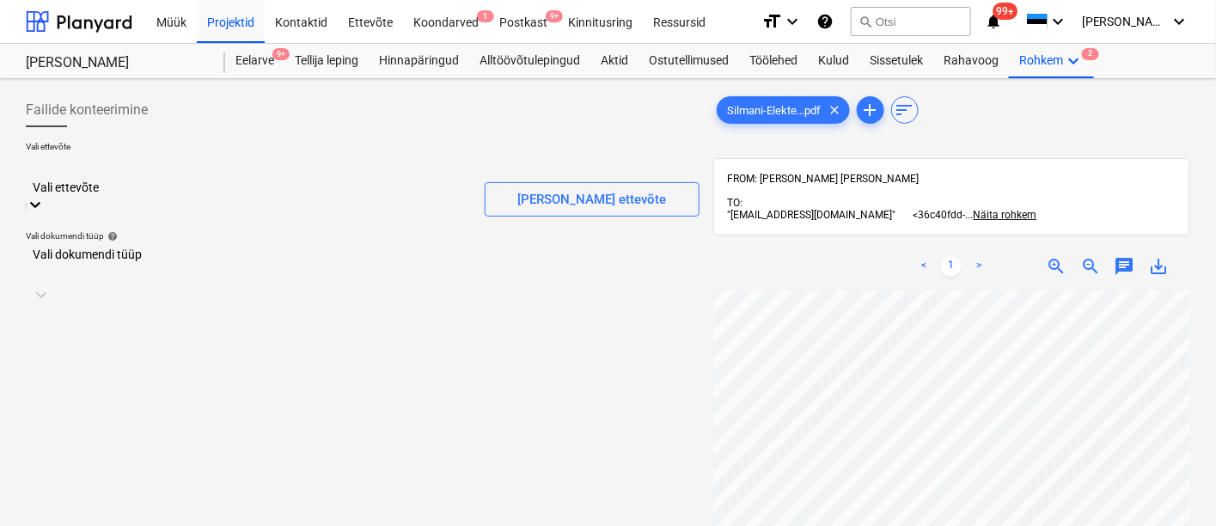
click at [150, 173] on div at bounding box center [248, 169] width 428 height 20
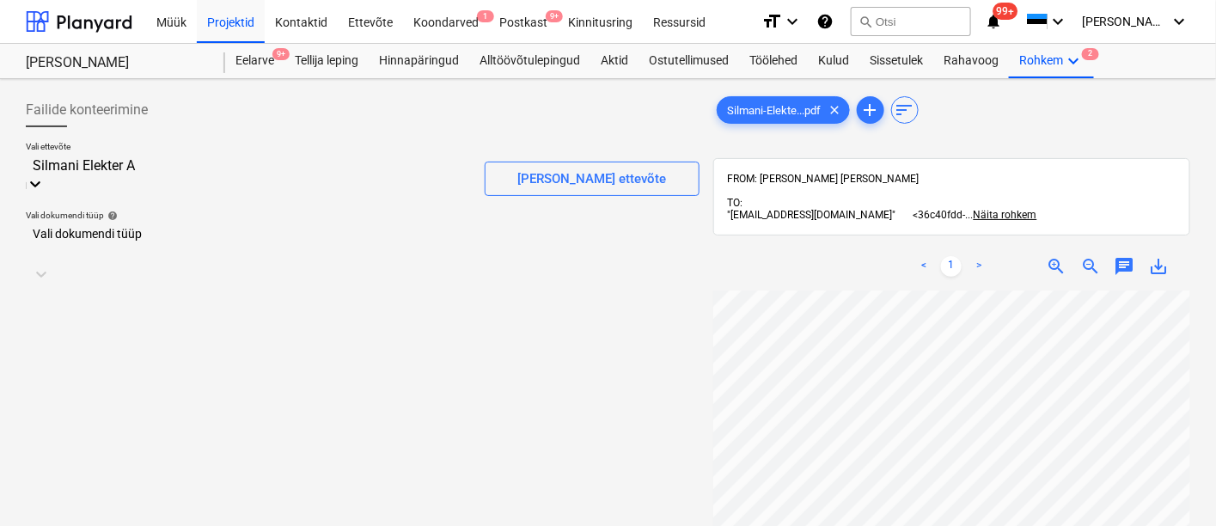
type input "Silmani Elekter AS"
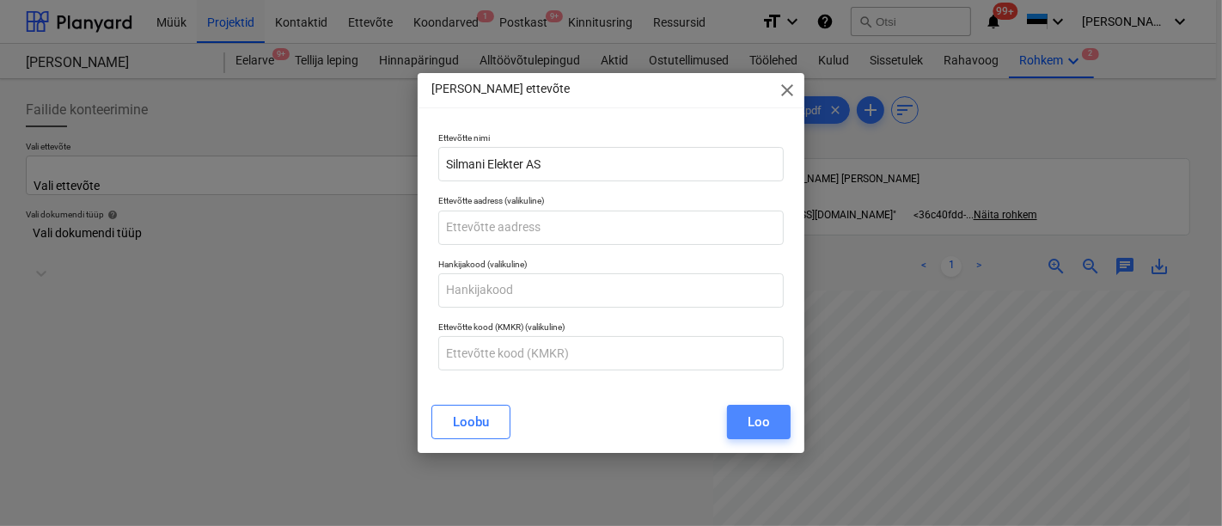
click at [739, 427] on button "Loo" at bounding box center [759, 422] width 64 height 34
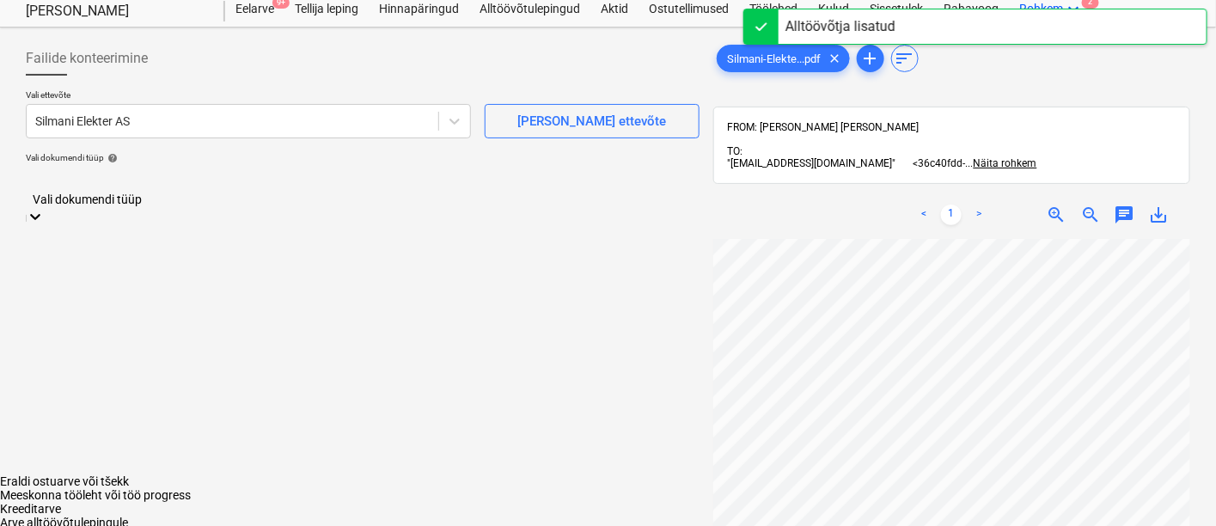
click at [567, 232] on body "Müük Projektid Kontaktid Ettevõte Koondarved 1 Postkast 9+ Kinnitusring Ressurs…" at bounding box center [608, 286] width 1216 height 677
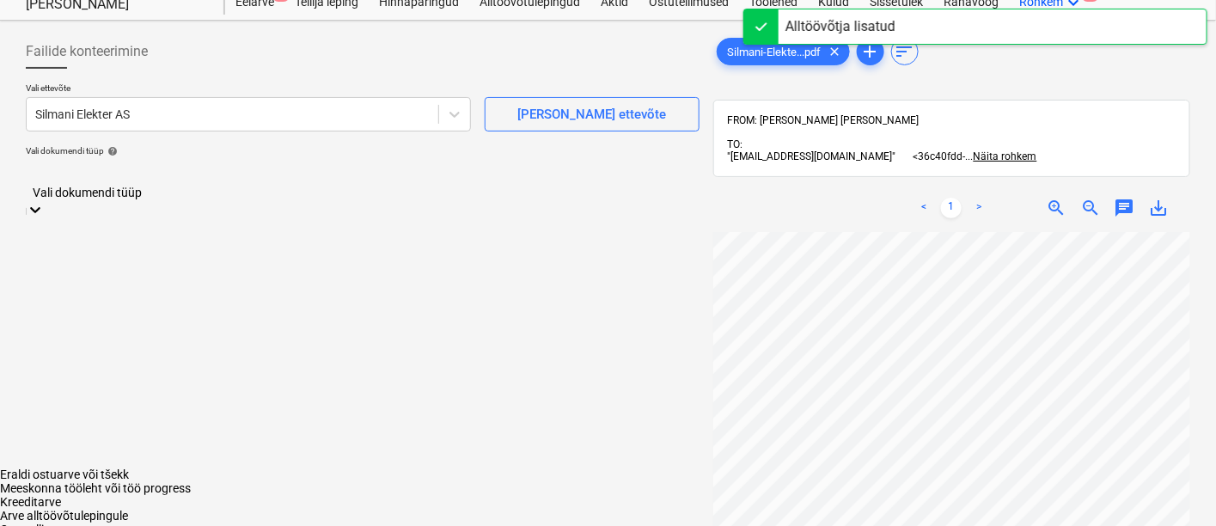
scroll to position [59, 0]
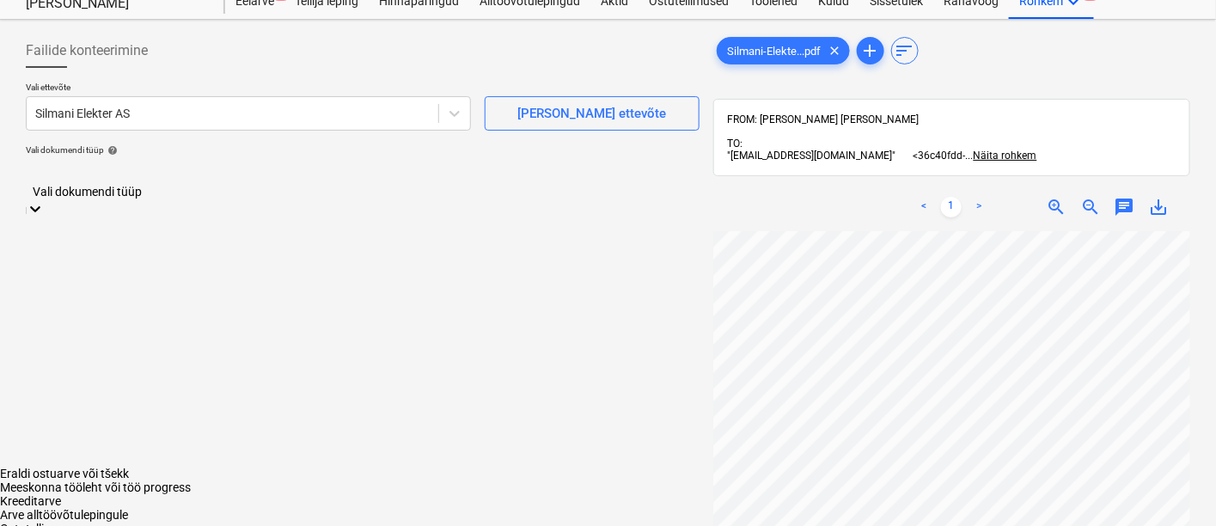
click at [355, 467] on div "Eraldi ostuarve või tšekk" at bounding box center [608, 474] width 1216 height 14
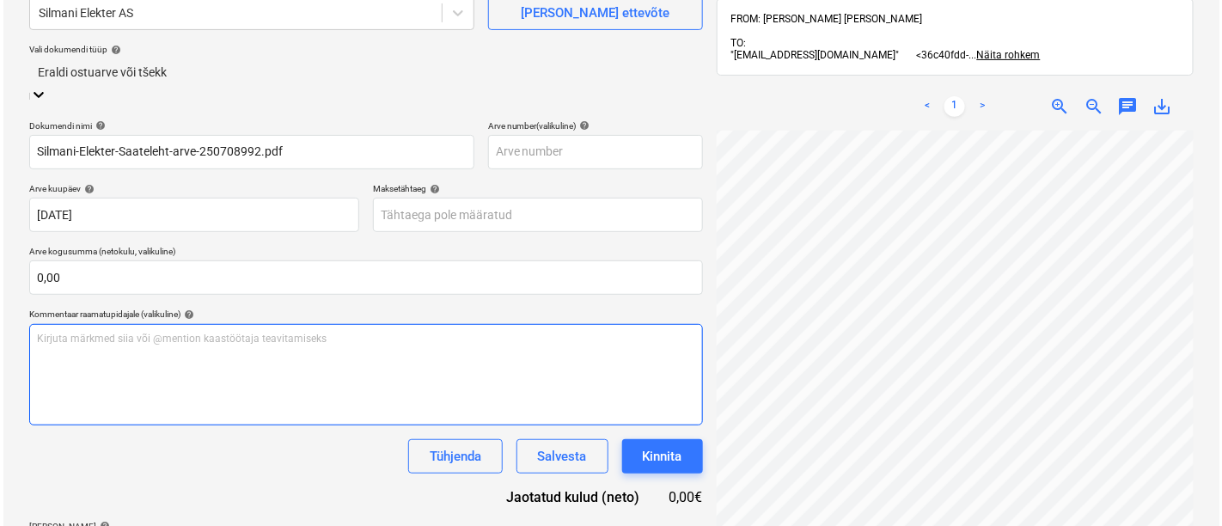
scroll to position [255, 0]
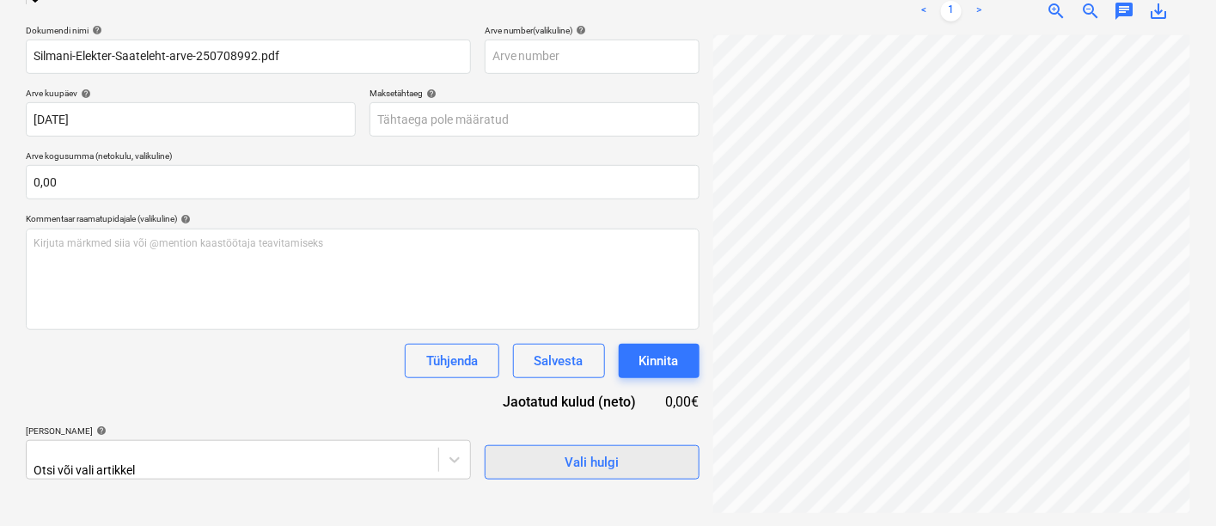
click at [596, 451] on div "Vali hulgi" at bounding box center [592, 462] width 54 height 22
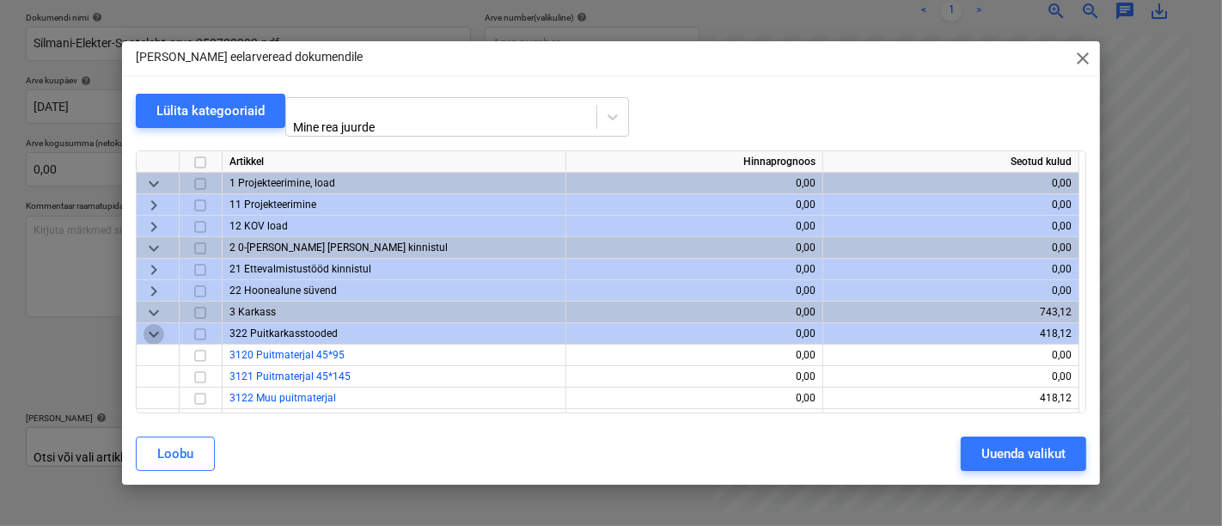
click at [150, 324] on span "keyboard_arrow_down" at bounding box center [154, 334] width 21 height 21
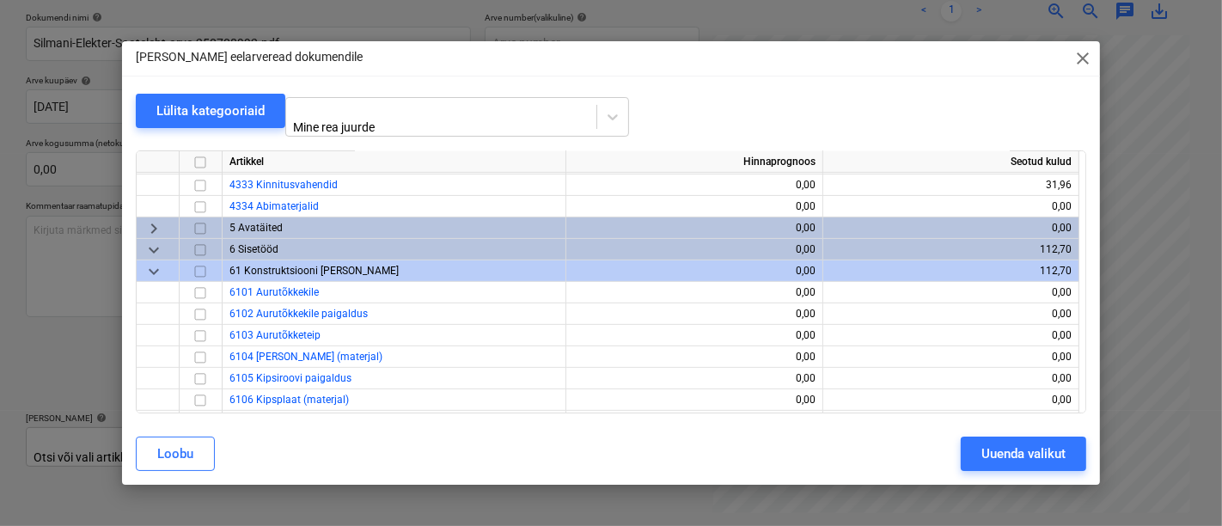
scroll to position [476, 0]
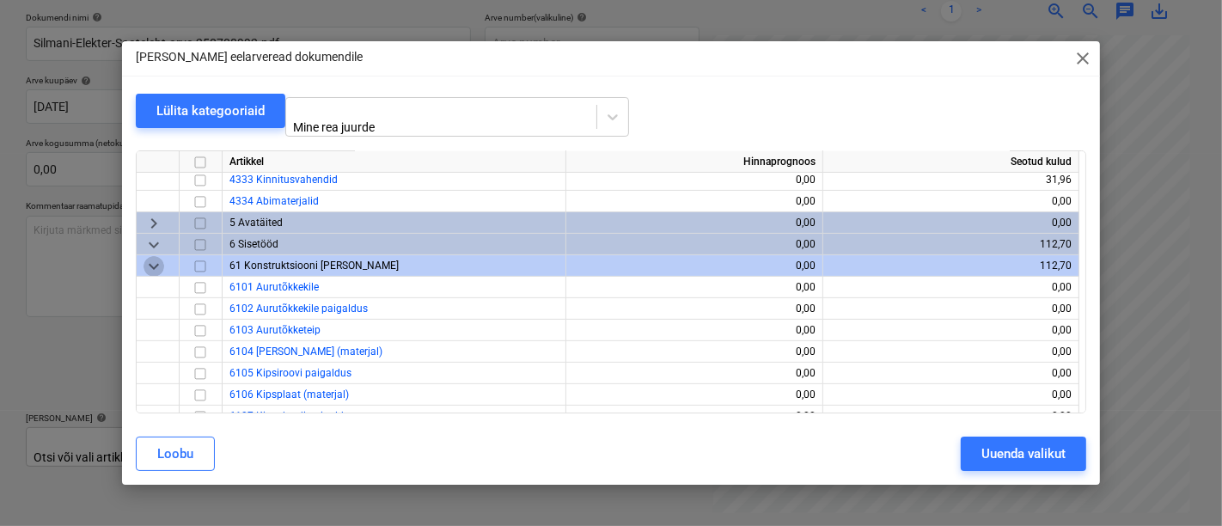
click at [144, 256] on span "keyboard_arrow_down" at bounding box center [154, 266] width 21 height 21
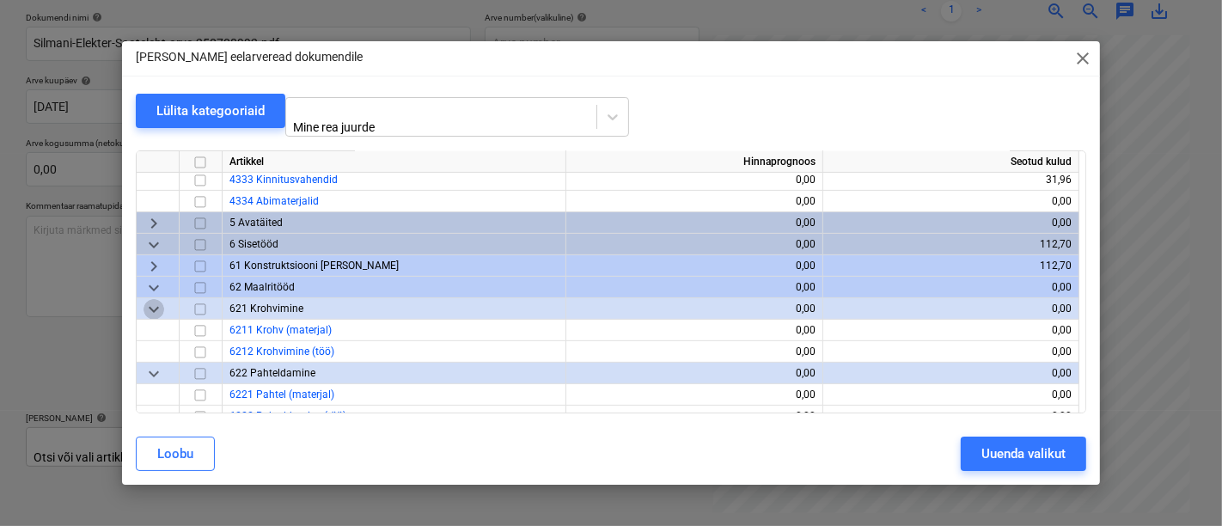
click at [150, 299] on span "keyboard_arrow_down" at bounding box center [154, 309] width 21 height 21
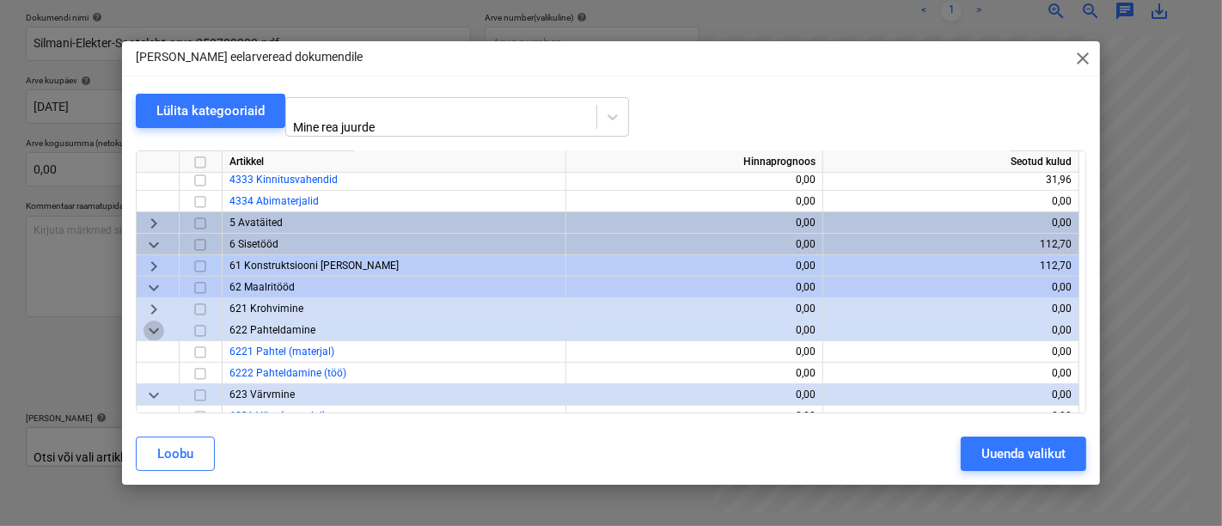
click at [151, 321] on span "keyboard_arrow_down" at bounding box center [154, 331] width 21 height 21
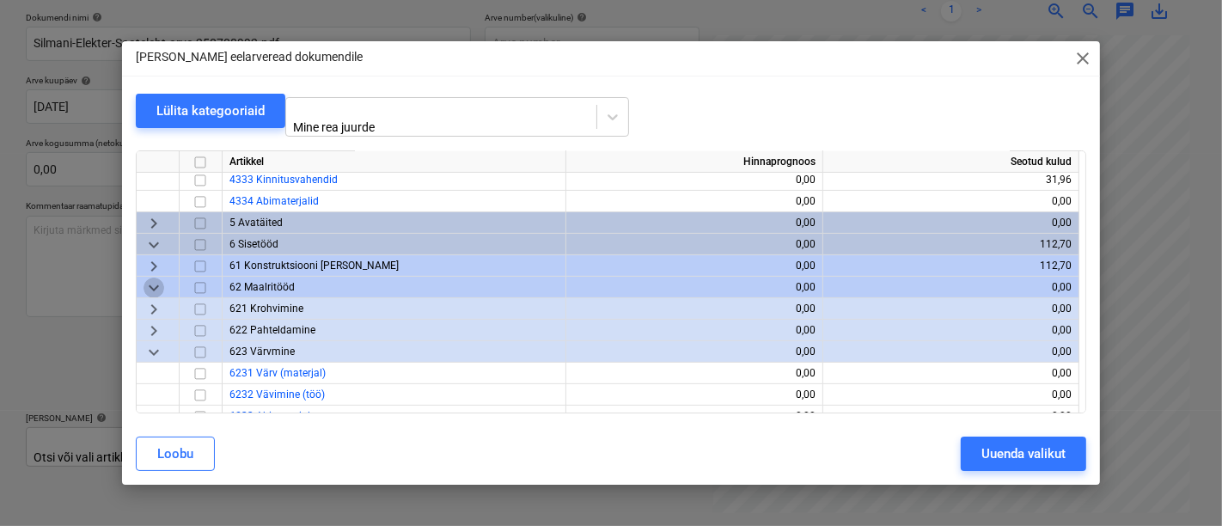
click at [155, 278] on span "keyboard_arrow_down" at bounding box center [154, 288] width 21 height 21
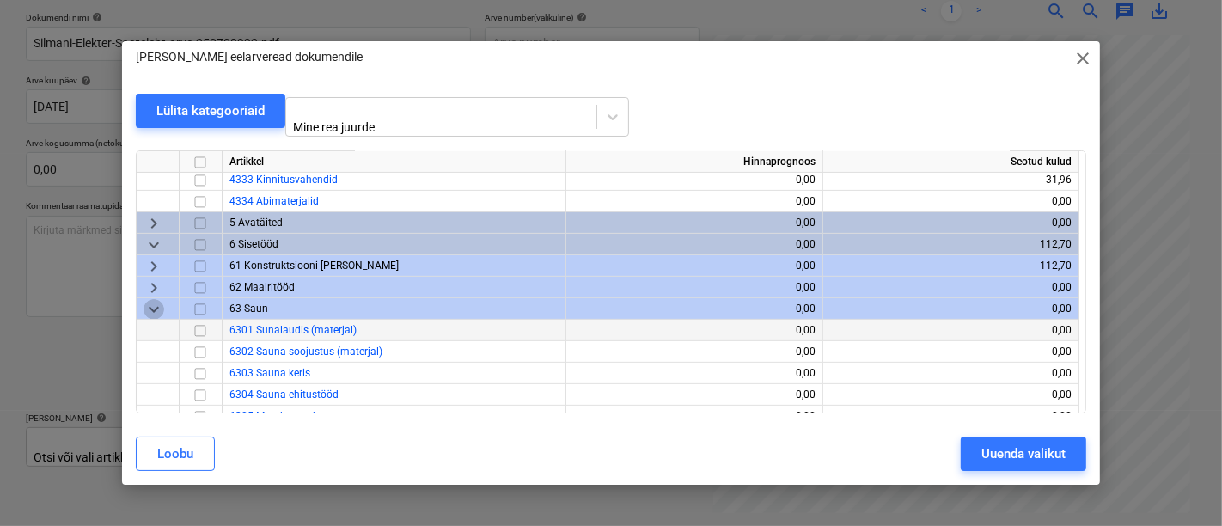
click at [150, 299] on span "keyboard_arrow_down" at bounding box center [154, 309] width 21 height 21
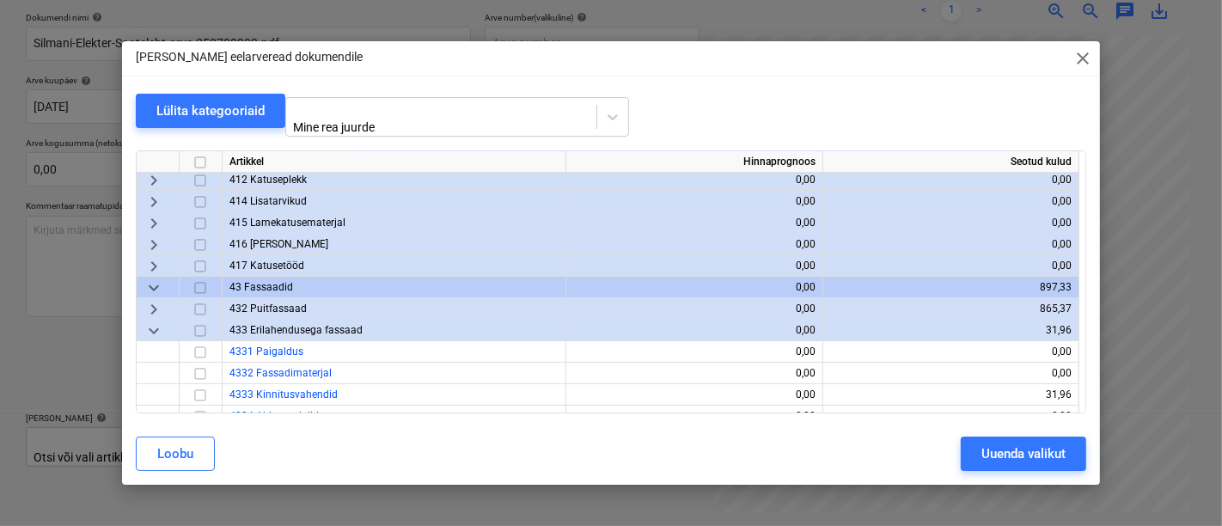
scroll to position [259, 0]
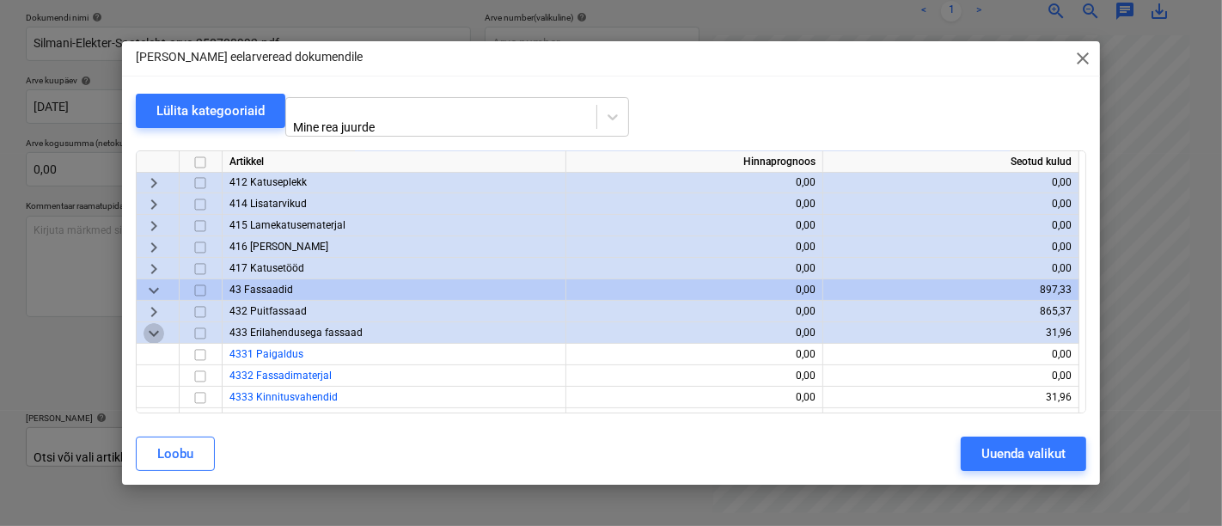
click at [149, 327] on span "keyboard_arrow_down" at bounding box center [154, 333] width 21 height 21
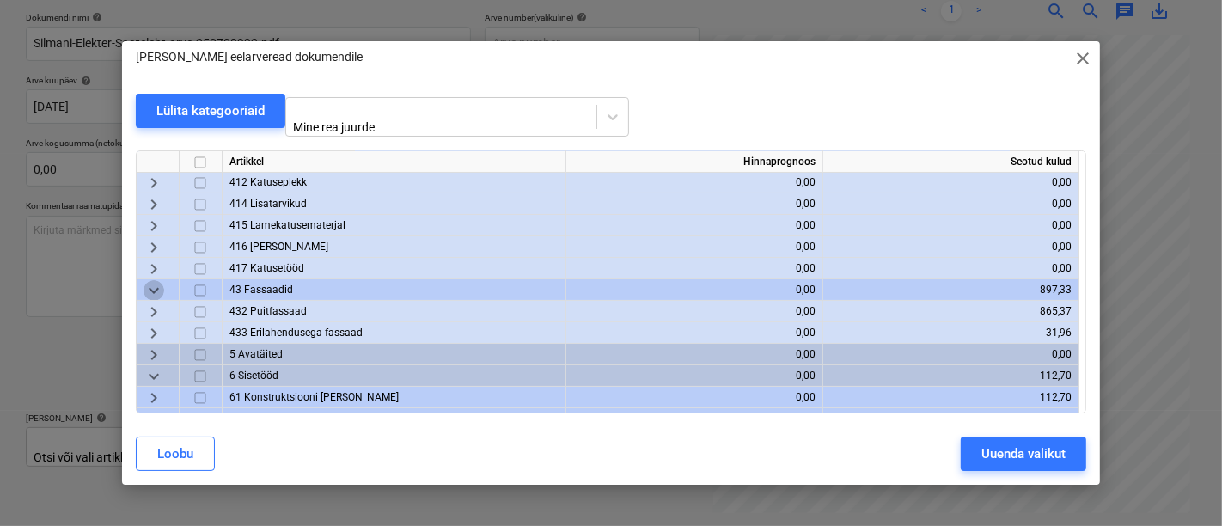
click at [151, 281] on span "keyboard_arrow_down" at bounding box center [154, 290] width 21 height 21
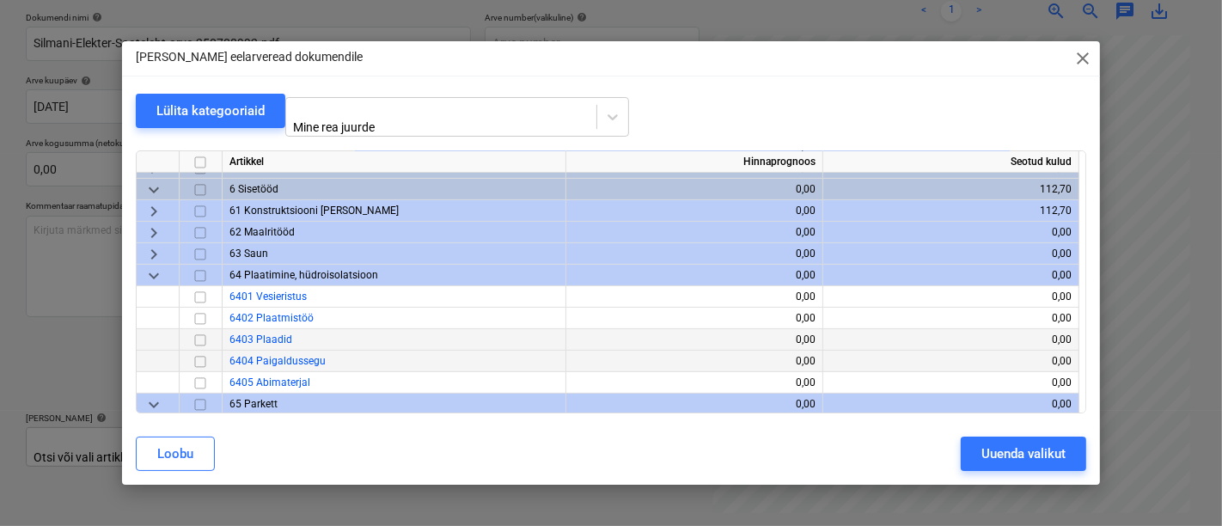
scroll to position [407, 0]
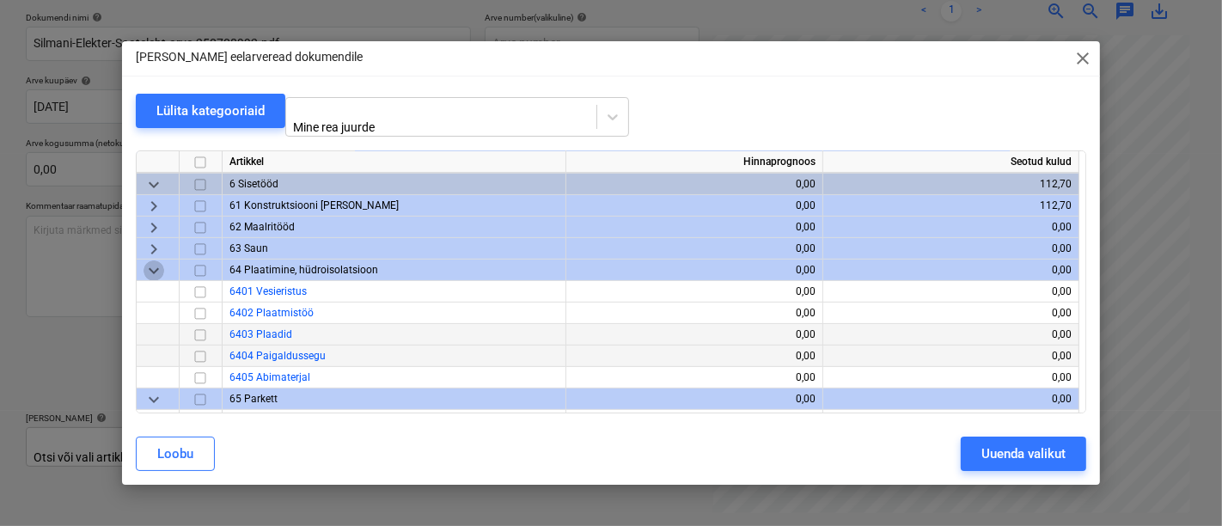
click at [154, 260] on span "keyboard_arrow_down" at bounding box center [154, 270] width 21 height 21
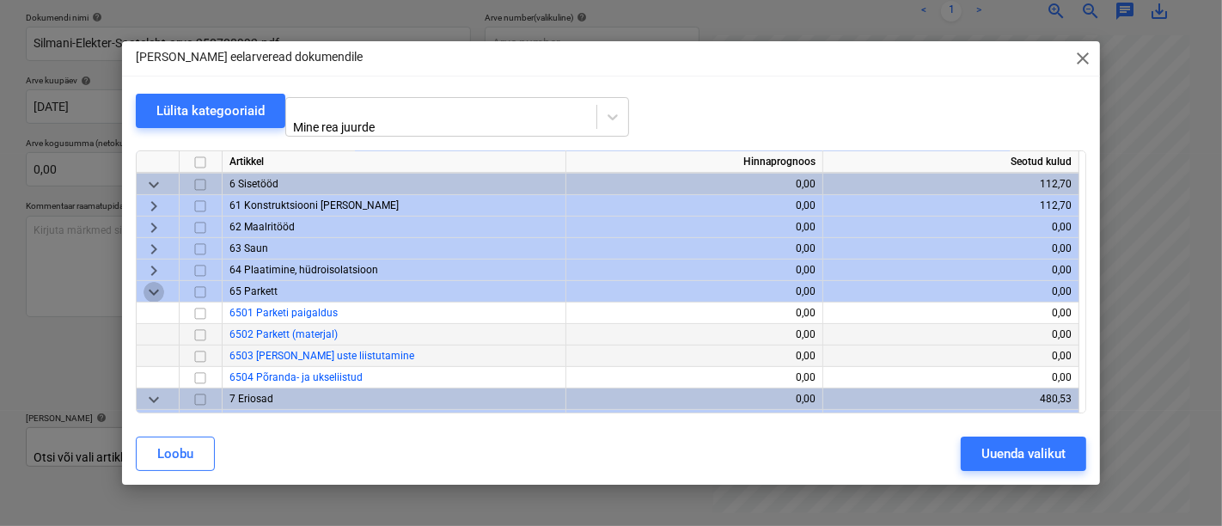
click at [155, 283] on span "keyboard_arrow_down" at bounding box center [154, 292] width 21 height 21
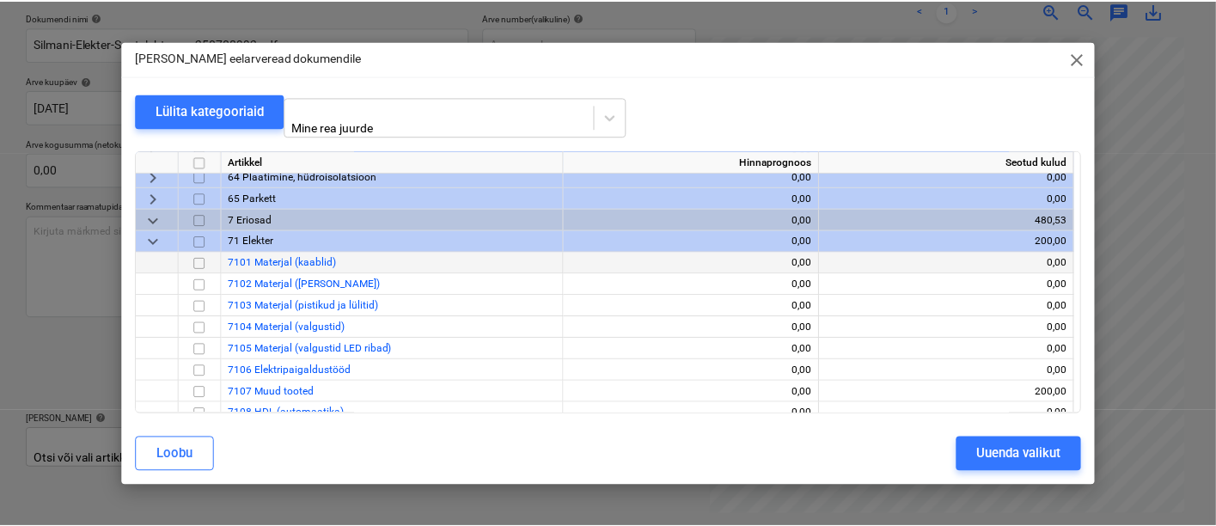
scroll to position [517, 0]
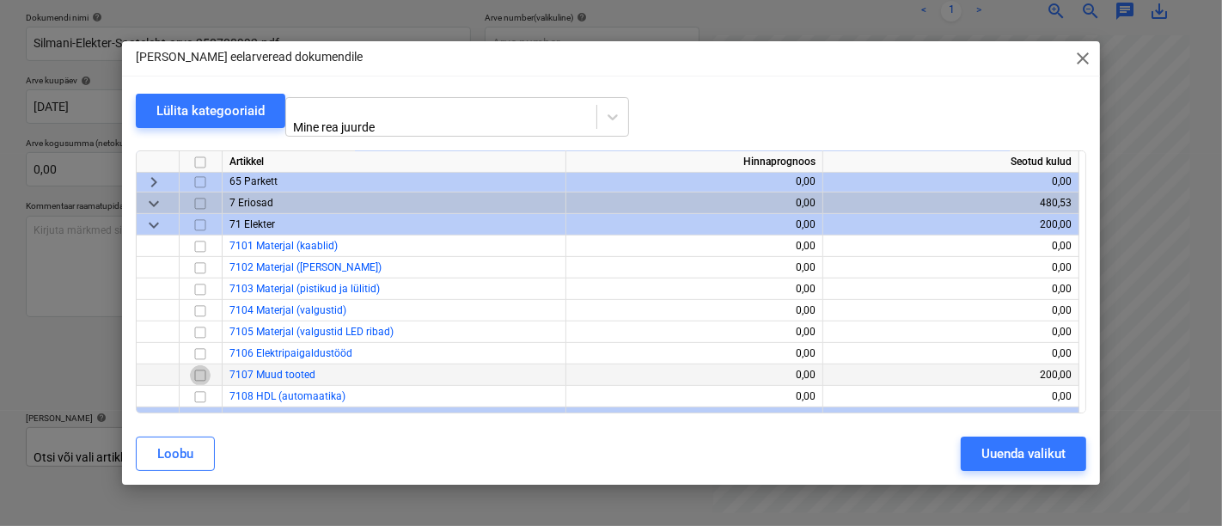
click at [201, 365] on input "checkbox" at bounding box center [200, 375] width 21 height 21
click at [1027, 447] on div "Uuenda valikut" at bounding box center [1023, 454] width 84 height 22
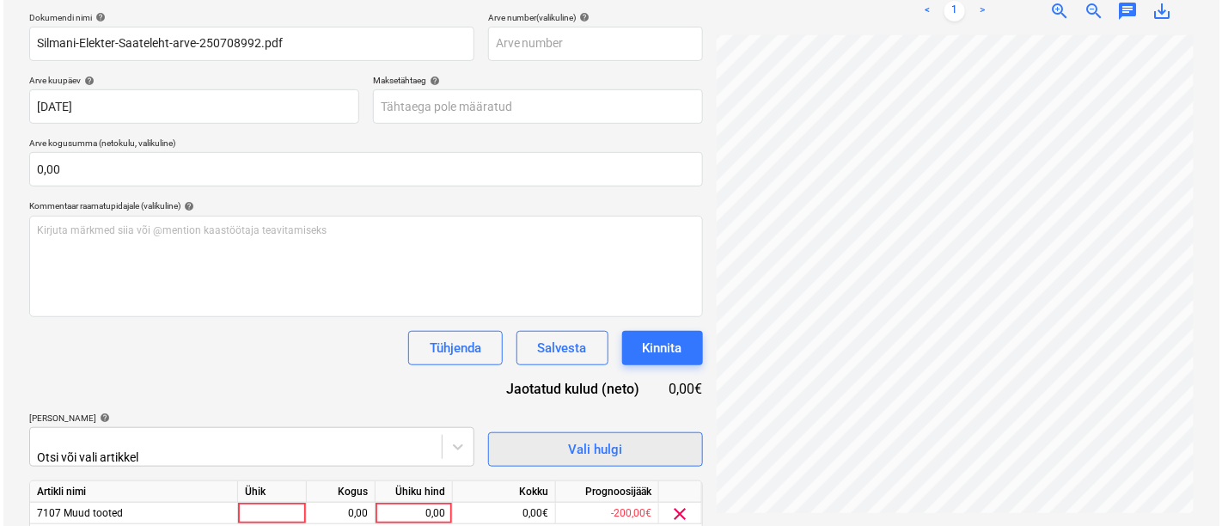
scroll to position [316, 0]
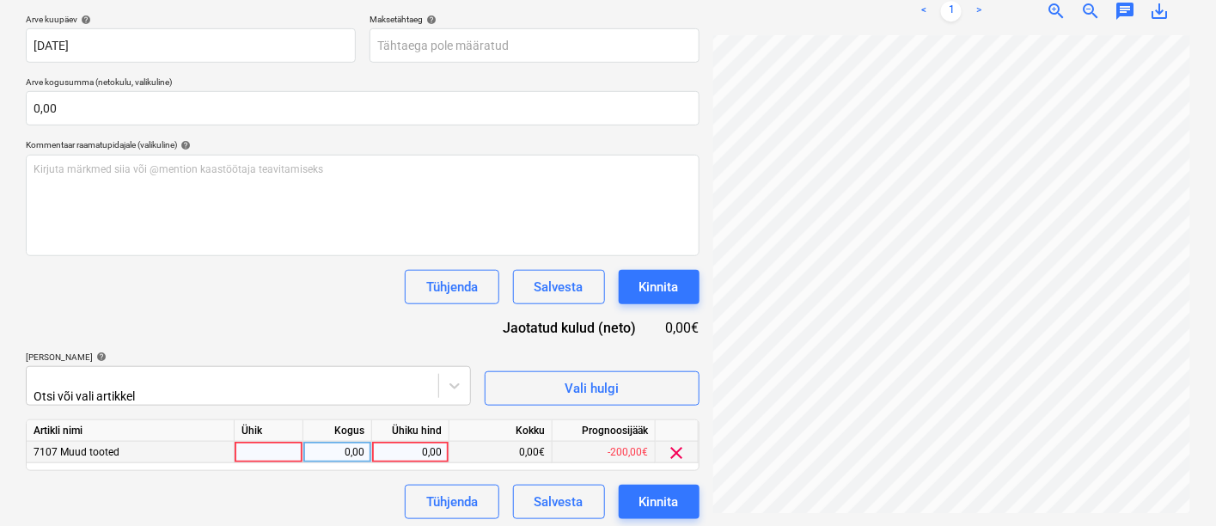
click at [284, 450] on div at bounding box center [269, 452] width 69 height 21
type input "kmpl"
type input "347,87"
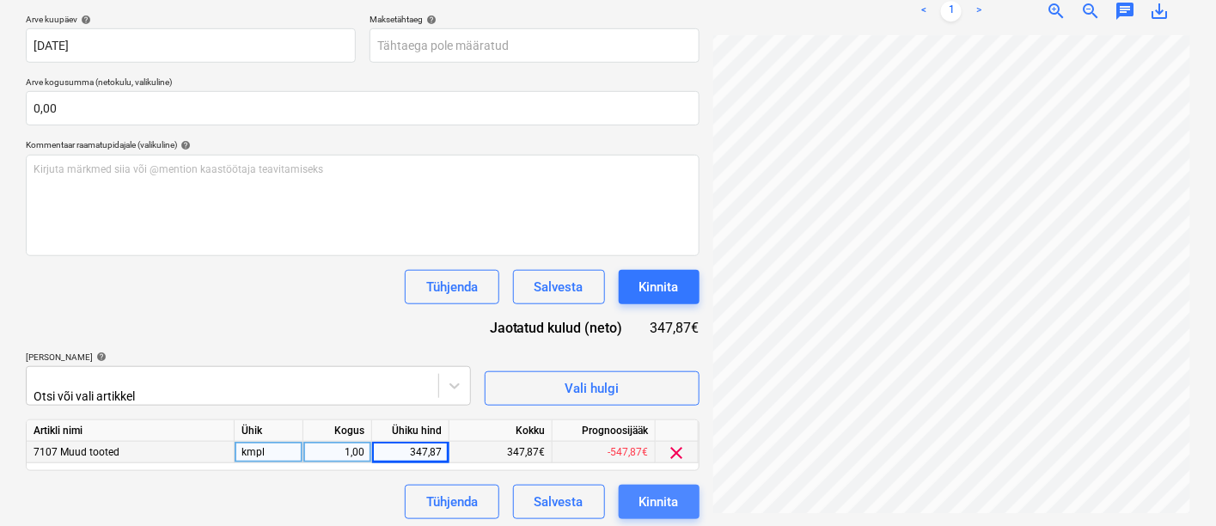
click at [660, 498] on div "Kinnita" at bounding box center [659, 502] width 40 height 22
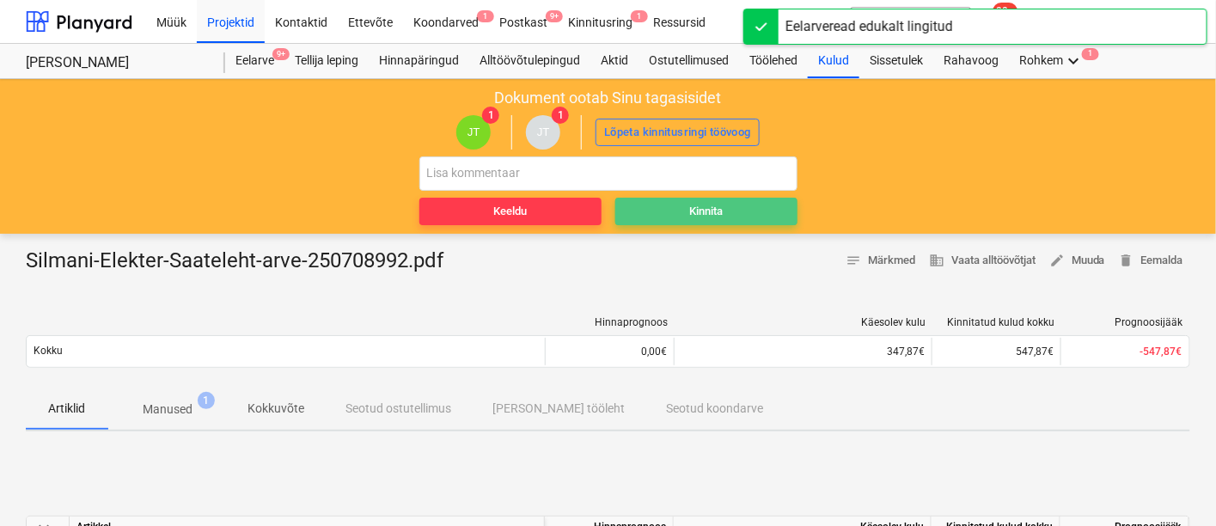
click at [724, 217] on span "Kinnita" at bounding box center [706, 212] width 168 height 20
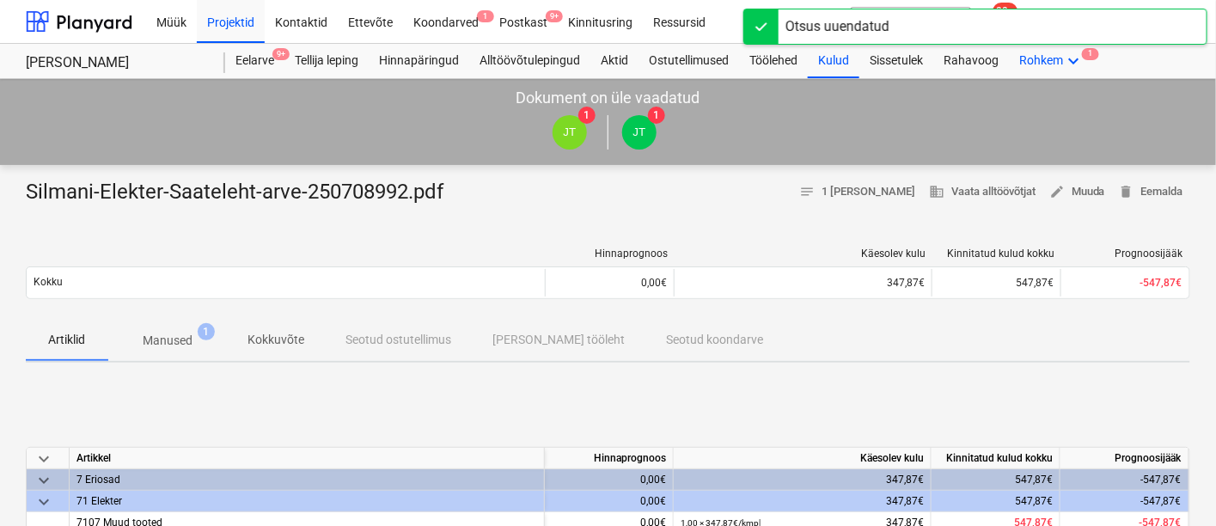
click at [1060, 58] on div "Rohkem keyboard_arrow_down 1" at bounding box center [1051, 61] width 85 height 34
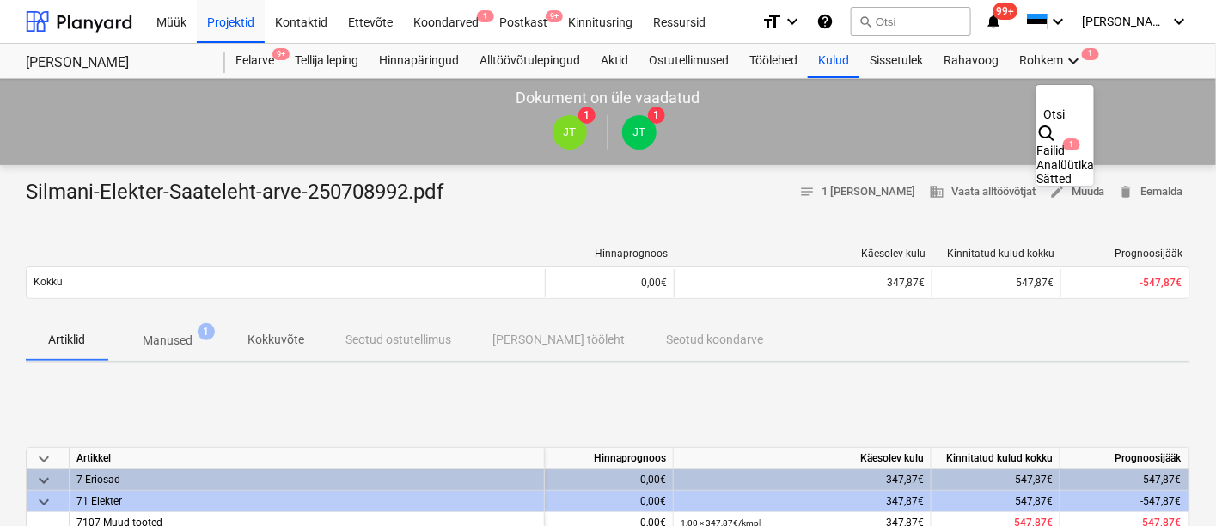
click at [1036, 144] on div "Failid 1" at bounding box center [1065, 151] width 58 height 15
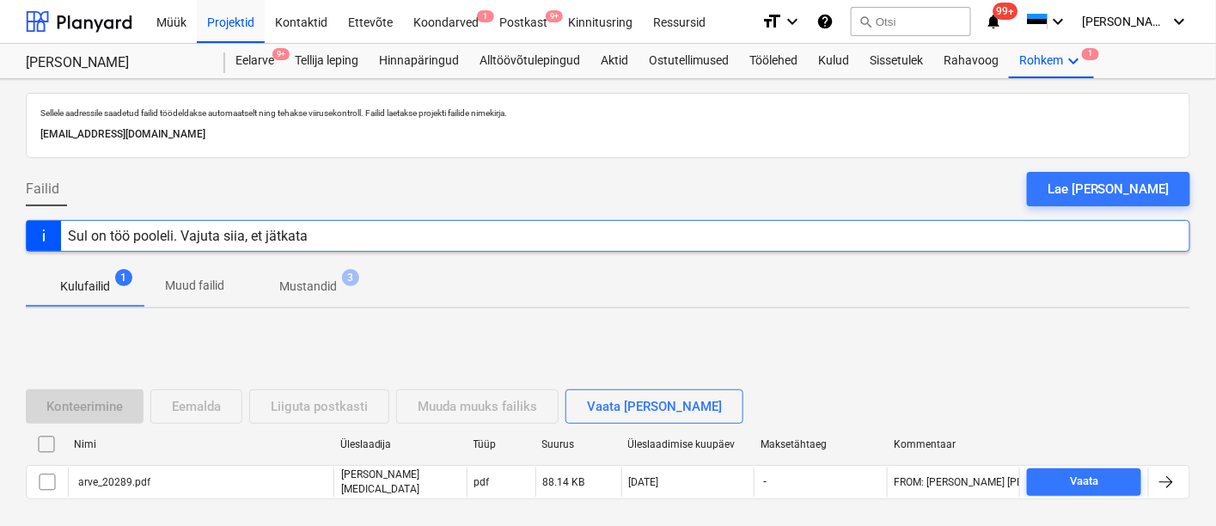
scroll to position [79, 0]
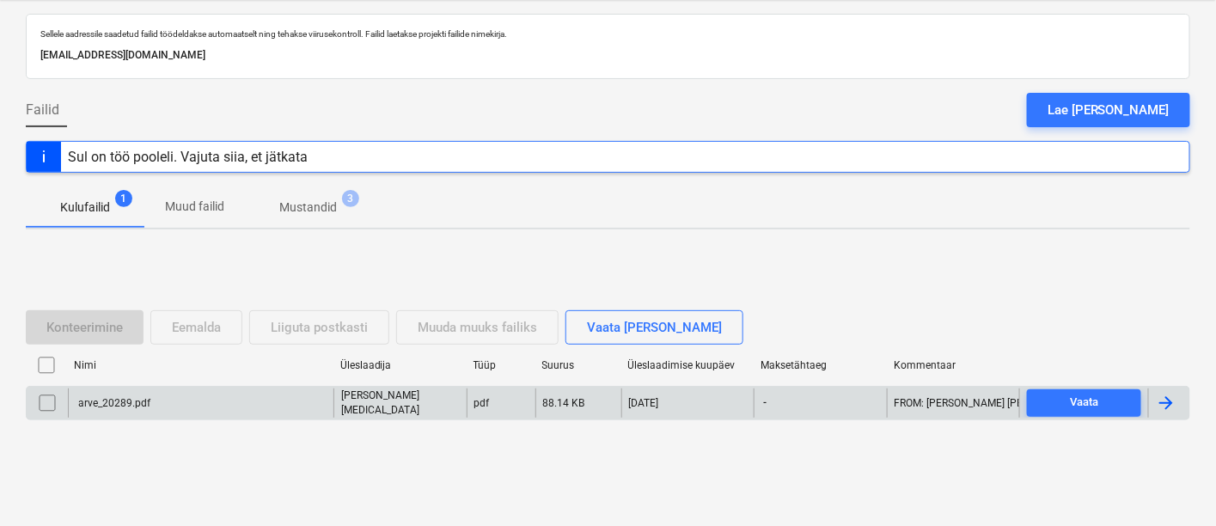
click at [138, 404] on div "arve_20289.pdf" at bounding box center [113, 403] width 75 height 12
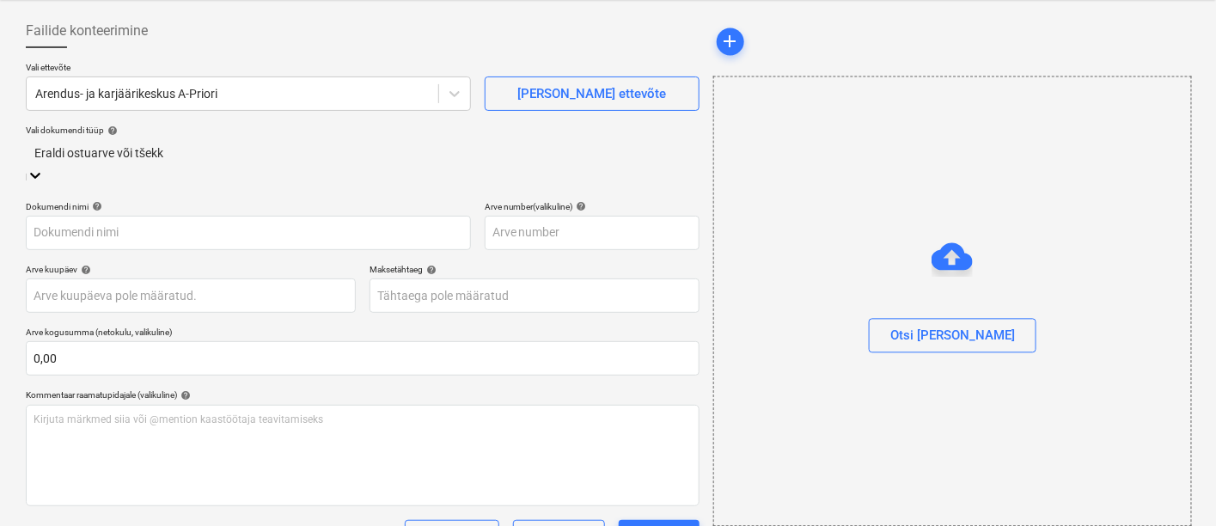
type input "arve_20289.pdf"
type input "[DATE]"
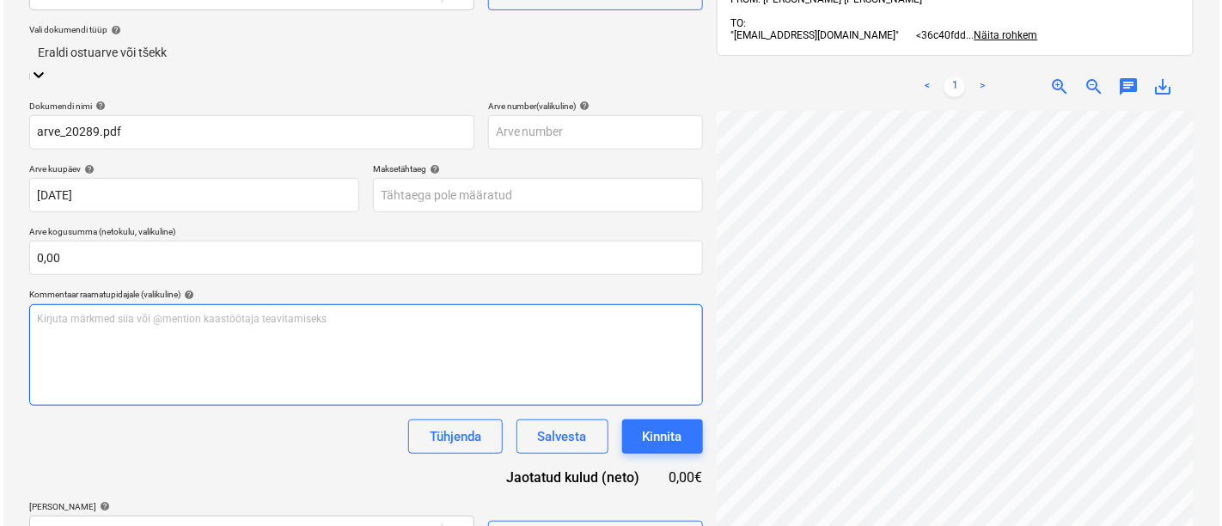
scroll to position [242, 0]
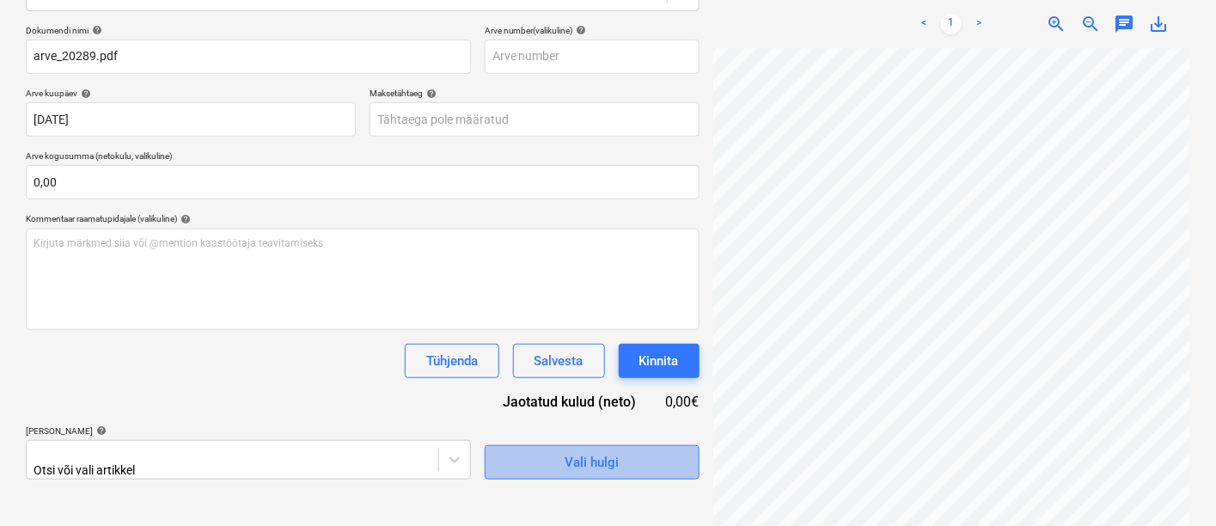
click at [533, 451] on span "Vali hulgi" at bounding box center [592, 462] width 172 height 22
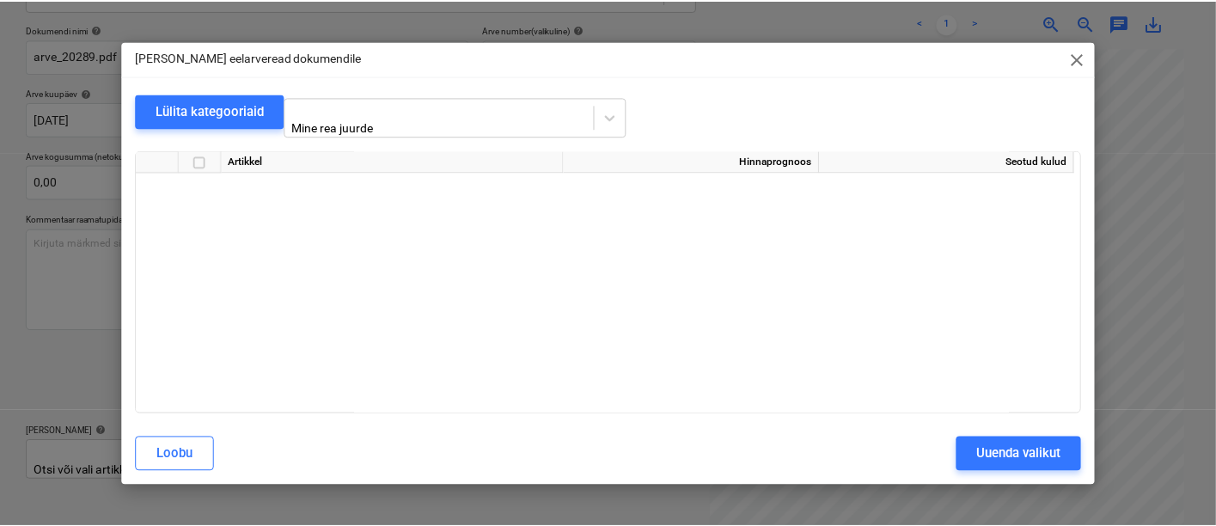
scroll to position [1391, 0]
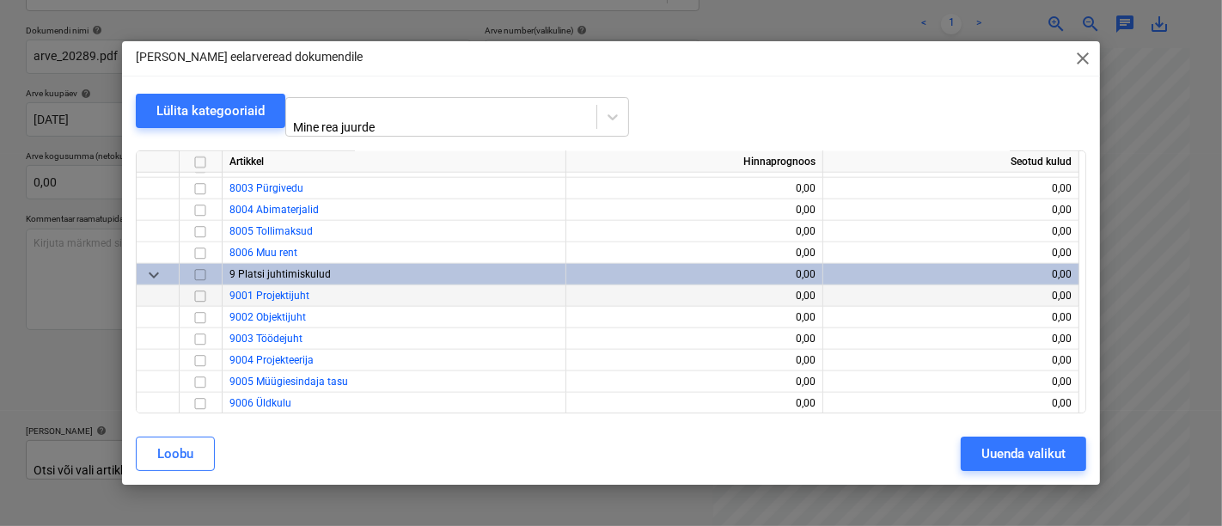
click at [199, 287] on input "checkbox" at bounding box center [200, 296] width 21 height 21
click at [989, 449] on div "Uuenda valikut" at bounding box center [1023, 454] width 84 height 22
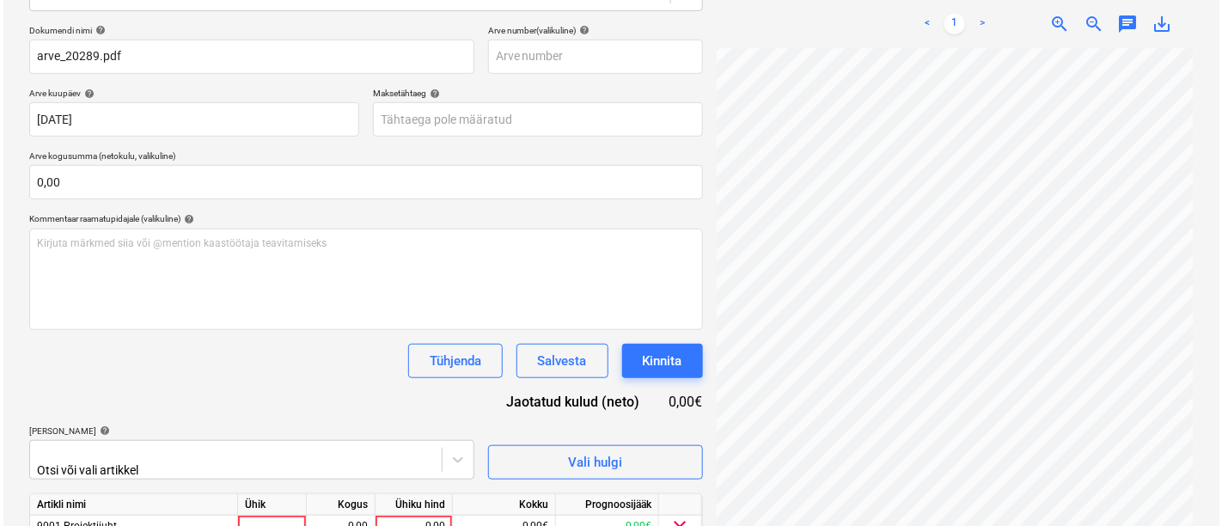
scroll to position [316, 0]
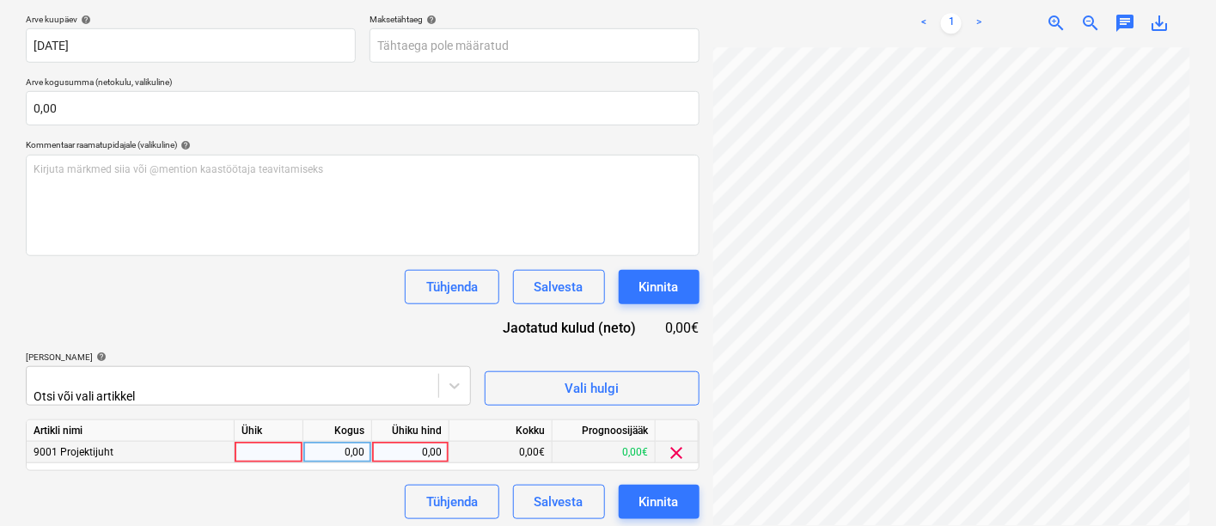
click at [255, 449] on div at bounding box center [269, 452] width 69 height 21
type input "kmpl"
type input "900"
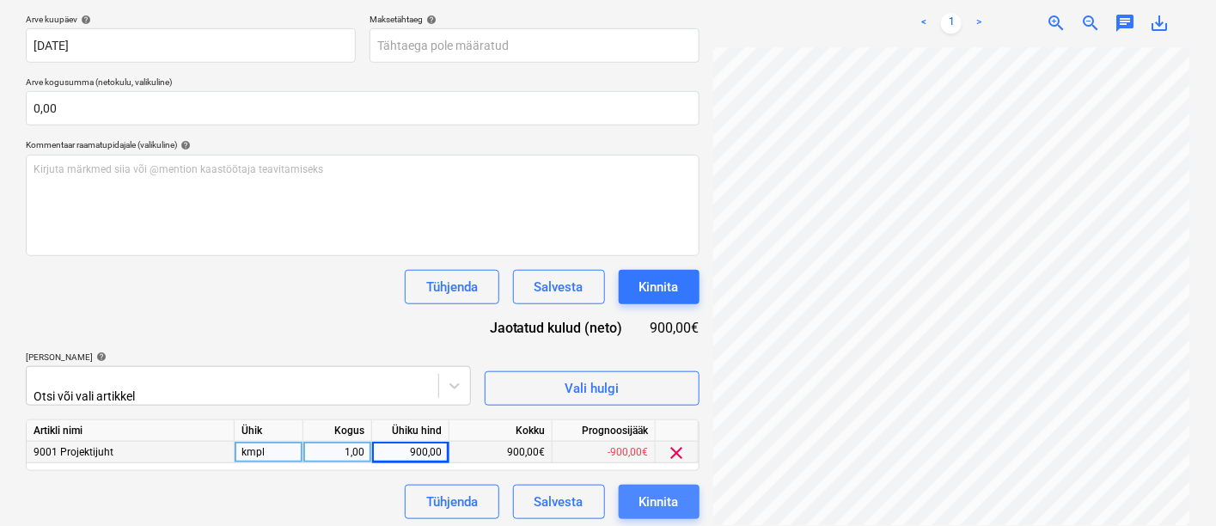
click at [664, 502] on div "Kinnita" at bounding box center [659, 502] width 40 height 22
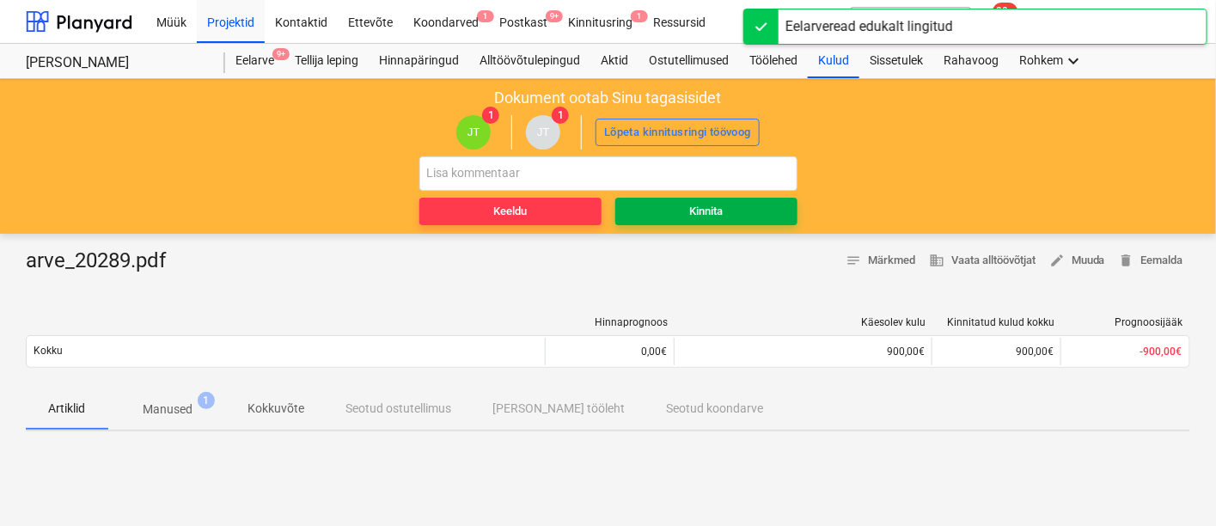
click at [697, 205] on div "Kinnita" at bounding box center [706, 212] width 34 height 20
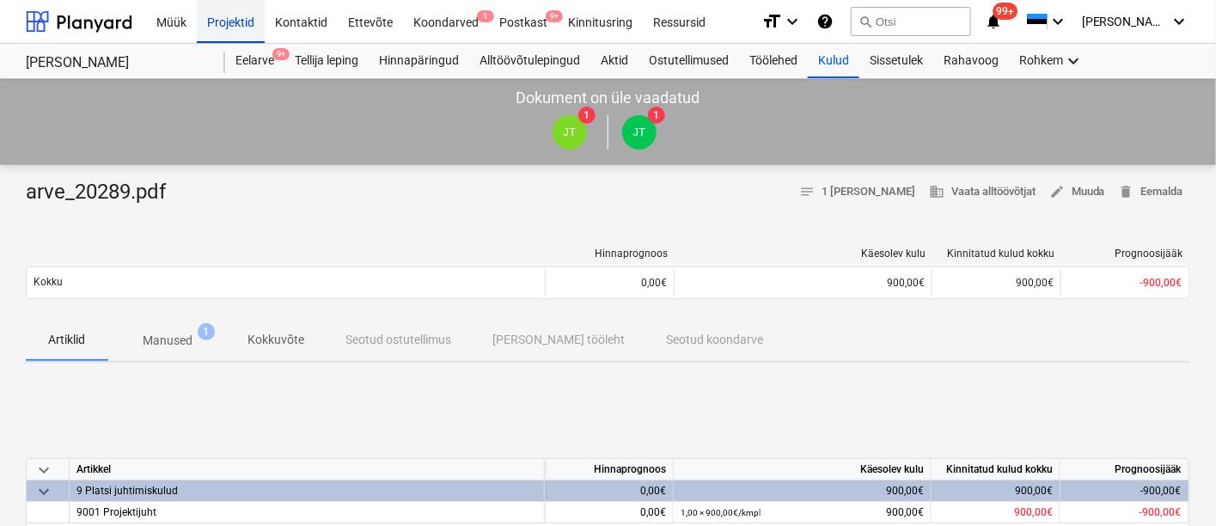
click at [240, 21] on div "Projektid" at bounding box center [231, 21] width 68 height 44
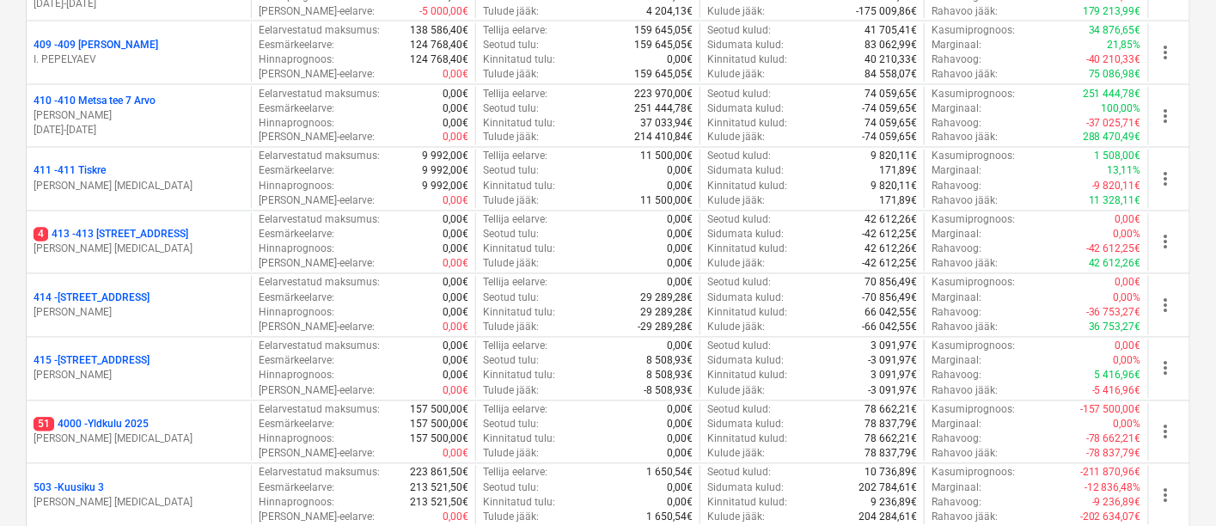
scroll to position [955, 0]
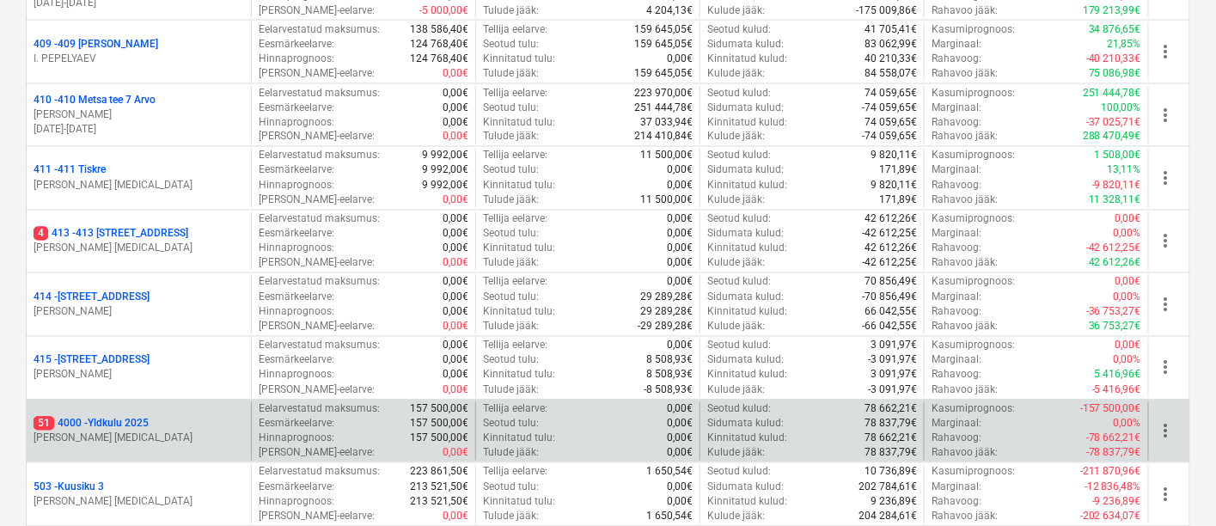
click at [111, 417] on p "51 4000 - Yldkulu 2025" at bounding box center [91, 424] width 115 height 15
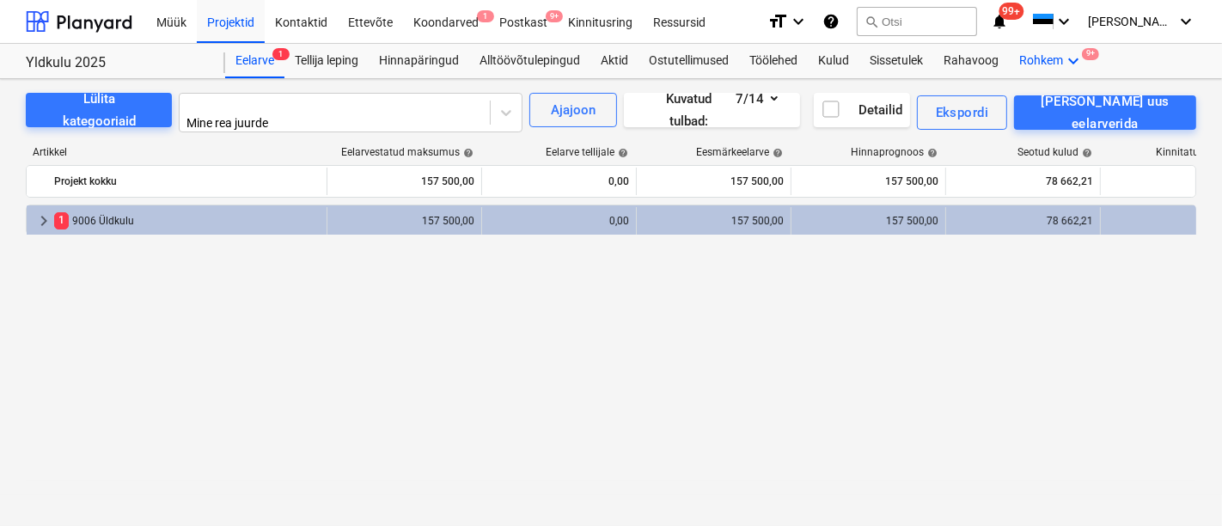
click at [1073, 58] on icon "keyboard_arrow_down" at bounding box center [1073, 61] width 21 height 21
click at [1036, 144] on div "Failid 9+" at bounding box center [1065, 151] width 58 height 15
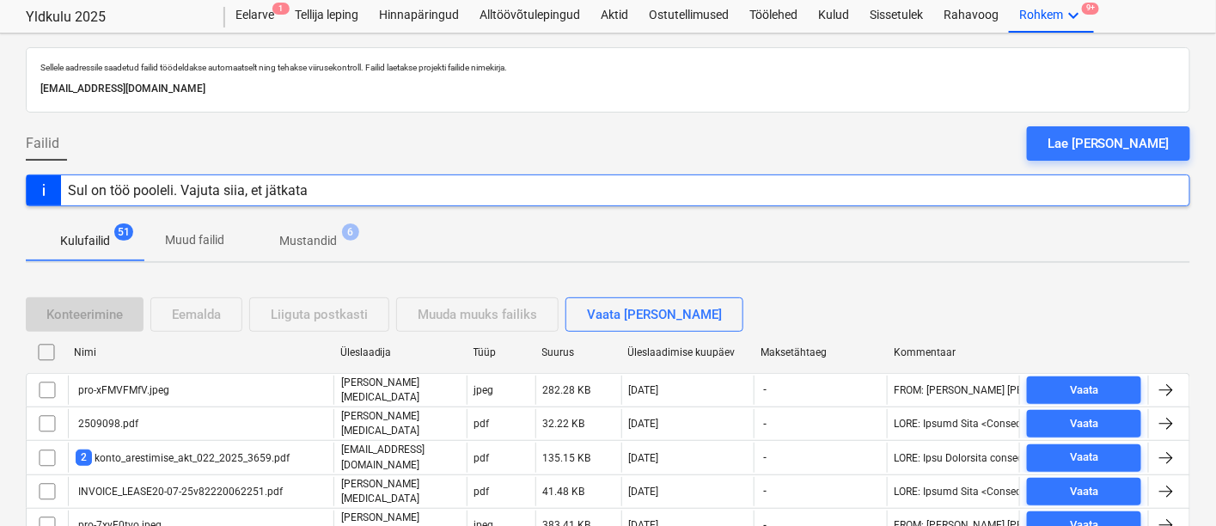
scroll to position [81, 0]
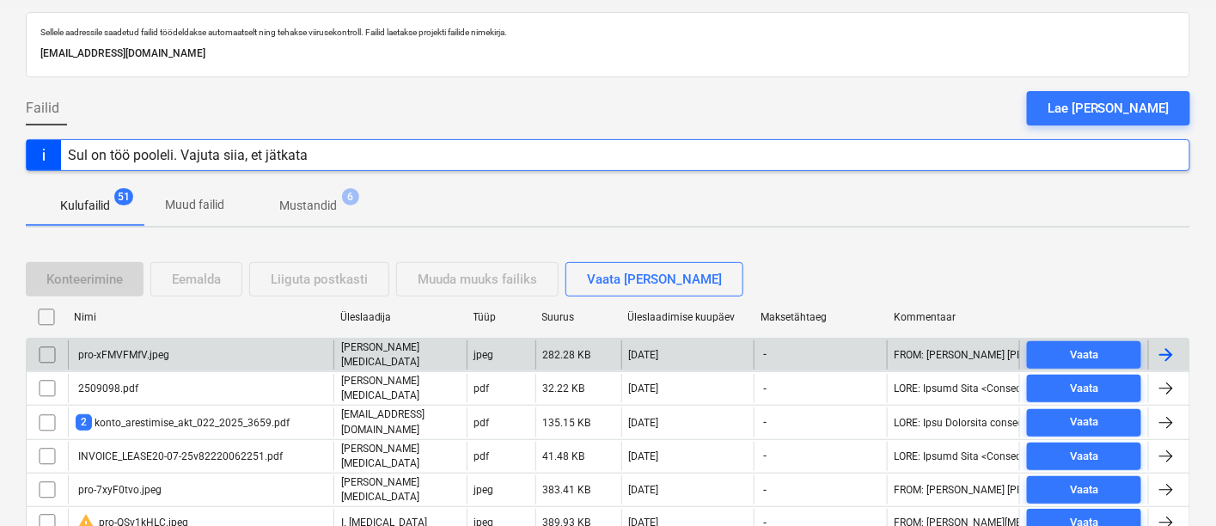
click at [173, 352] on div "pro-xFMVFMfV.jpeg" at bounding box center [201, 354] width 266 height 29
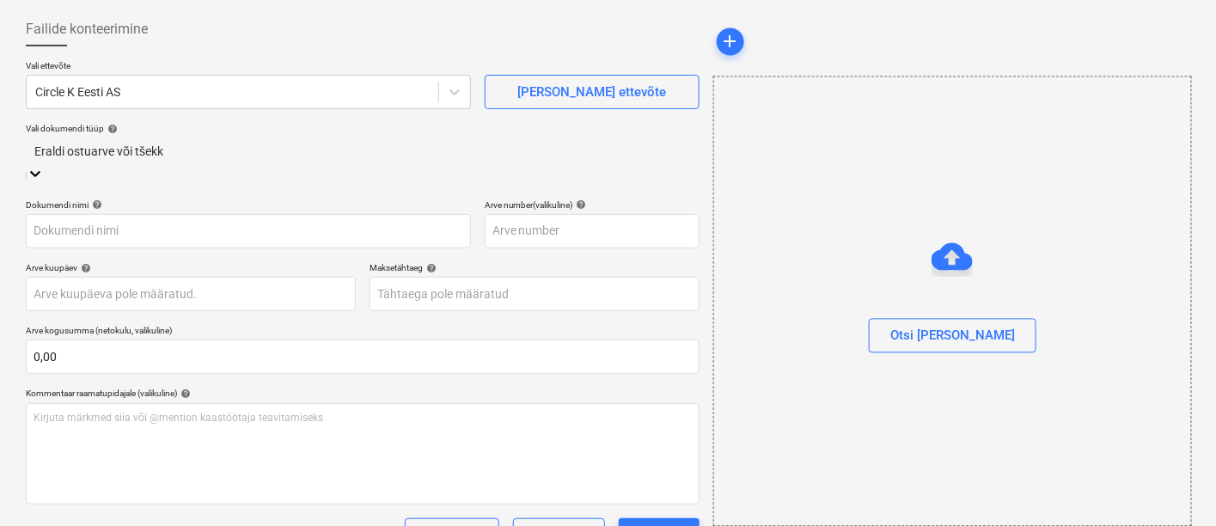
type input "pro-xFMVFMfV.jpeg"
type input "[DATE]"
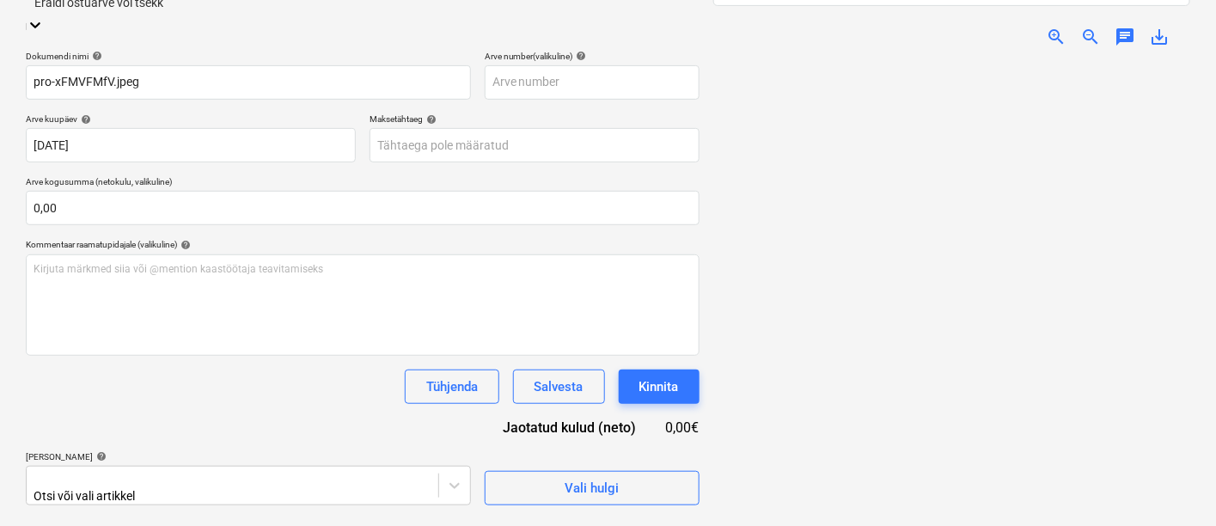
scroll to position [242, 0]
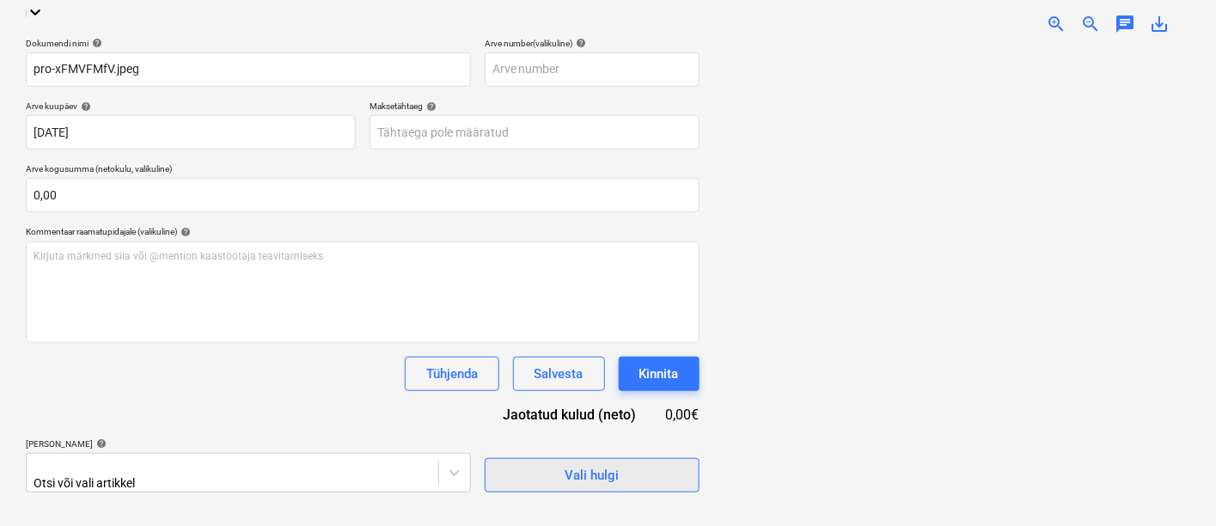
click at [567, 464] on div "Vali hulgi" at bounding box center [592, 475] width 54 height 22
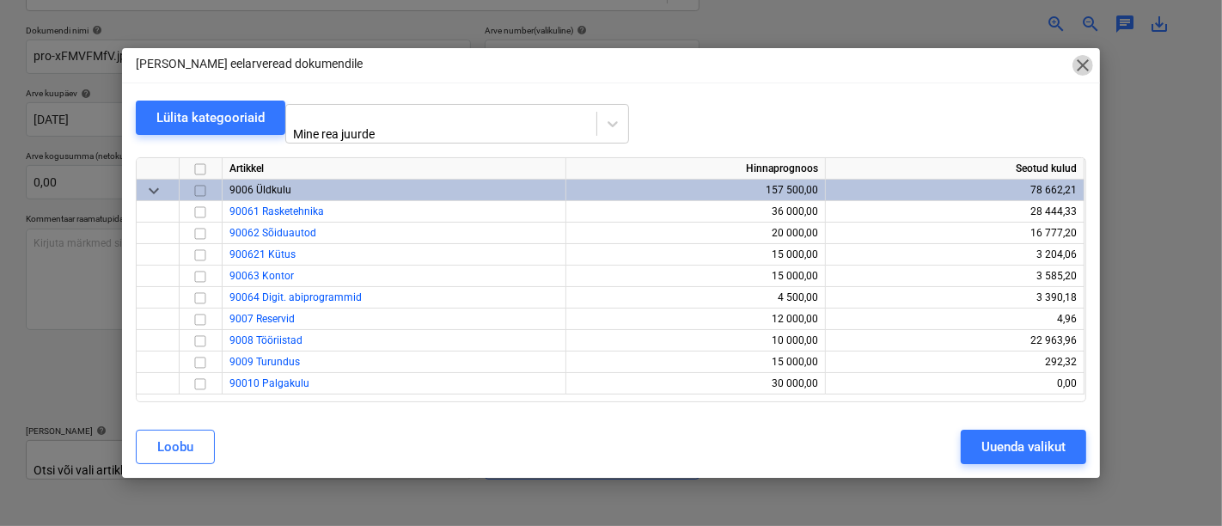
click at [1075, 65] on span "close" at bounding box center [1083, 65] width 21 height 21
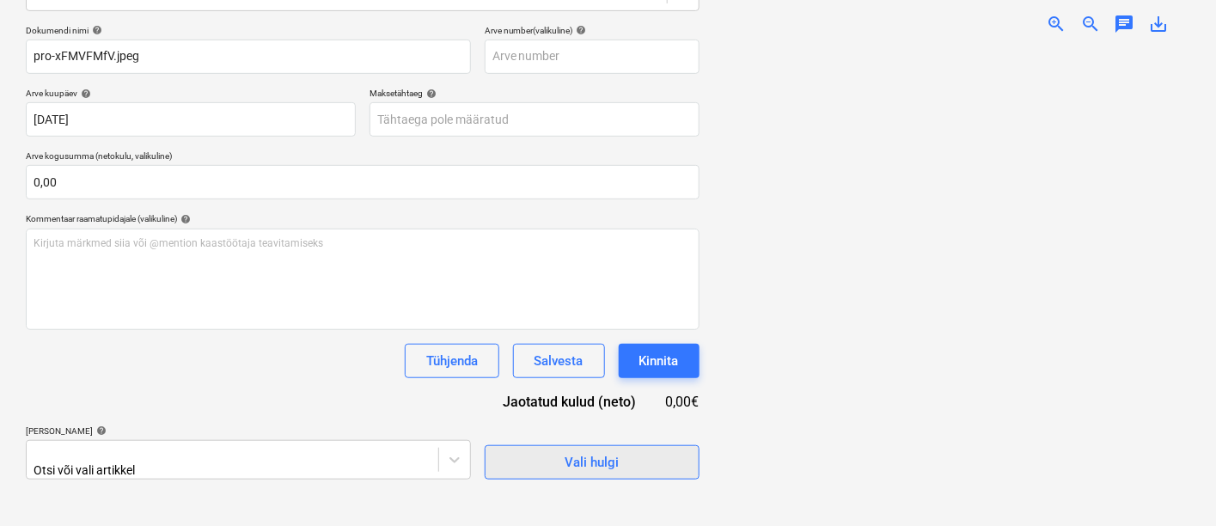
click at [584, 454] on div "Vali hulgi" at bounding box center [592, 462] width 54 height 22
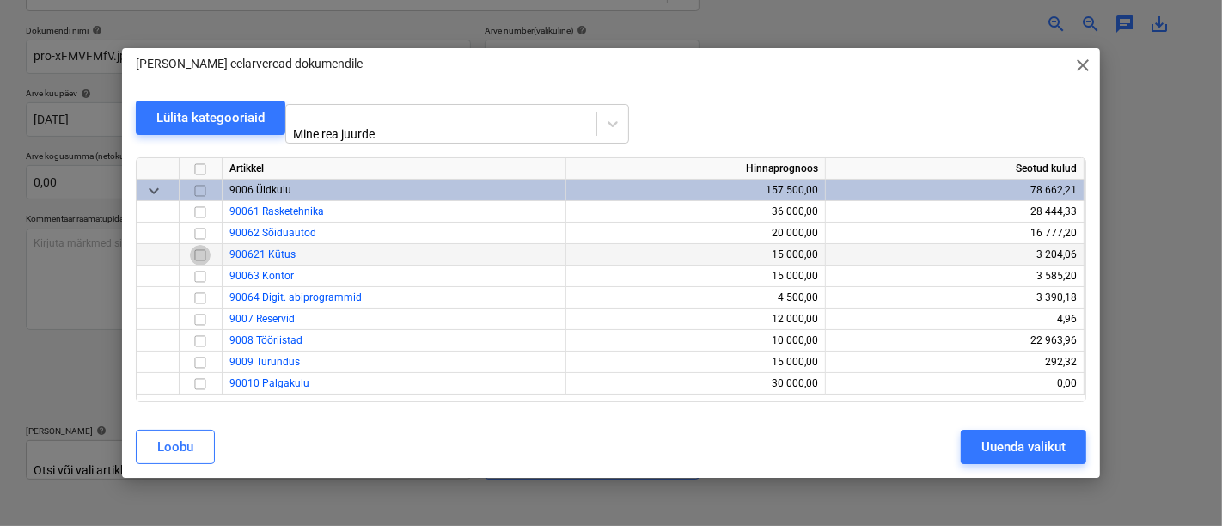
click at [200, 249] on input "checkbox" at bounding box center [200, 255] width 21 height 21
click at [1001, 437] on div "Uuenda valikut" at bounding box center [1023, 447] width 84 height 22
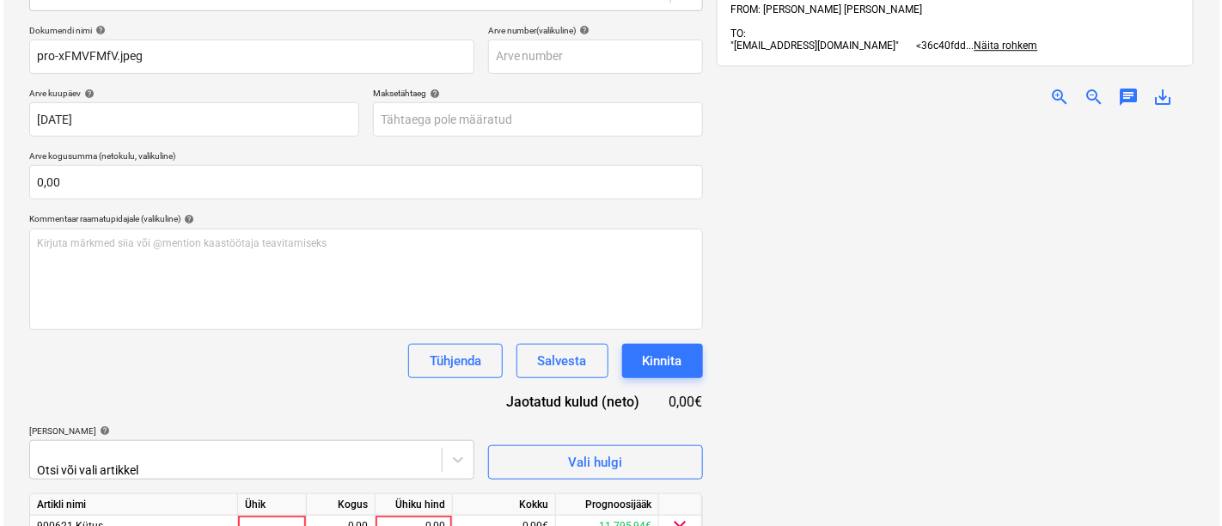
scroll to position [316, 0]
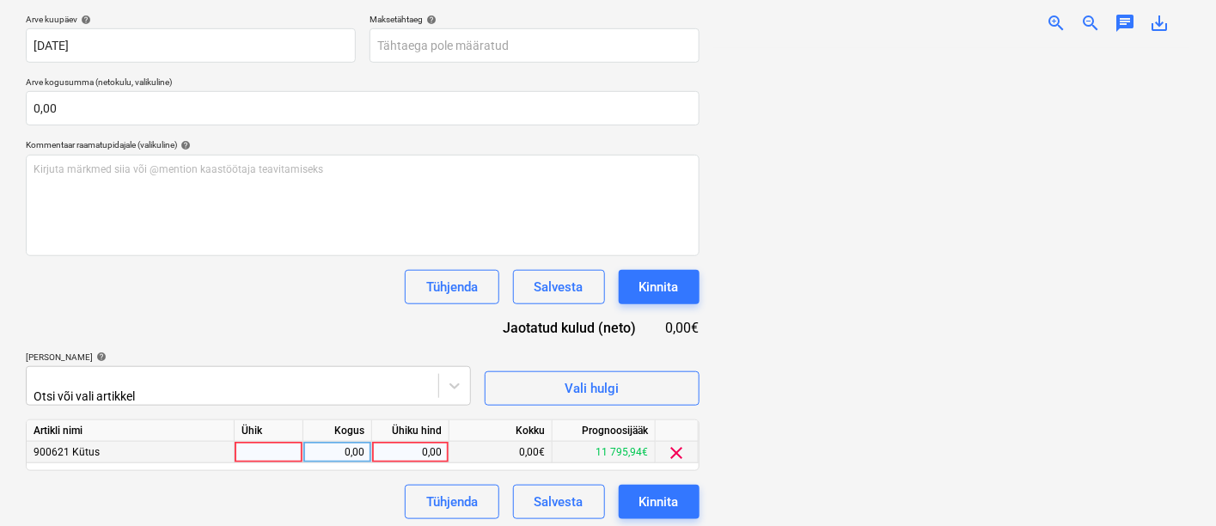
click at [250, 445] on div at bounding box center [269, 452] width 69 height 21
type input "kmpl"
type input "52,24"
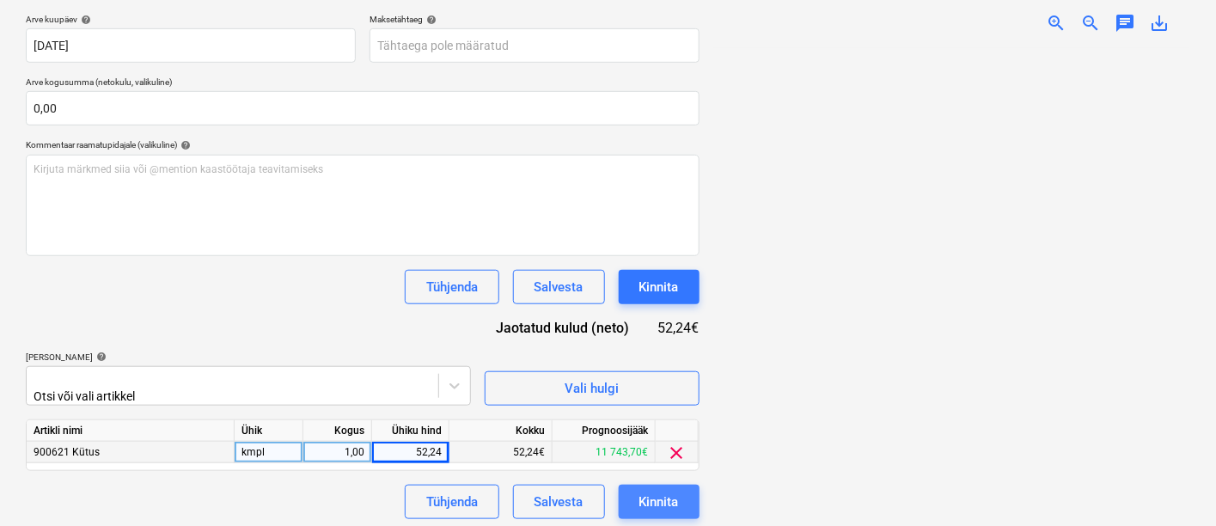
click at [633, 498] on button "Kinnita" at bounding box center [659, 502] width 81 height 34
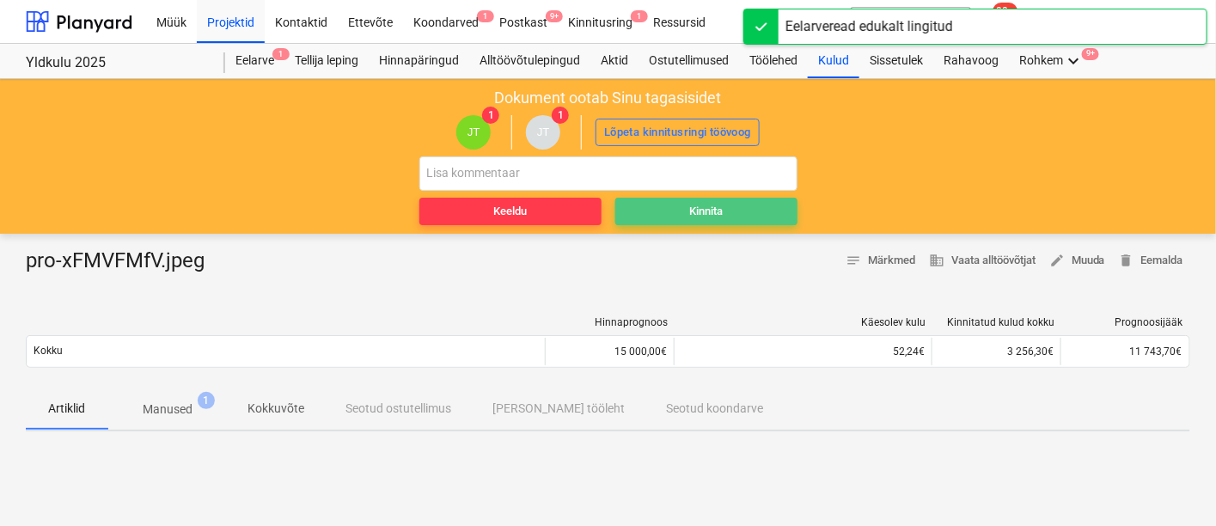
click at [706, 198] on button "Kinnita" at bounding box center [706, 212] width 182 height 28
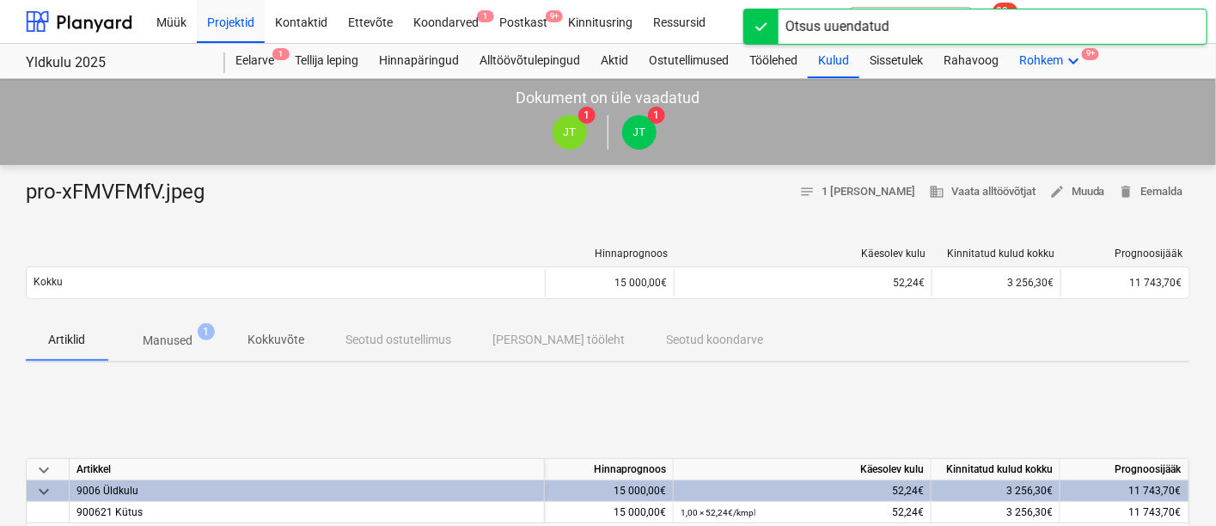
click at [1065, 55] on icon "keyboard_arrow_down" at bounding box center [1073, 61] width 21 height 21
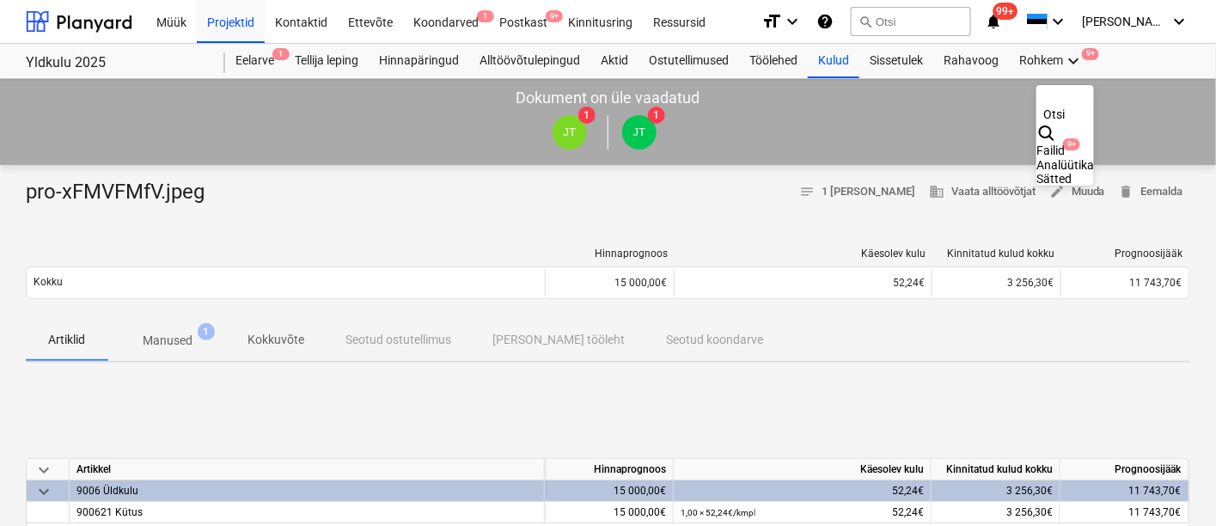
click at [1036, 144] on div "Failid 9+" at bounding box center [1065, 151] width 58 height 15
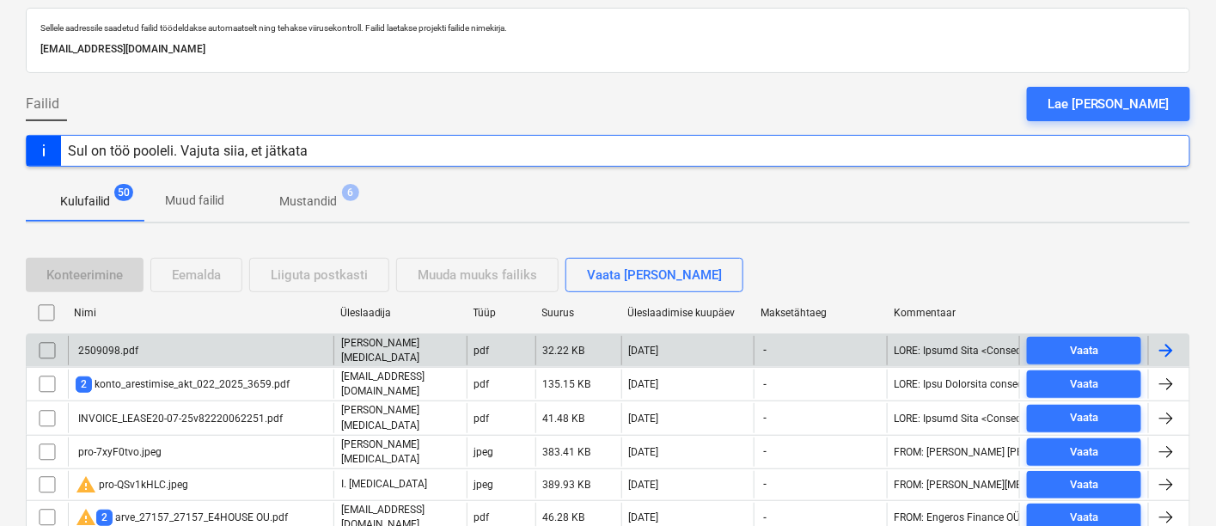
scroll to position [139, 0]
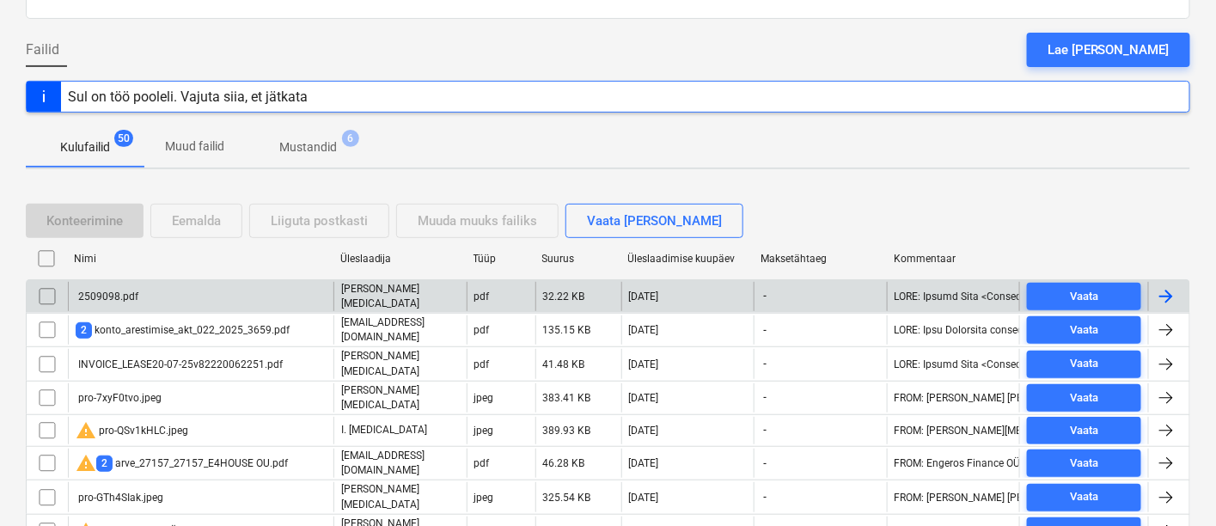
click at [193, 296] on div "2509098.pdf" at bounding box center [201, 296] width 266 height 29
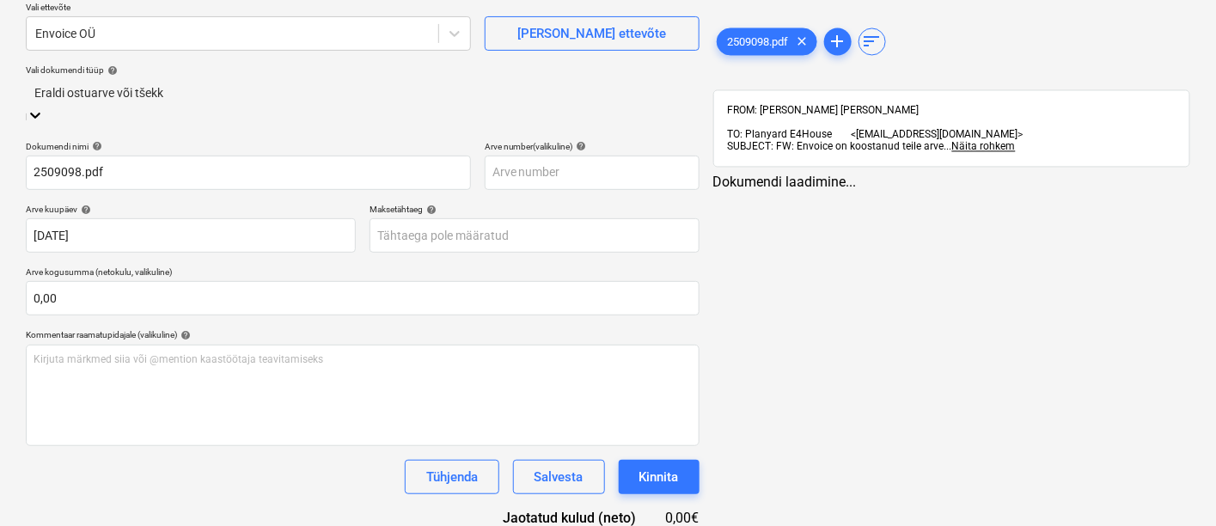
type input "2509098.pdf"
type input "[DATE]"
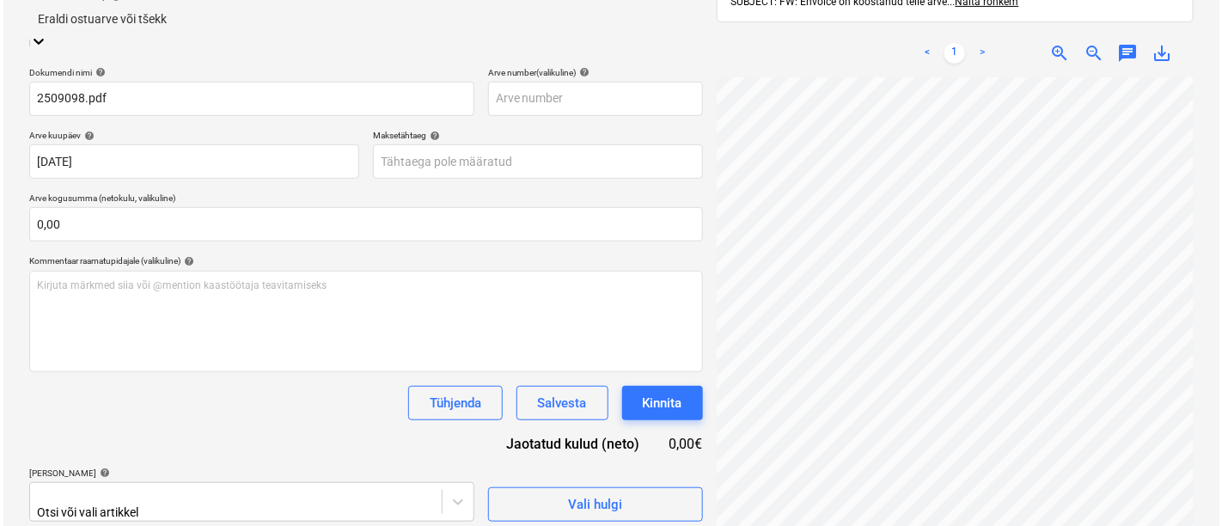
scroll to position [255, 0]
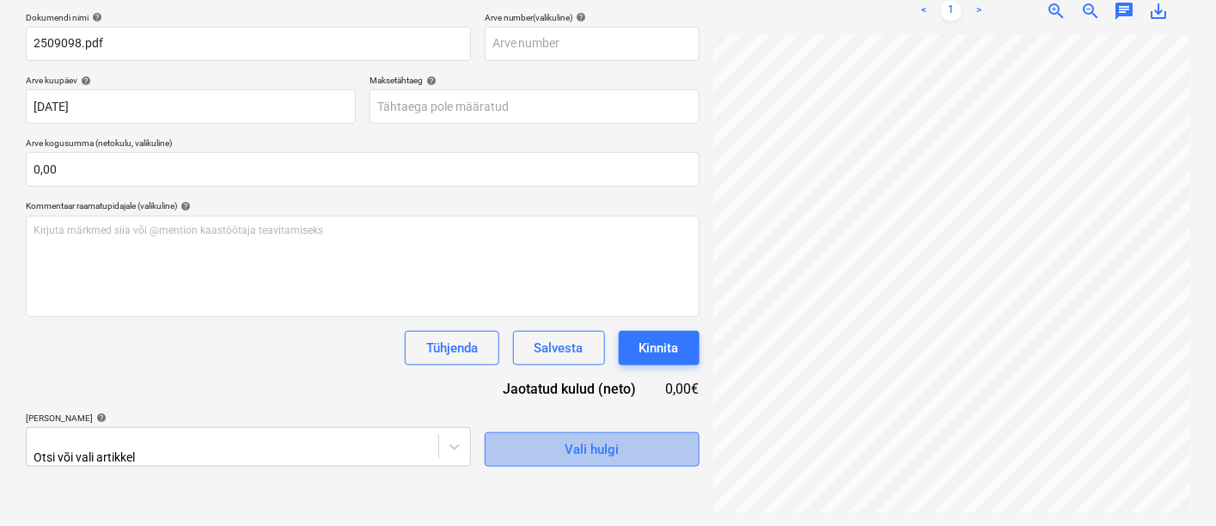
click at [553, 448] on span "Vali hulgi" at bounding box center [592, 449] width 172 height 22
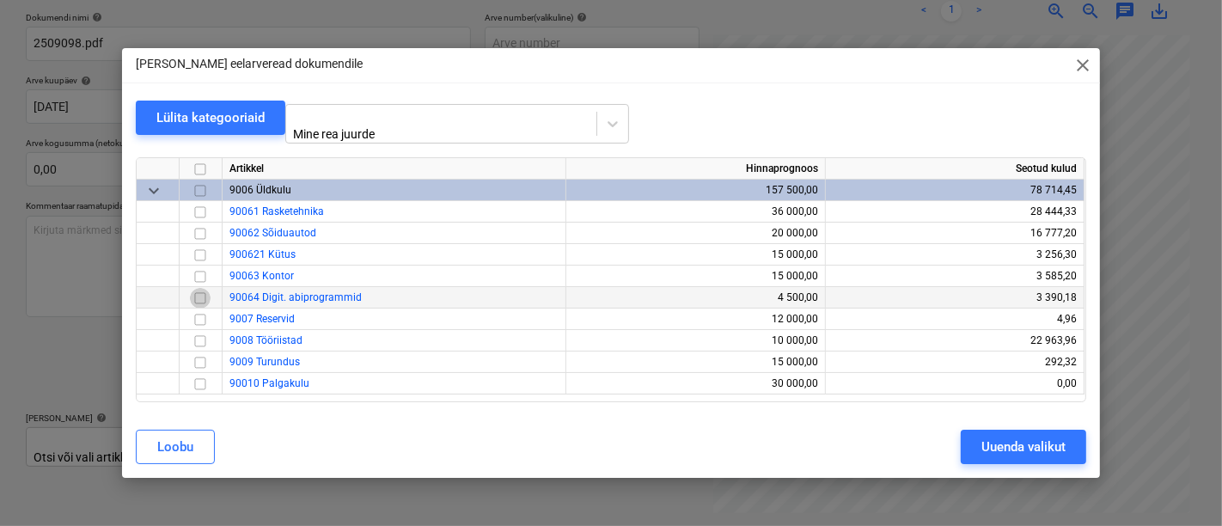
click at [204, 291] on input "checkbox" at bounding box center [200, 298] width 21 height 21
click at [1036, 439] on div "Uuenda valikut" at bounding box center [1023, 447] width 84 height 22
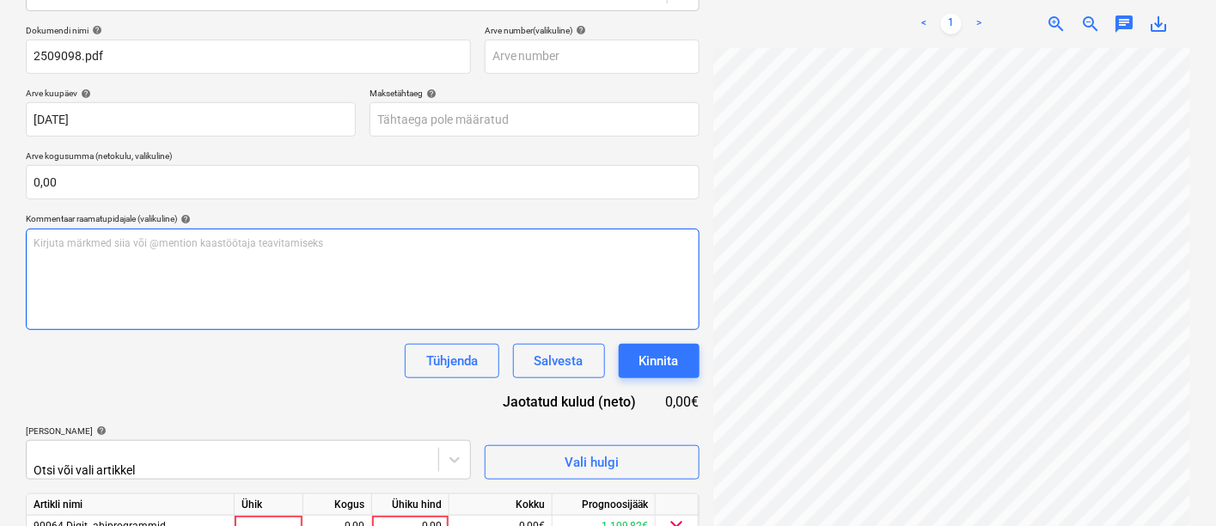
scroll to position [316, 0]
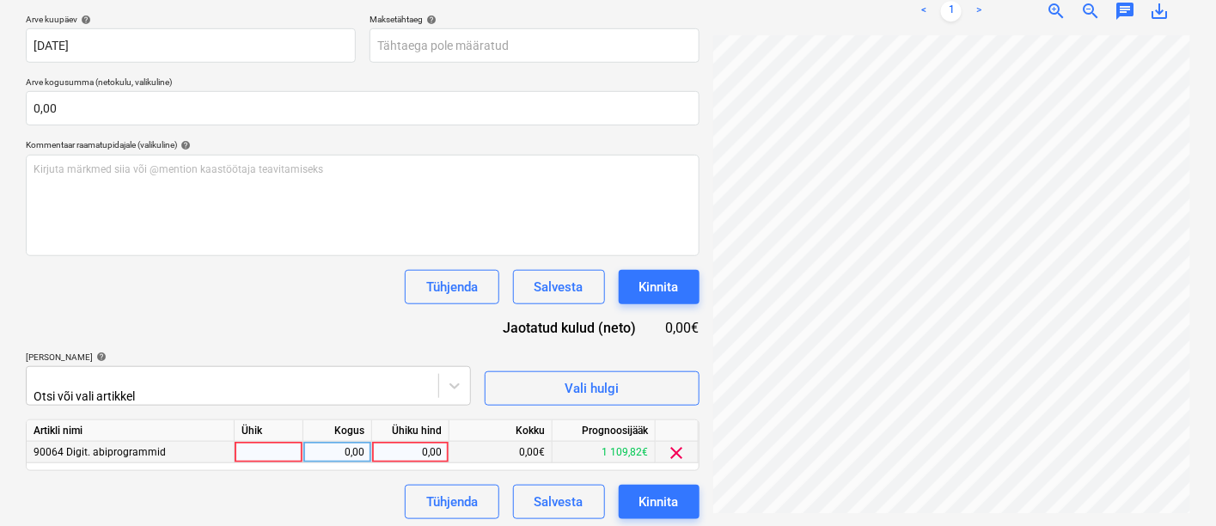
click at [241, 442] on div at bounding box center [269, 452] width 69 height 21
type input "kmpl"
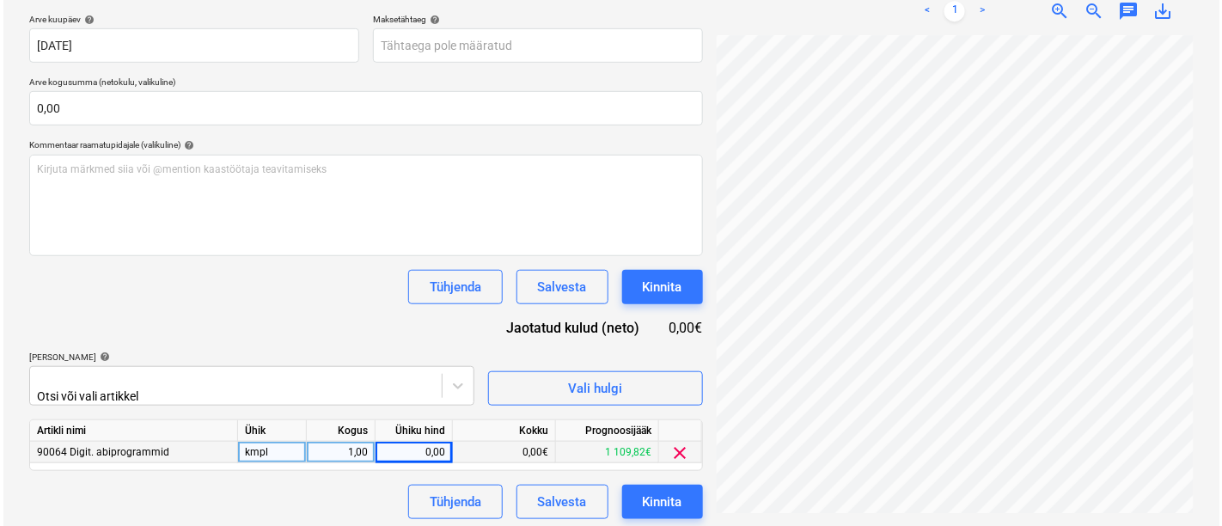
scroll to position [279, 170]
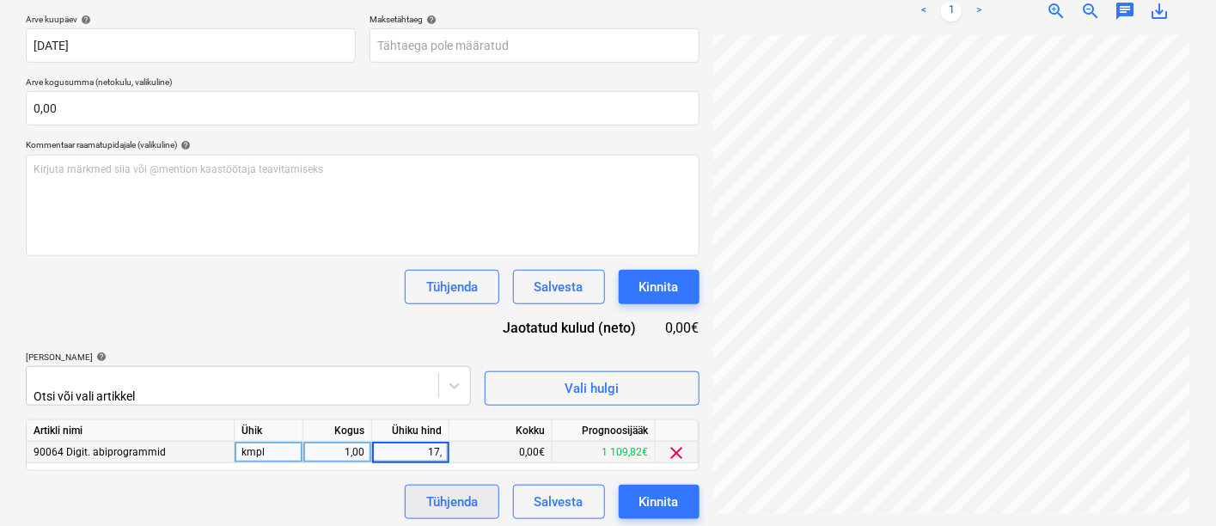
type input "17,3"
click at [648, 491] on div "Kinnita" at bounding box center [659, 502] width 40 height 22
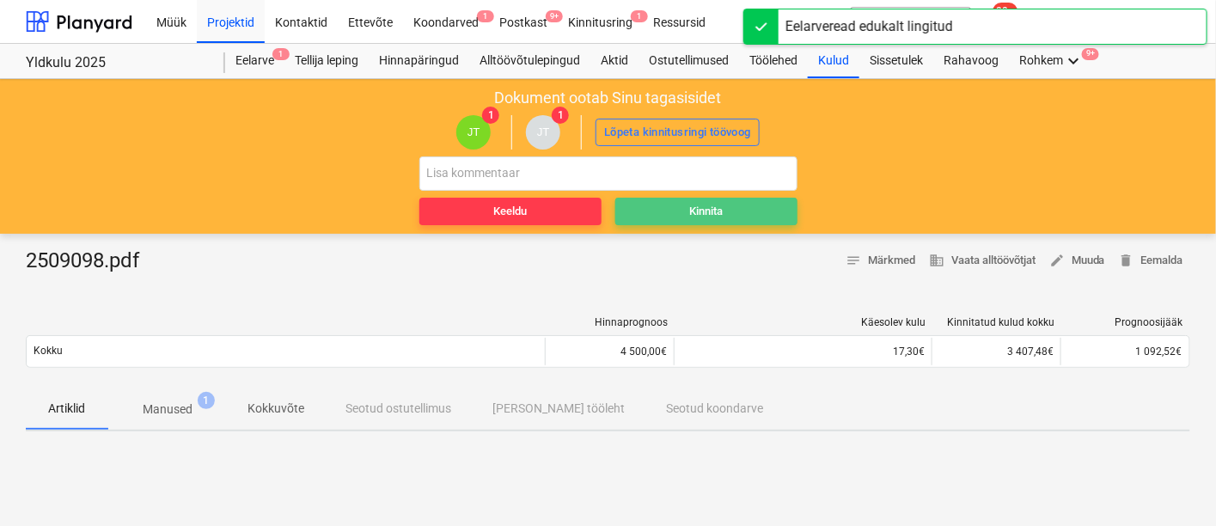
click at [673, 204] on span "Kinnita" at bounding box center [706, 212] width 168 height 20
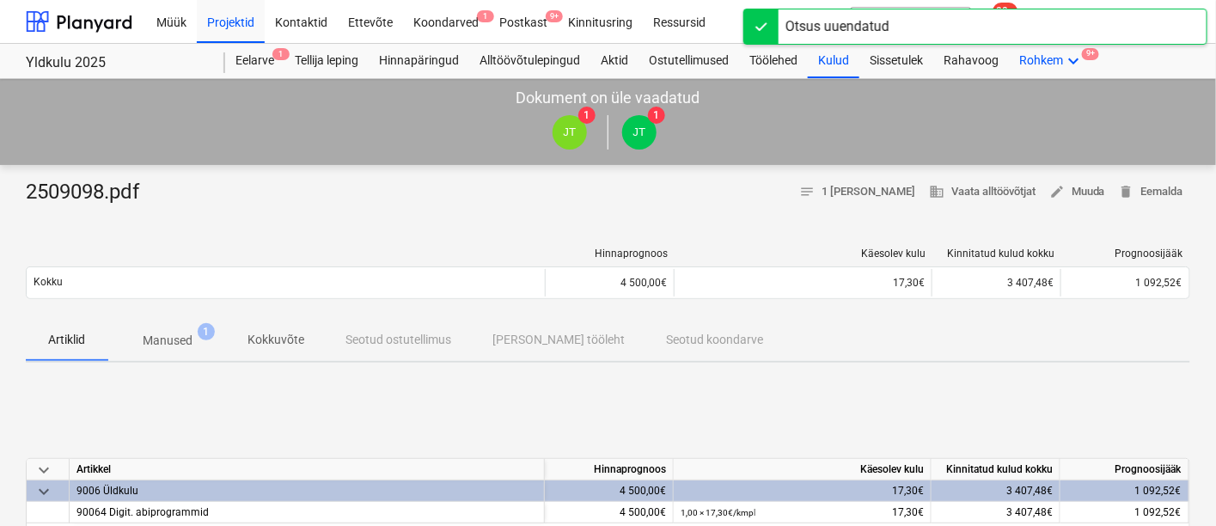
click at [1052, 55] on div "Rohkem keyboard_arrow_down 9+" at bounding box center [1051, 61] width 85 height 34
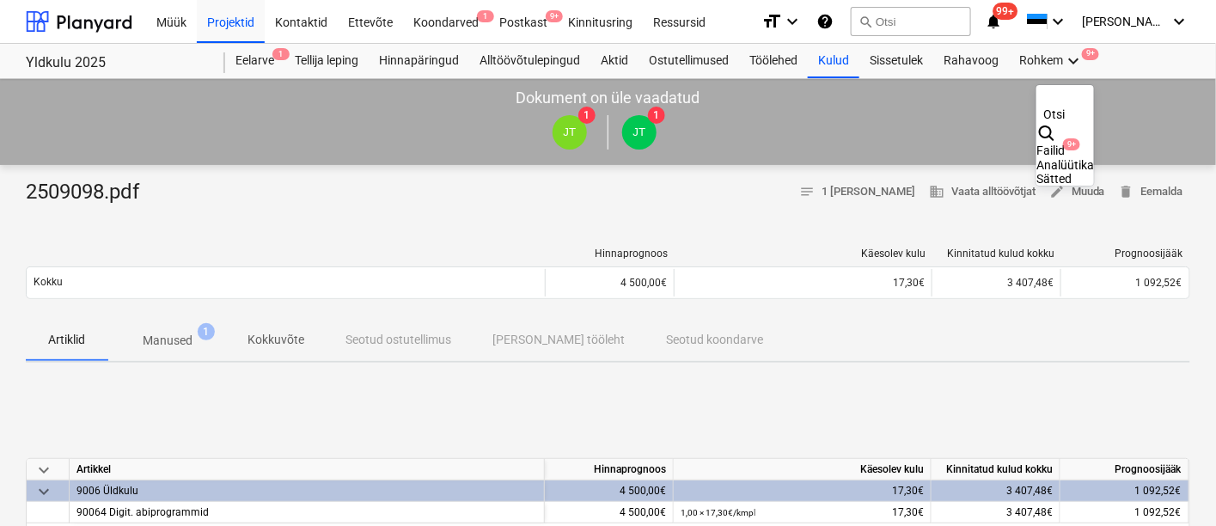
click at [1036, 144] on div "Failid 9+" at bounding box center [1065, 151] width 58 height 15
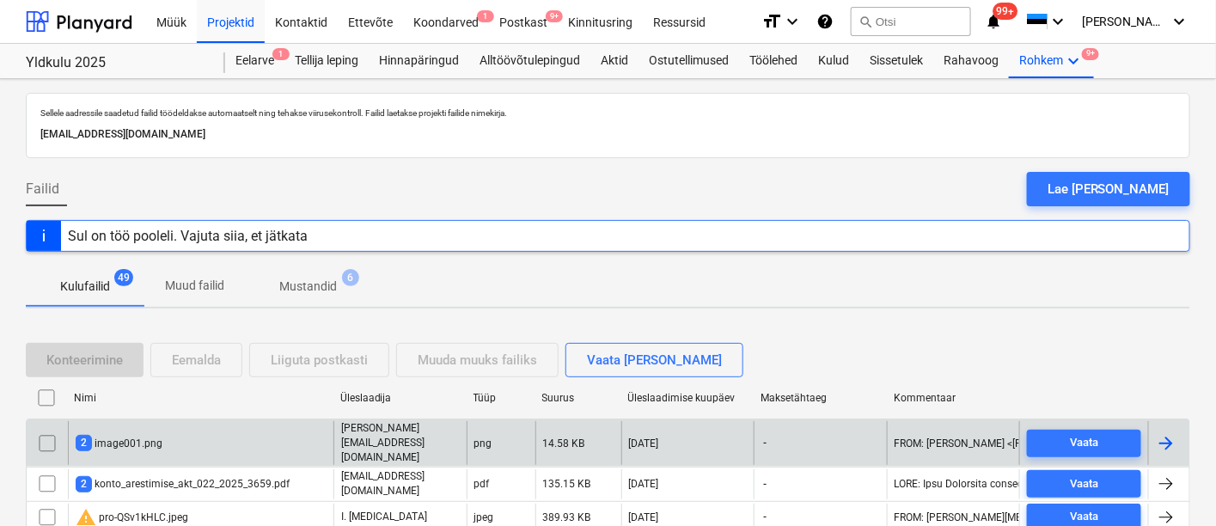
scroll to position [200, 0]
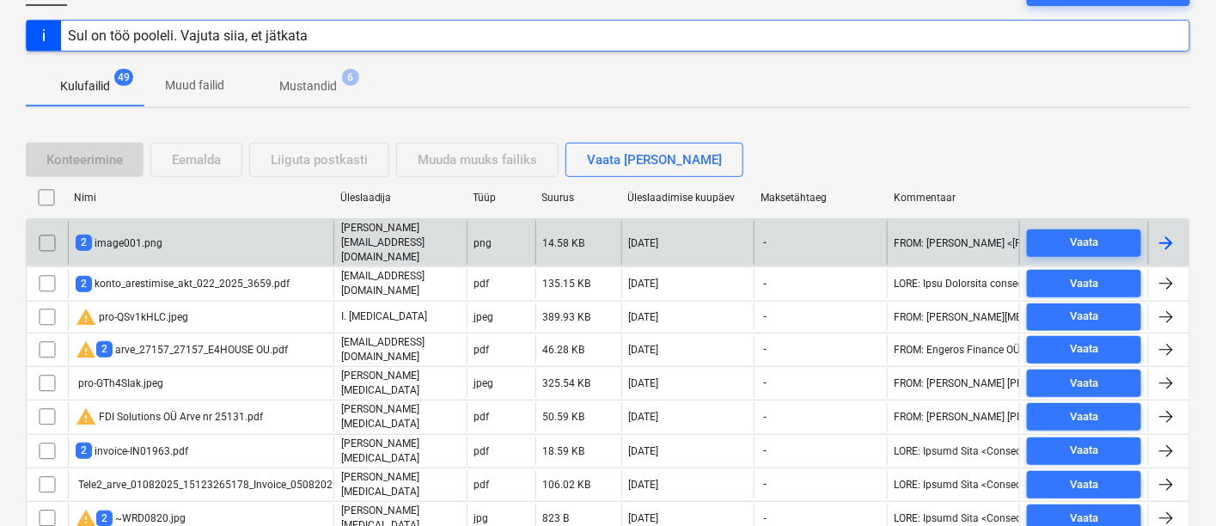
click at [156, 235] on div "2 image001.png" at bounding box center [119, 243] width 87 height 16
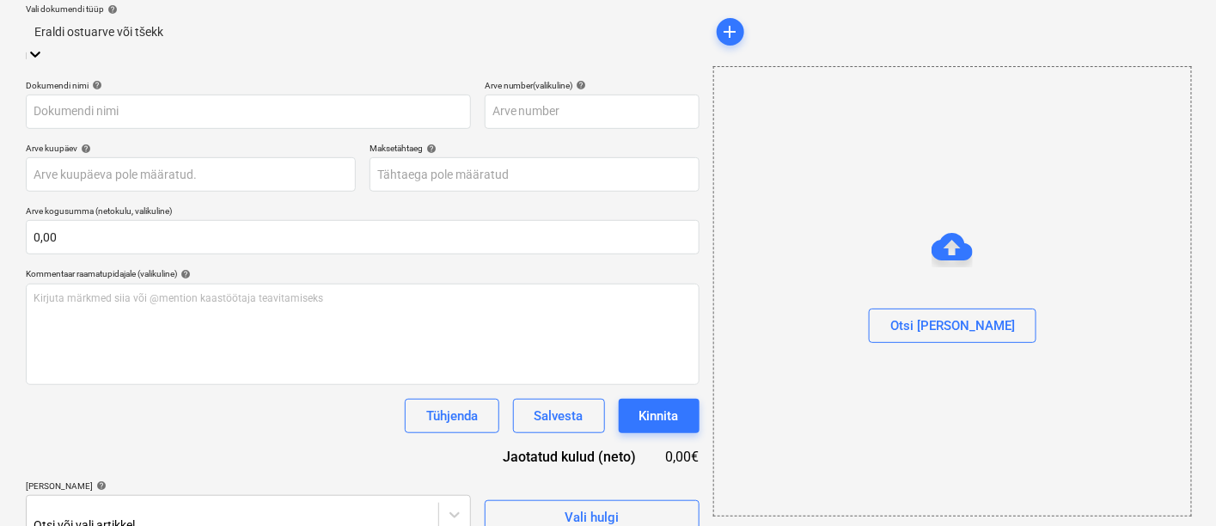
type input "FDI Solutions OÜ Arve nr 25131.pdf"
type input "[DATE]"
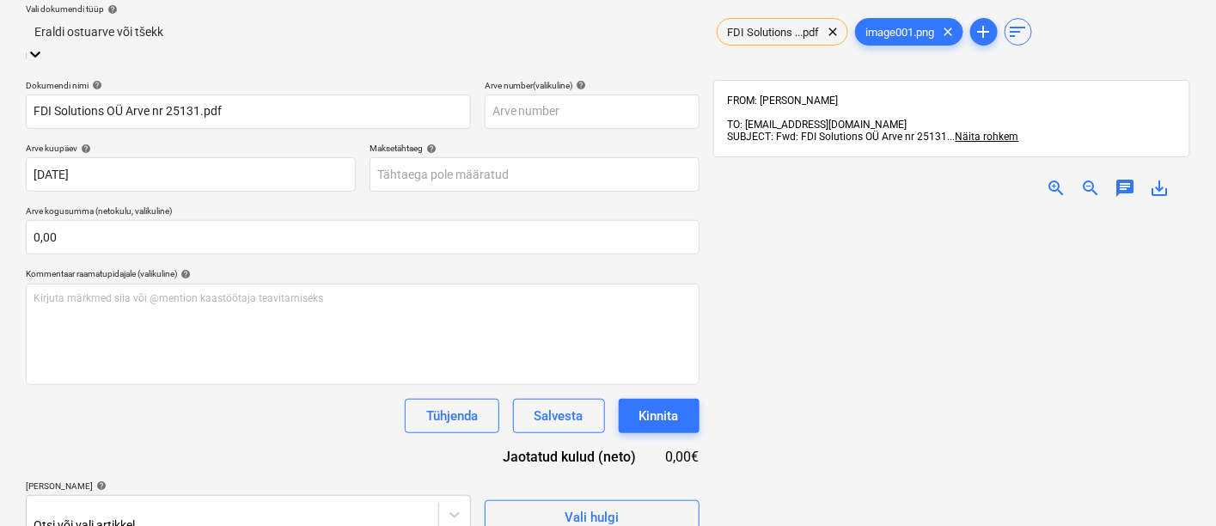
scroll to position [242, 0]
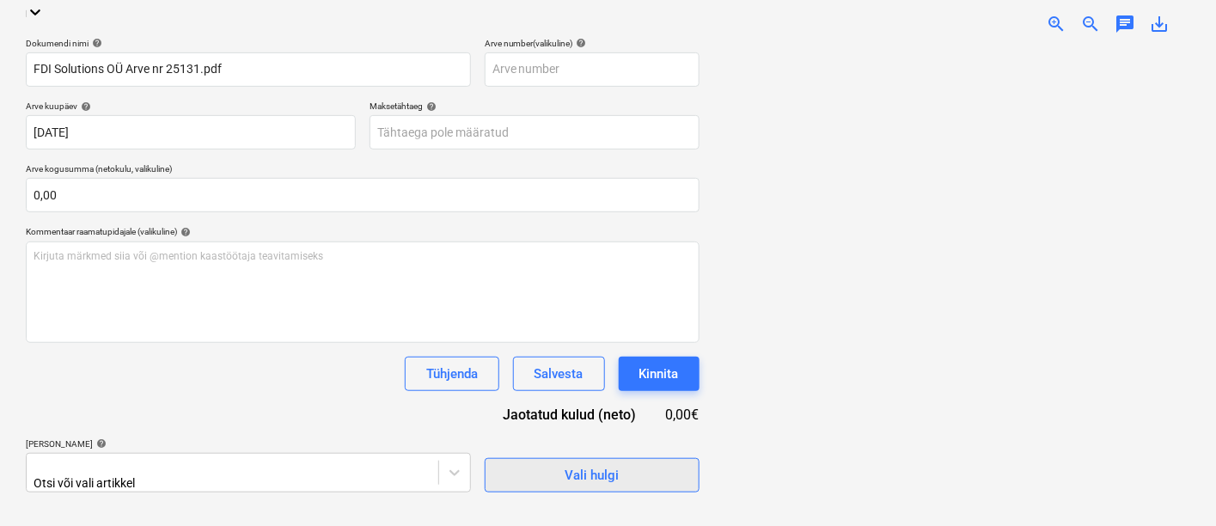
click at [557, 464] on span "Vali hulgi" at bounding box center [592, 475] width 172 height 22
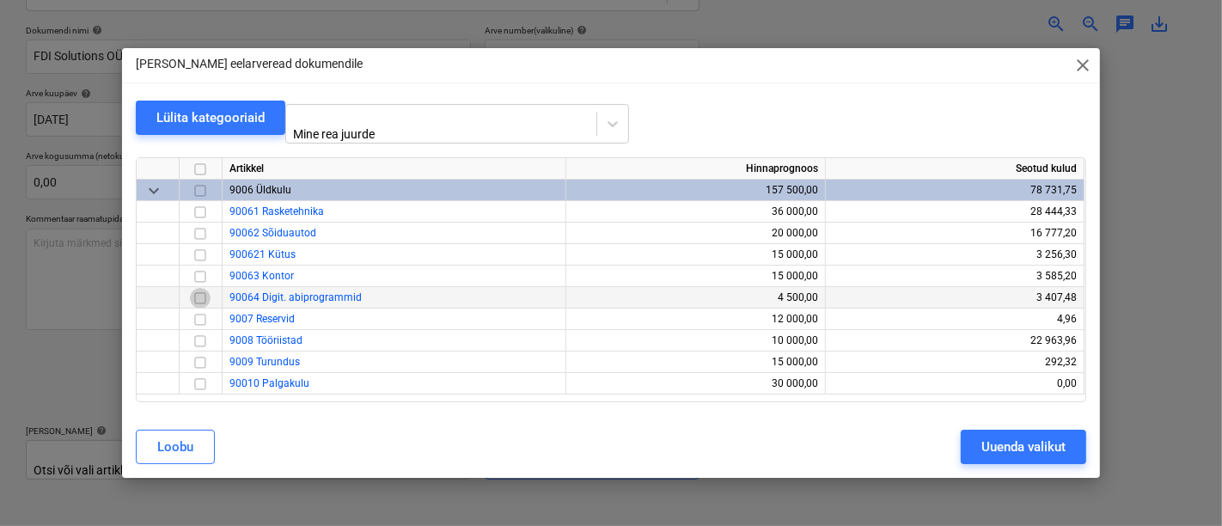
click at [199, 293] on input "checkbox" at bounding box center [200, 298] width 21 height 21
click at [1006, 436] on div "Uuenda valikut" at bounding box center [1023, 447] width 84 height 22
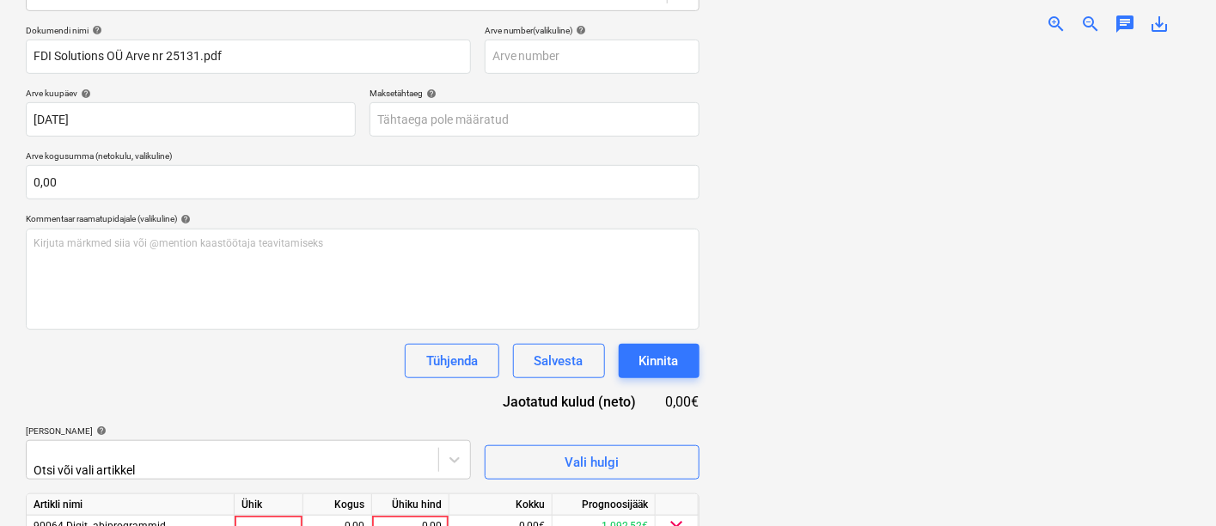
scroll to position [316, 0]
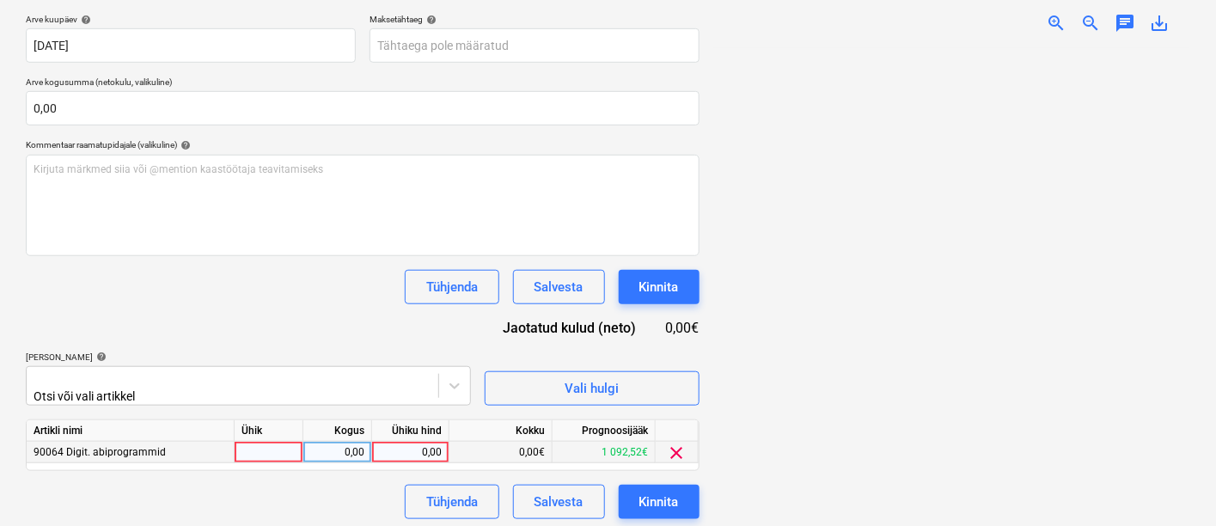
click at [260, 449] on div at bounding box center [269, 452] width 69 height 21
type input "kmpl"
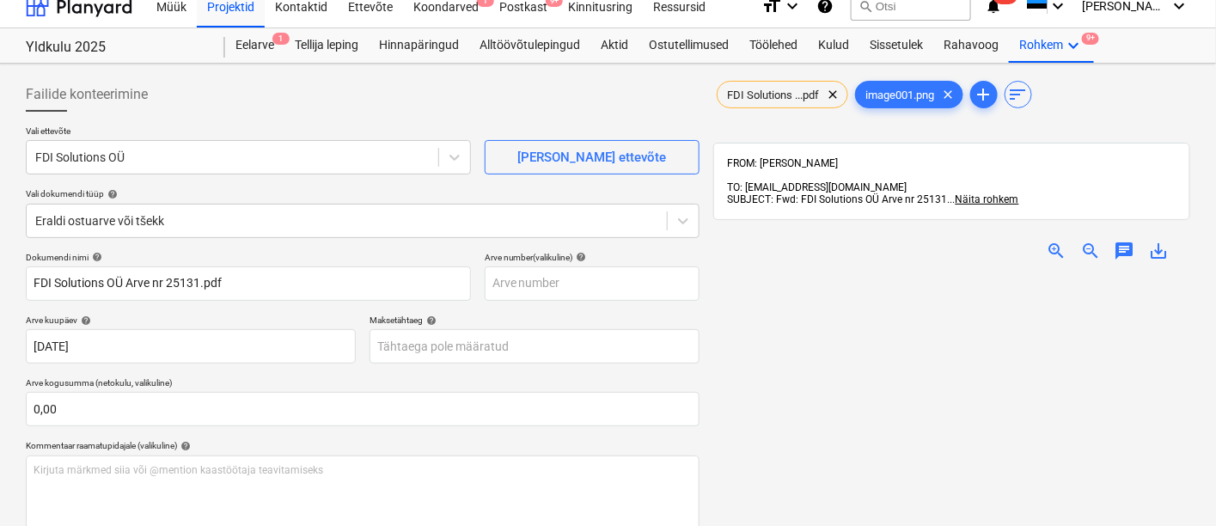
scroll to position [14, 0]
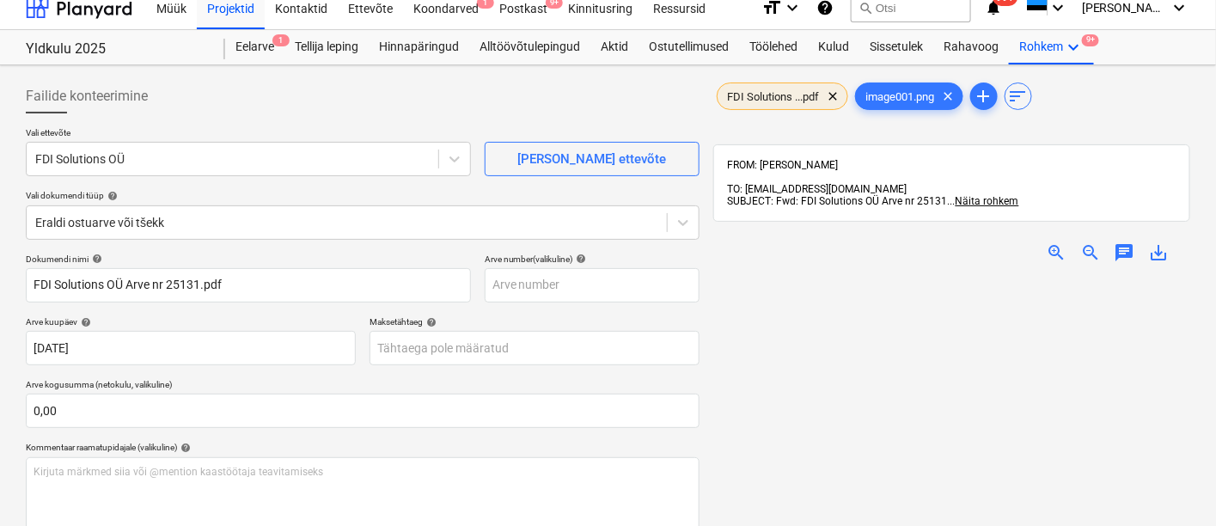
click at [764, 87] on div "FDI Solutions ...pdf clear" at bounding box center [782, 97] width 131 height 28
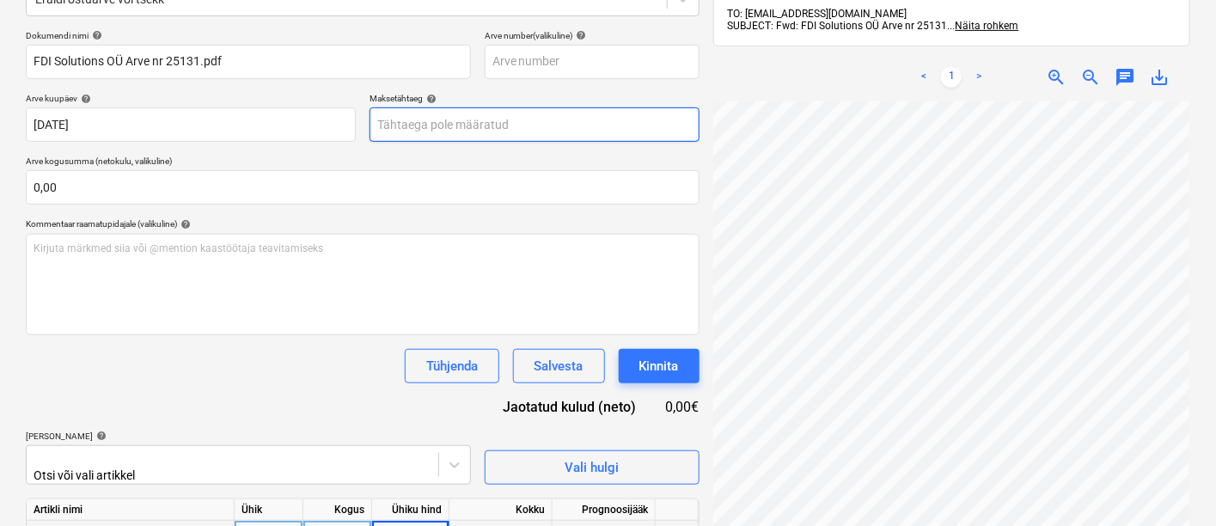
scroll to position [257, 0]
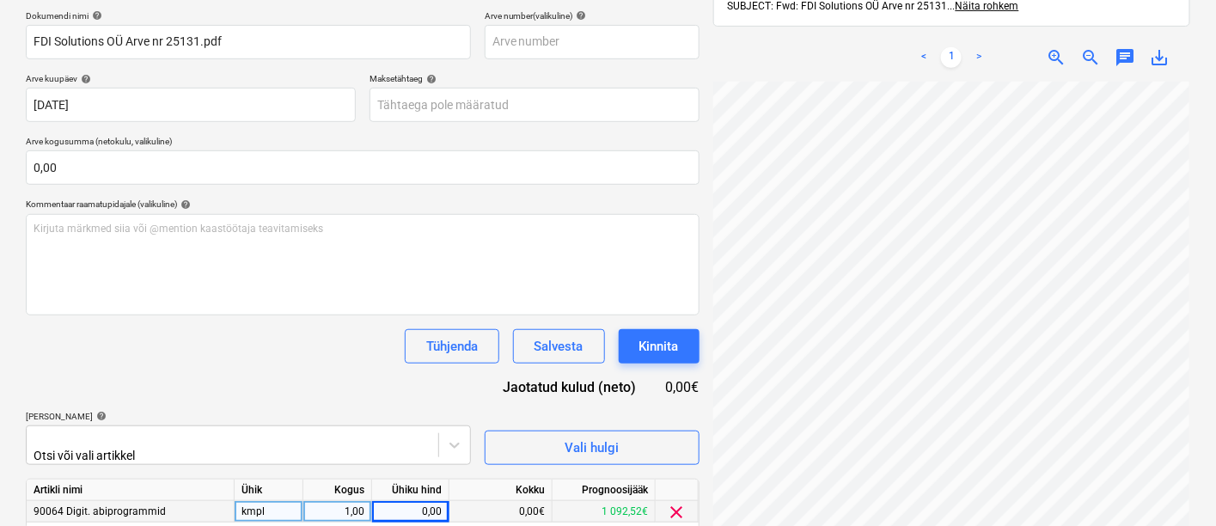
click at [385, 508] on div "0,00" at bounding box center [410, 511] width 63 height 21
type input "122,90"
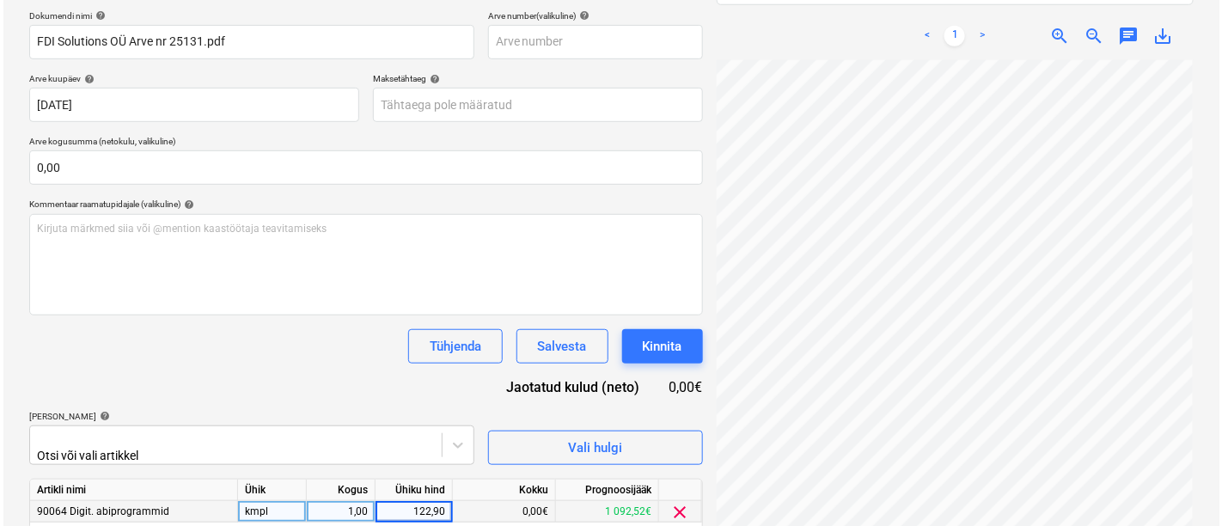
scroll to position [316, 0]
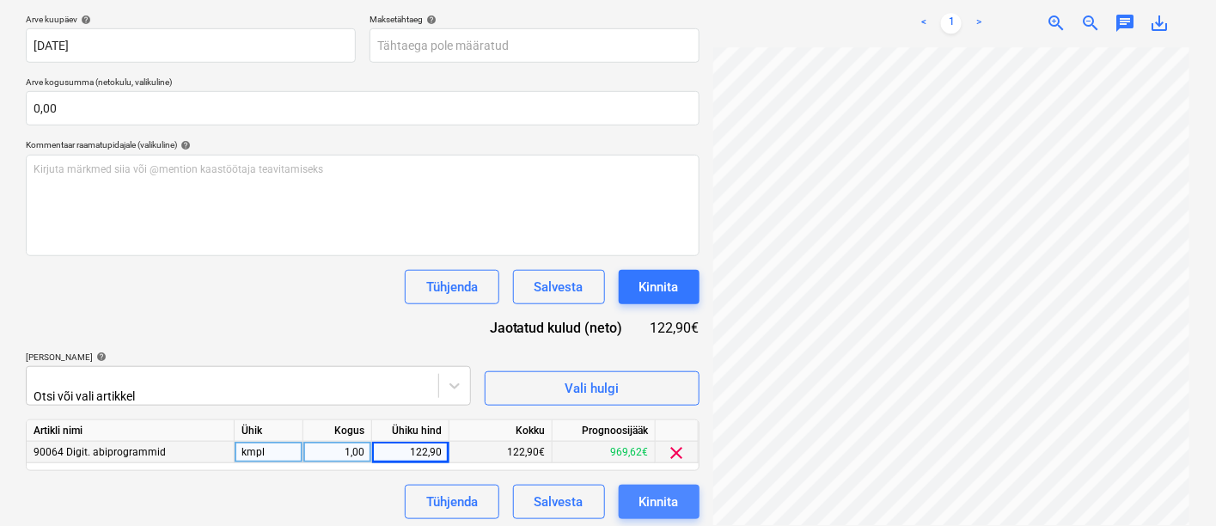
click at [680, 499] on button "Kinnita" at bounding box center [659, 502] width 81 height 34
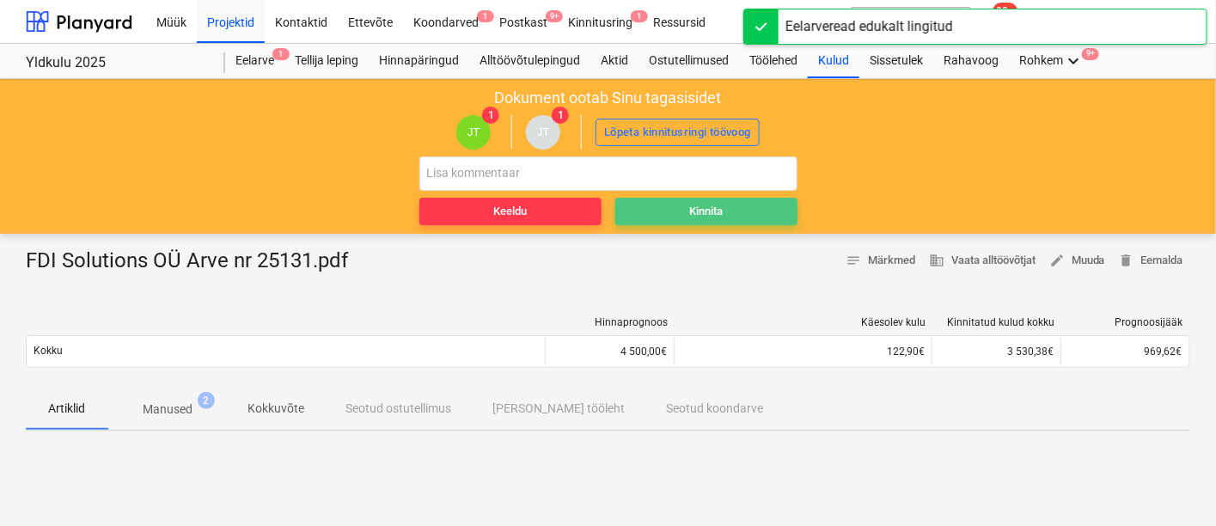
click at [701, 205] on div "Kinnita" at bounding box center [706, 212] width 34 height 20
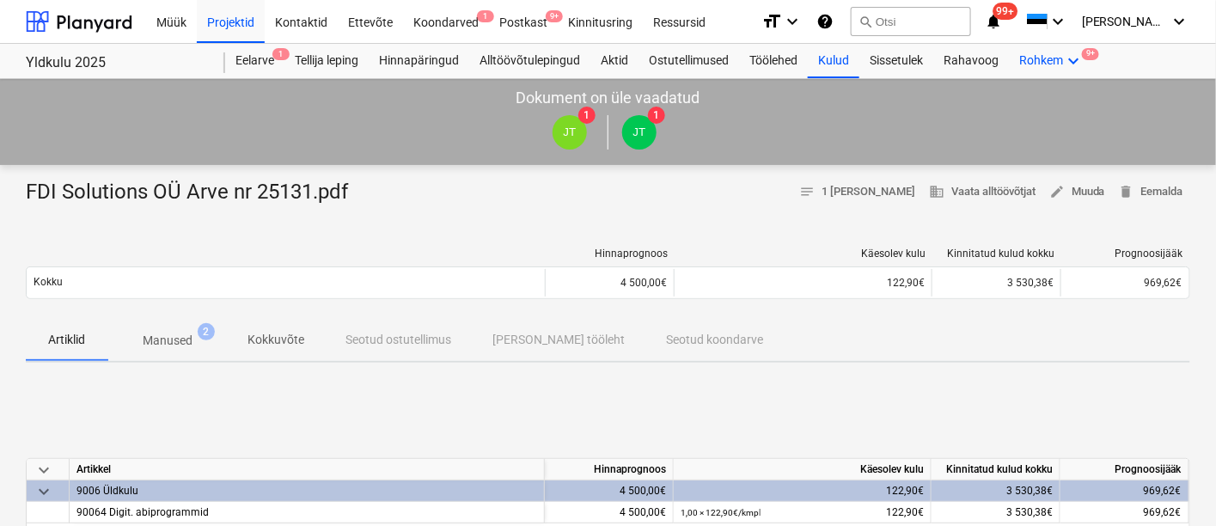
click at [1073, 57] on icon "keyboard_arrow_down" at bounding box center [1073, 61] width 21 height 21
click at [1036, 144] on div "Failid 9+" at bounding box center [1065, 151] width 58 height 15
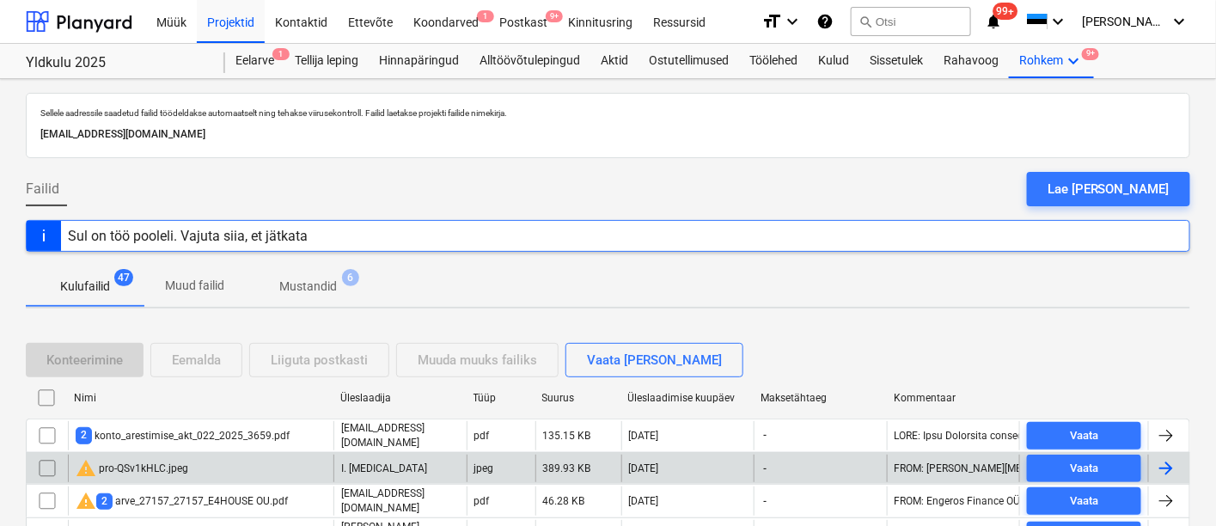
click at [164, 462] on div "warning pro-QSv1kHLC.jpeg" at bounding box center [132, 468] width 113 height 21
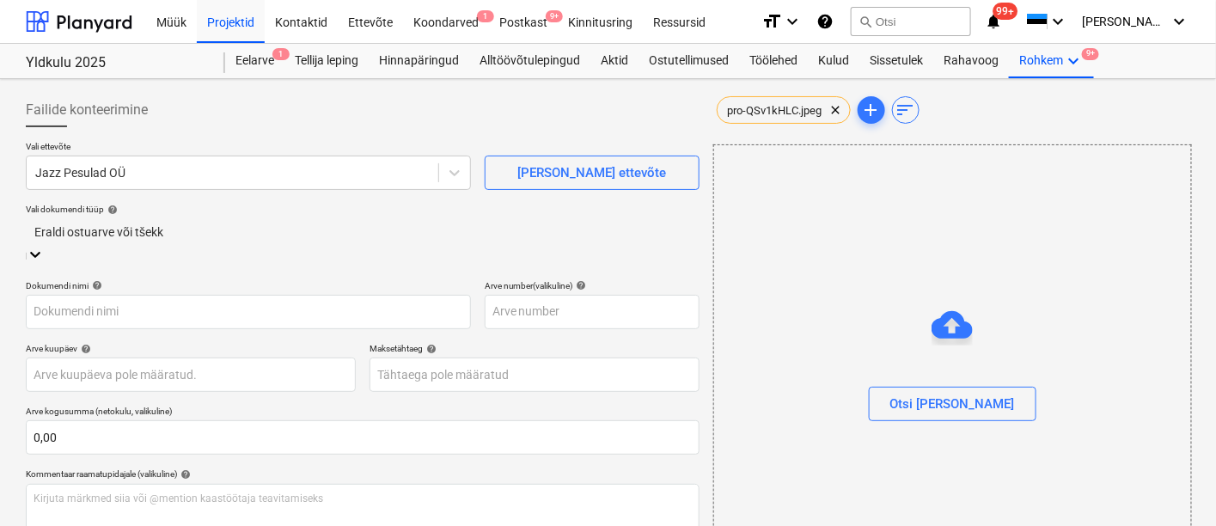
type input "pro-QSv1kHLC.jpeg"
type input "[DATE]"
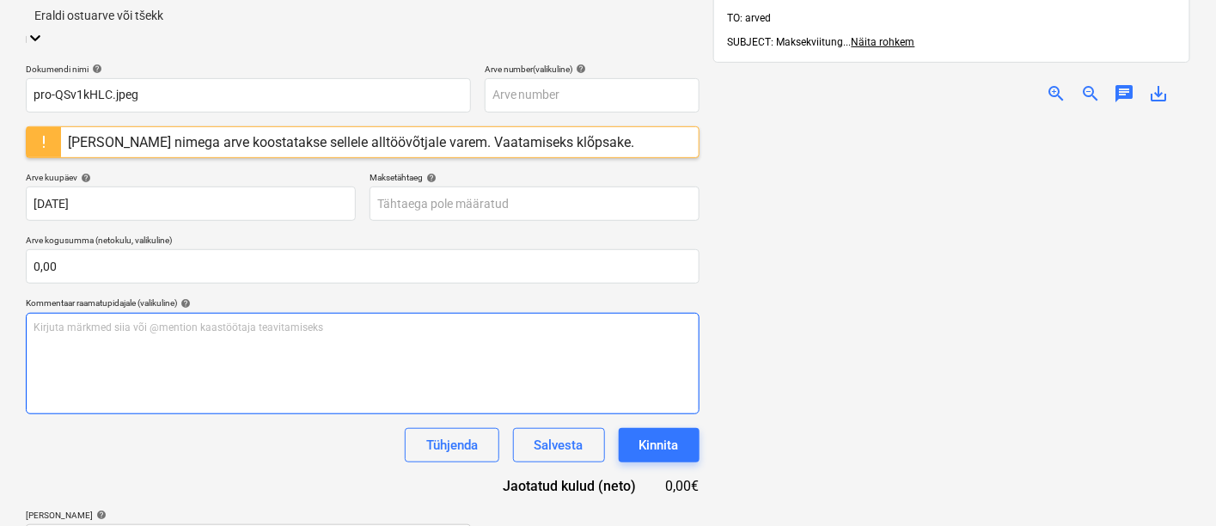
scroll to position [275, 0]
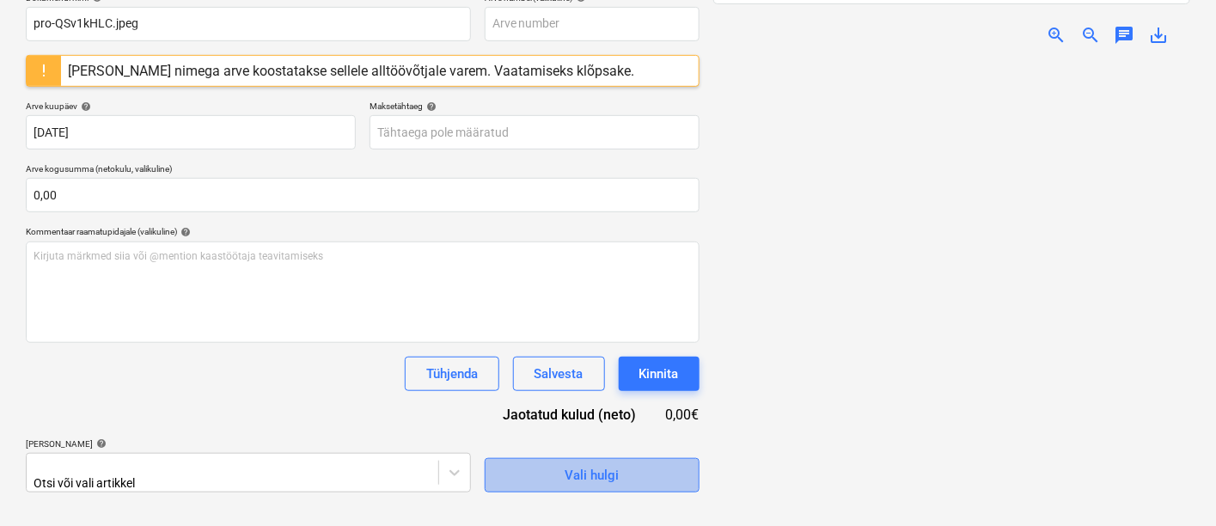
click at [580, 464] on div "Vali hulgi" at bounding box center [592, 475] width 54 height 22
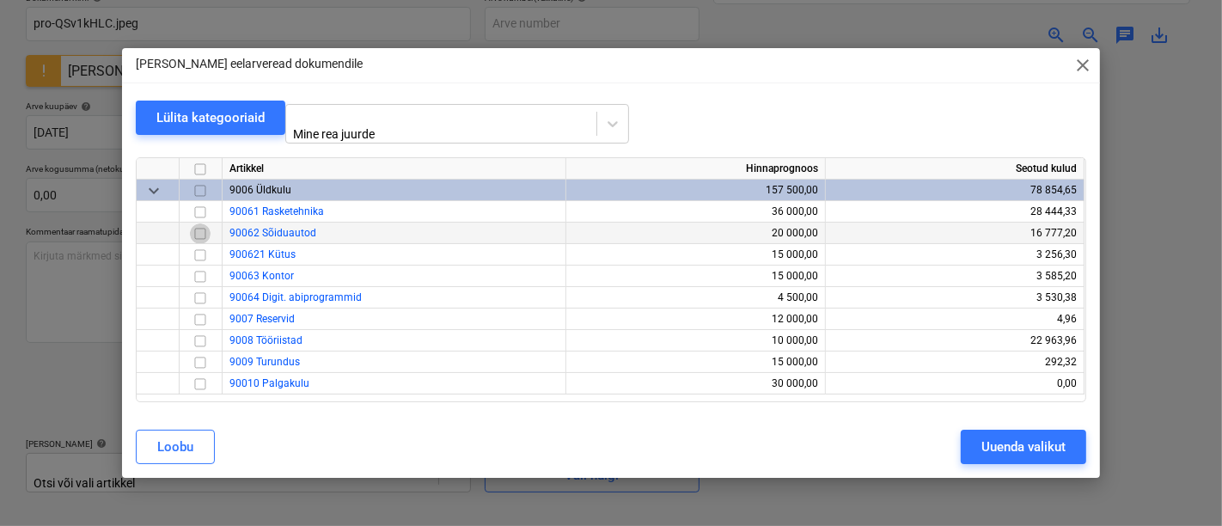
click at [200, 229] on input "checkbox" at bounding box center [200, 233] width 21 height 21
click at [1033, 437] on div "Uuenda valikut" at bounding box center [1023, 447] width 84 height 22
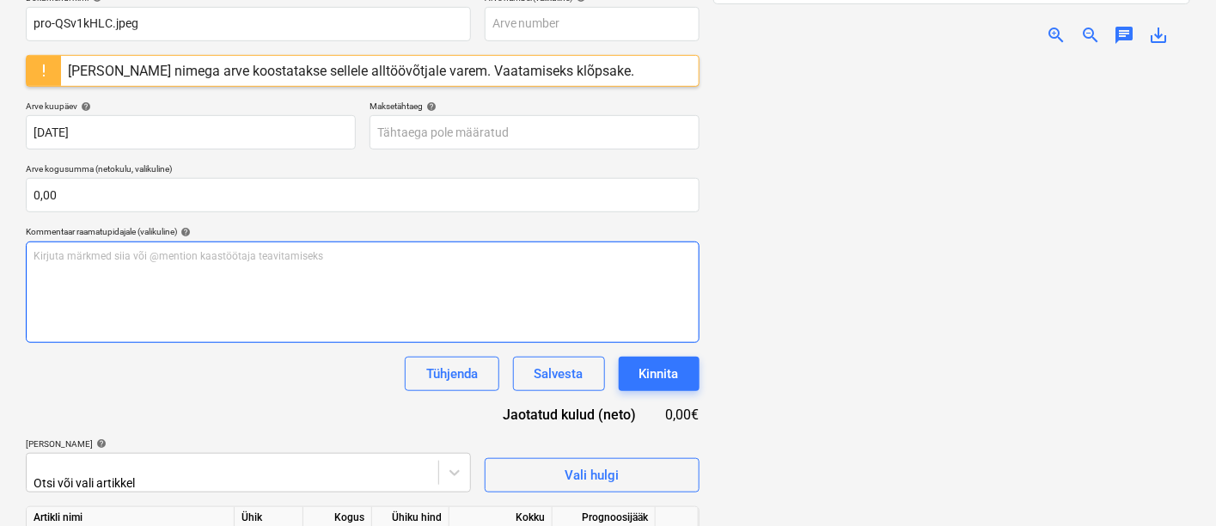
scroll to position [362, 0]
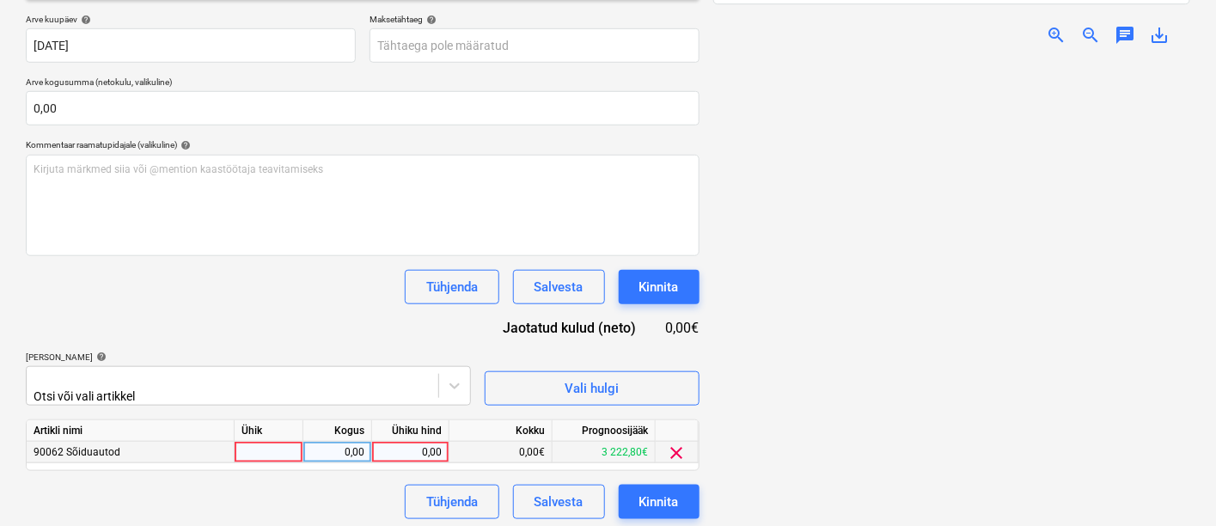
click at [262, 449] on div at bounding box center [269, 452] width 69 height 21
type input "kmpl"
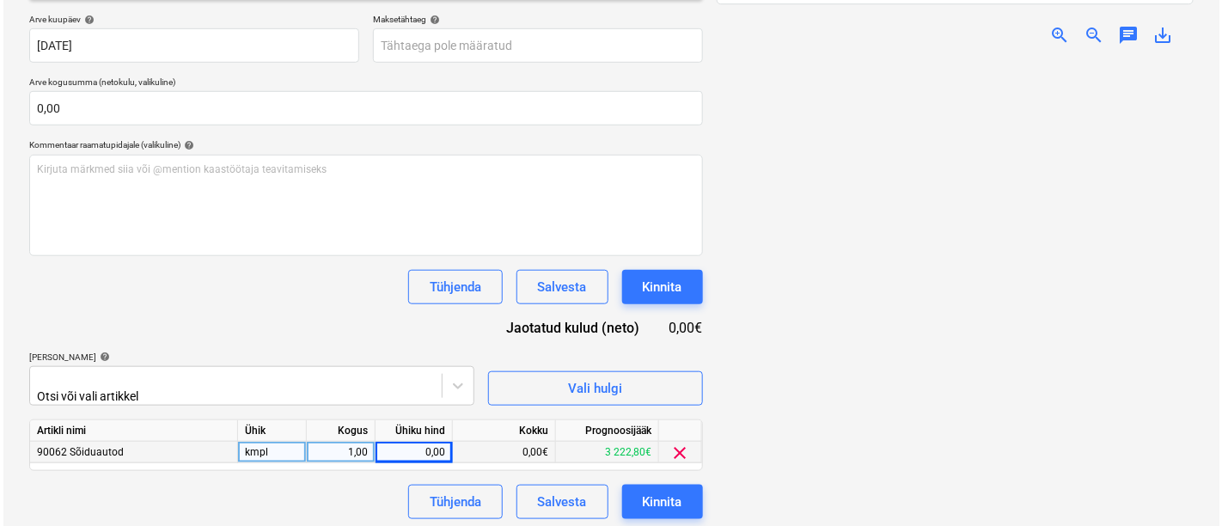
scroll to position [199, 0]
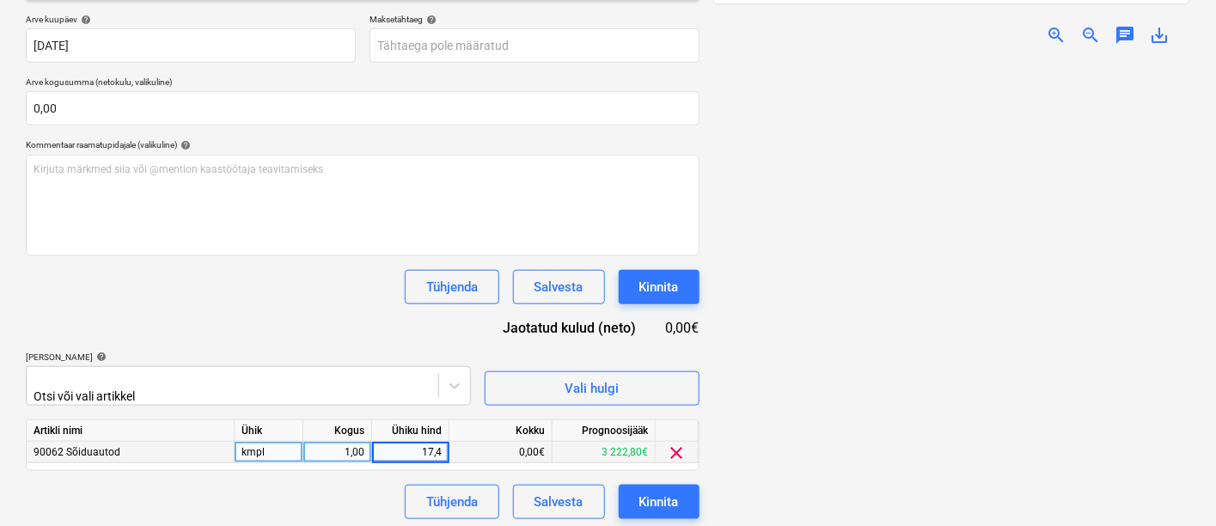
type input "17,42"
click at [639, 491] on div "Kinnita" at bounding box center [659, 502] width 40 height 22
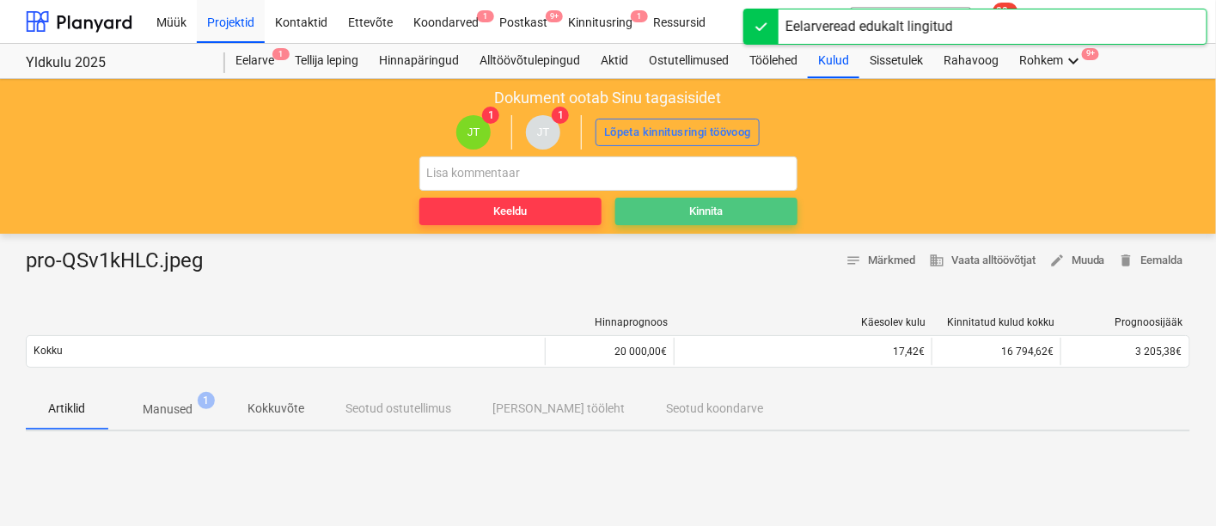
click at [709, 210] on div "Kinnita" at bounding box center [706, 212] width 34 height 20
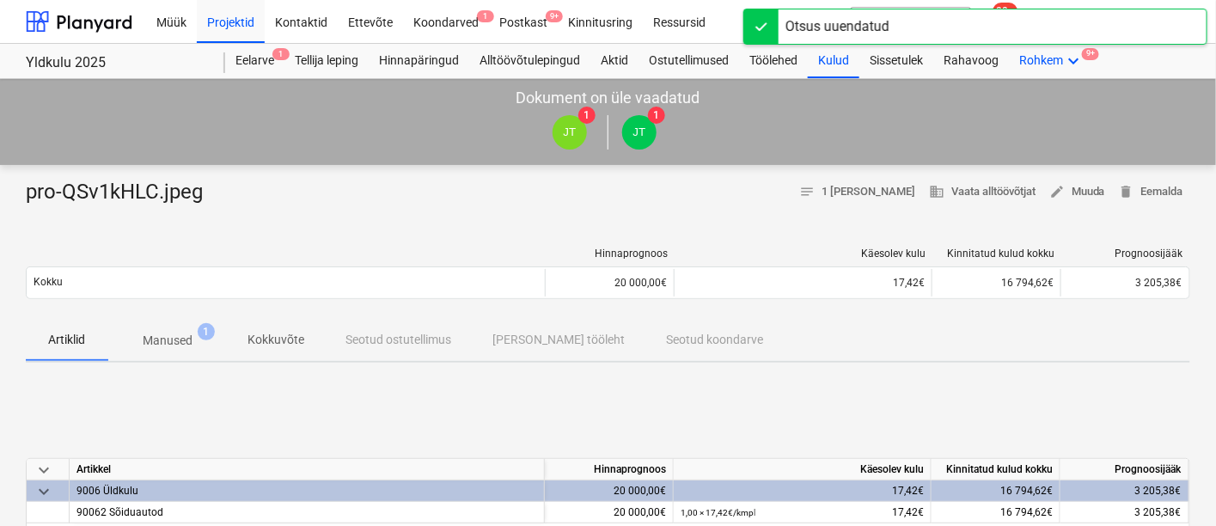
click at [1063, 54] on div "Rohkem keyboard_arrow_down 9+" at bounding box center [1051, 61] width 85 height 34
click at [1036, 144] on div "Failid 9+" at bounding box center [1065, 151] width 58 height 15
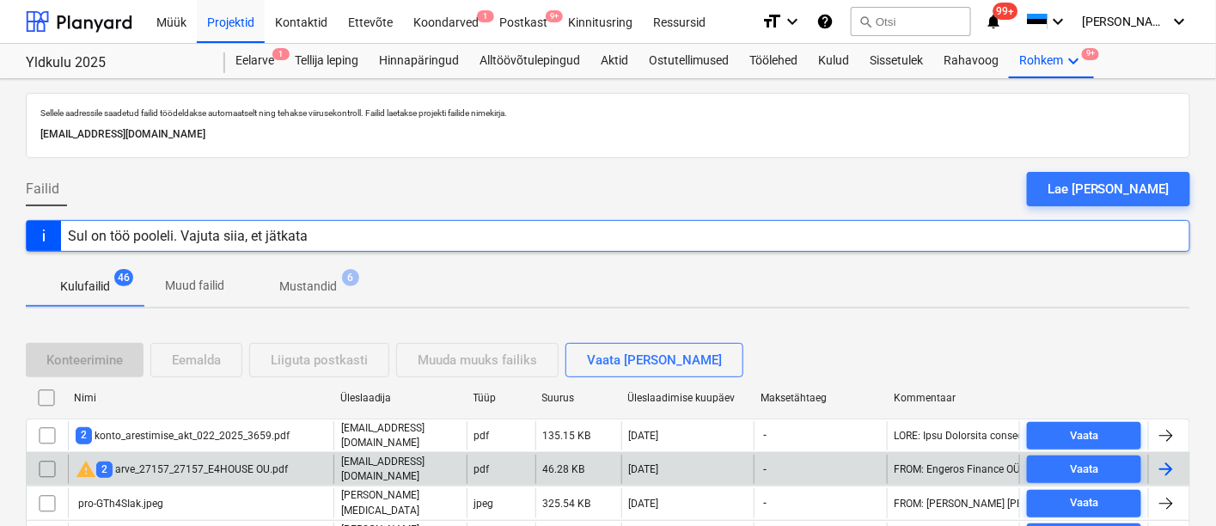
scroll to position [122, 0]
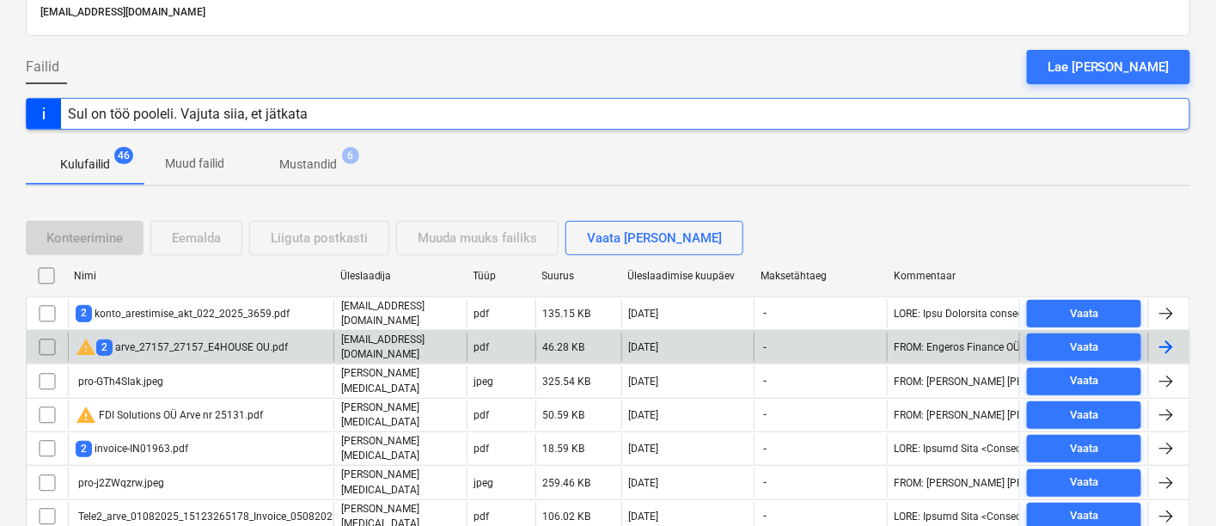
click at [209, 340] on div "warning 2 arve_27157_27157_E4HOUSE OU.pdf" at bounding box center [182, 347] width 212 height 21
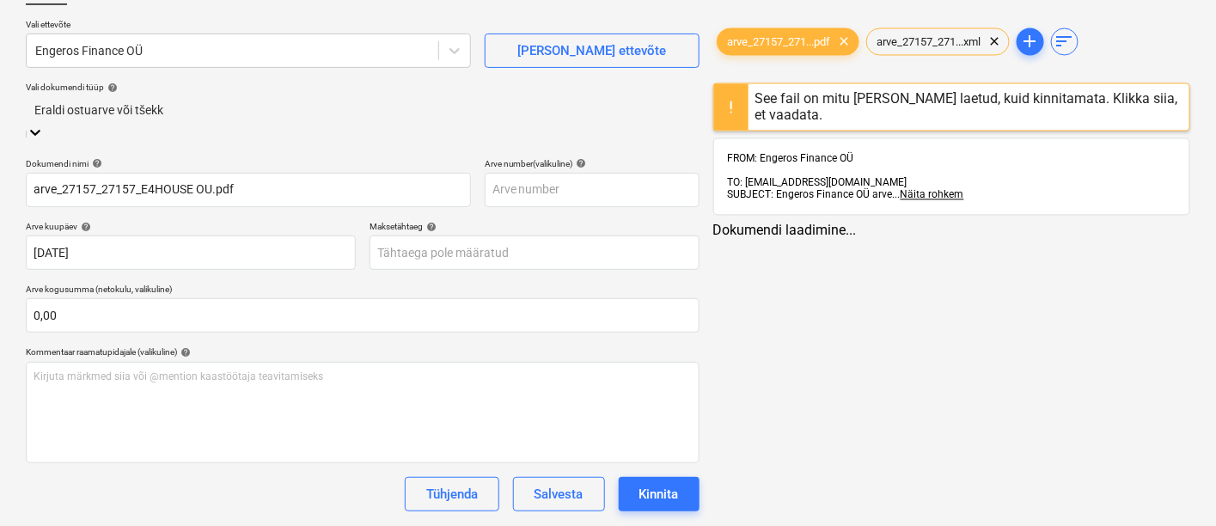
type input "arve_27157_27157_E4HOUSE OU.pdf"
type input "[DATE]"
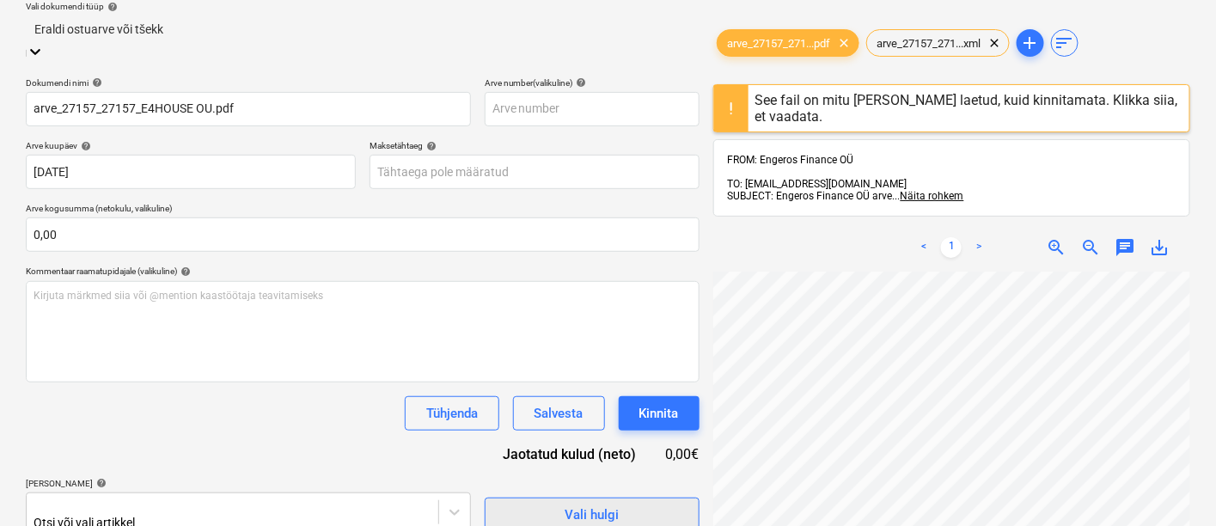
click at [608, 504] on div "Vali hulgi" at bounding box center [592, 515] width 54 height 22
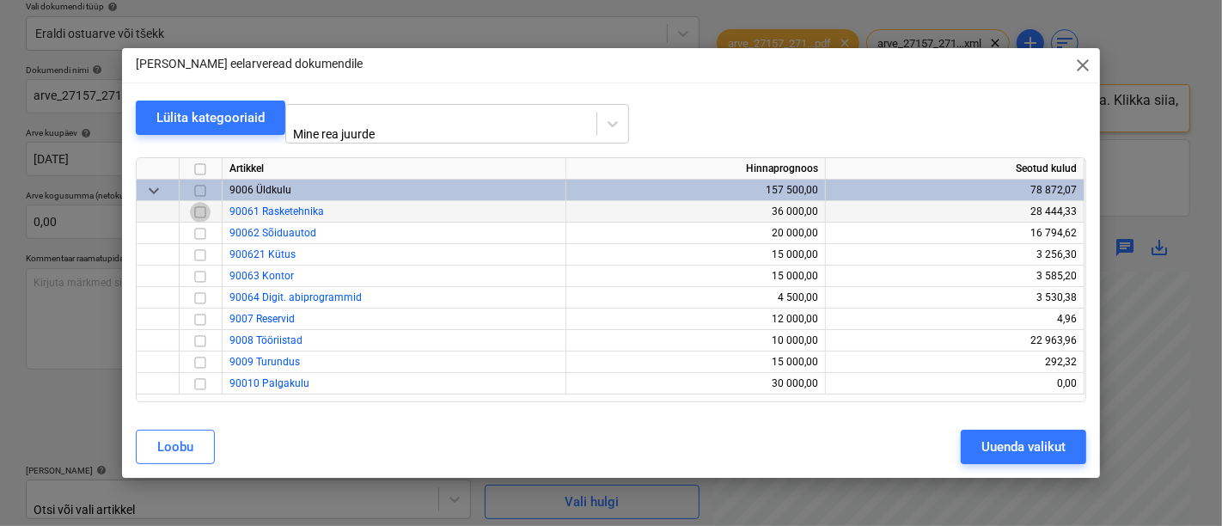
click at [200, 202] on input "checkbox" at bounding box center [200, 212] width 21 height 21
click at [1043, 443] on div "Uuenda valikut" at bounding box center [1023, 447] width 84 height 22
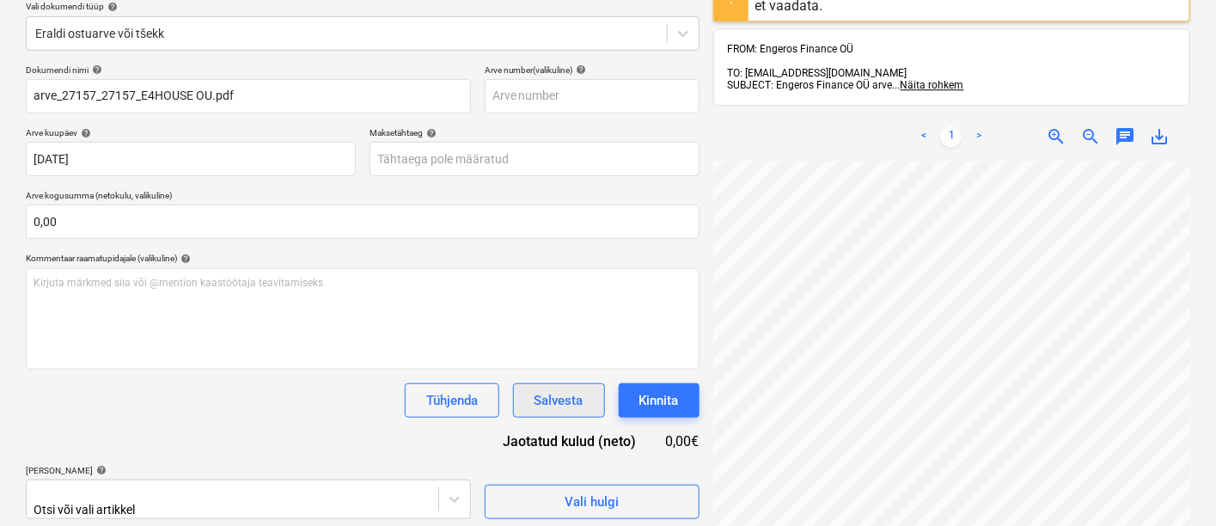
scroll to position [316, 0]
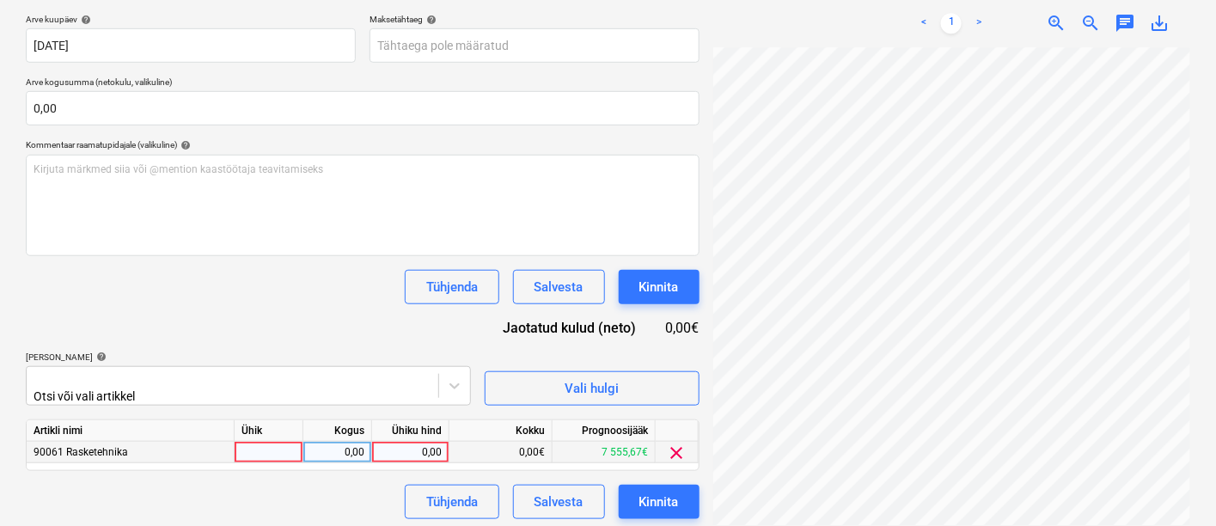
click at [288, 445] on div at bounding box center [269, 452] width 69 height 21
type input "kmpl"
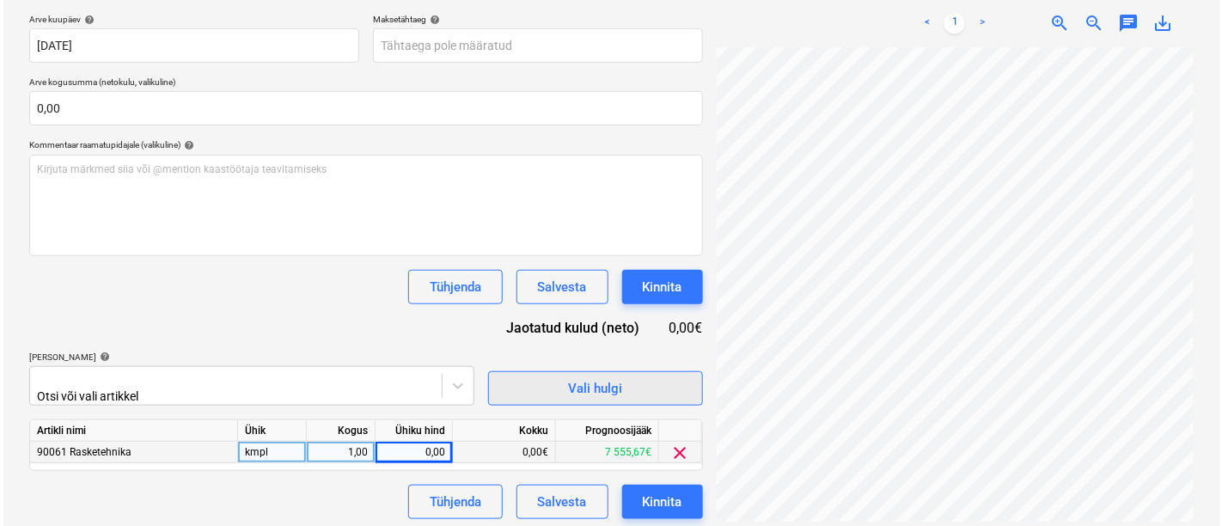
scroll to position [437, 170]
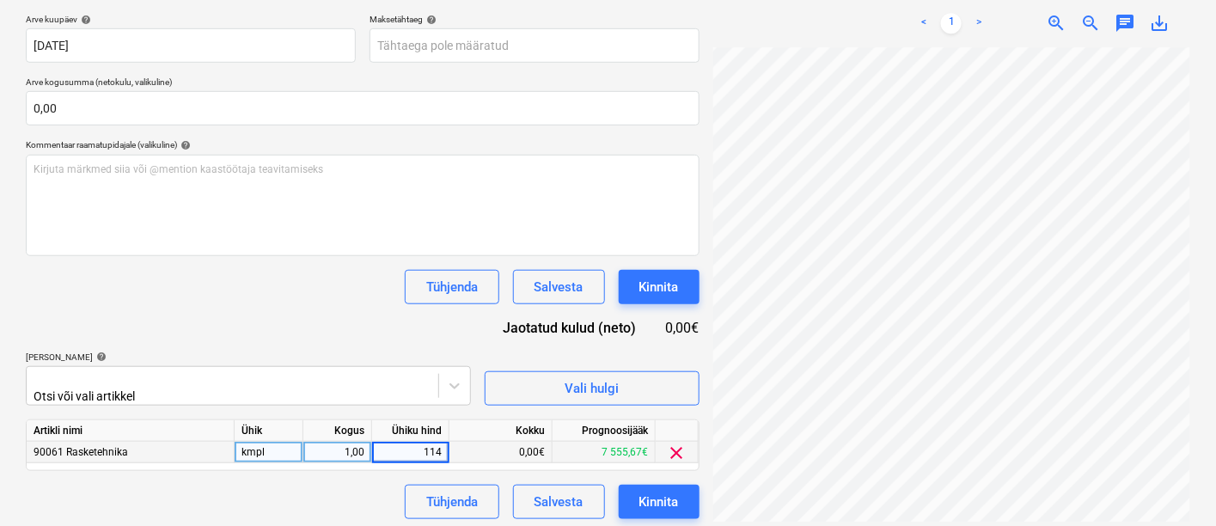
type input "1147"
click at [657, 492] on div "Kinnita" at bounding box center [659, 502] width 40 height 22
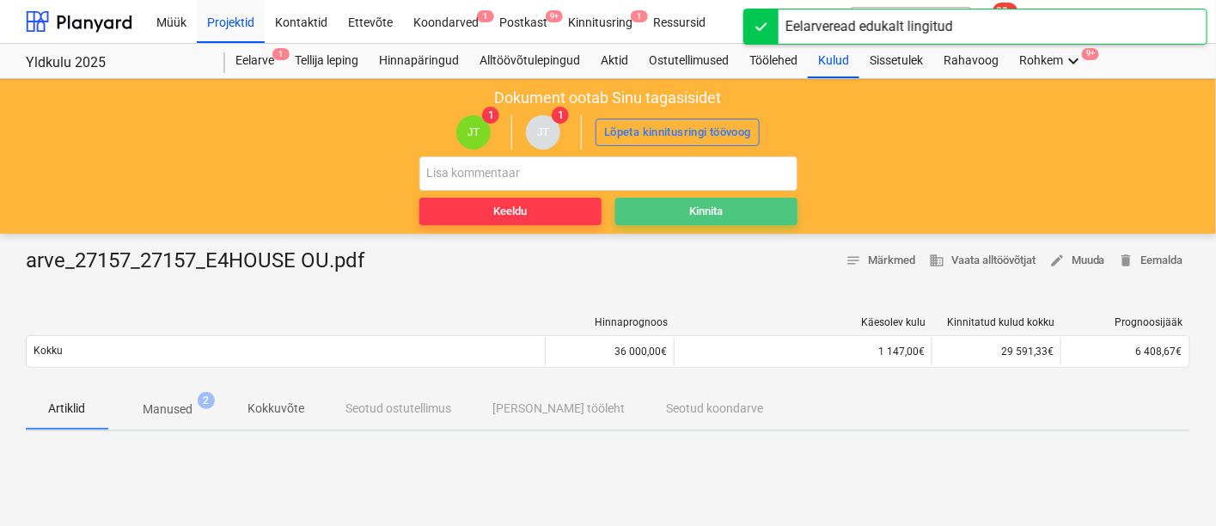
click at [705, 205] on div "Kinnita" at bounding box center [706, 212] width 34 height 20
